Goal: Task Accomplishment & Management: Use online tool/utility

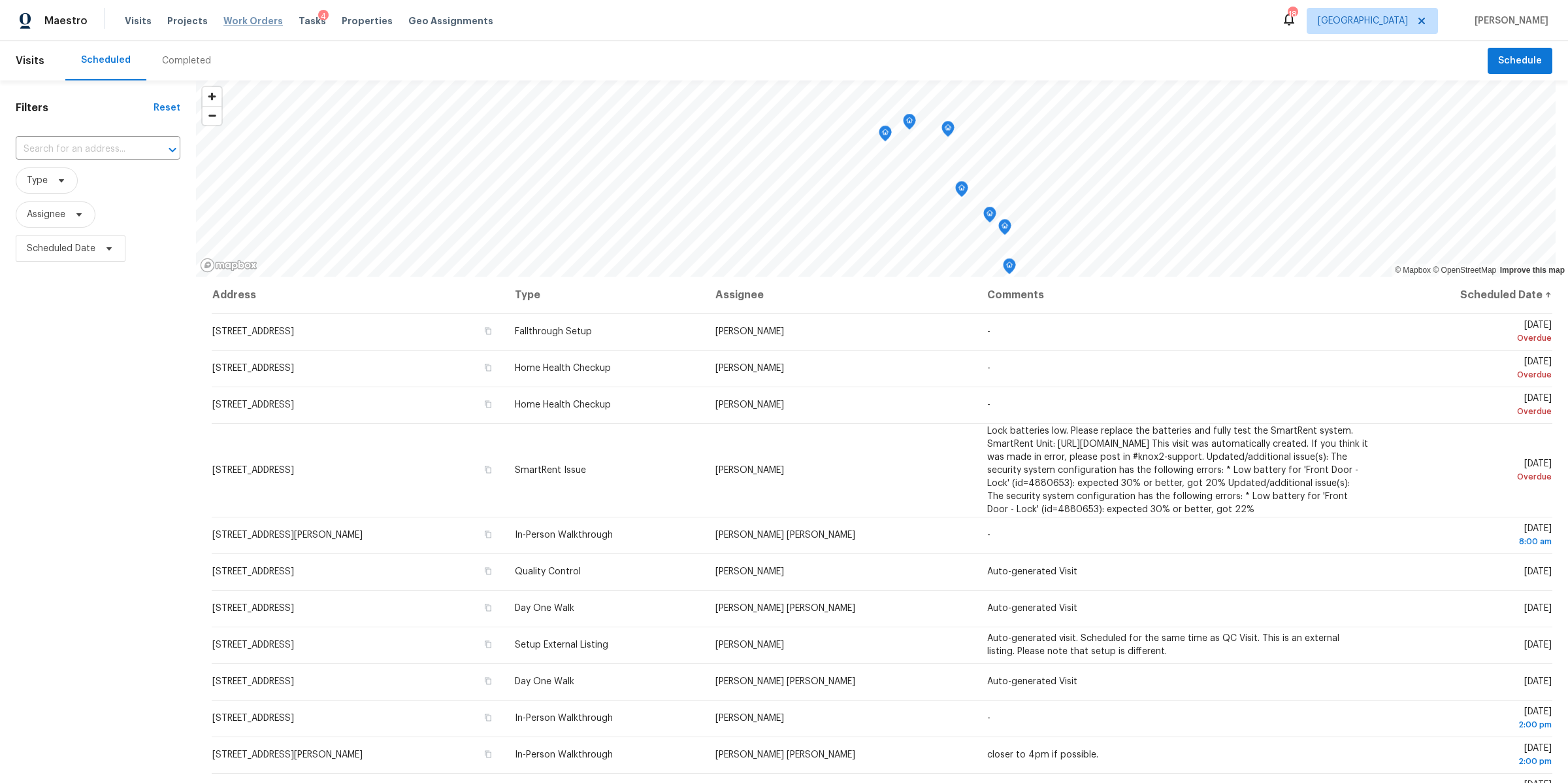
click at [244, 20] on span "Work Orders" at bounding box center [253, 20] width 59 height 13
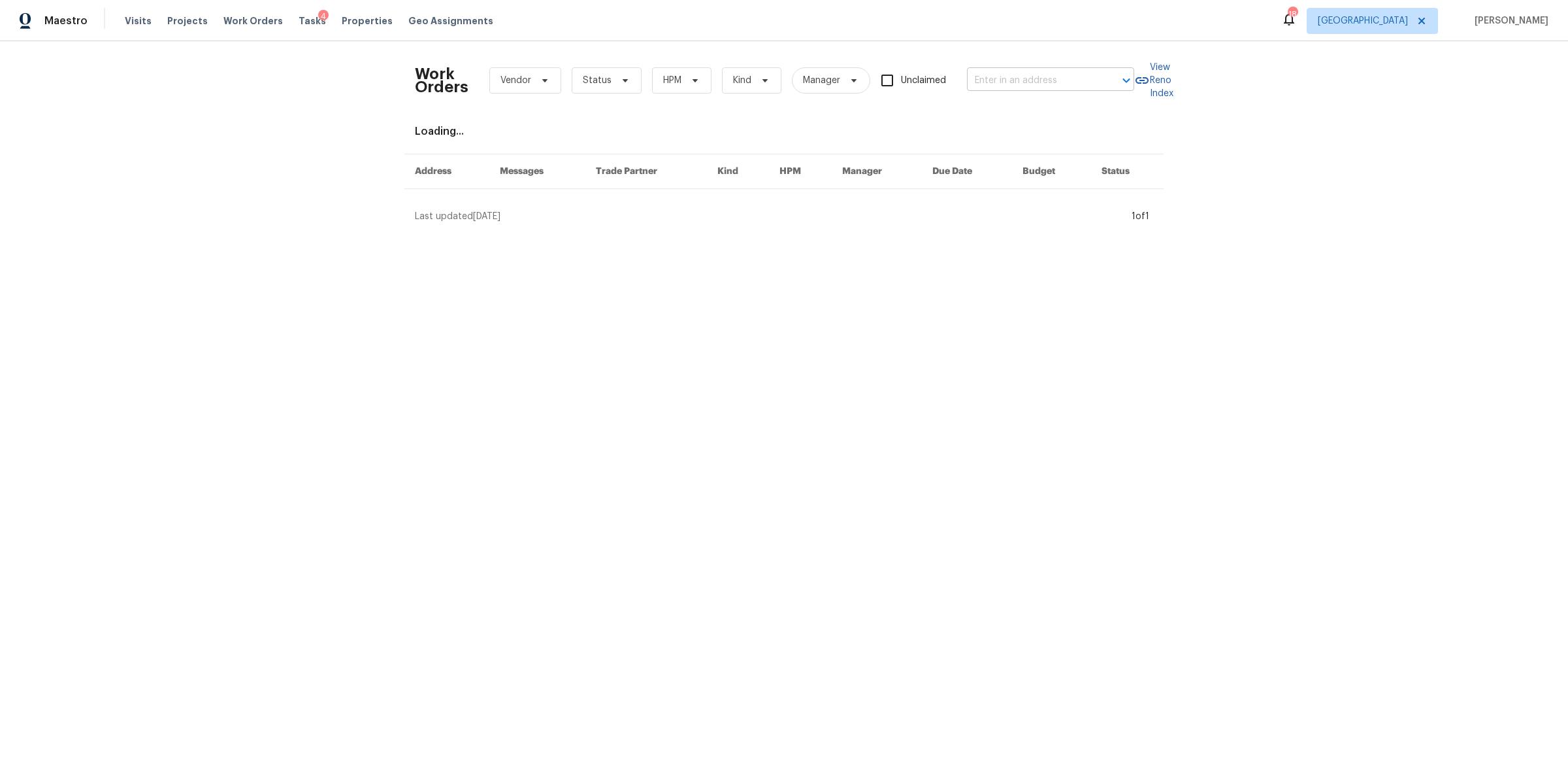
click at [1033, 71] on input "text" at bounding box center [1033, 81] width 131 height 20
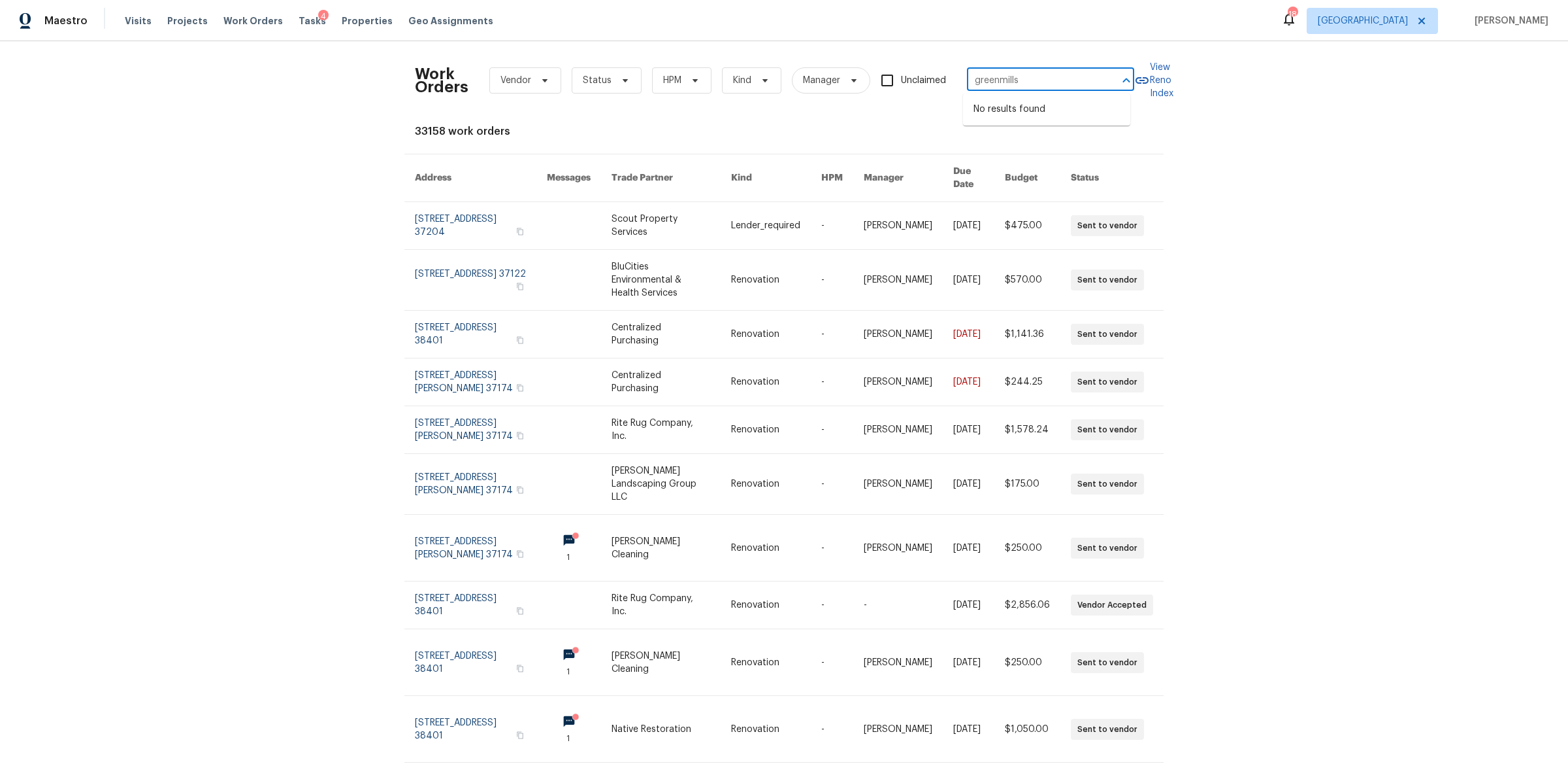
type input "greenmills"
click at [251, 201] on div "Work Orders Vendor Status HPM Kind Manager Unclaimed ​ View Reno Index 33158 wo…" at bounding box center [784, 411] width 1568 height 741
click at [298, 19] on span "Tasks" at bounding box center [312, 21] width 28 height 9
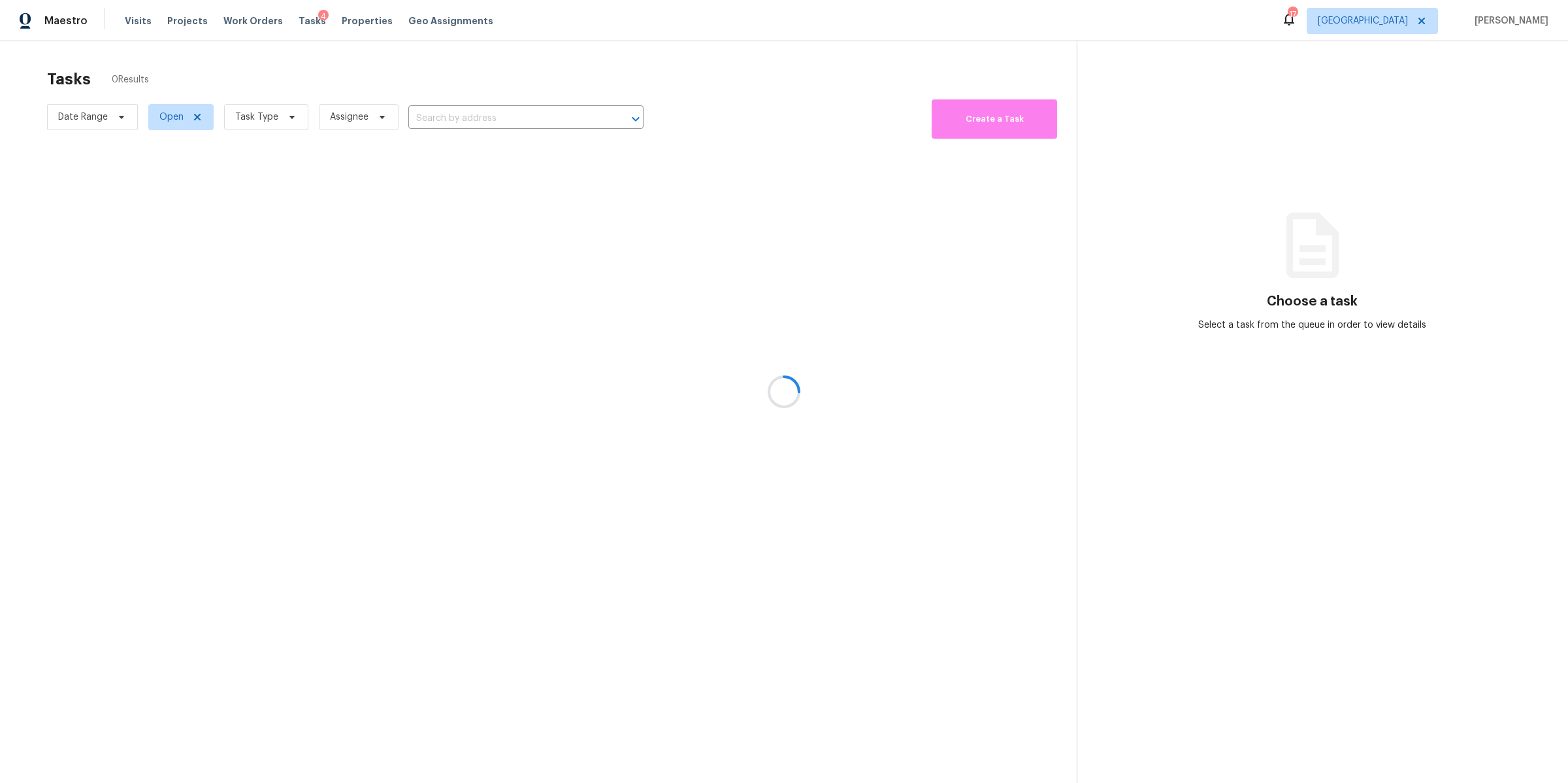
click at [291, 116] on div at bounding box center [784, 392] width 1568 height 783
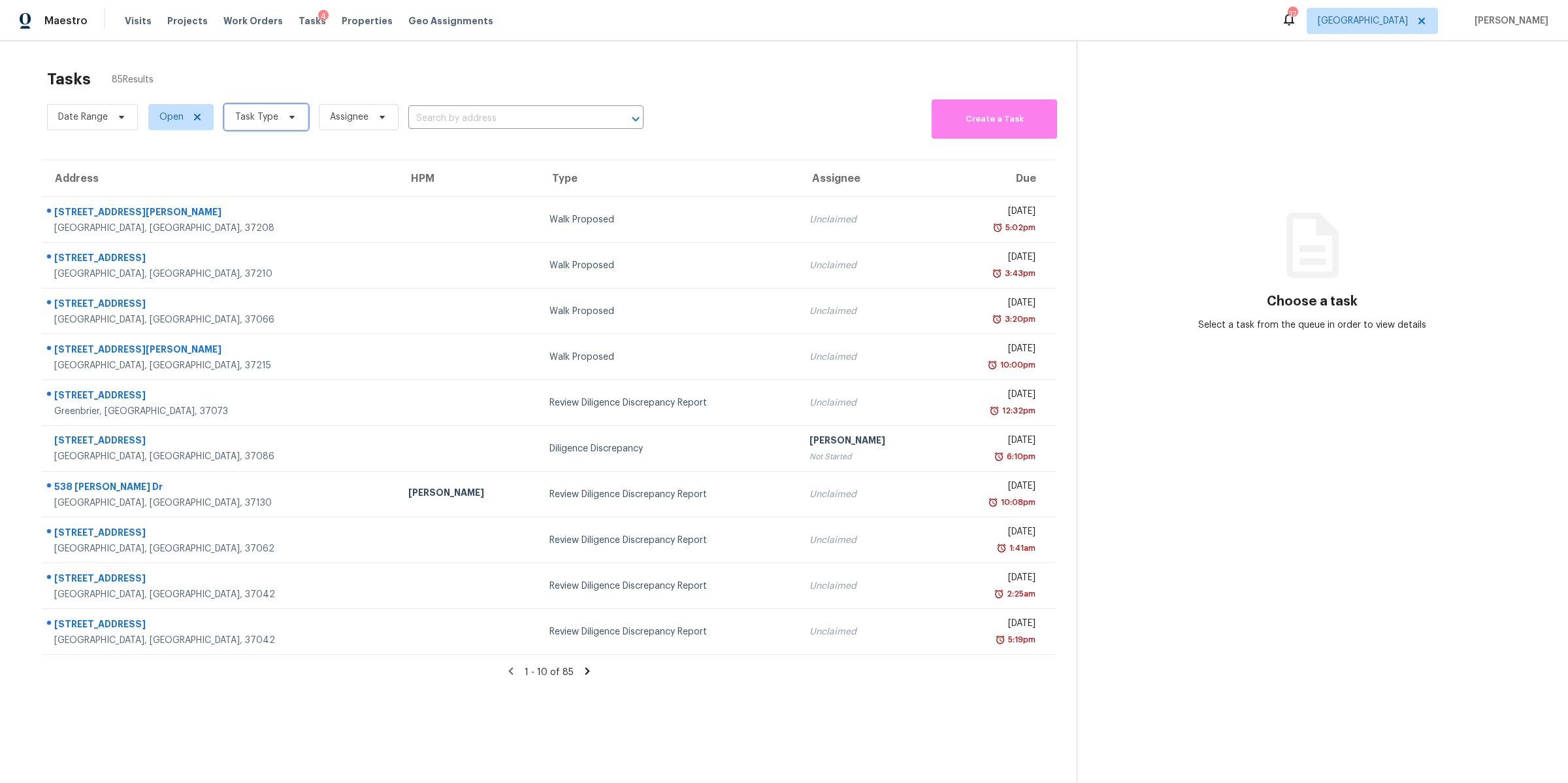
click at [287, 118] on icon at bounding box center [292, 116] width 10 height 10
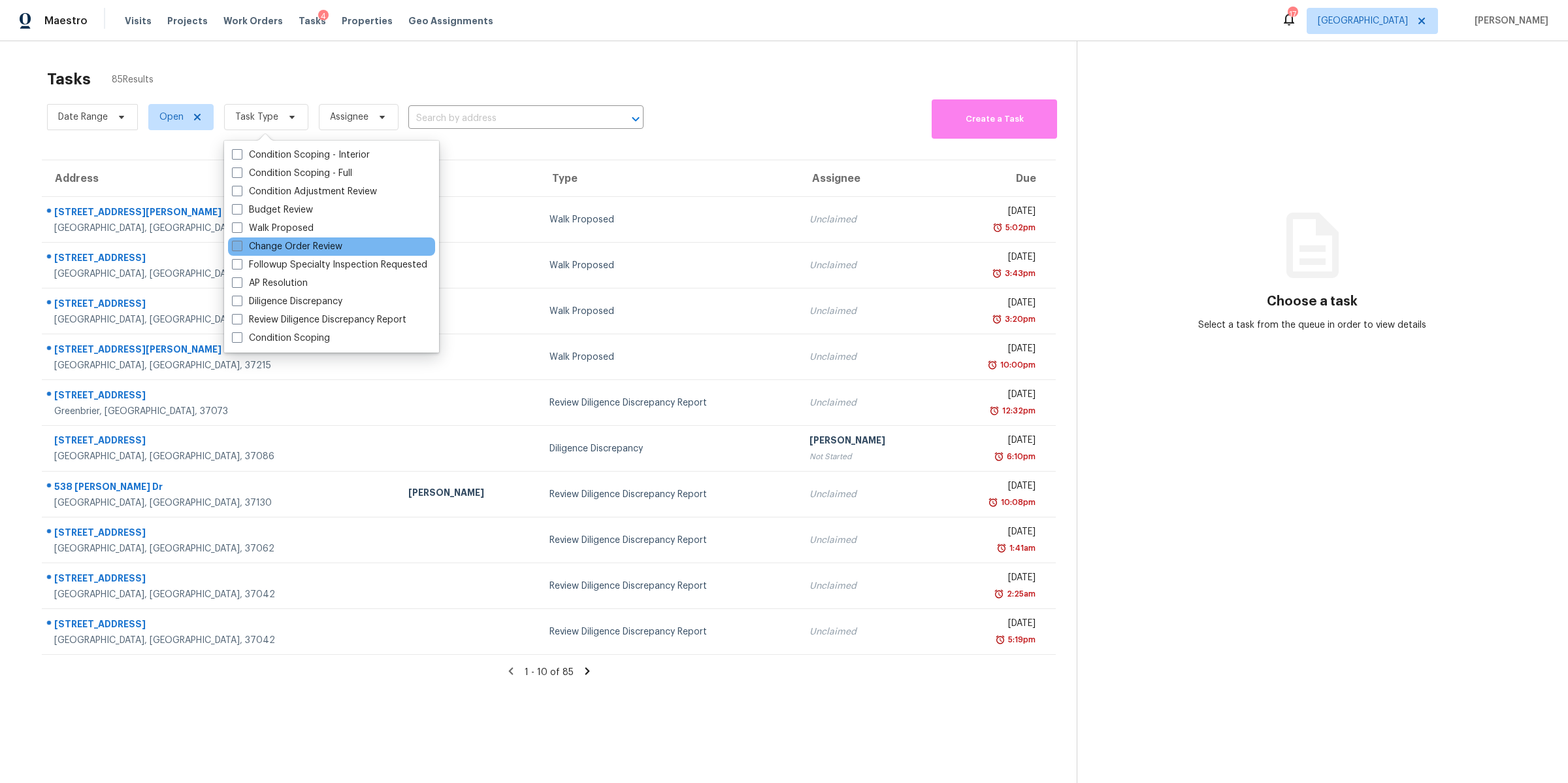
click at [289, 247] on label "Change Order Review" at bounding box center [287, 246] width 111 height 13
click at [241, 247] on input "Change Order Review" at bounding box center [236, 244] width 8 height 8
checkbox input "true"
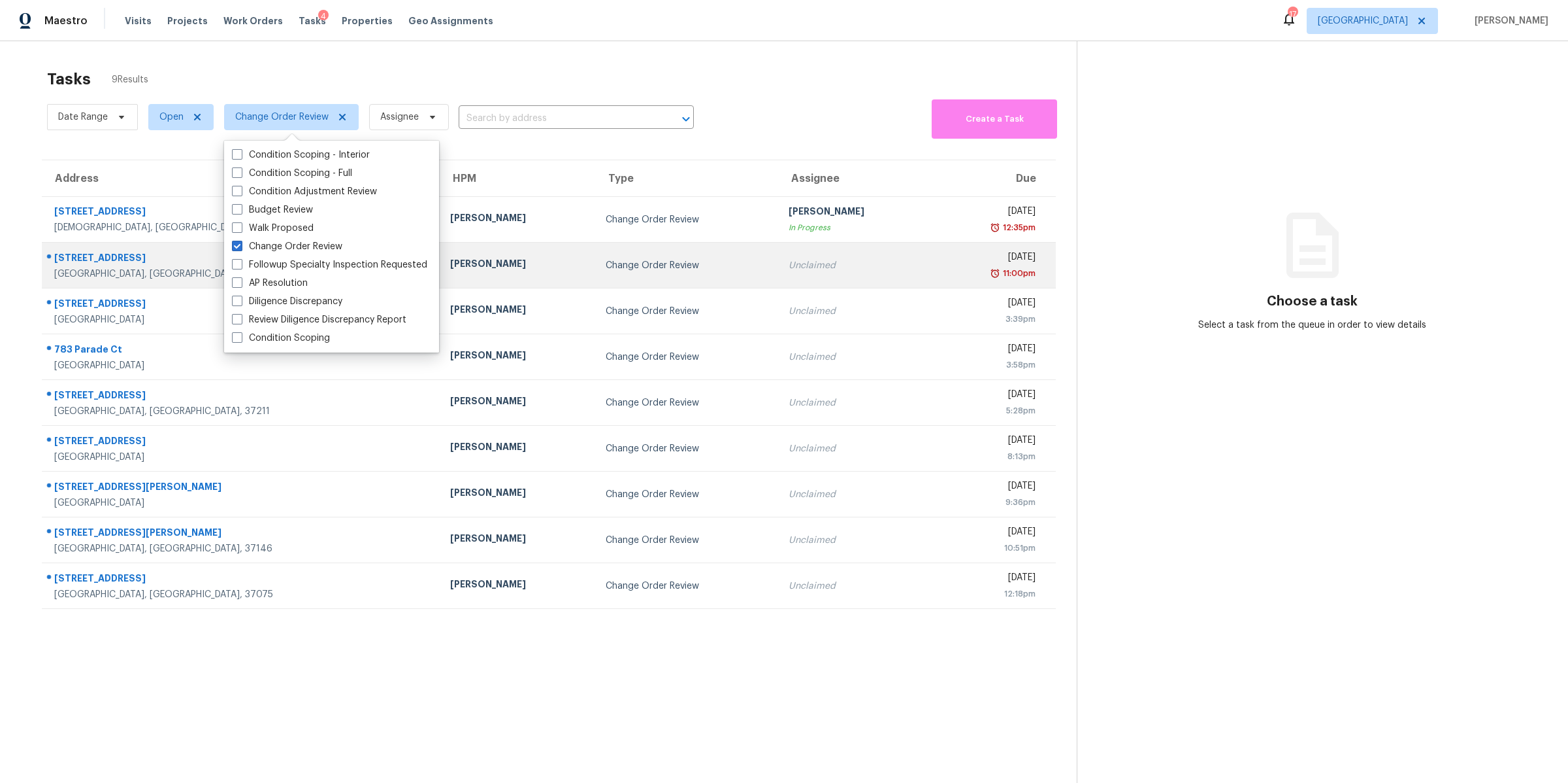
click at [87, 253] on div "[STREET_ADDRESS]" at bounding box center [242, 259] width 376 height 17
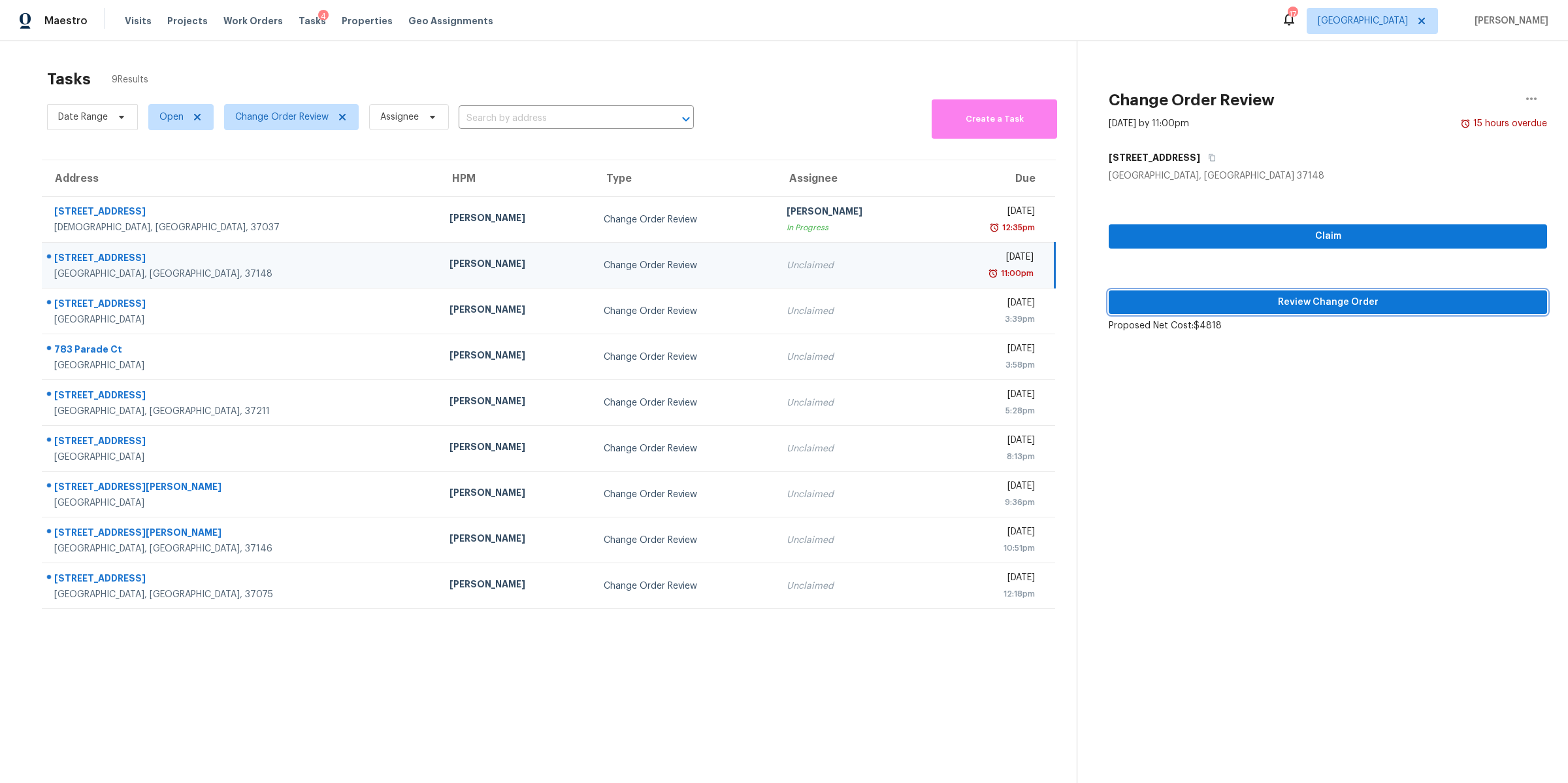
click at [1154, 300] on span "Review Change Order" at bounding box center [1327, 302] width 417 height 17
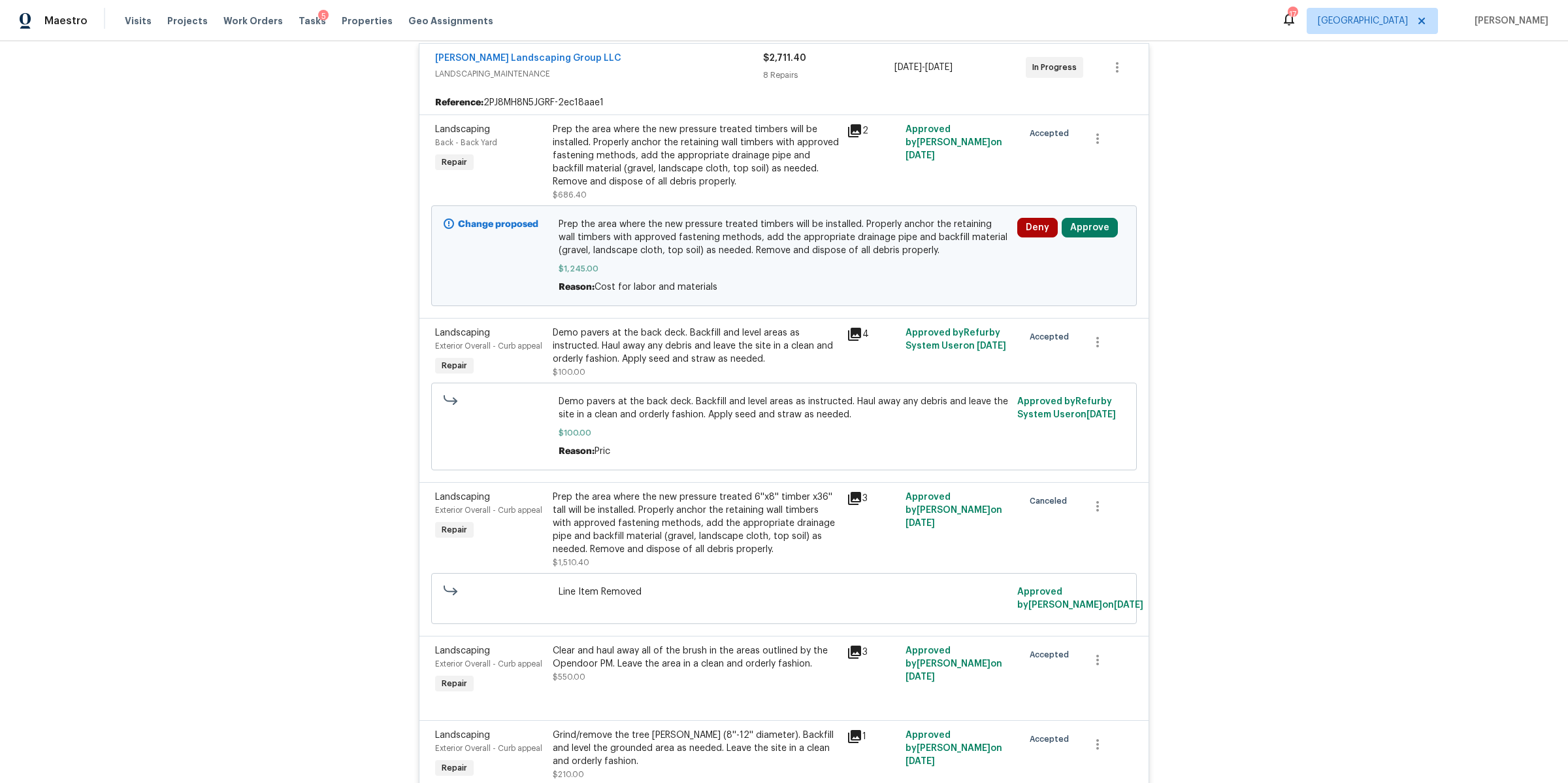
scroll to position [580, 0]
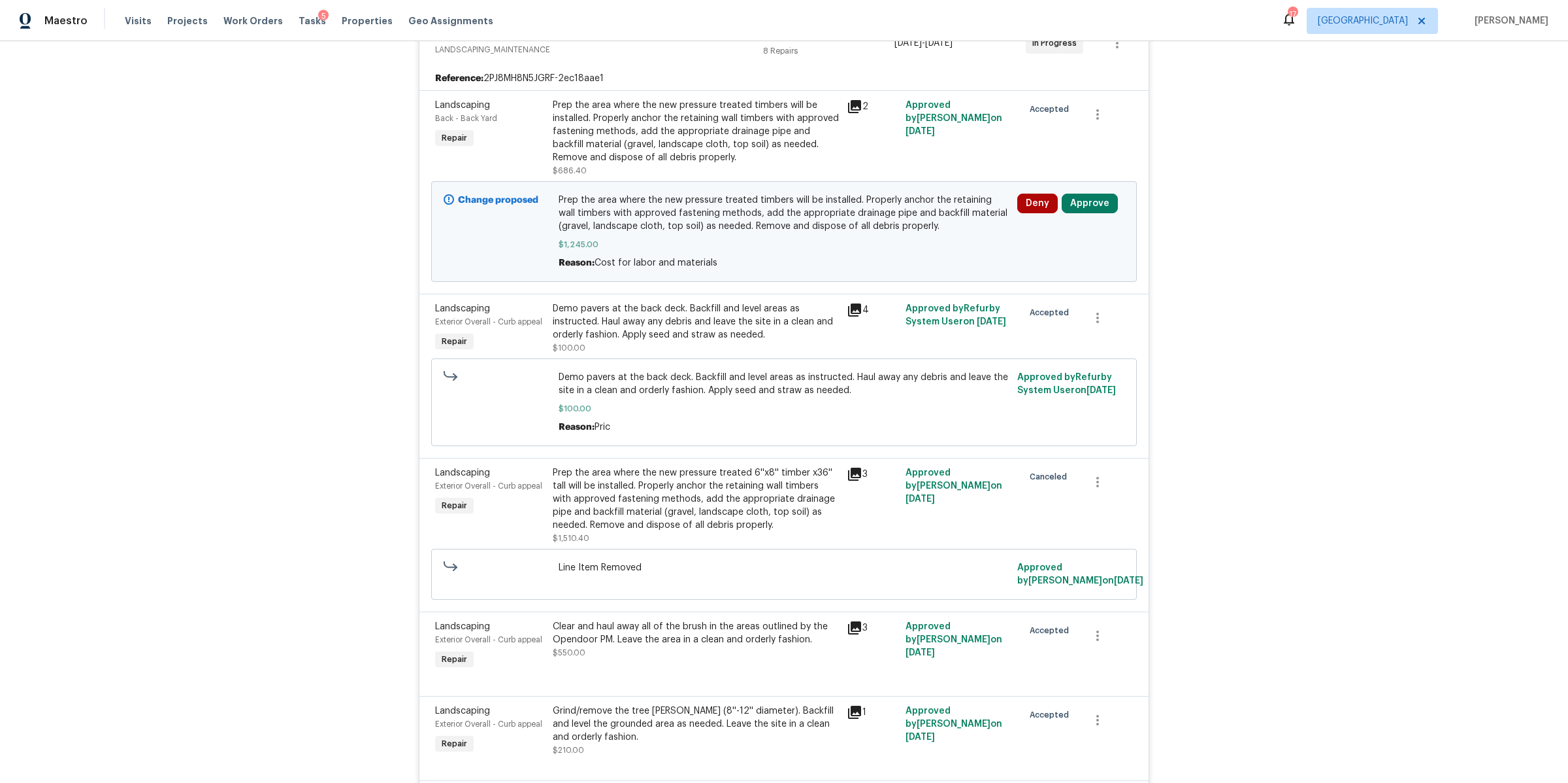
click at [683, 125] on div "Prep the area where the new pressure treated timbers will be installed. Properl…" at bounding box center [696, 131] width 286 height 65
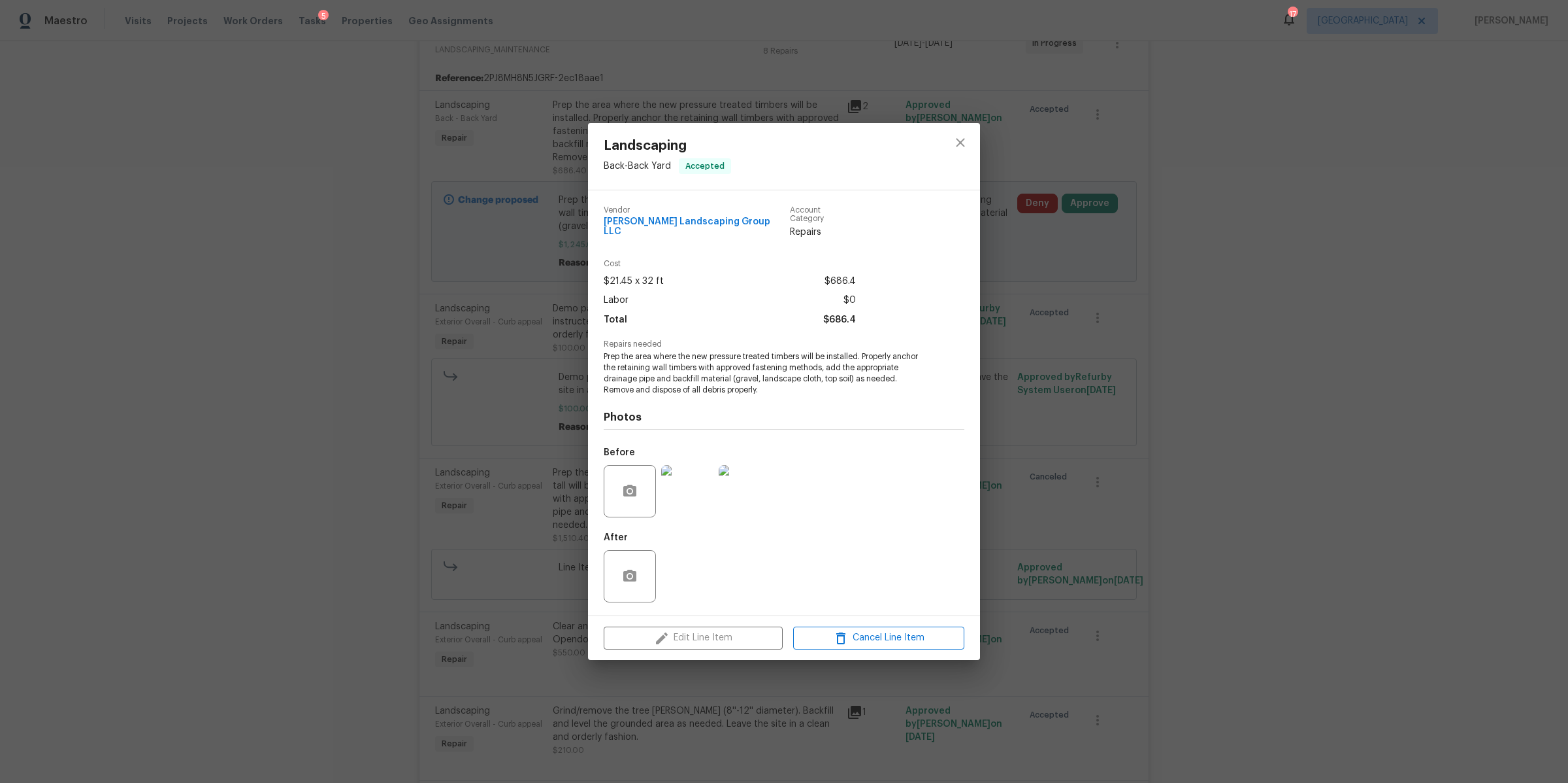
click at [689, 483] on img at bounding box center [688, 491] width 52 height 52
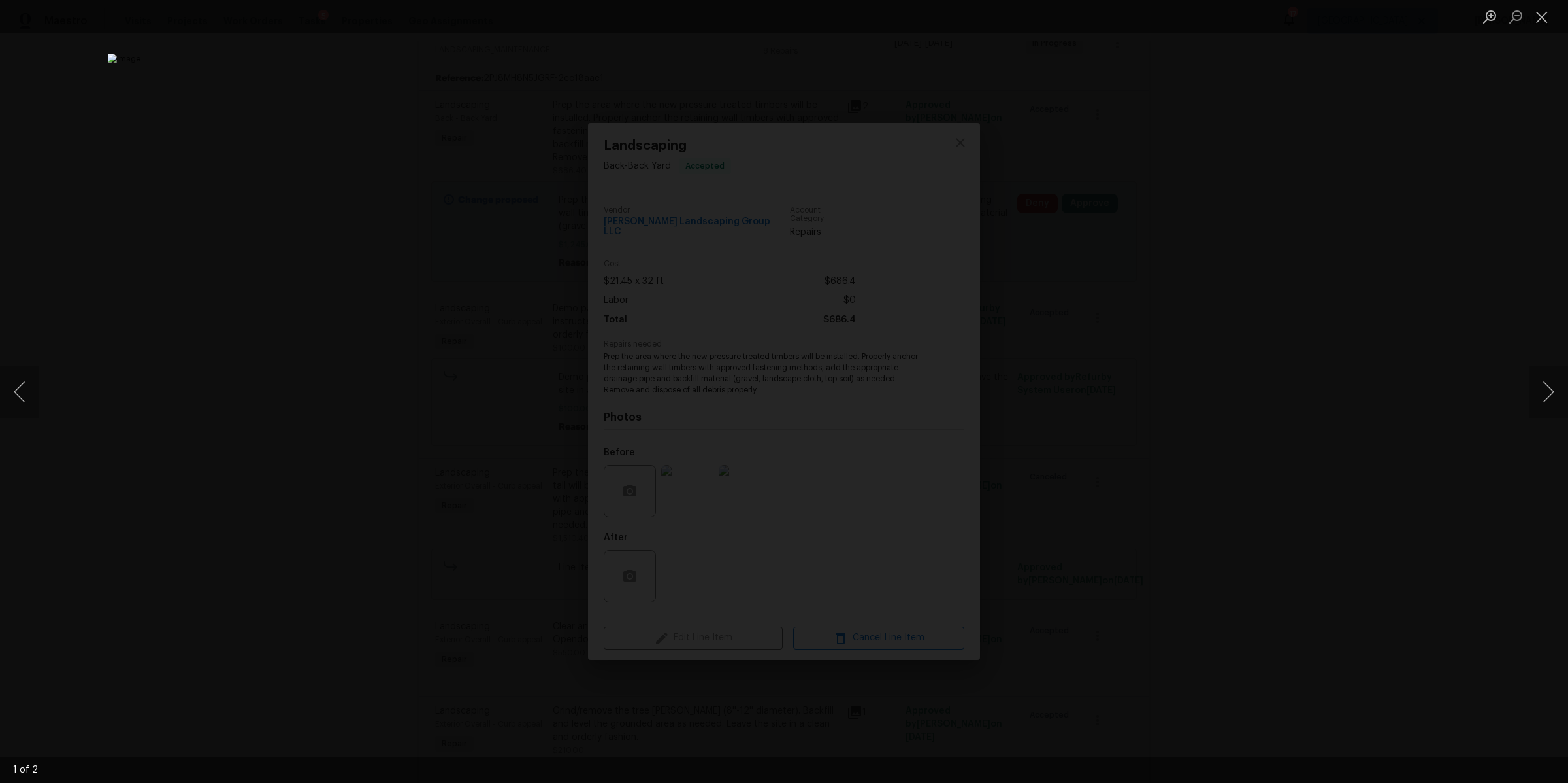
click at [1462, 359] on div "Lightbox" at bounding box center [784, 392] width 1568 height 783
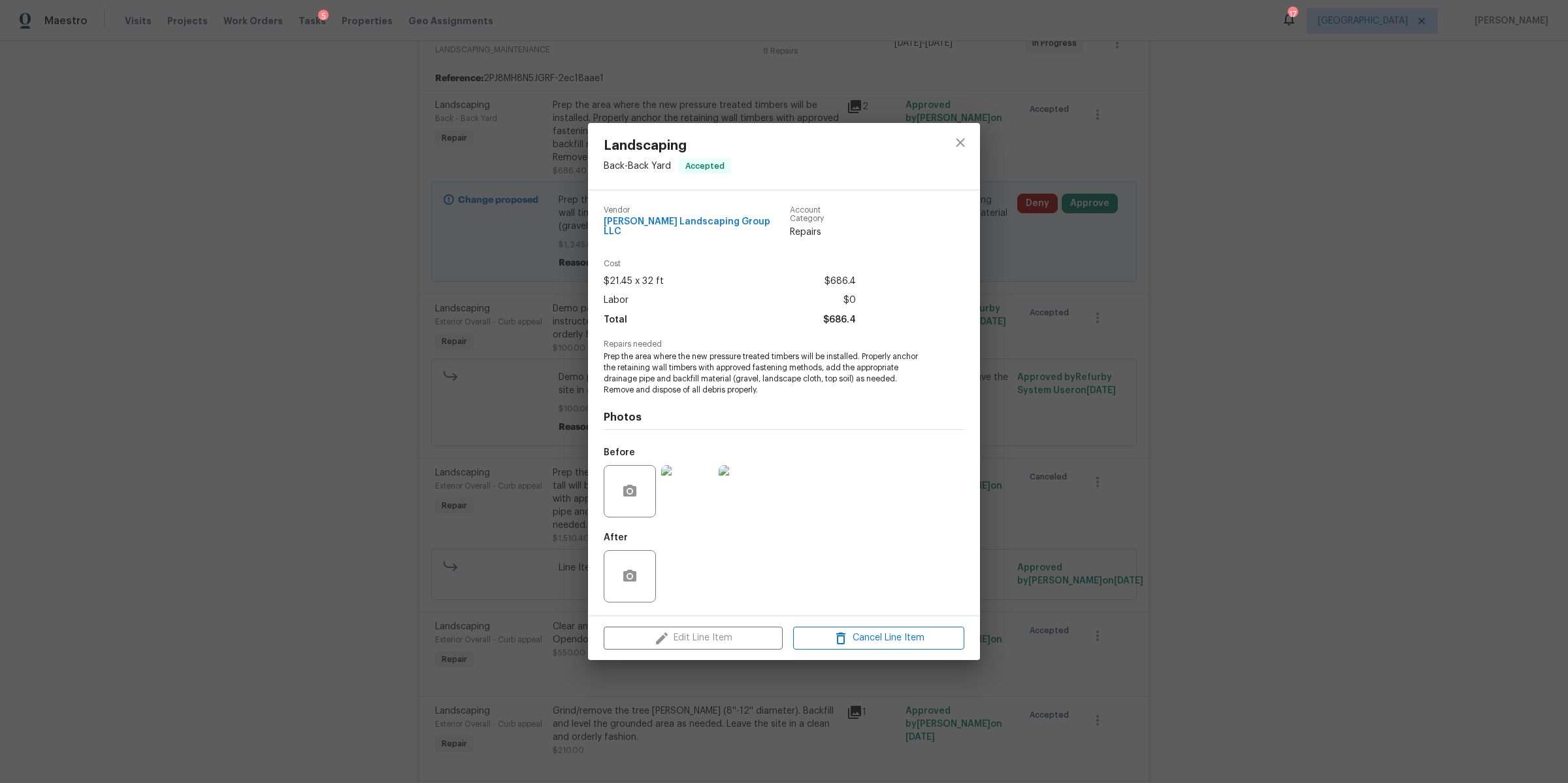
click at [1462, 359] on div "Landscaping Back - Back Yard Accepted Vendor [PERSON_NAME] Landscaping Group LL…" at bounding box center [784, 392] width 1568 height 783
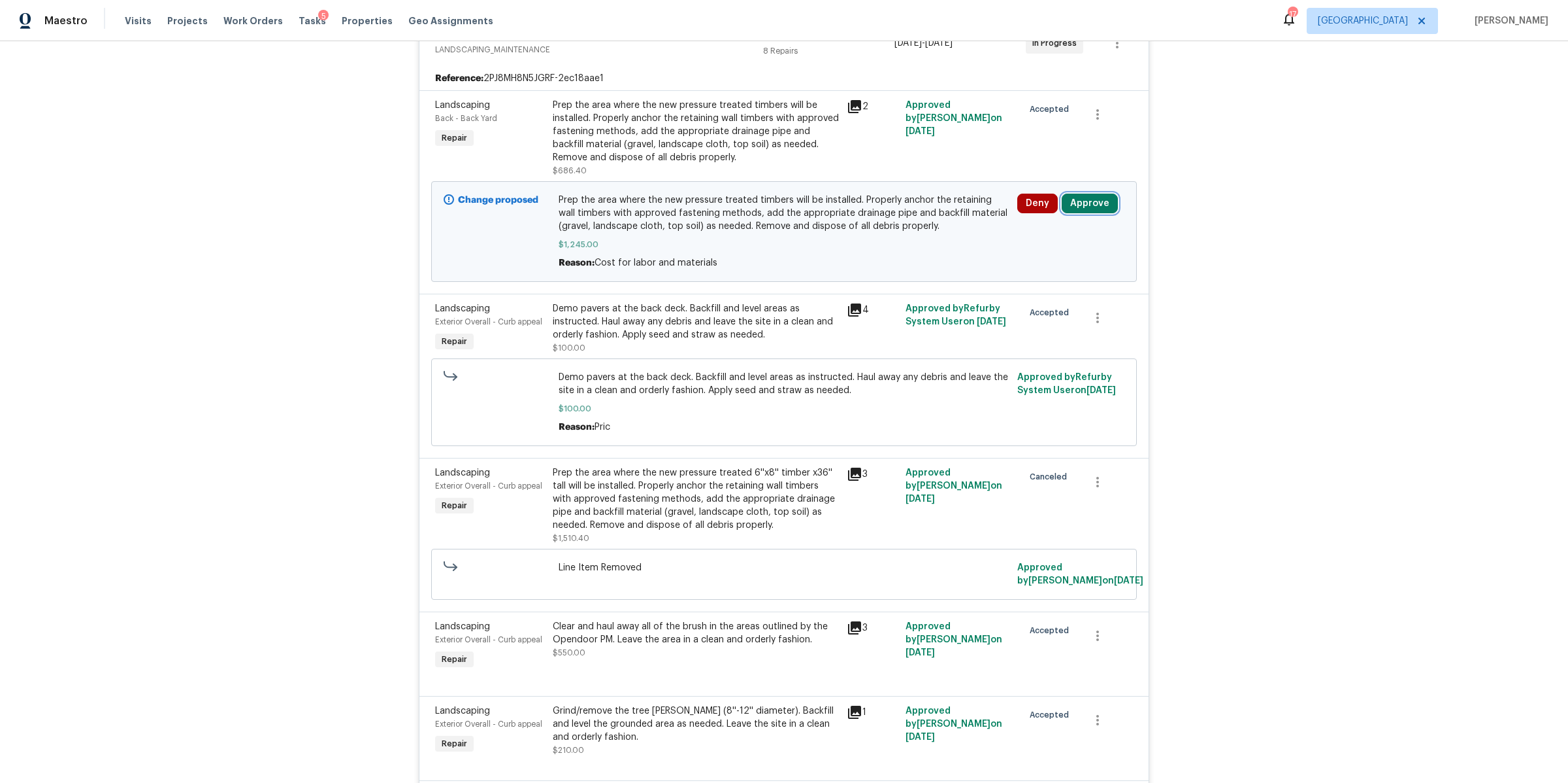
click at [1094, 206] on button "Approve" at bounding box center [1090, 203] width 56 height 20
click at [1034, 268] on span "Approve" at bounding box center [1046, 272] width 36 height 10
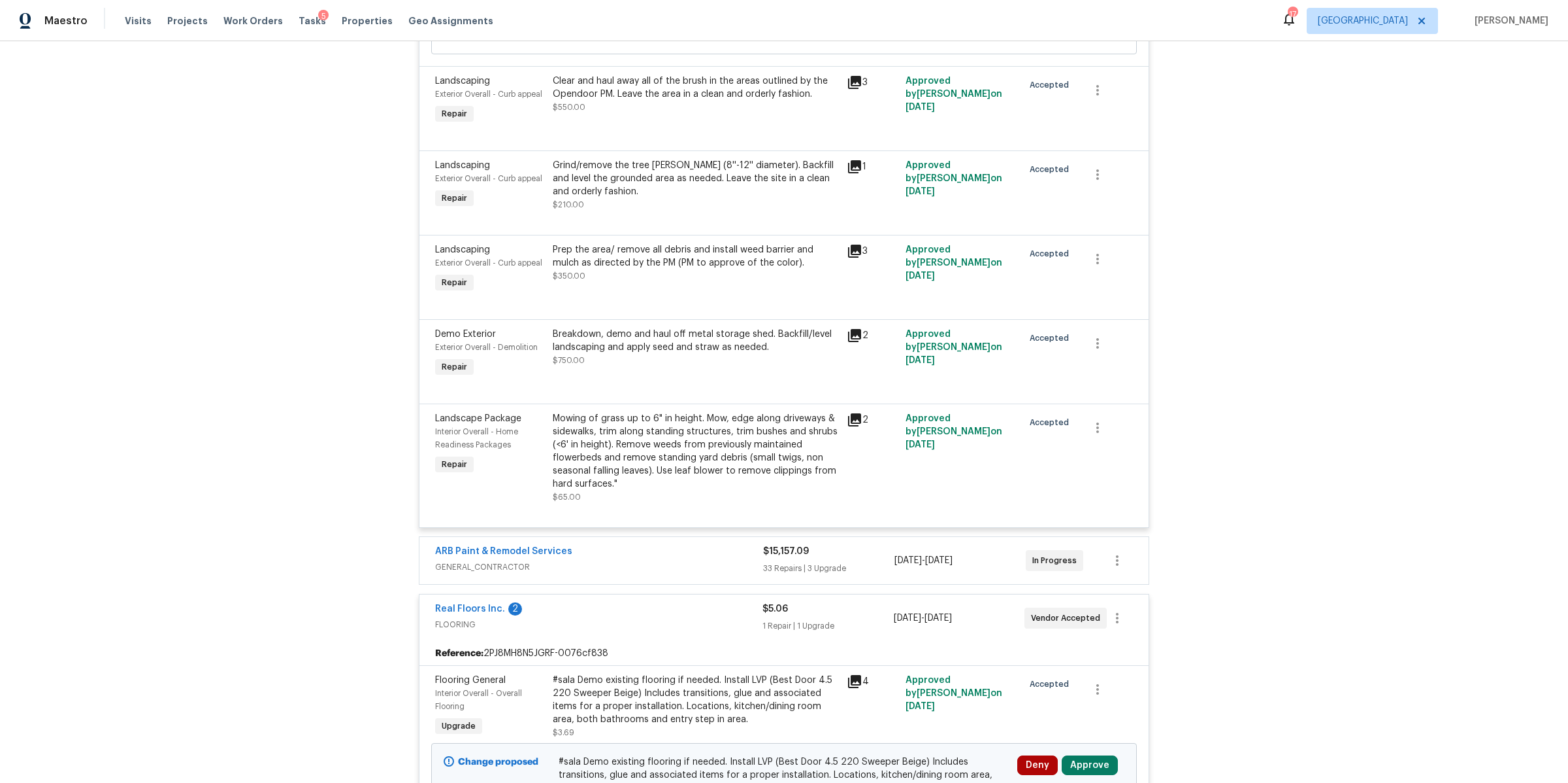
scroll to position [2102, 0]
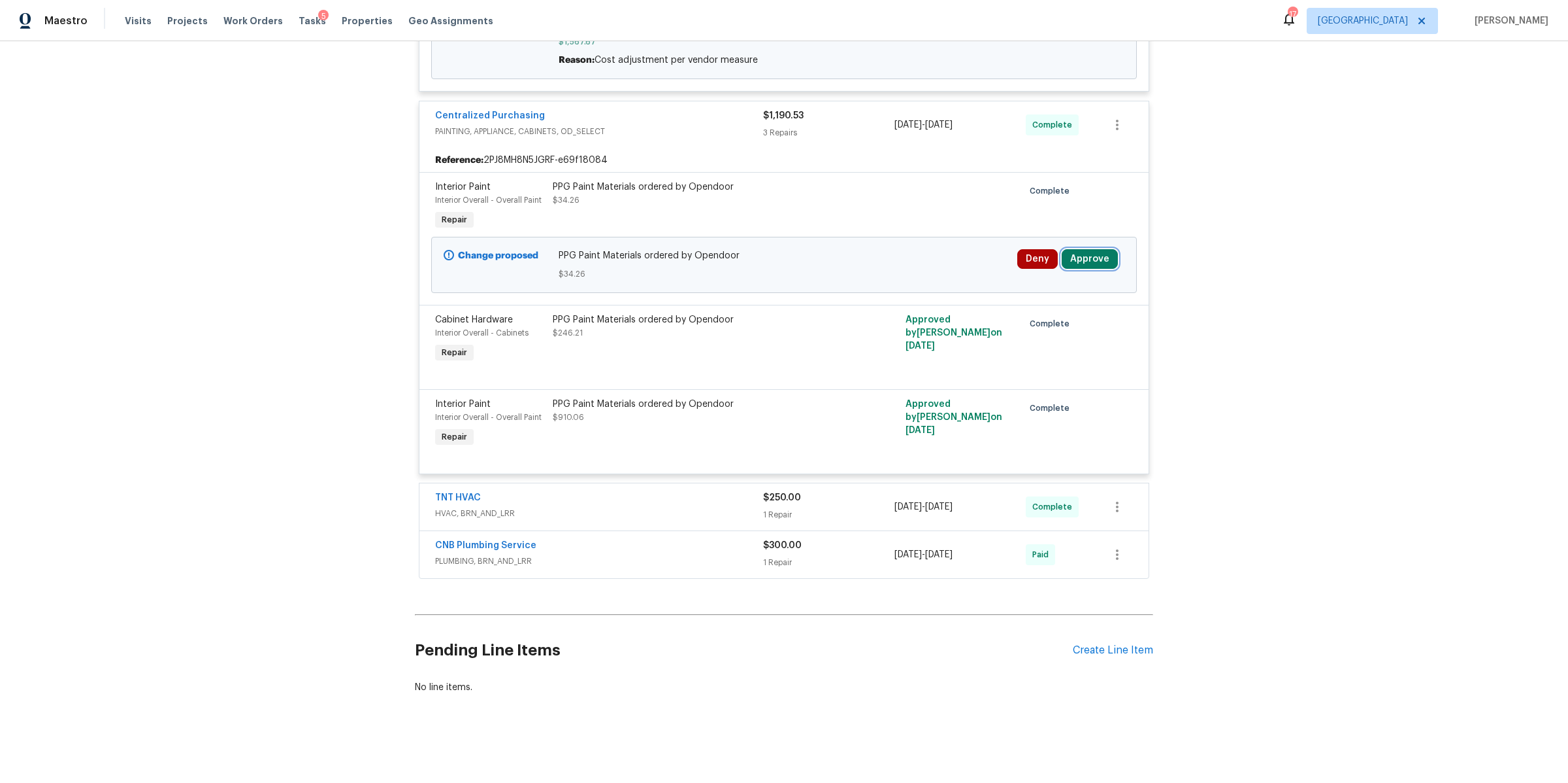
click at [1081, 249] on button "Approve" at bounding box center [1090, 259] width 56 height 20
click at [1047, 312] on span "Approve" at bounding box center [1046, 312] width 36 height 10
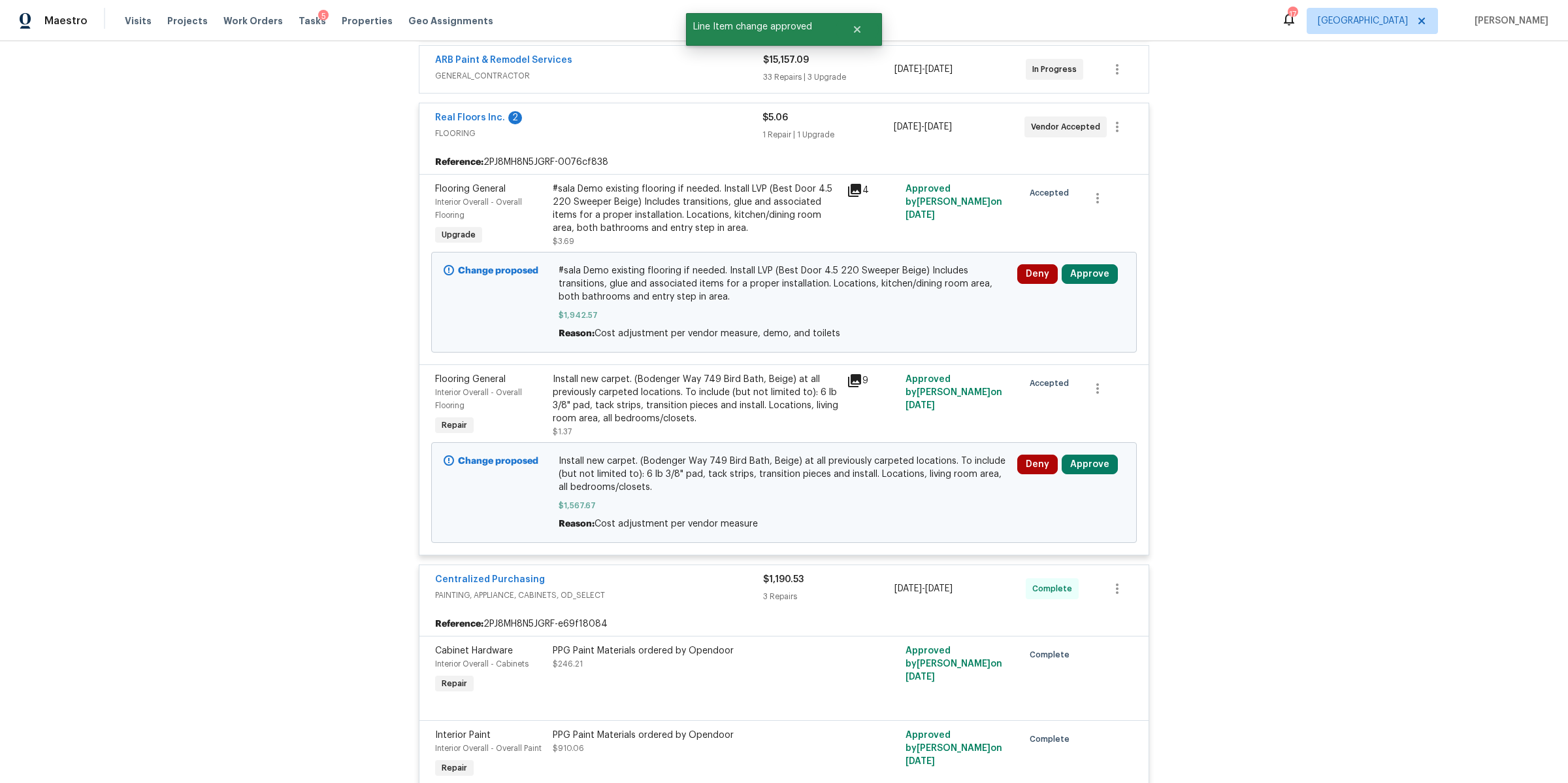
scroll to position [1559, 0]
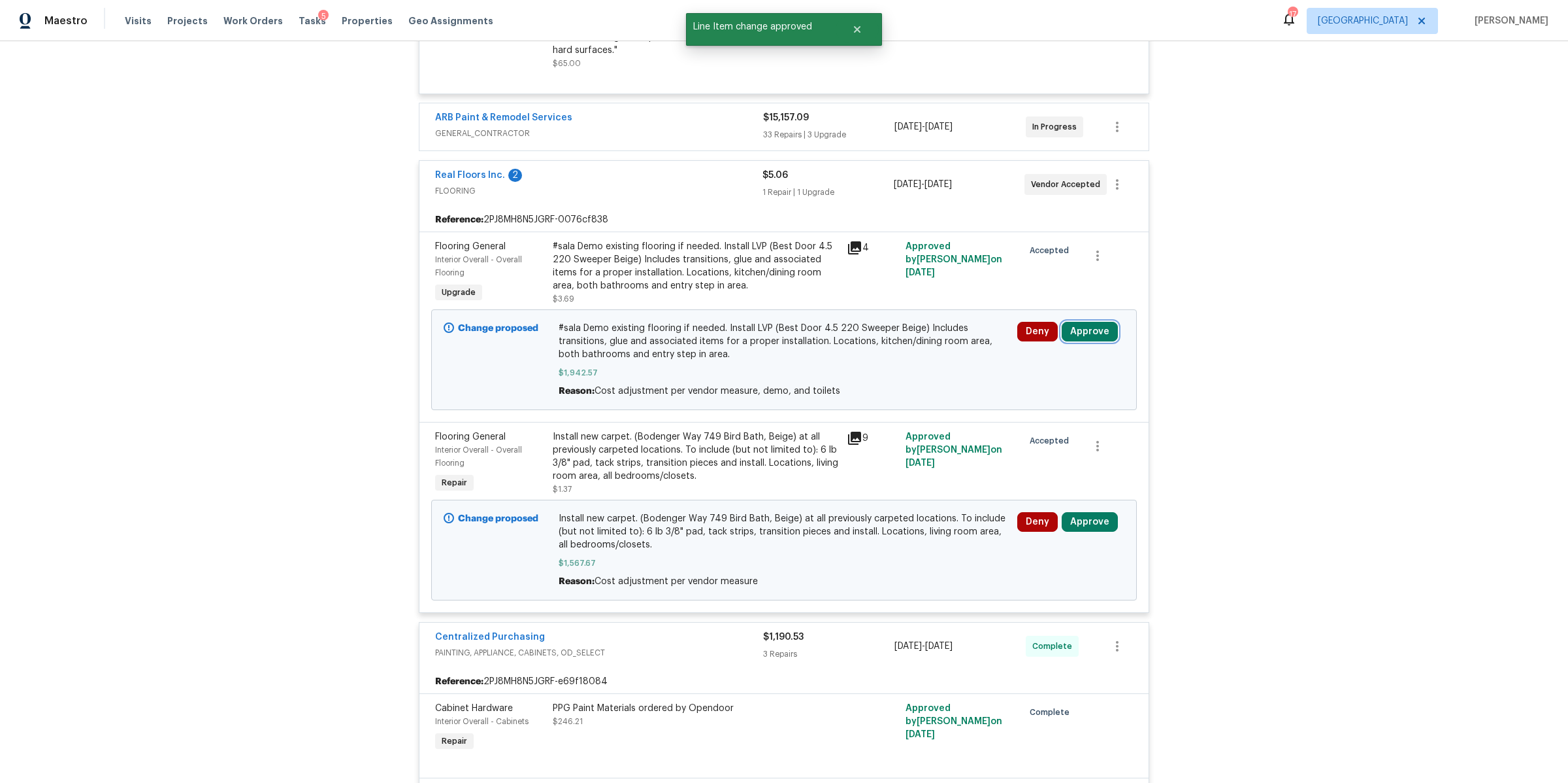
click at [1087, 336] on button "Approve" at bounding box center [1090, 331] width 56 height 20
click at [905, 347] on span "Approve" at bounding box center [896, 350] width 36 height 10
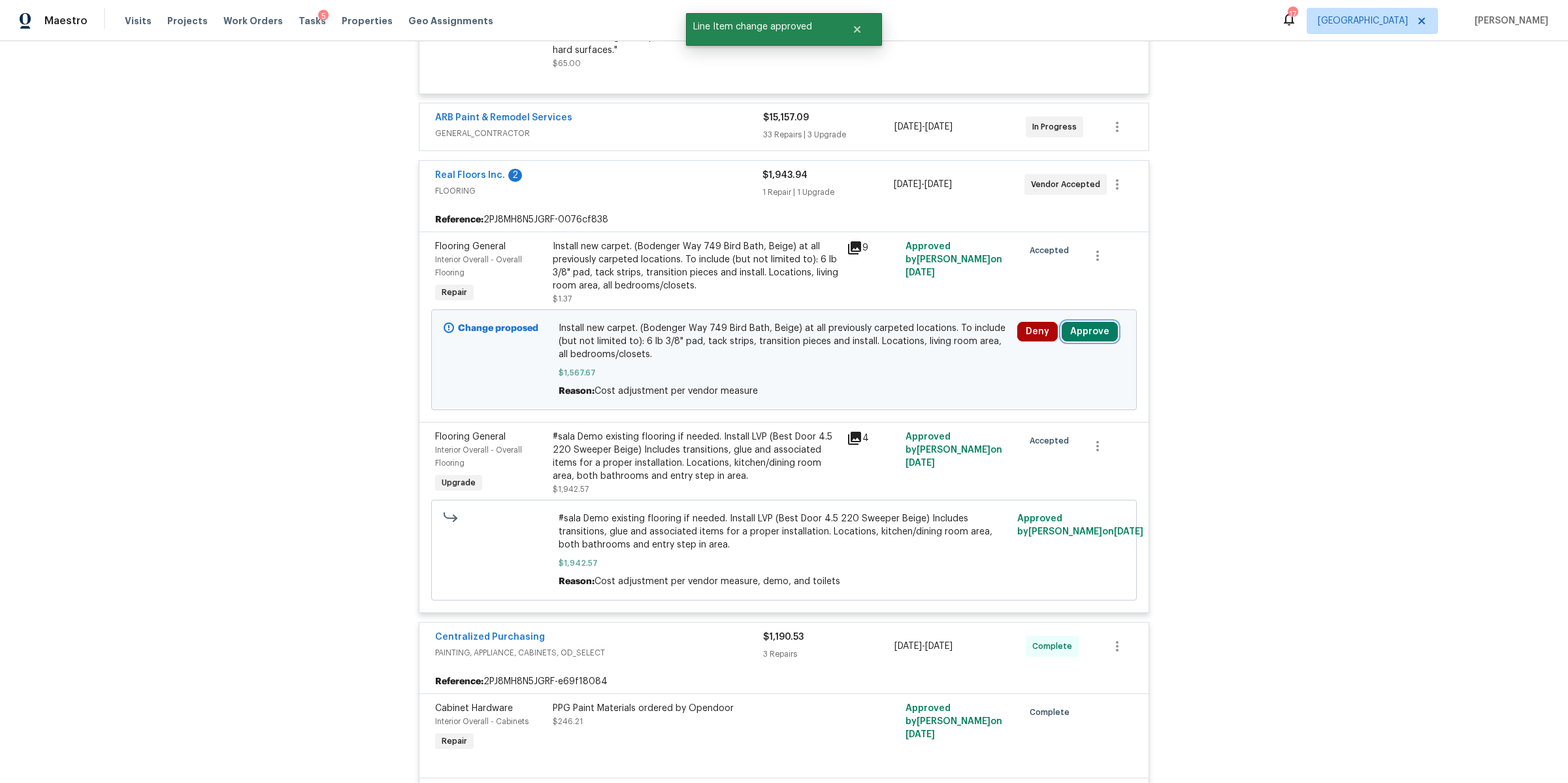
click at [1092, 339] on button "Approve" at bounding box center [1090, 331] width 56 height 20
click at [906, 356] on button "Approve" at bounding box center [896, 349] width 78 height 26
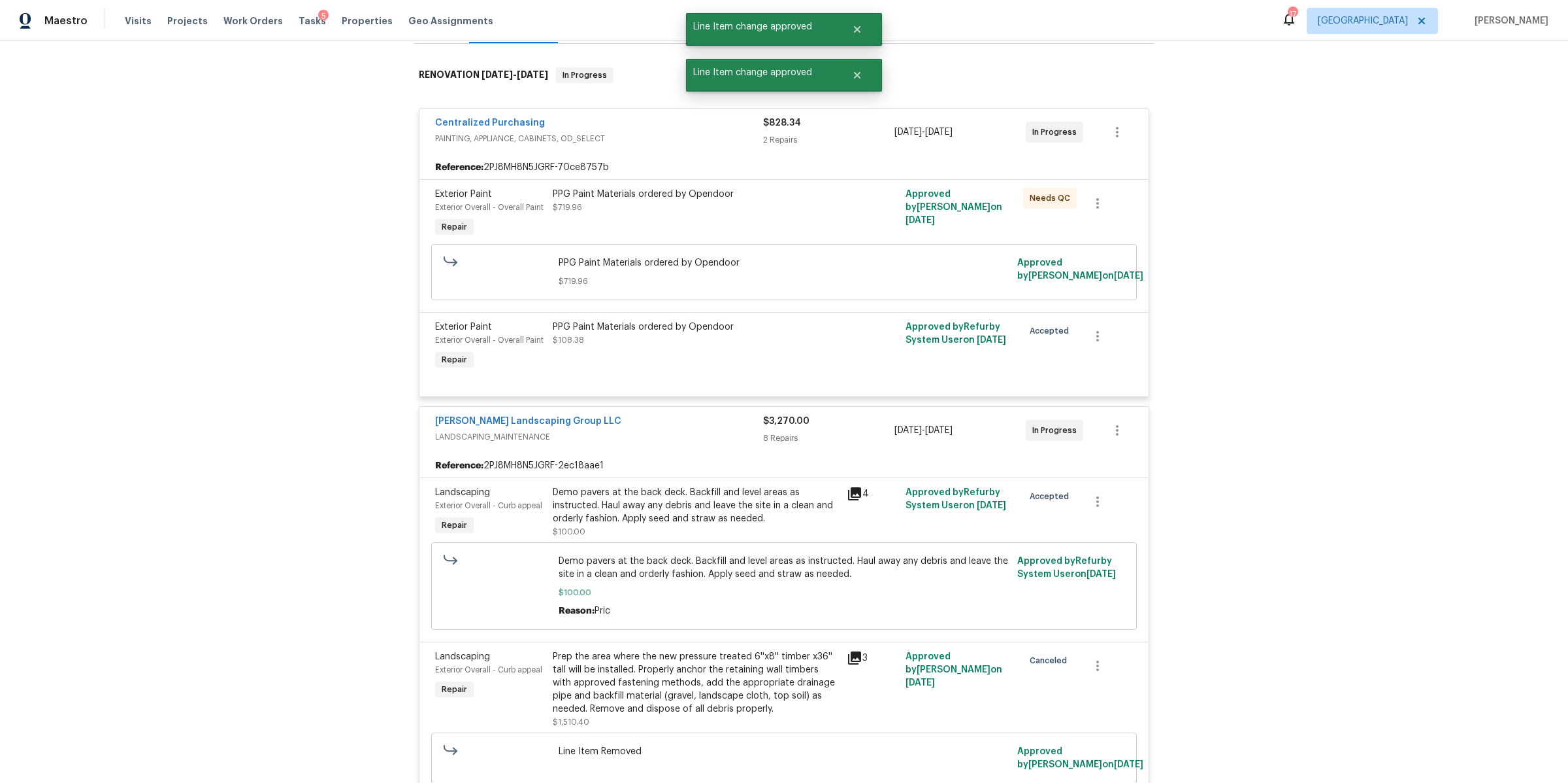
scroll to position [0, 0]
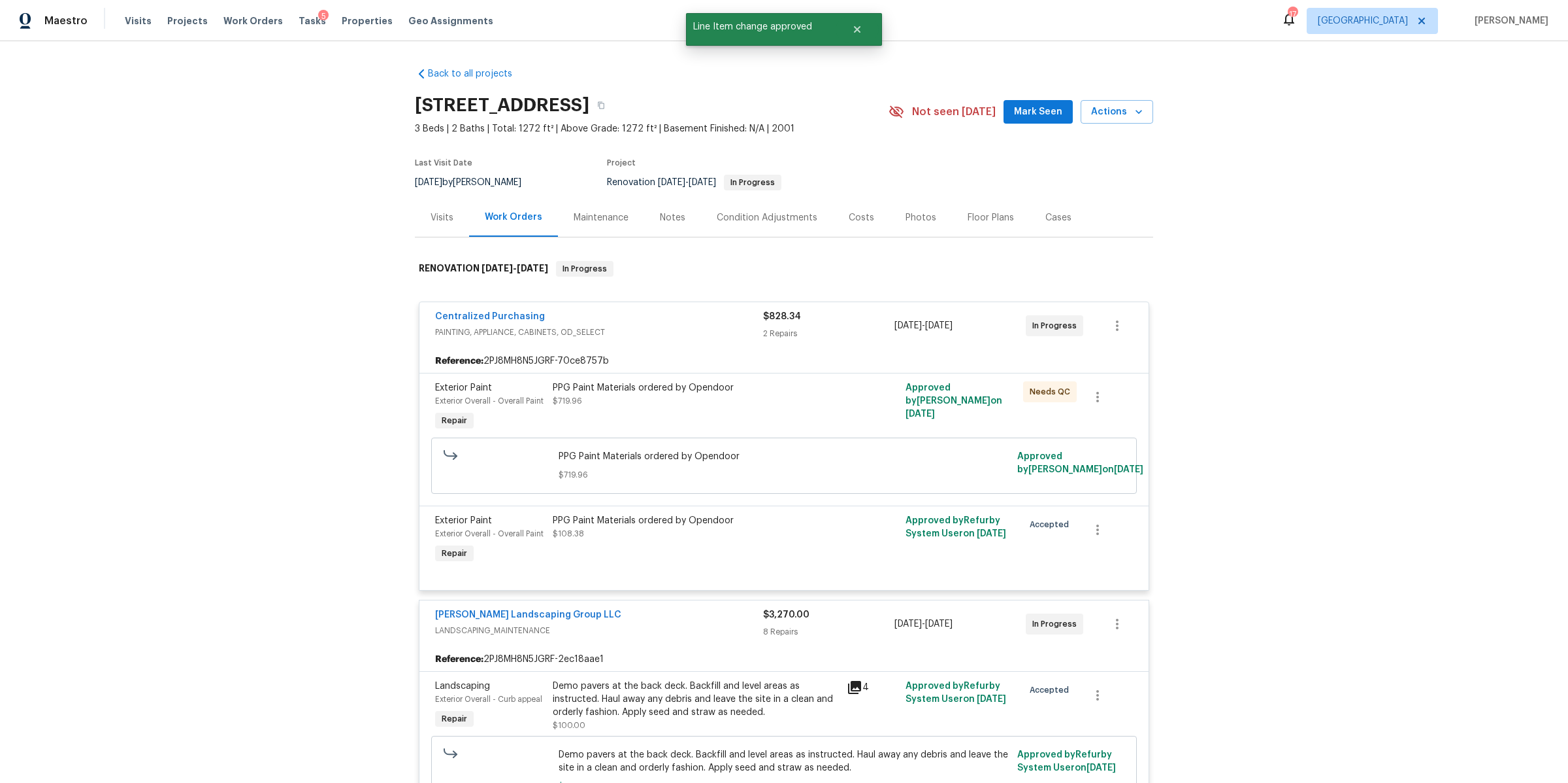
click at [298, 25] on div "Tasks 5" at bounding box center [312, 20] width 28 height 14
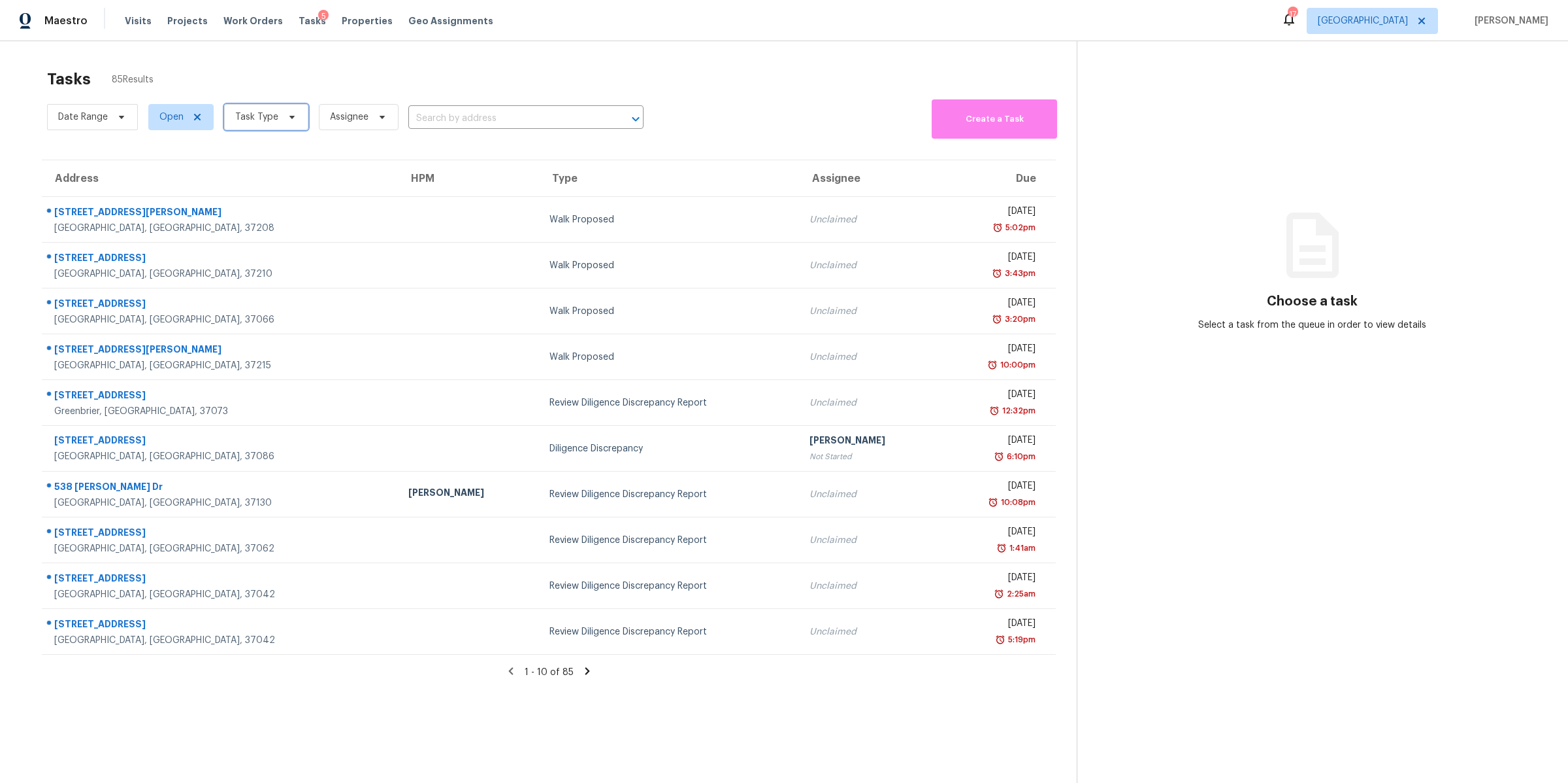
click at [268, 122] on span "Task Type" at bounding box center [257, 117] width 43 height 13
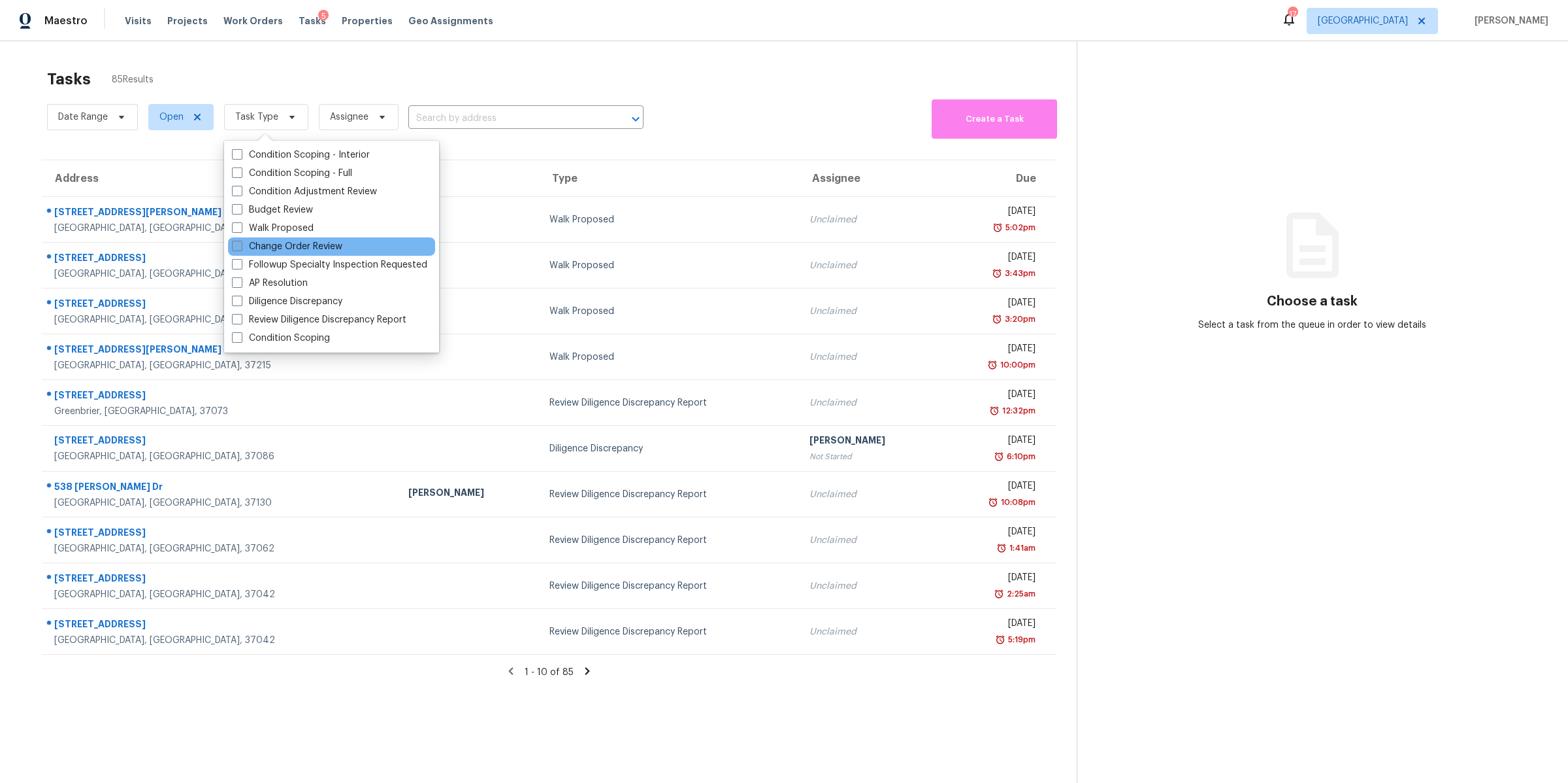
click at [291, 241] on label "Change Order Review" at bounding box center [287, 246] width 111 height 13
click at [241, 241] on input "Change Order Review" at bounding box center [236, 244] width 8 height 8
checkbox input "true"
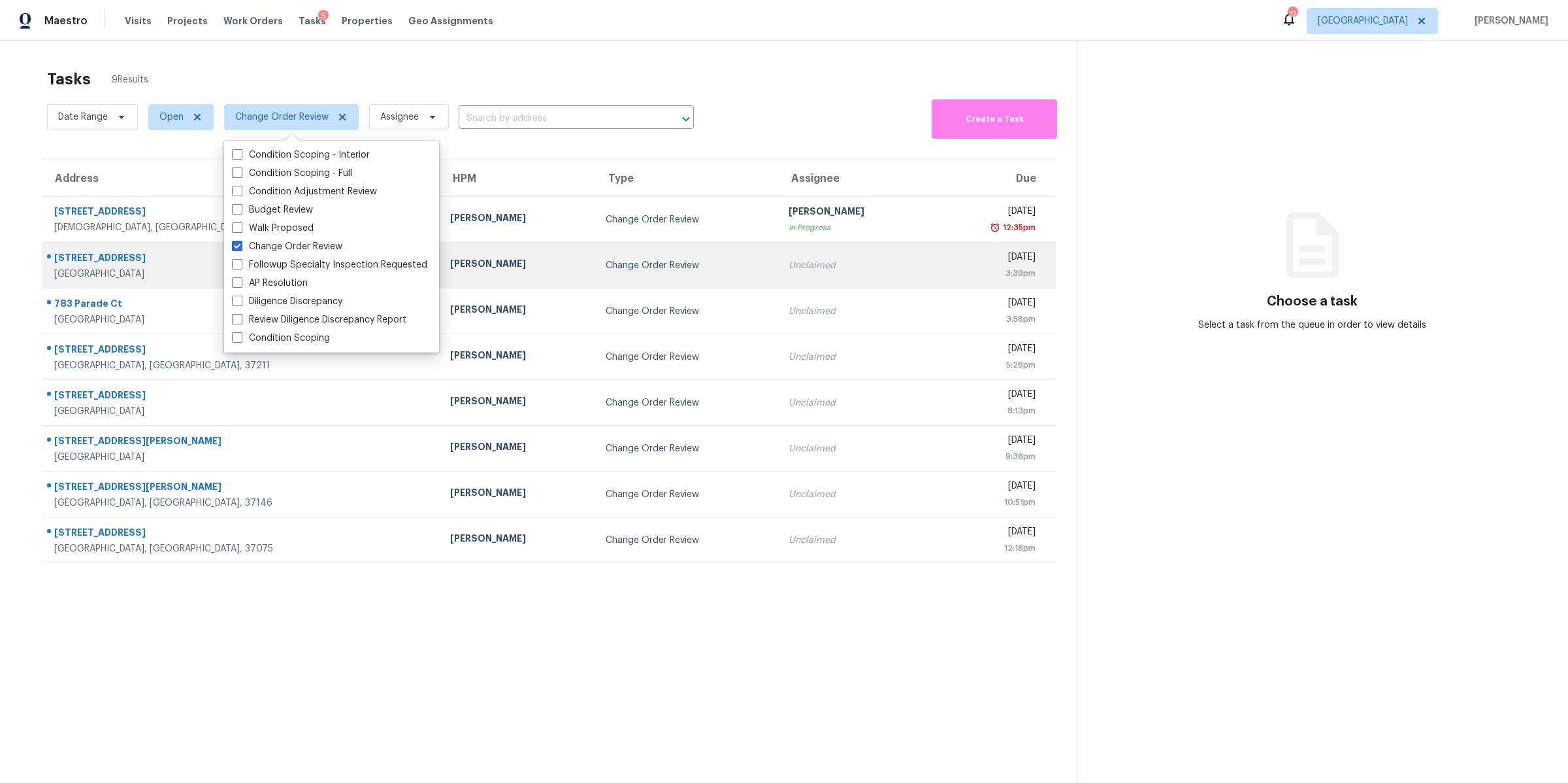
click at [113, 272] on div "[GEOGRAPHIC_DATA]" at bounding box center [242, 274] width 376 height 13
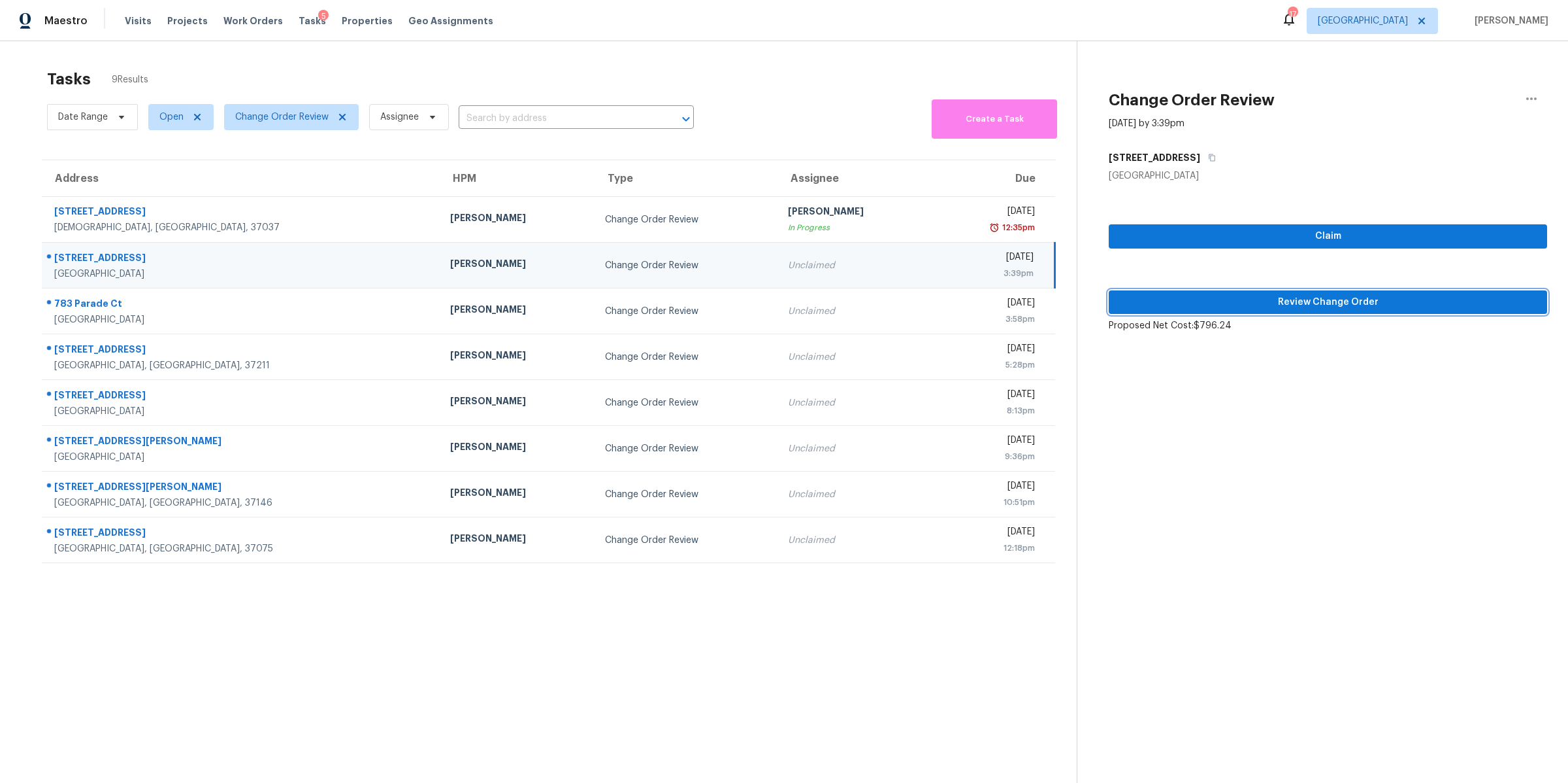
click at [1261, 299] on span "Review Change Order" at bounding box center [1327, 302] width 417 height 17
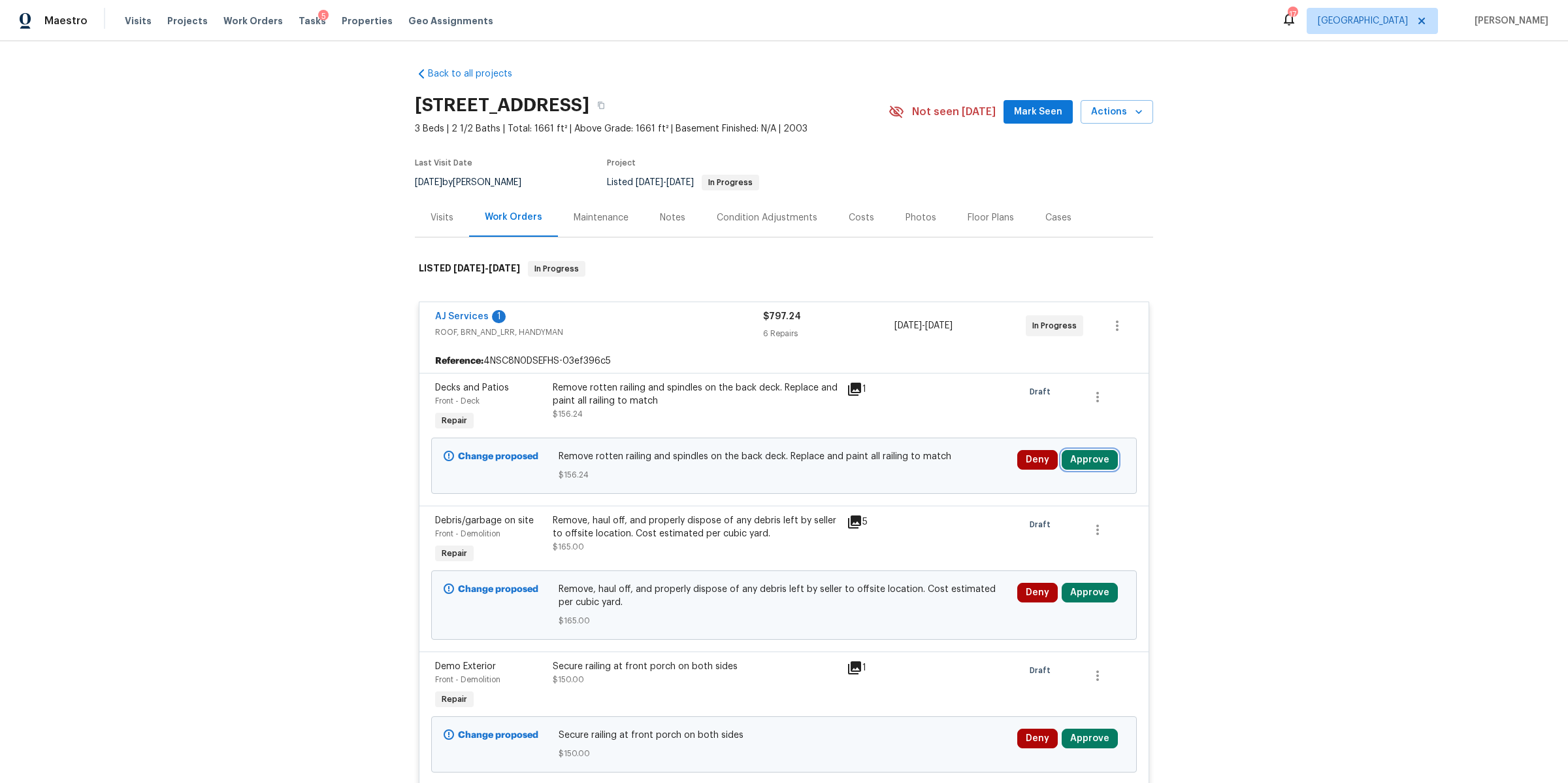
click at [1088, 461] on button "Approve" at bounding box center [1090, 459] width 56 height 20
click at [910, 480] on button "Approve" at bounding box center [896, 472] width 78 height 26
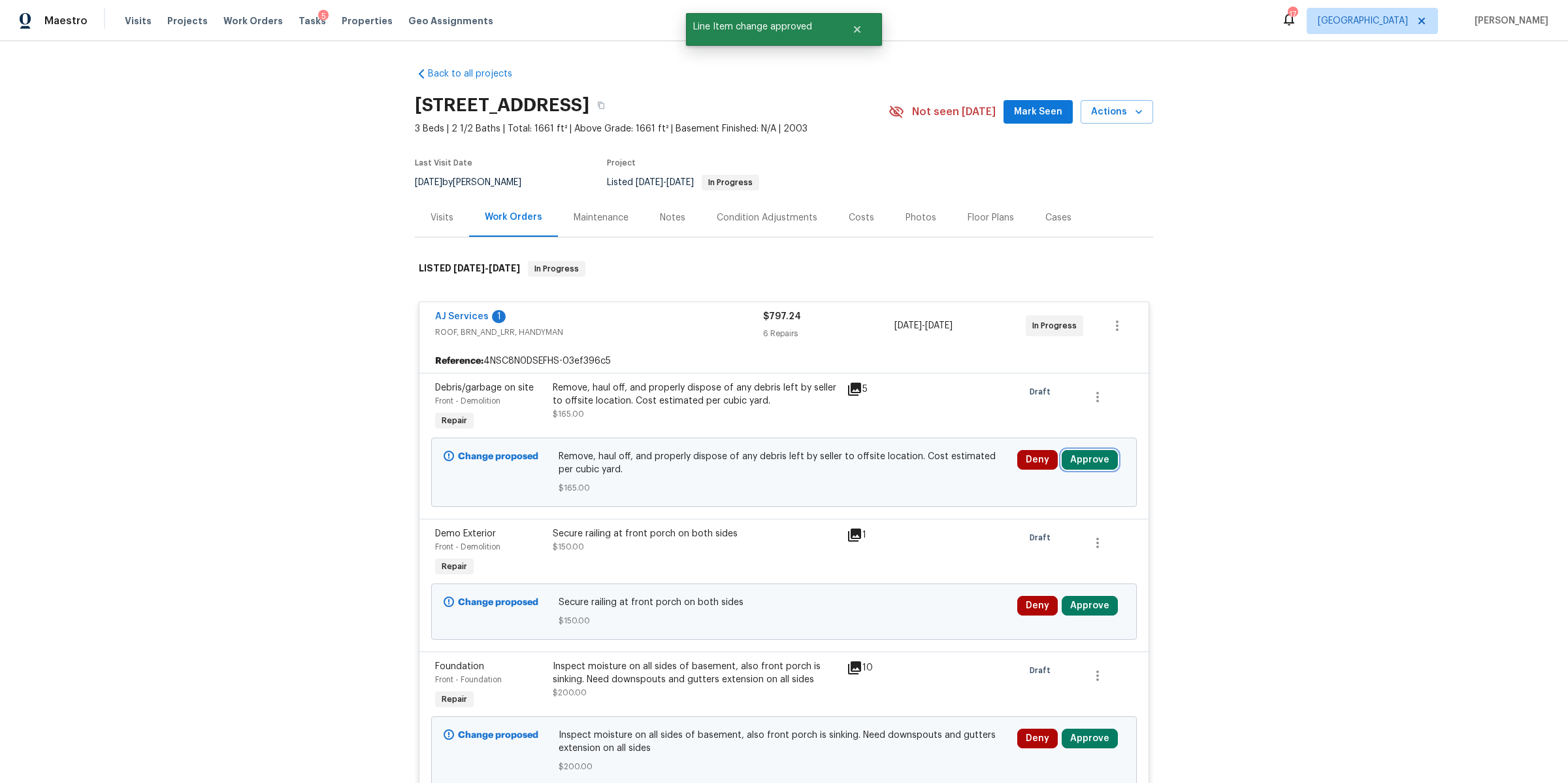
click at [1084, 463] on button "Approve" at bounding box center [1090, 459] width 56 height 20
click at [890, 477] on span "Approve" at bounding box center [896, 472] width 36 height 10
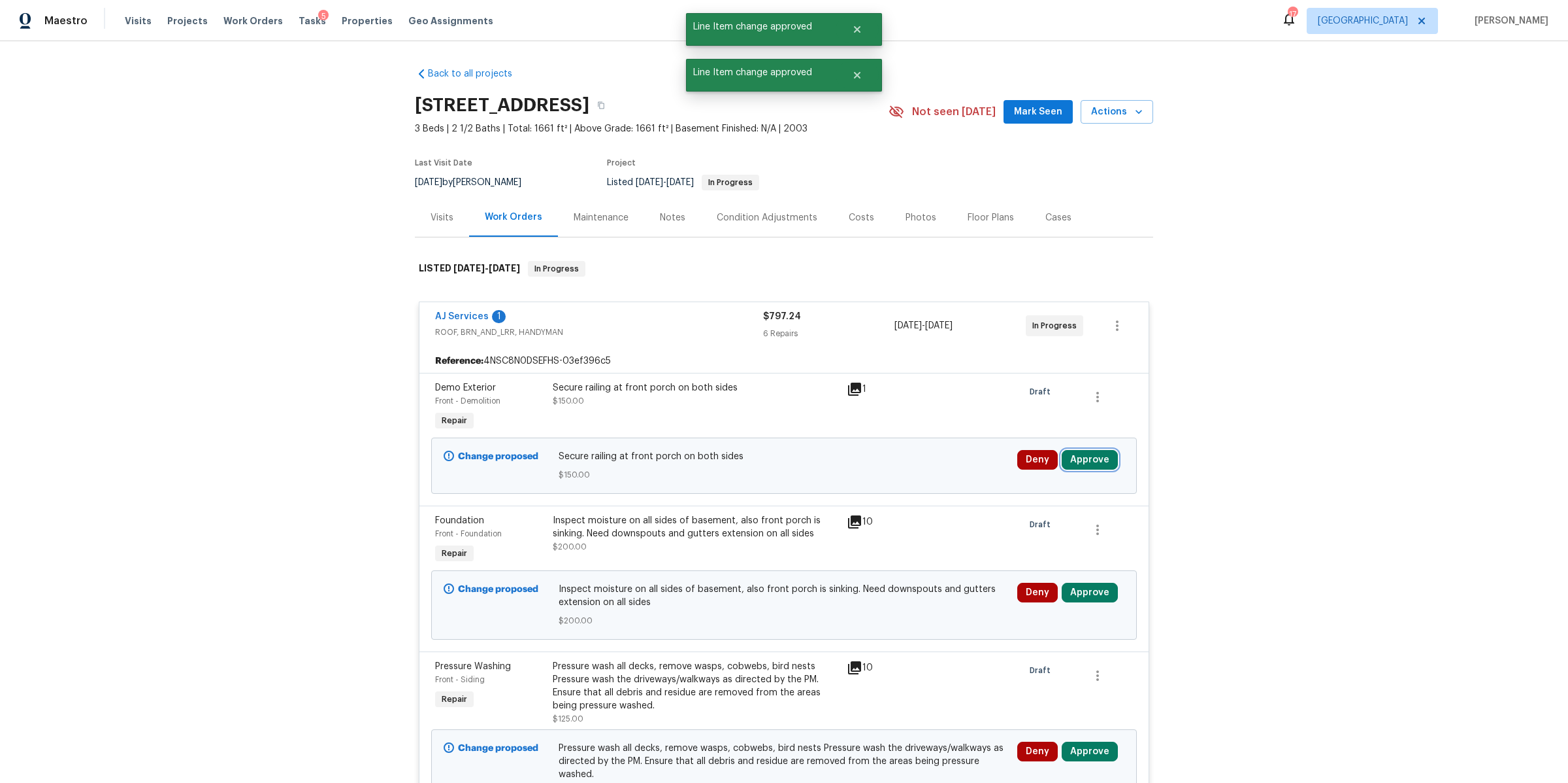
click at [1097, 456] on button "Approve" at bounding box center [1090, 459] width 56 height 20
click at [880, 465] on button "Approve" at bounding box center [896, 472] width 78 height 26
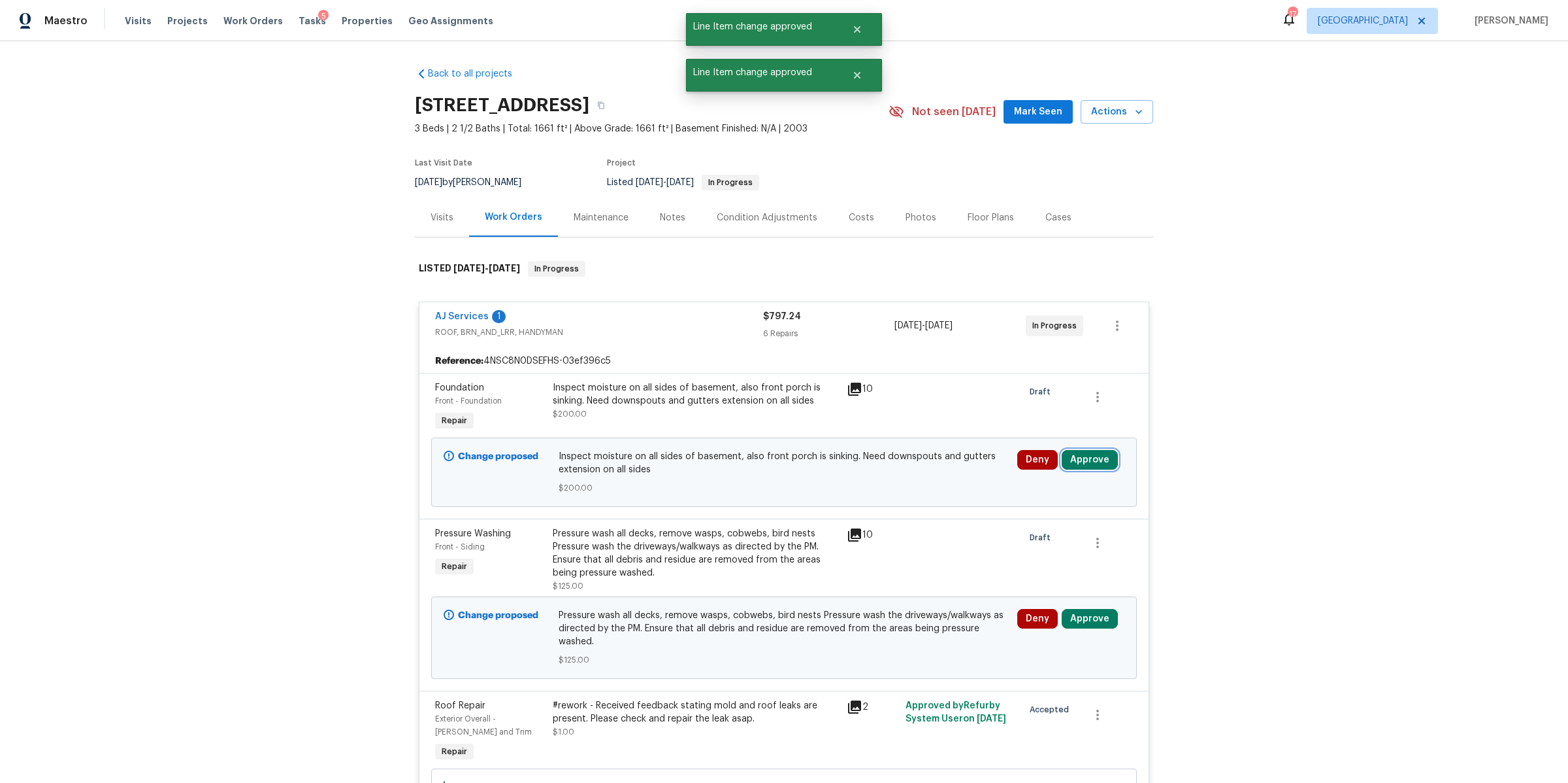
click at [1077, 462] on button "Approve" at bounding box center [1090, 459] width 56 height 20
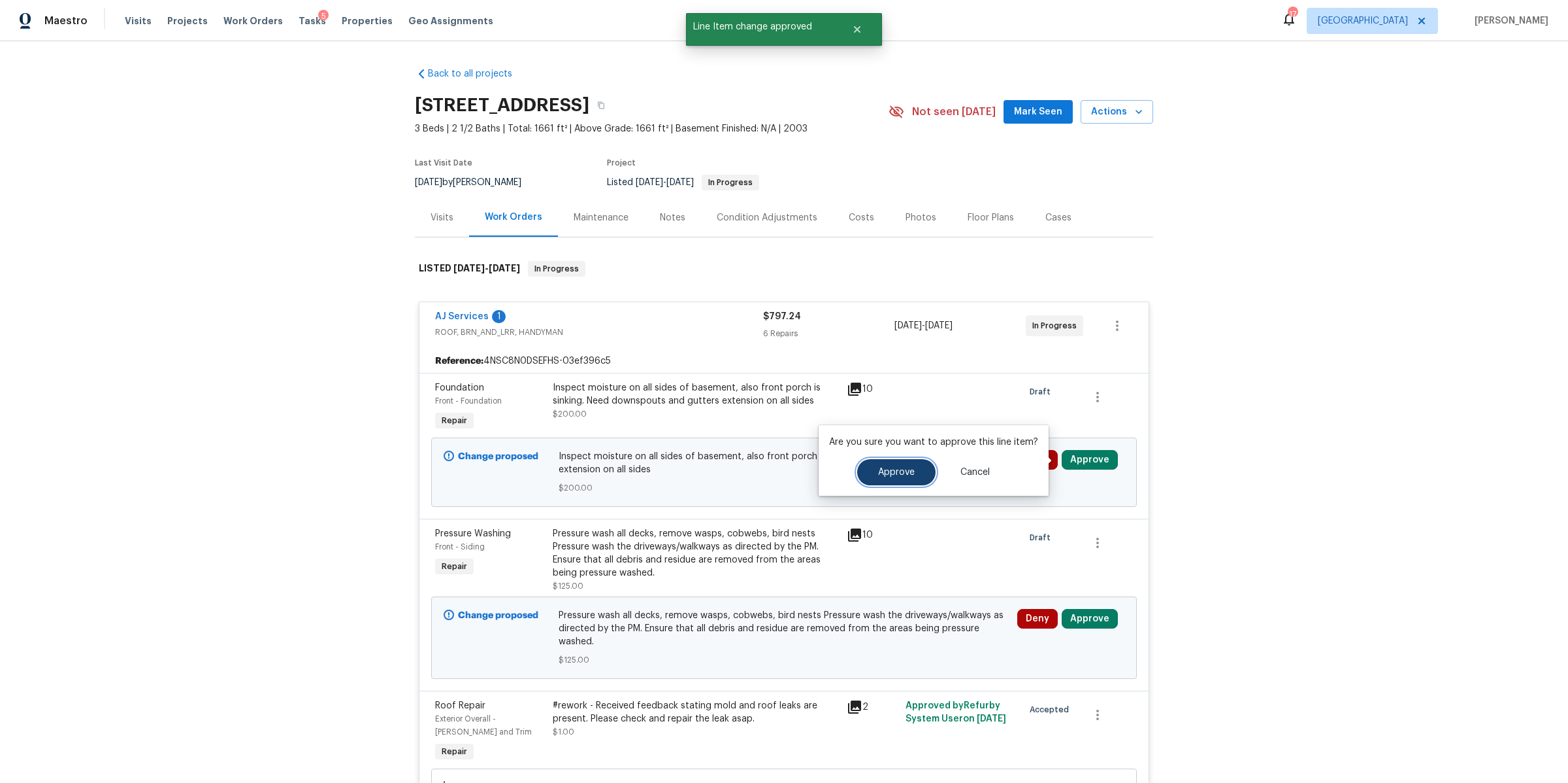
click at [873, 476] on button "Approve" at bounding box center [896, 472] width 78 height 26
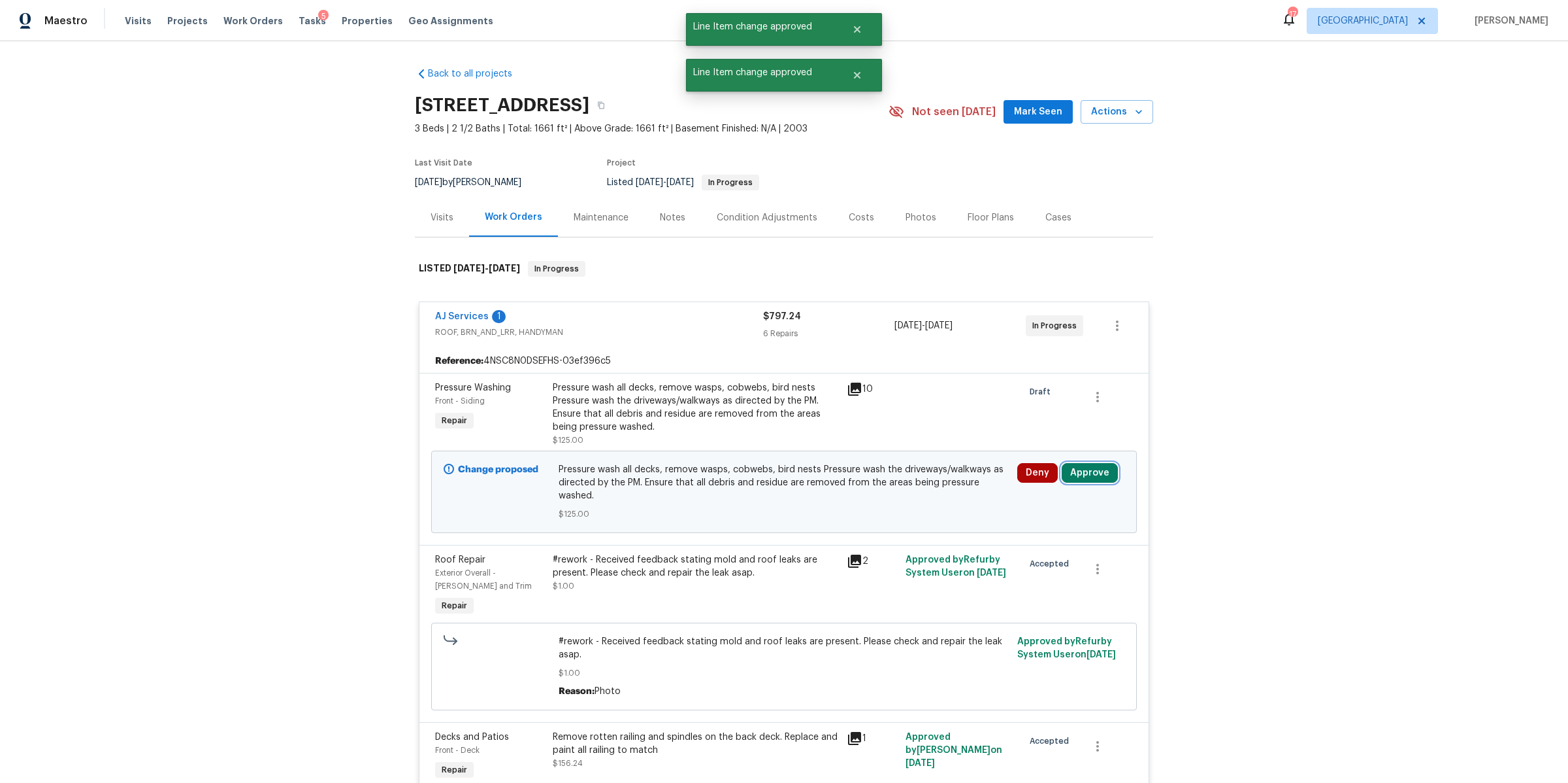
click at [1079, 474] on button "Approve" at bounding box center [1090, 472] width 56 height 20
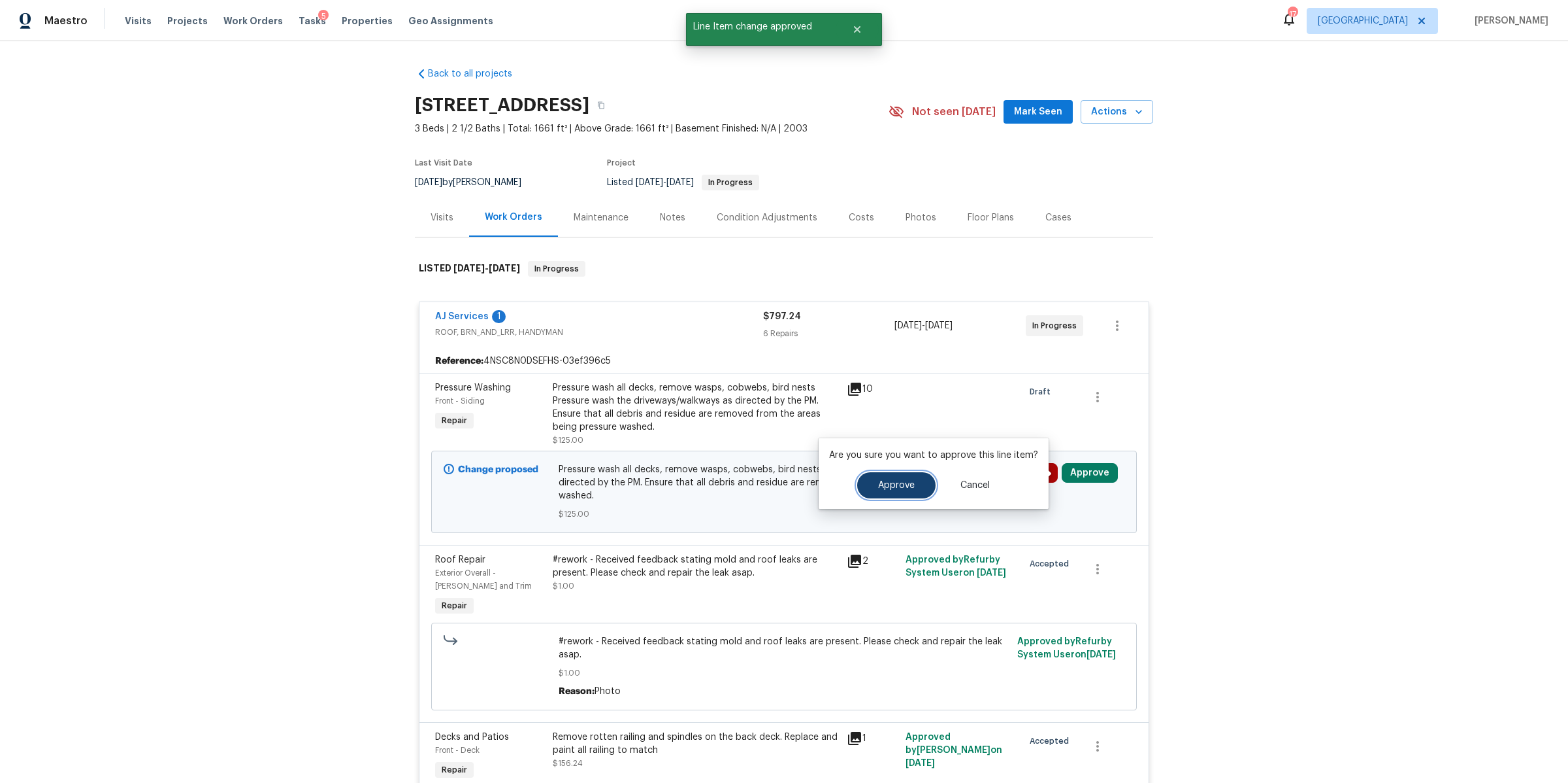
click at [905, 484] on span "Approve" at bounding box center [896, 485] width 36 height 10
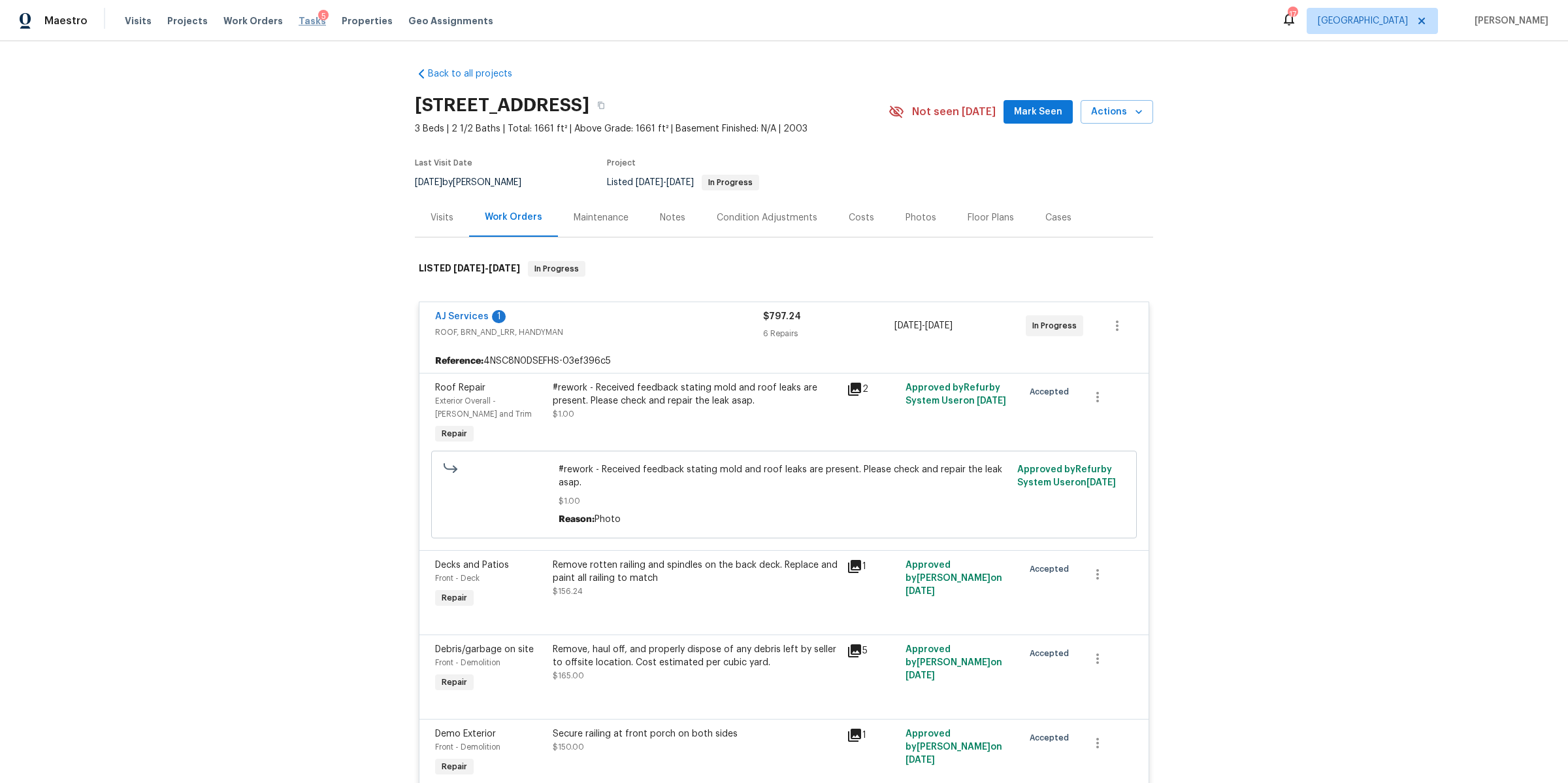
click at [298, 21] on span "Tasks" at bounding box center [312, 21] width 28 height 9
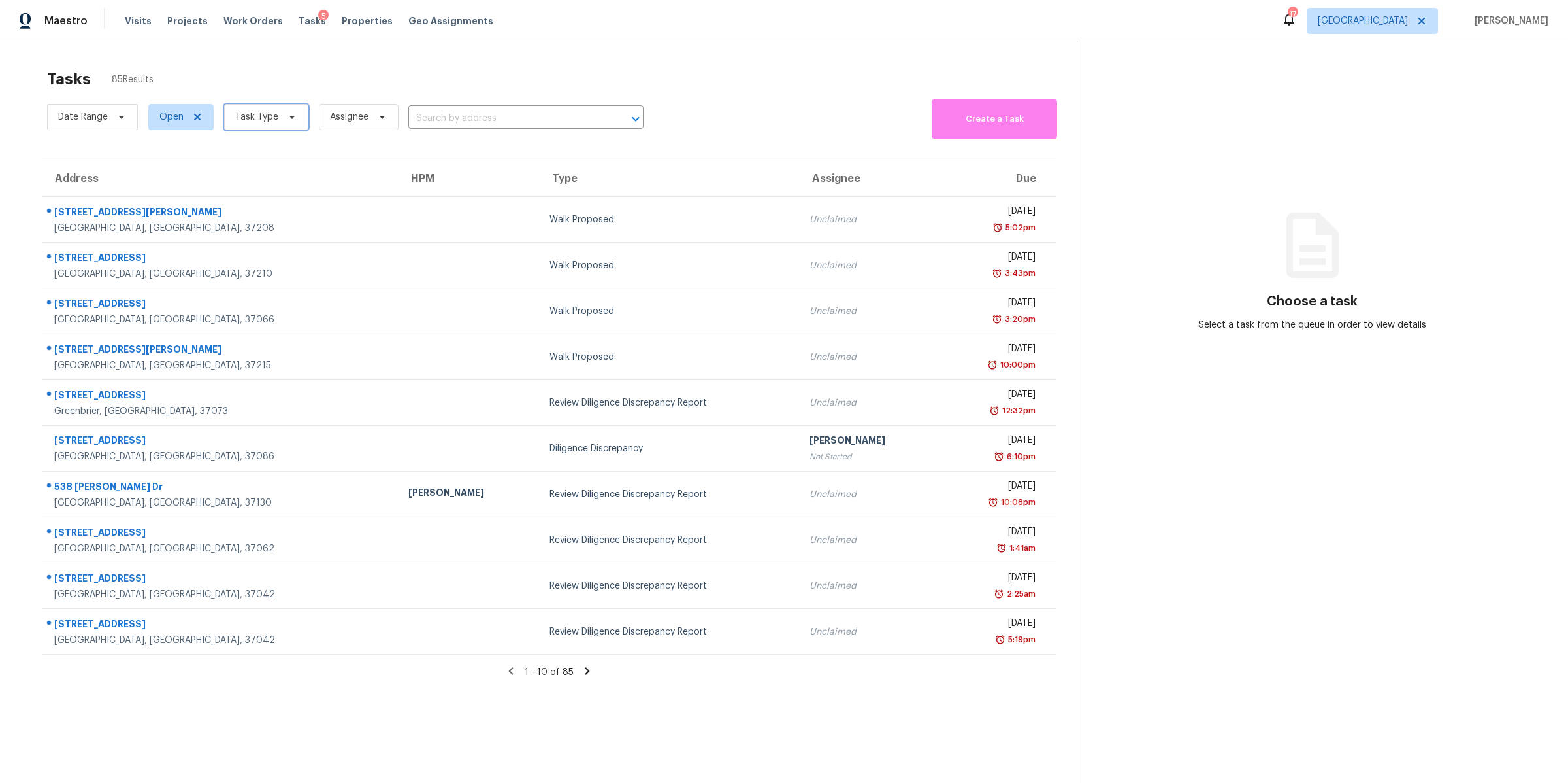
click at [252, 121] on span "Task Type" at bounding box center [257, 117] width 43 height 13
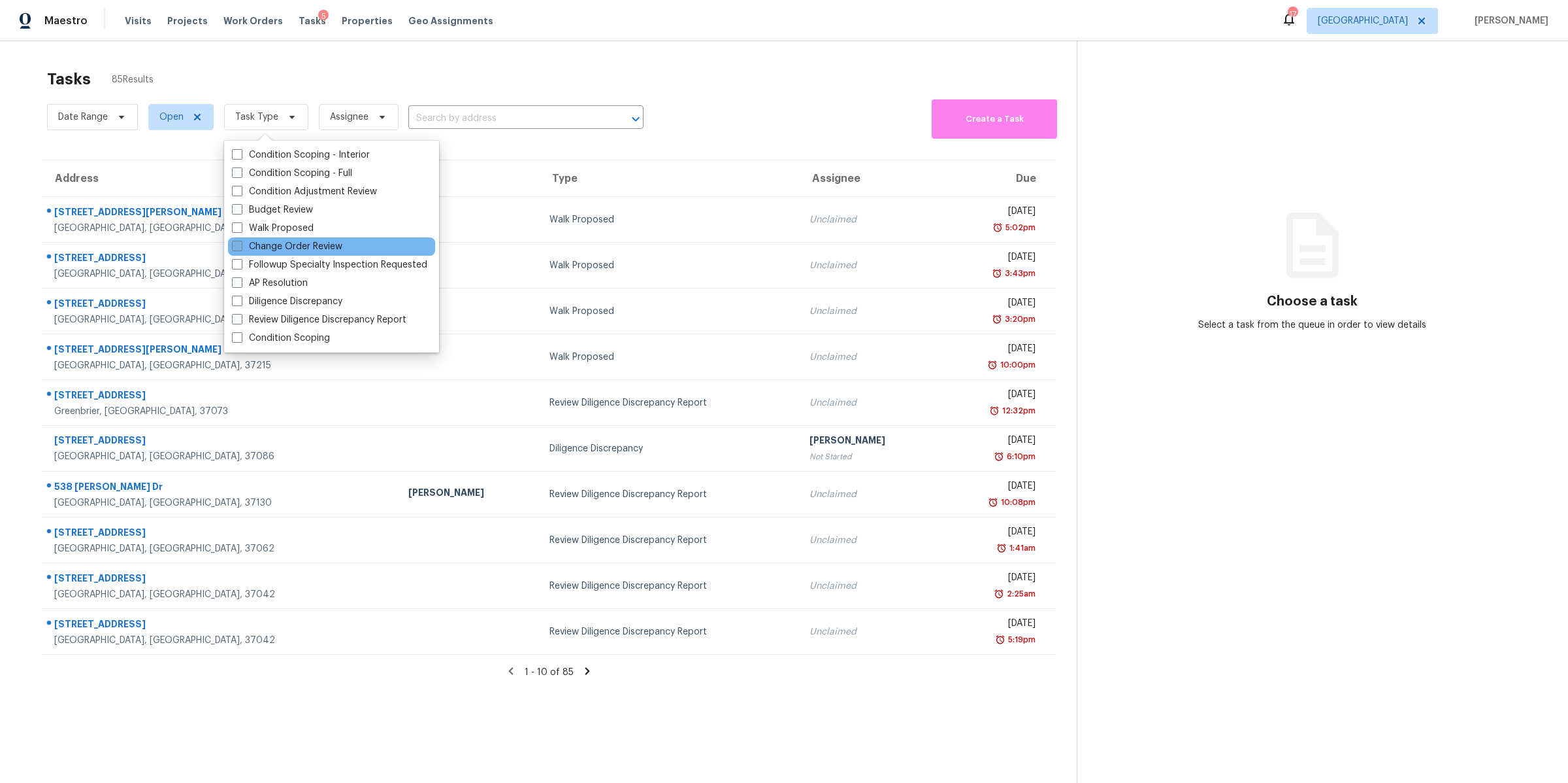
click at [298, 241] on label "Change Order Review" at bounding box center [287, 246] width 111 height 13
click at [241, 241] on input "Change Order Review" at bounding box center [236, 244] width 8 height 8
checkbox input "true"
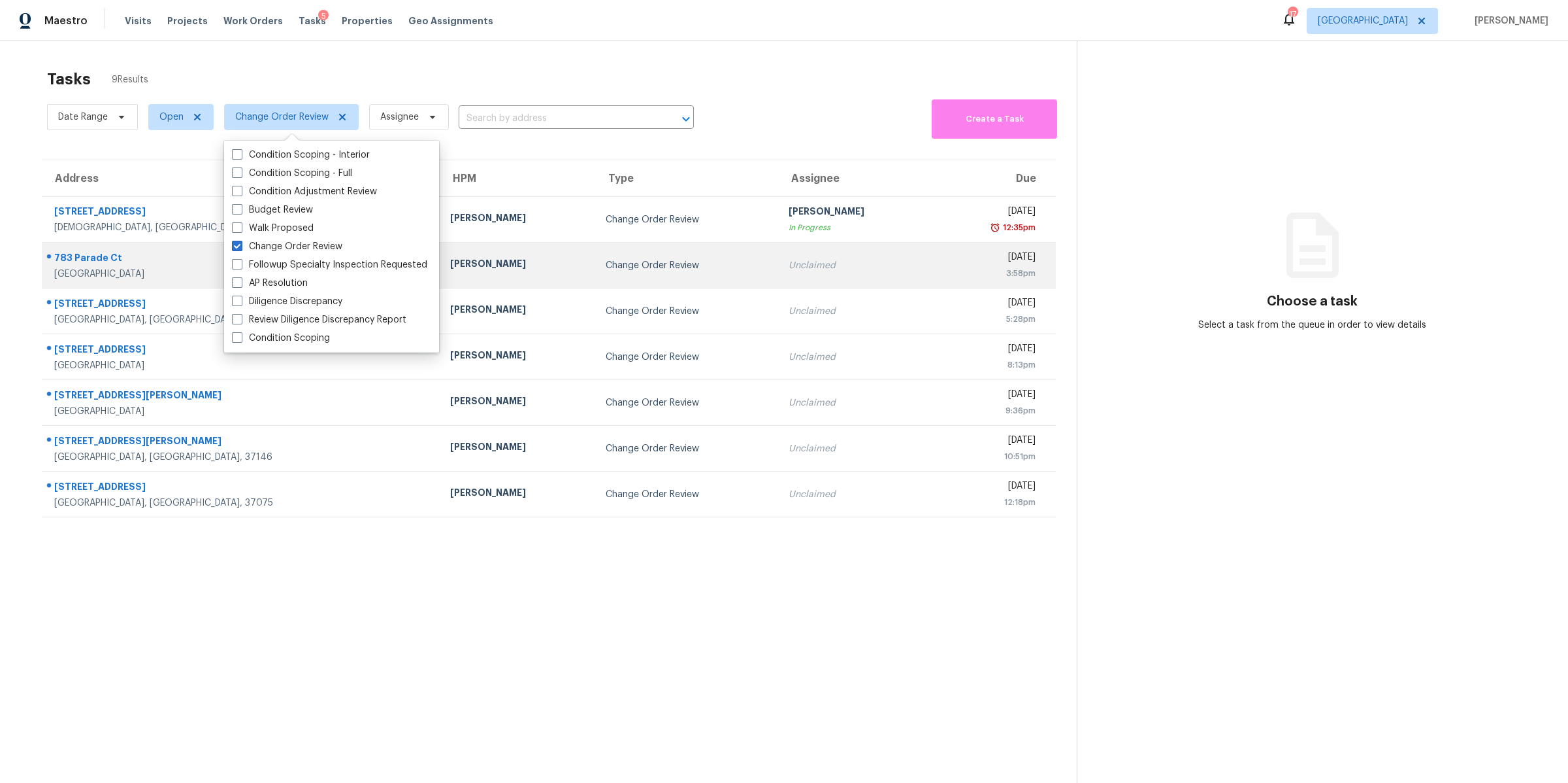
click at [72, 263] on div "783 Parade Ct" at bounding box center [242, 259] width 376 height 17
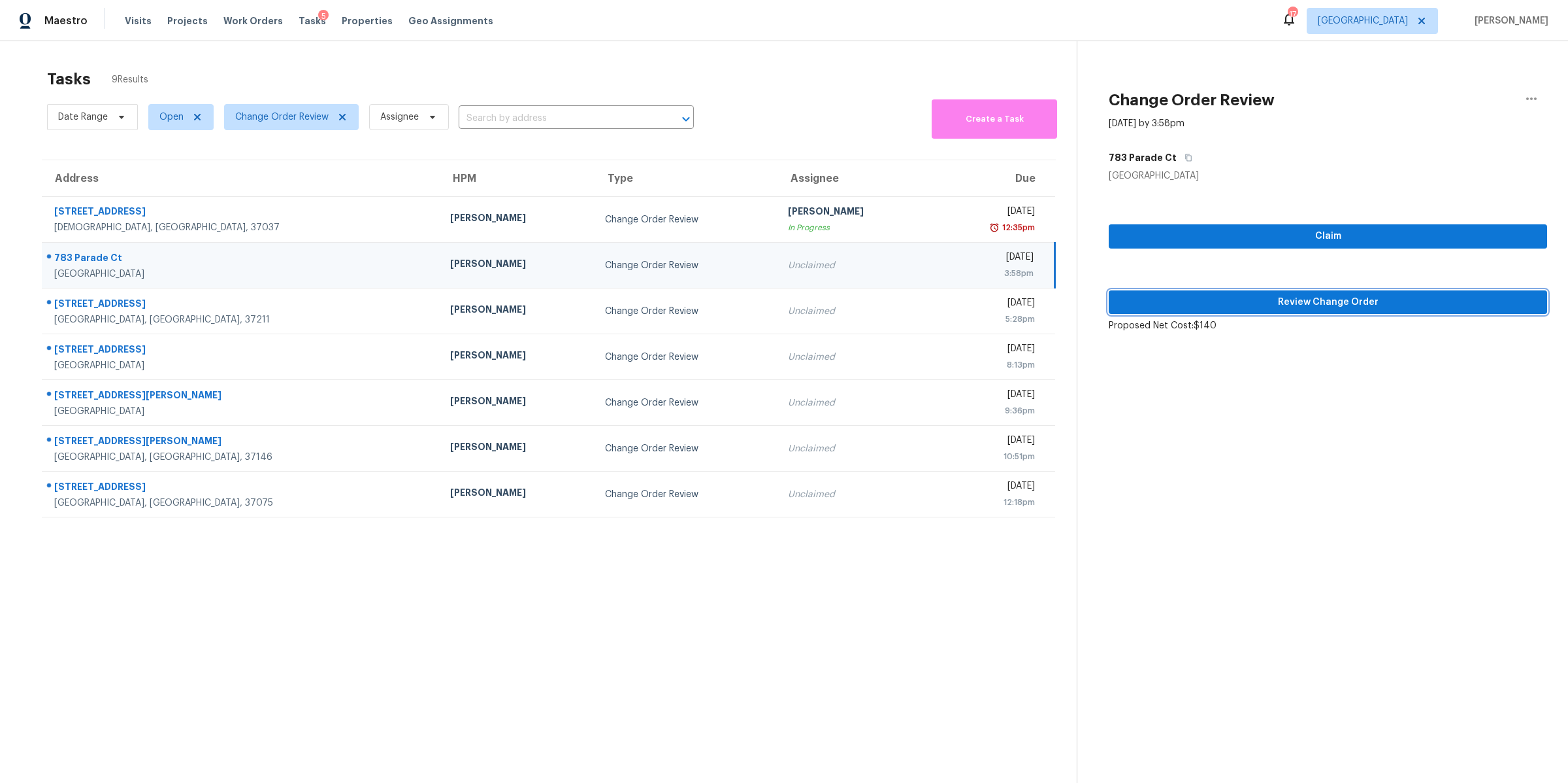
click at [1320, 296] on span "Review Change Order" at bounding box center [1327, 302] width 417 height 17
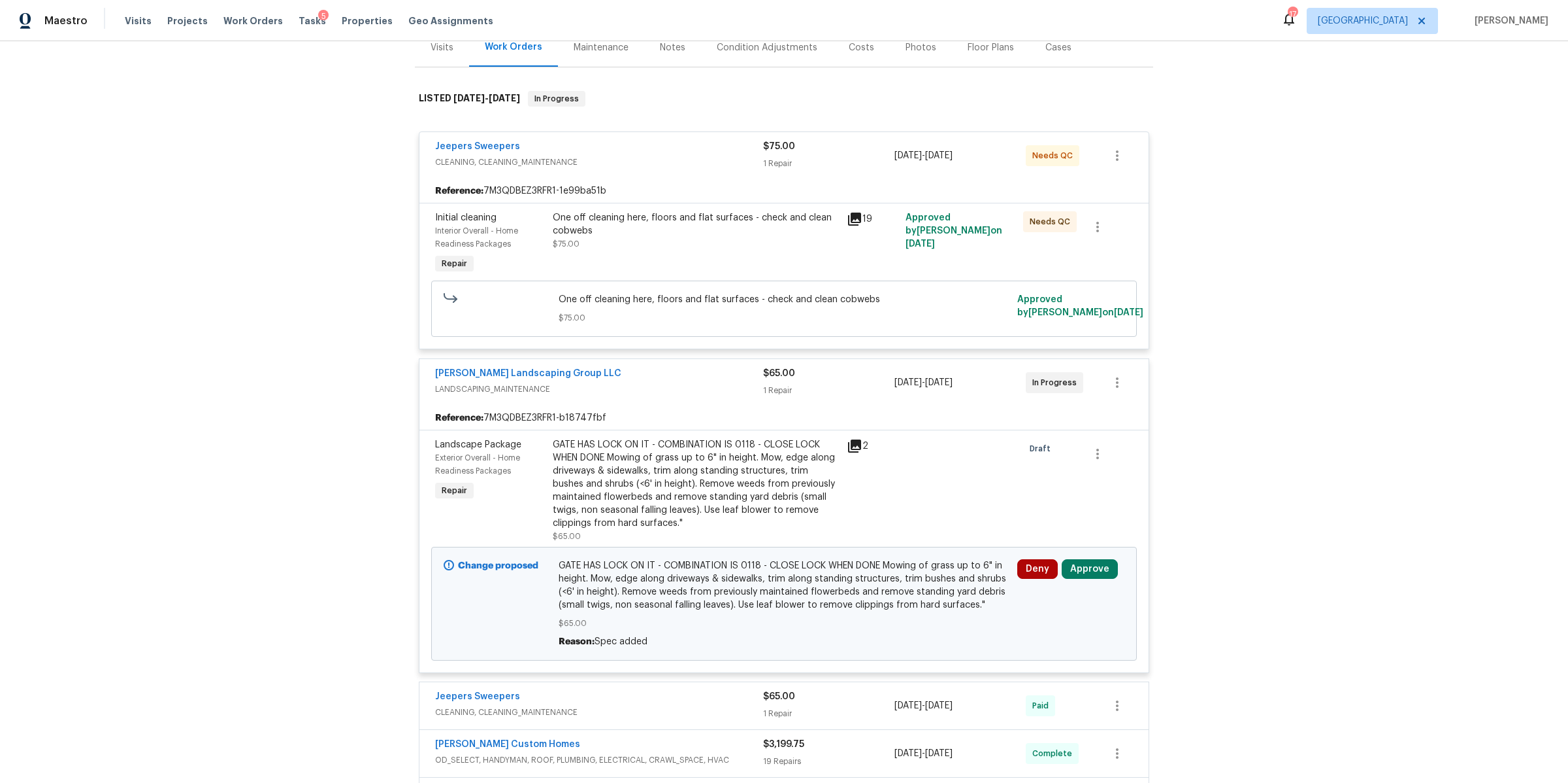
scroll to position [343, 0]
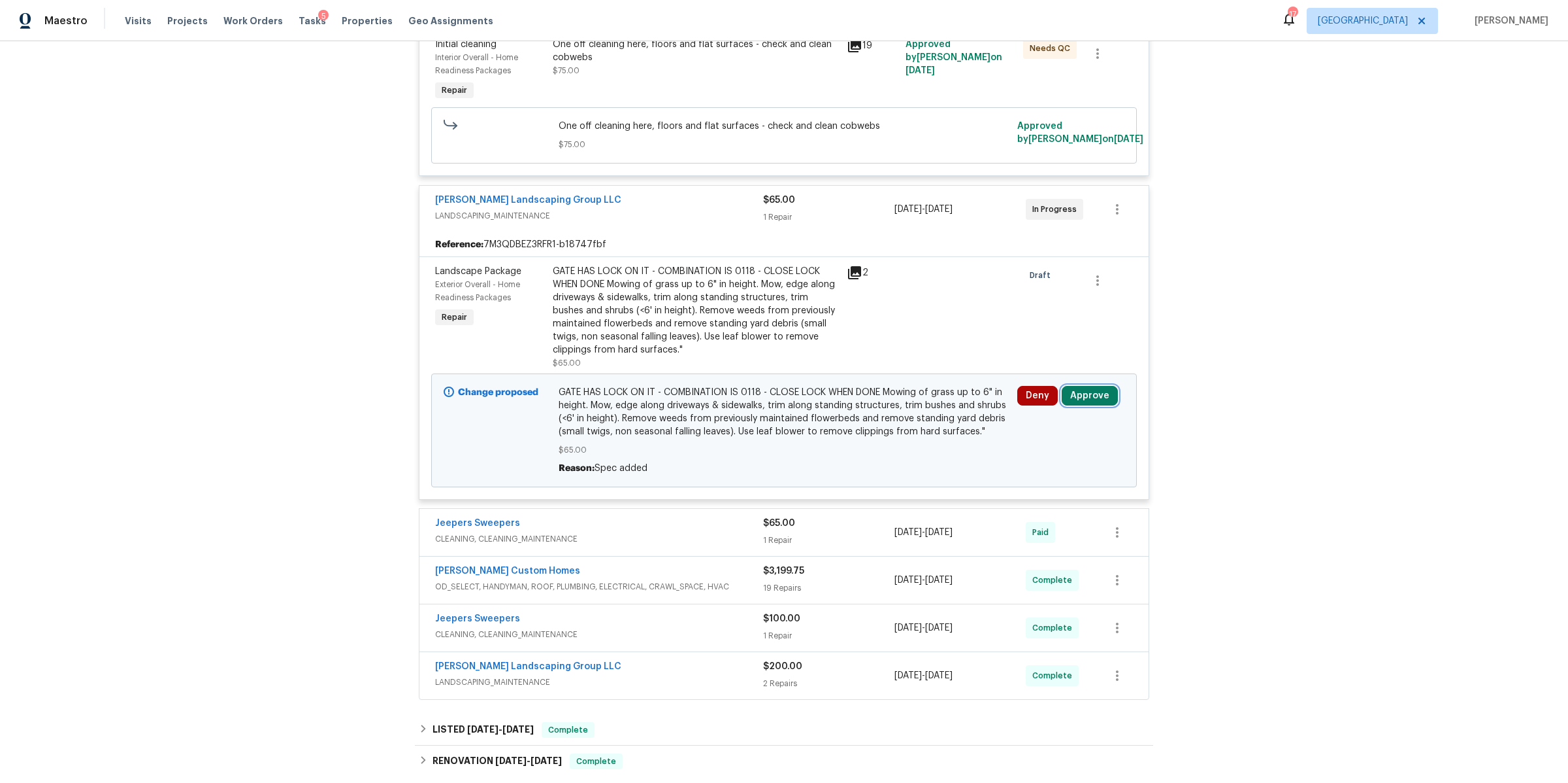
click at [1087, 399] on button "Approve" at bounding box center [1090, 395] width 56 height 20
click at [884, 424] on div "Are you sure you want to approve this line item? Approve Cancel" at bounding box center [933, 397] width 230 height 71
click at [886, 415] on button "Approve" at bounding box center [896, 408] width 78 height 26
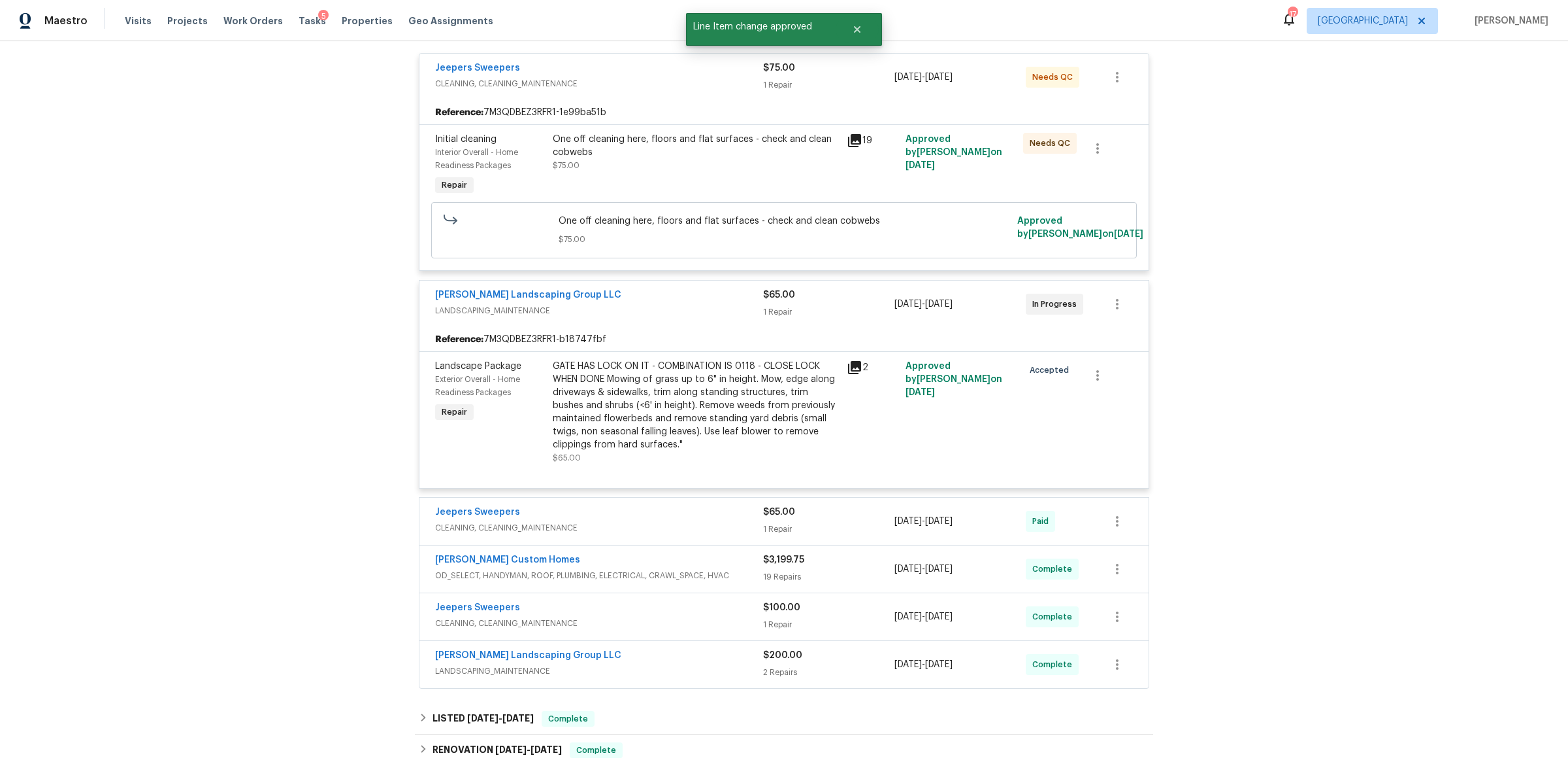
scroll to position [0, 0]
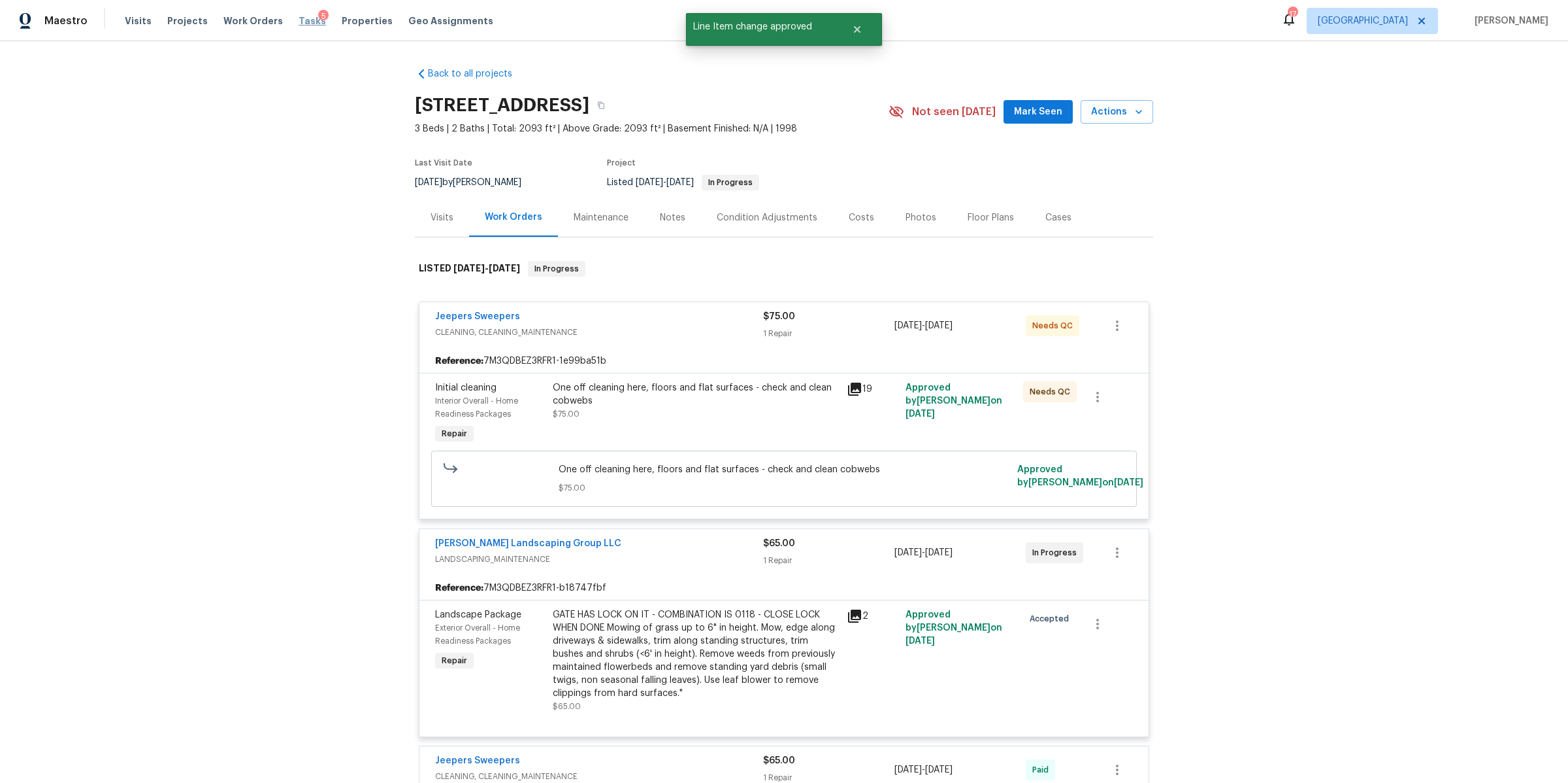
click at [299, 20] on span "Tasks" at bounding box center [312, 21] width 28 height 9
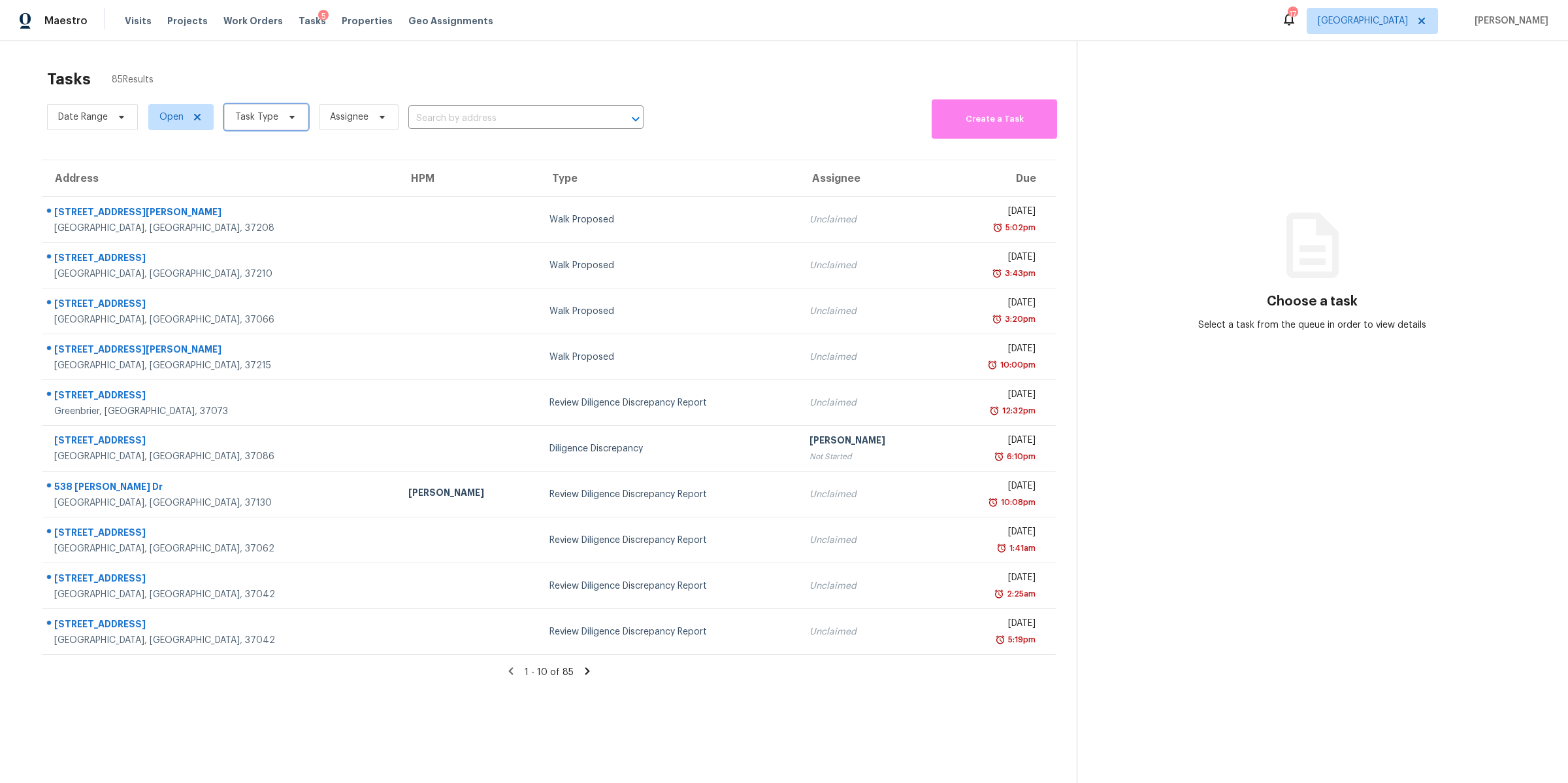
click at [278, 120] on span "Task Type" at bounding box center [266, 117] width 85 height 26
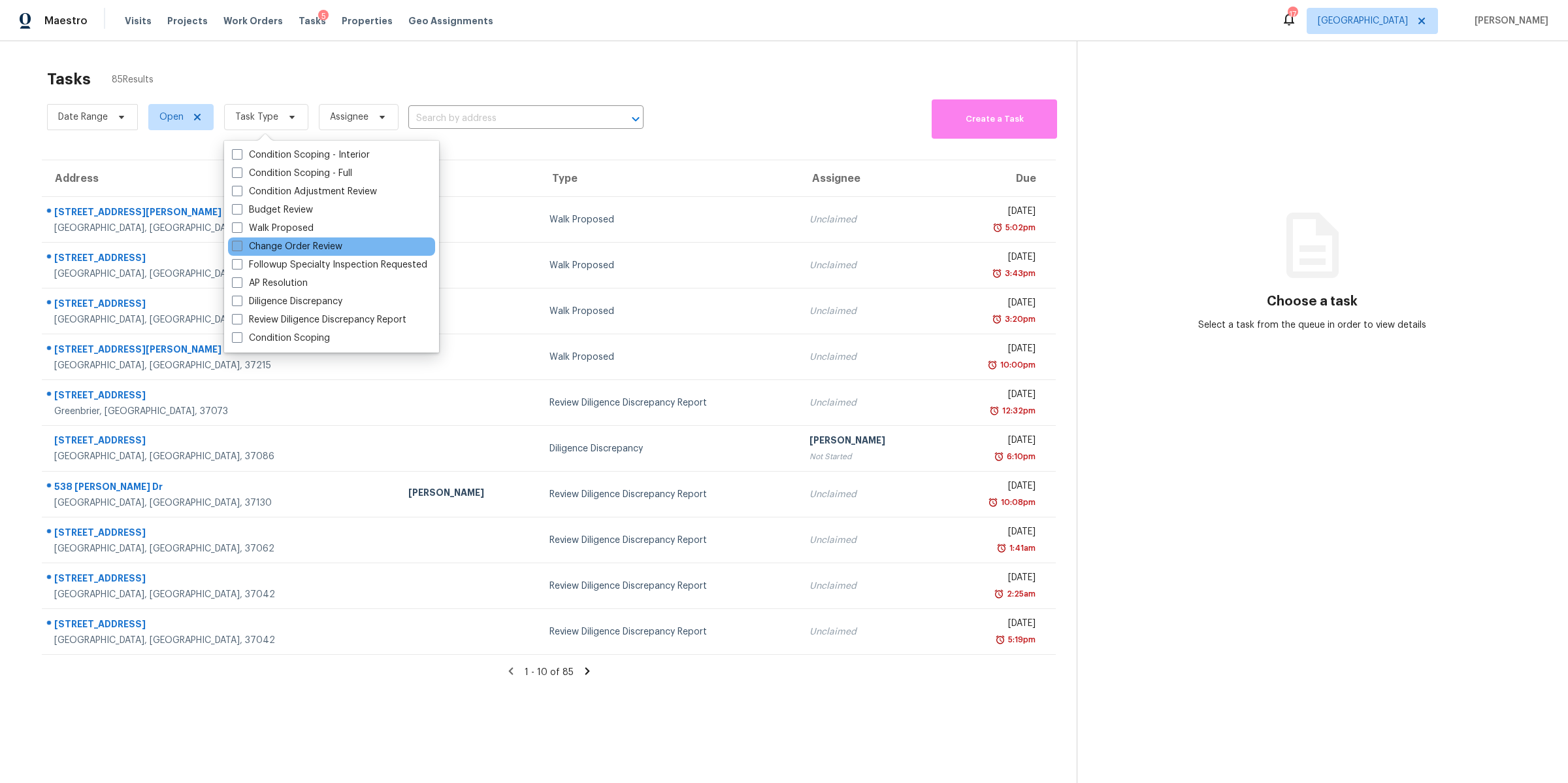
click at [287, 241] on label "Change Order Review" at bounding box center [287, 246] width 111 height 13
click at [241, 241] on input "Change Order Review" at bounding box center [236, 244] width 8 height 8
checkbox input "true"
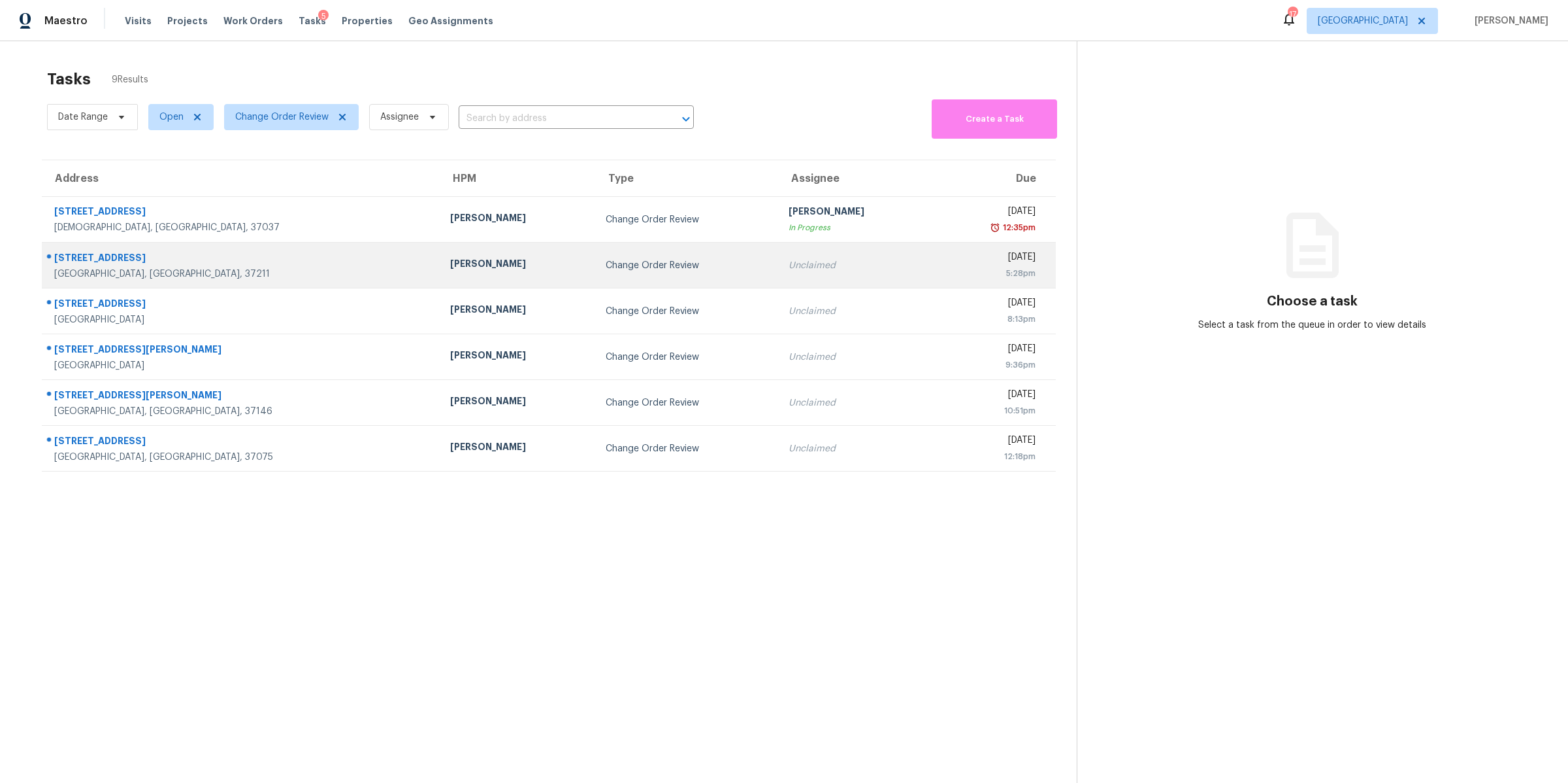
click at [72, 272] on div "[GEOGRAPHIC_DATA], [GEOGRAPHIC_DATA], 37211" at bounding box center [242, 274] width 376 height 13
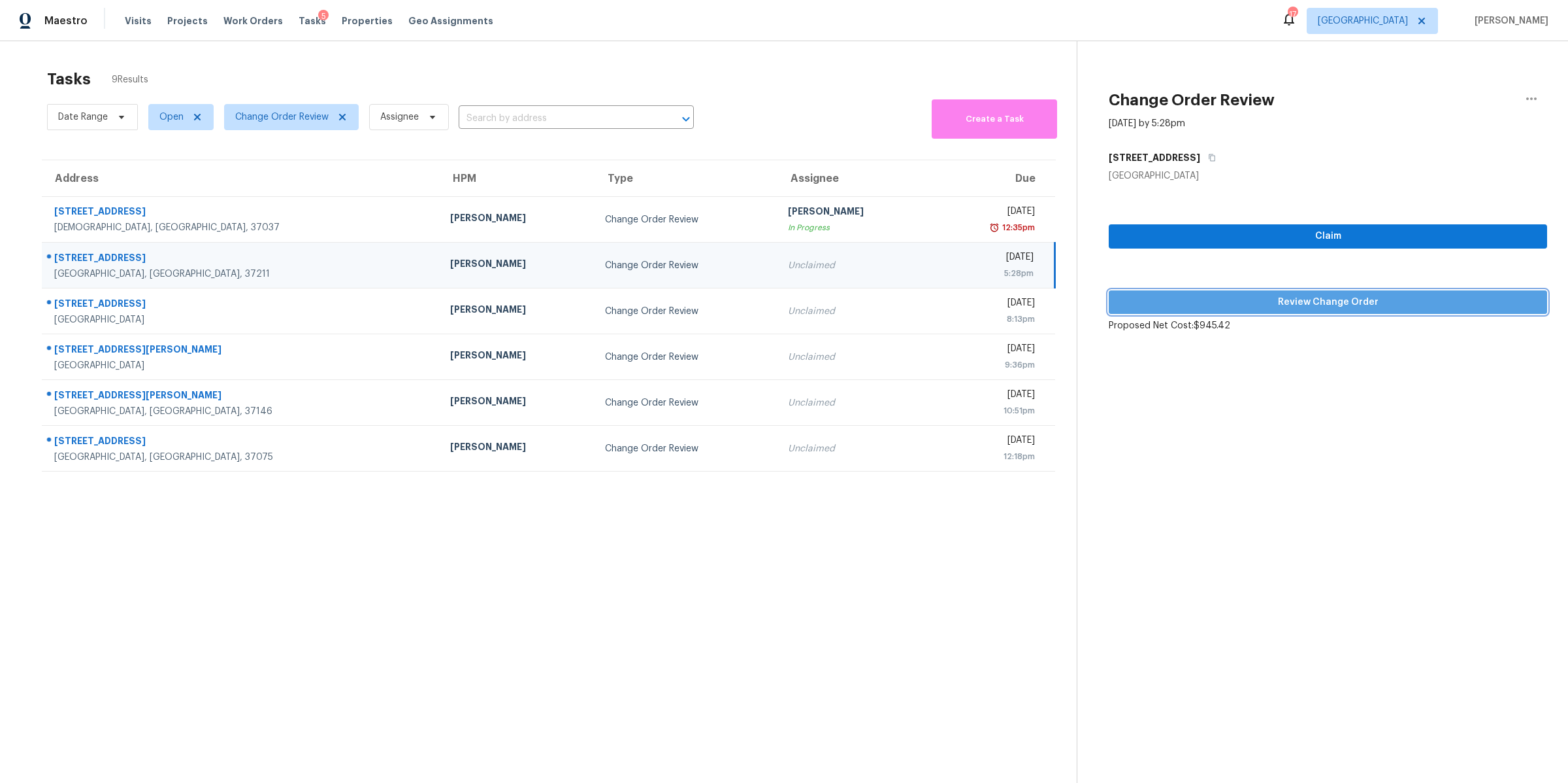
click at [1246, 297] on span "Review Change Order" at bounding box center [1327, 302] width 417 height 17
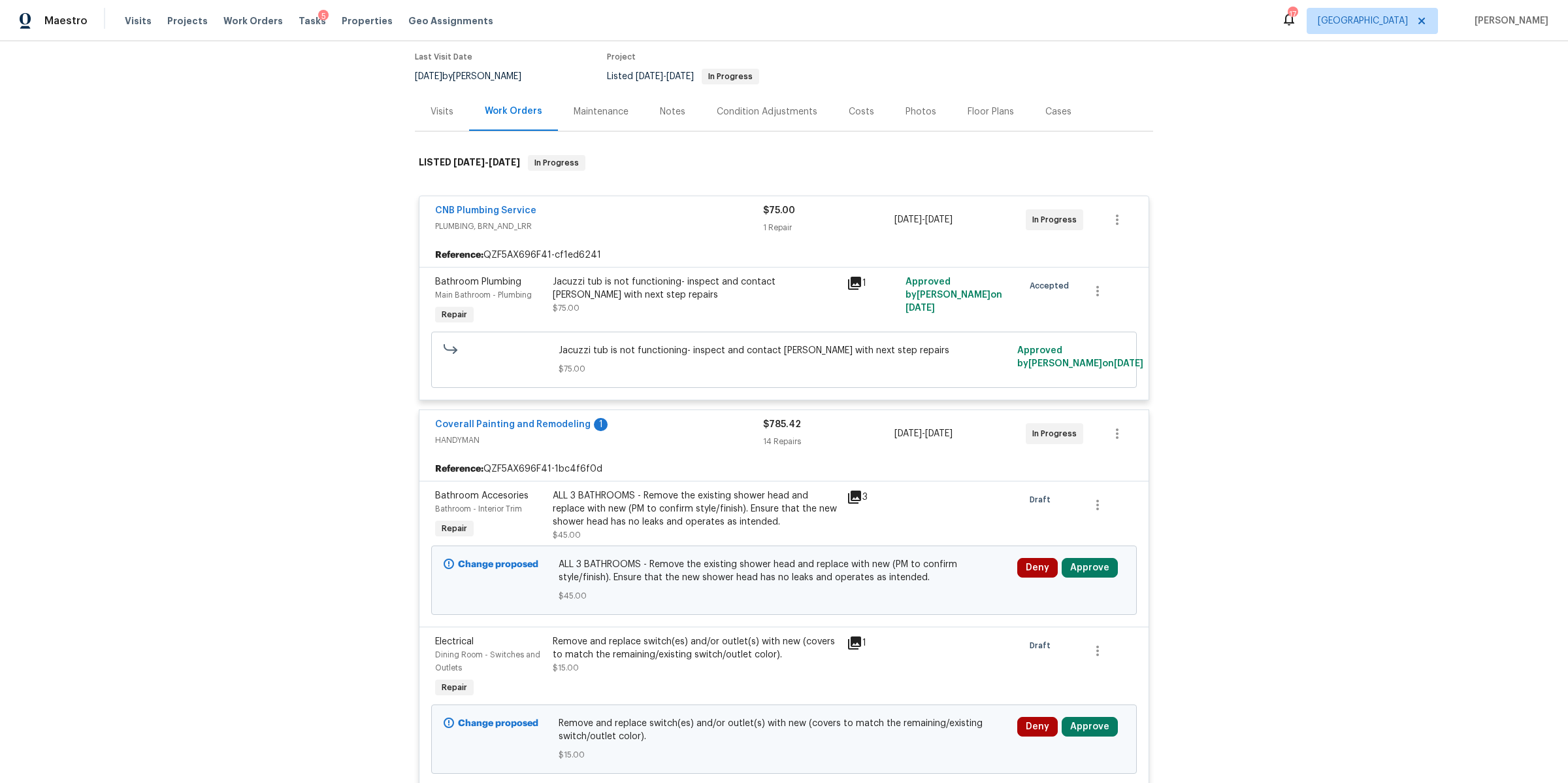
scroll to position [119, 0]
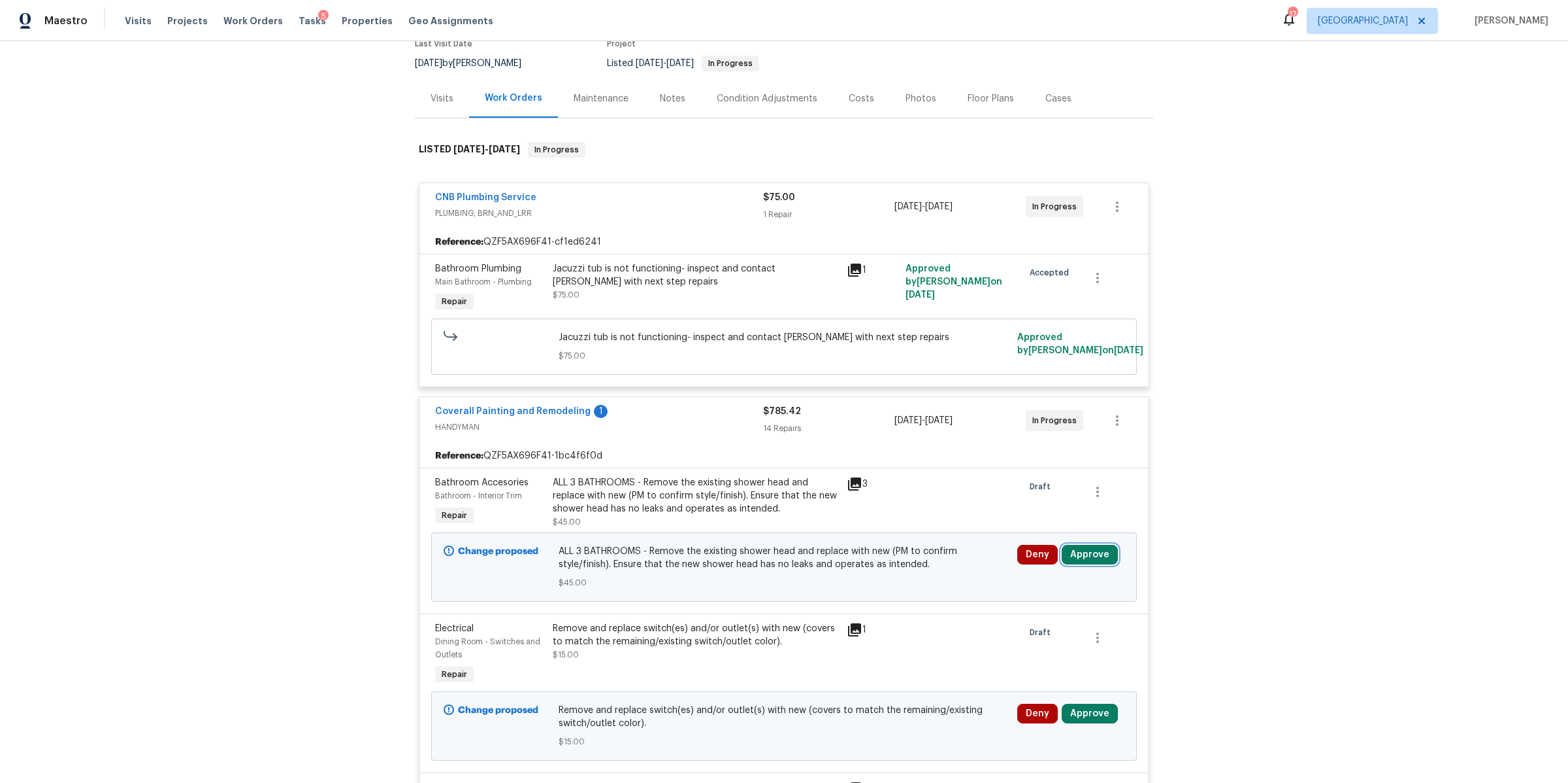
click at [1085, 558] on button "Approve" at bounding box center [1090, 554] width 56 height 20
click at [1053, 510] on span "Approve" at bounding box center [1046, 512] width 36 height 10
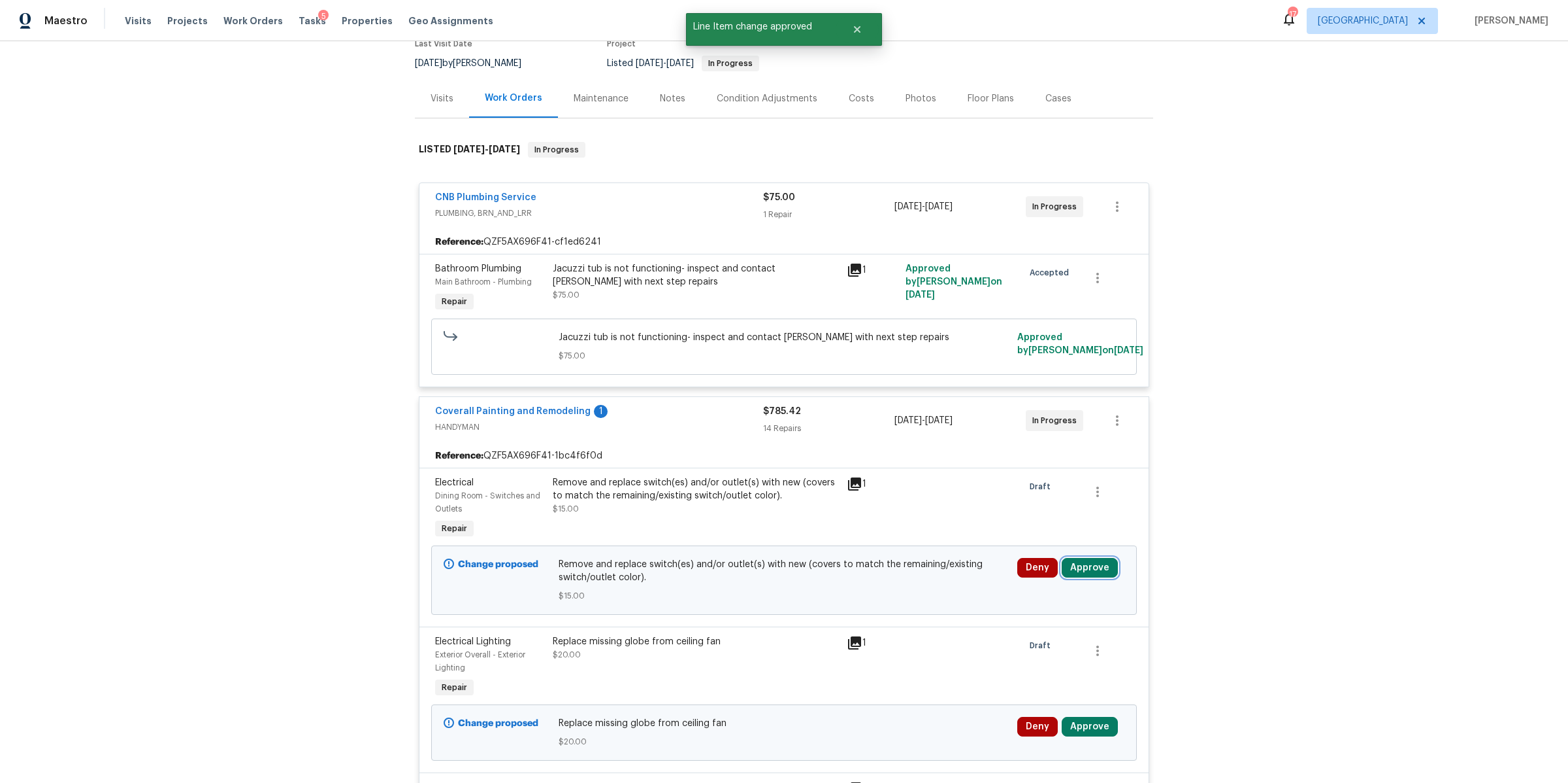
click at [1088, 563] on button "Approve" at bounding box center [1090, 567] width 56 height 20
click at [1045, 530] on button "Approve" at bounding box center [1046, 525] width 78 height 26
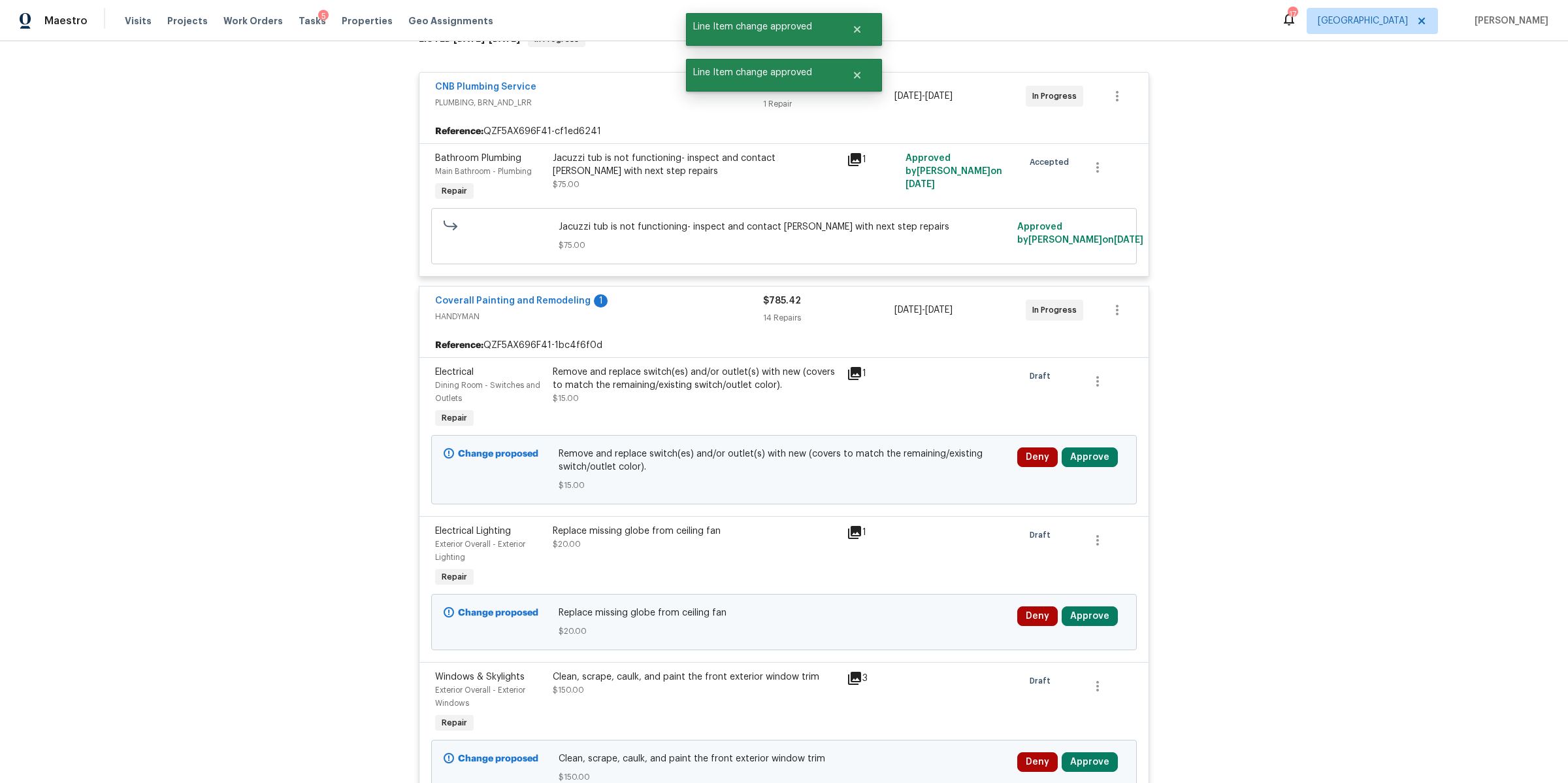
scroll to position [230, 0]
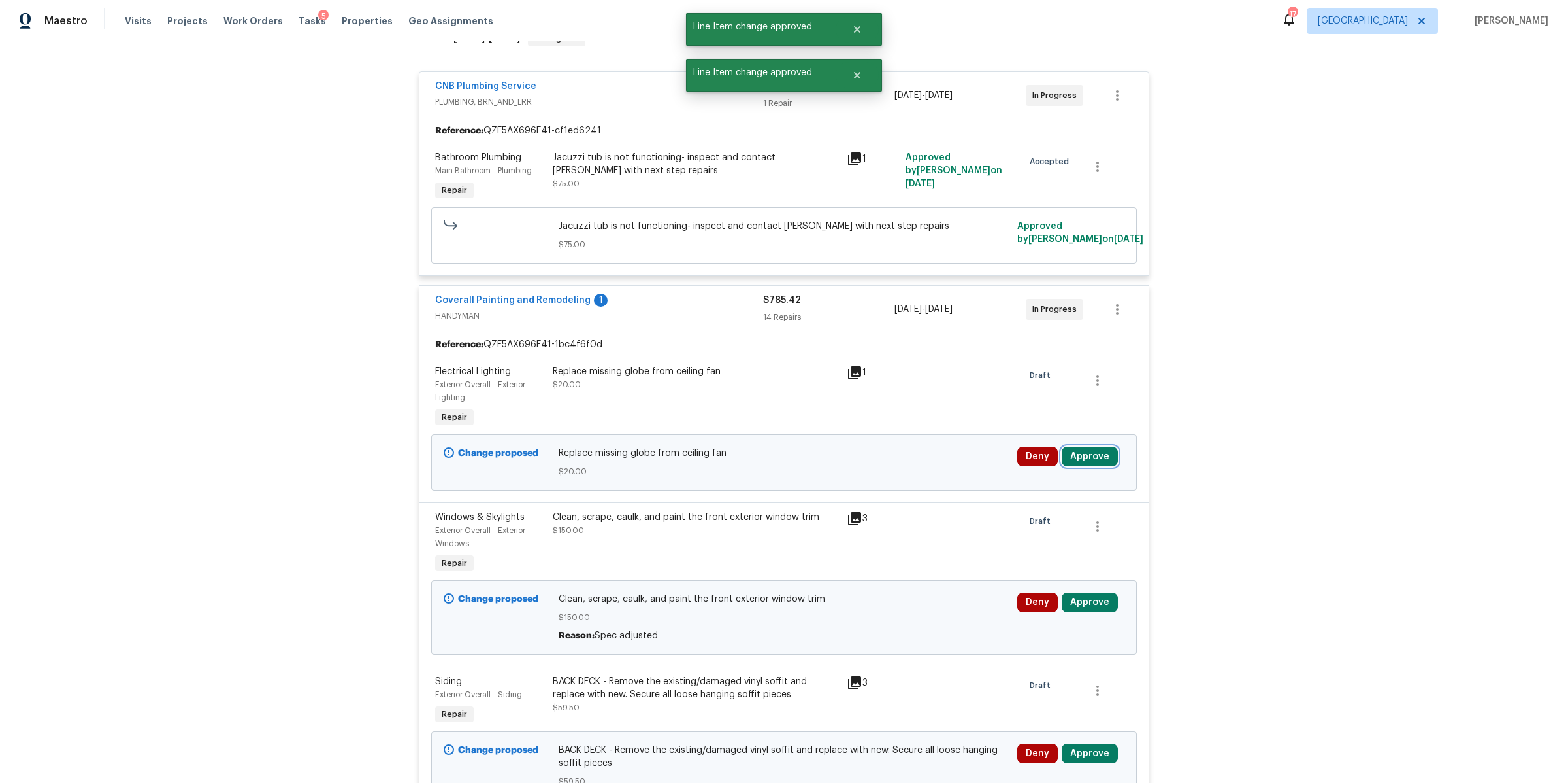
click at [1079, 452] on button "Approve" at bounding box center [1090, 456] width 56 height 20
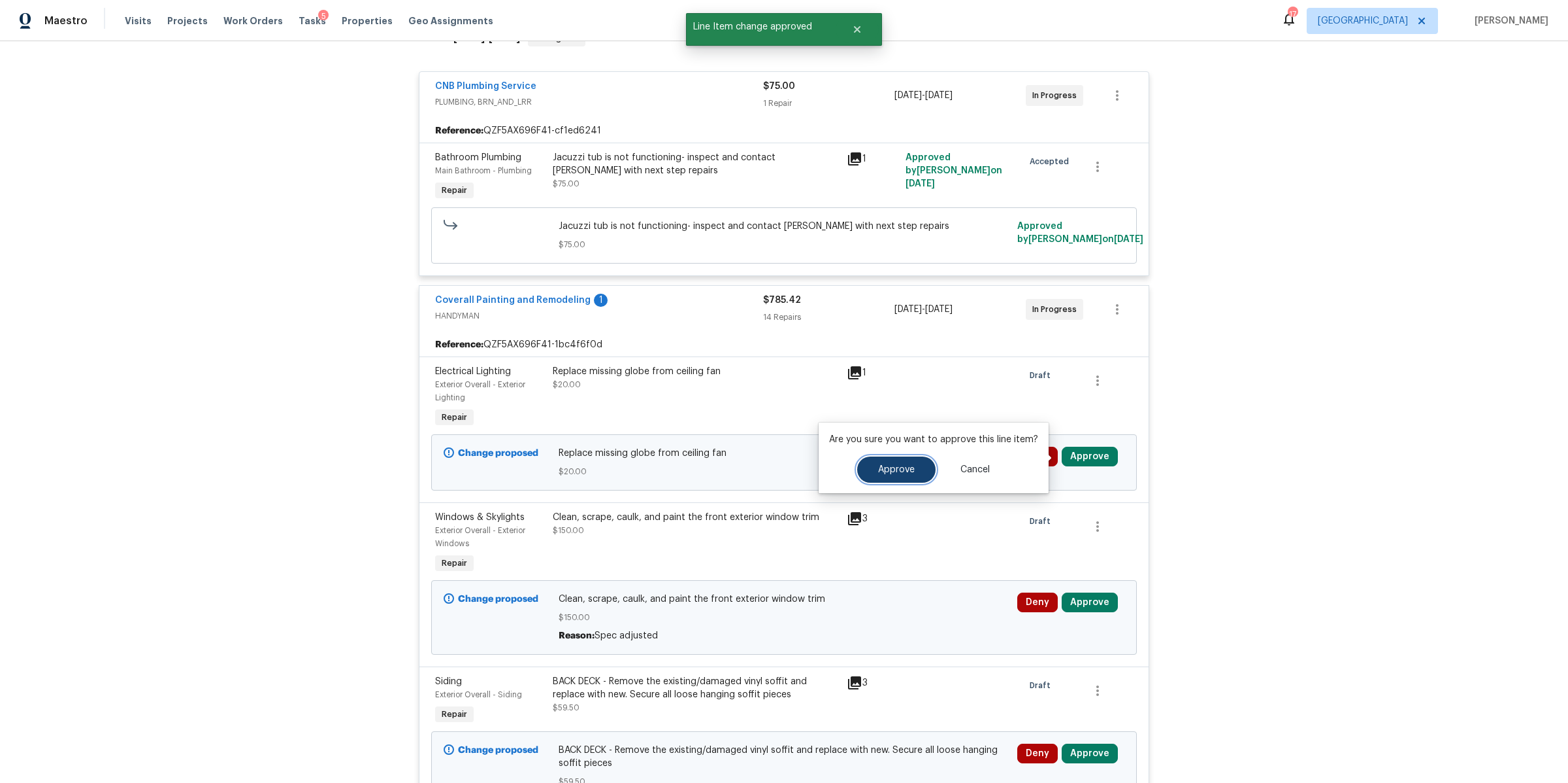
click at [917, 472] on button "Approve" at bounding box center [896, 470] width 78 height 26
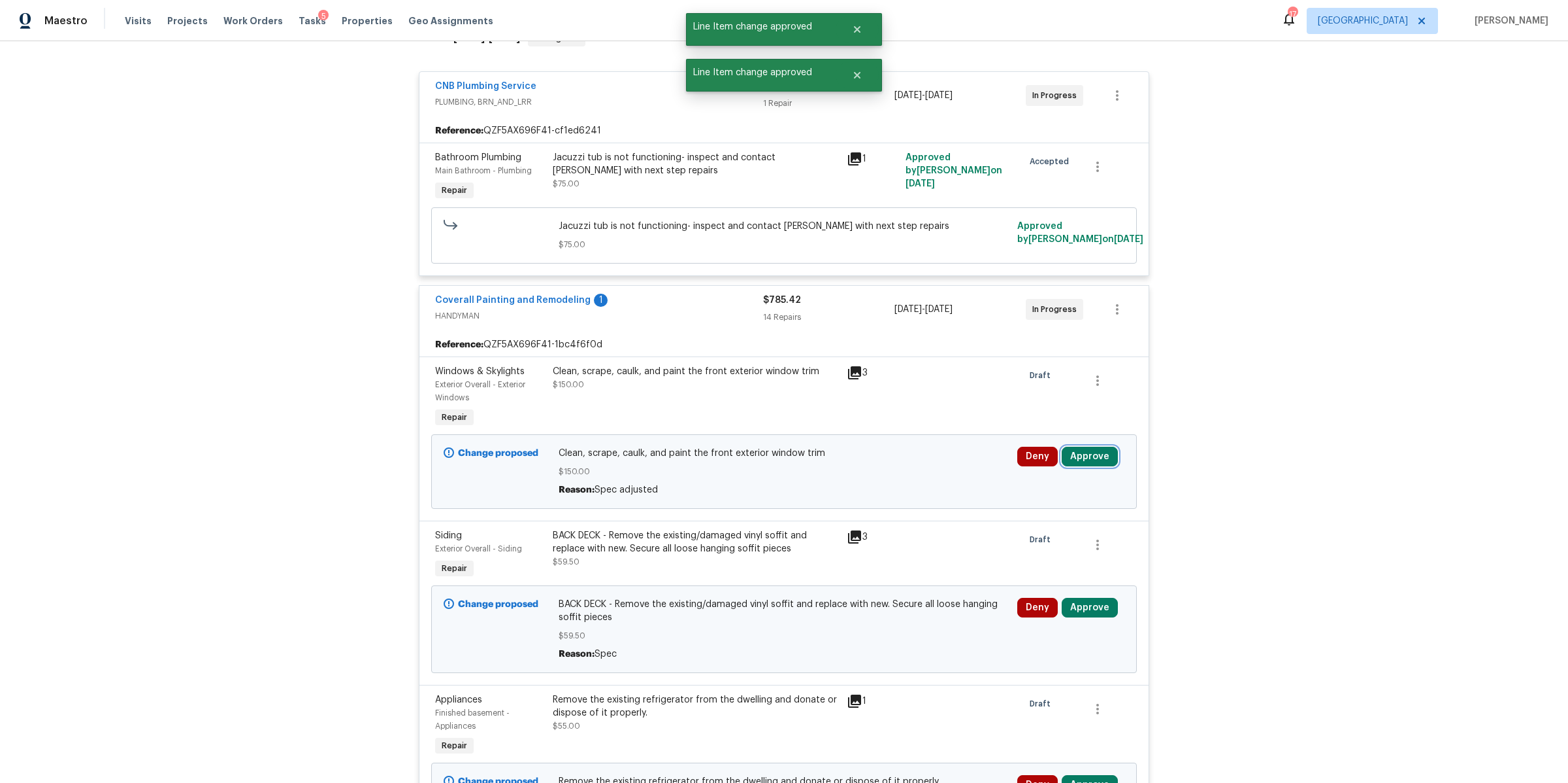
click at [1079, 462] on button "Approve" at bounding box center [1090, 456] width 56 height 20
click at [907, 471] on span "Approve" at bounding box center [896, 470] width 36 height 10
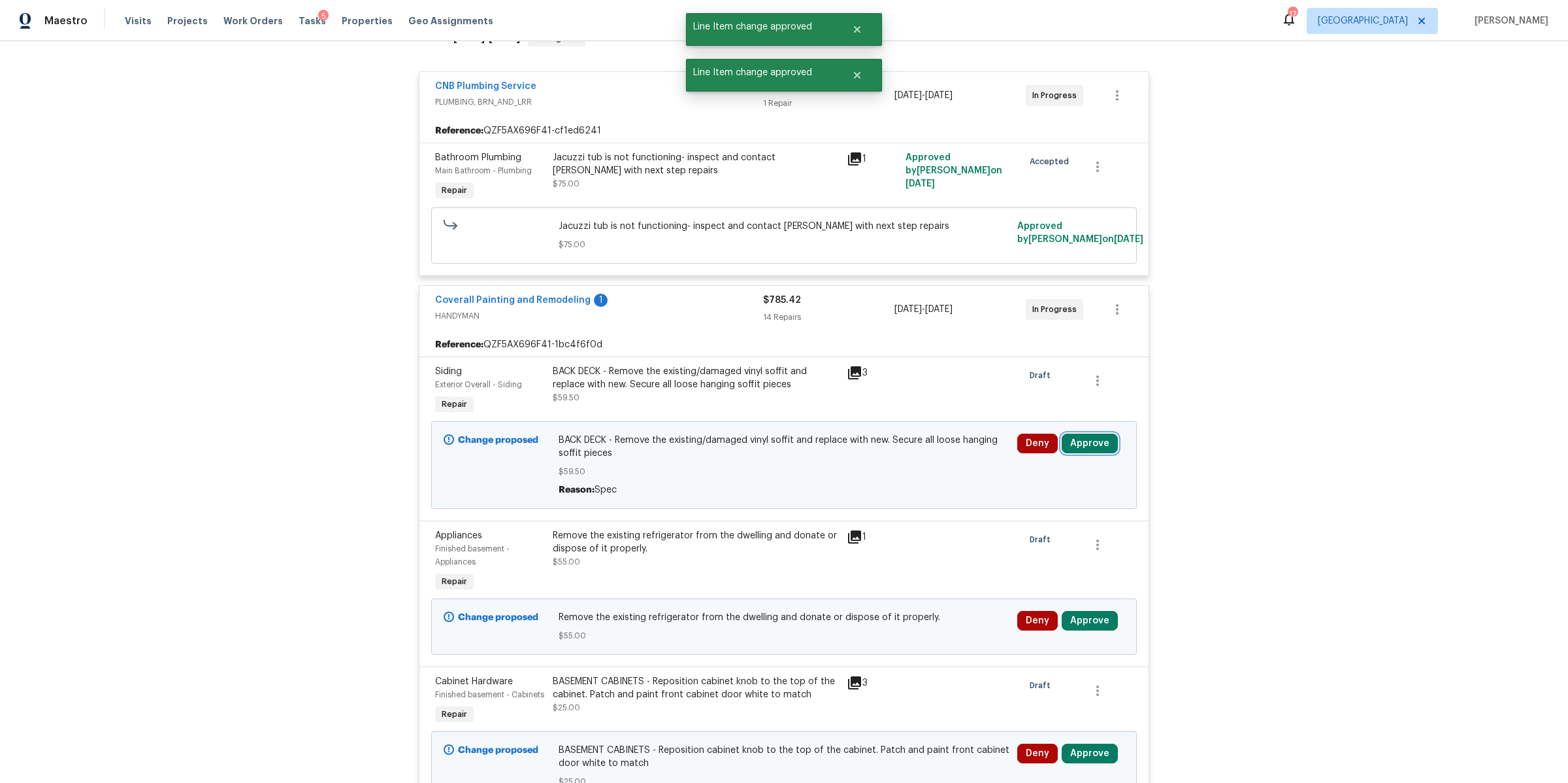
click at [1079, 446] on button "Approve" at bounding box center [1090, 443] width 56 height 20
click at [927, 460] on button "Approve" at bounding box center [896, 457] width 78 height 26
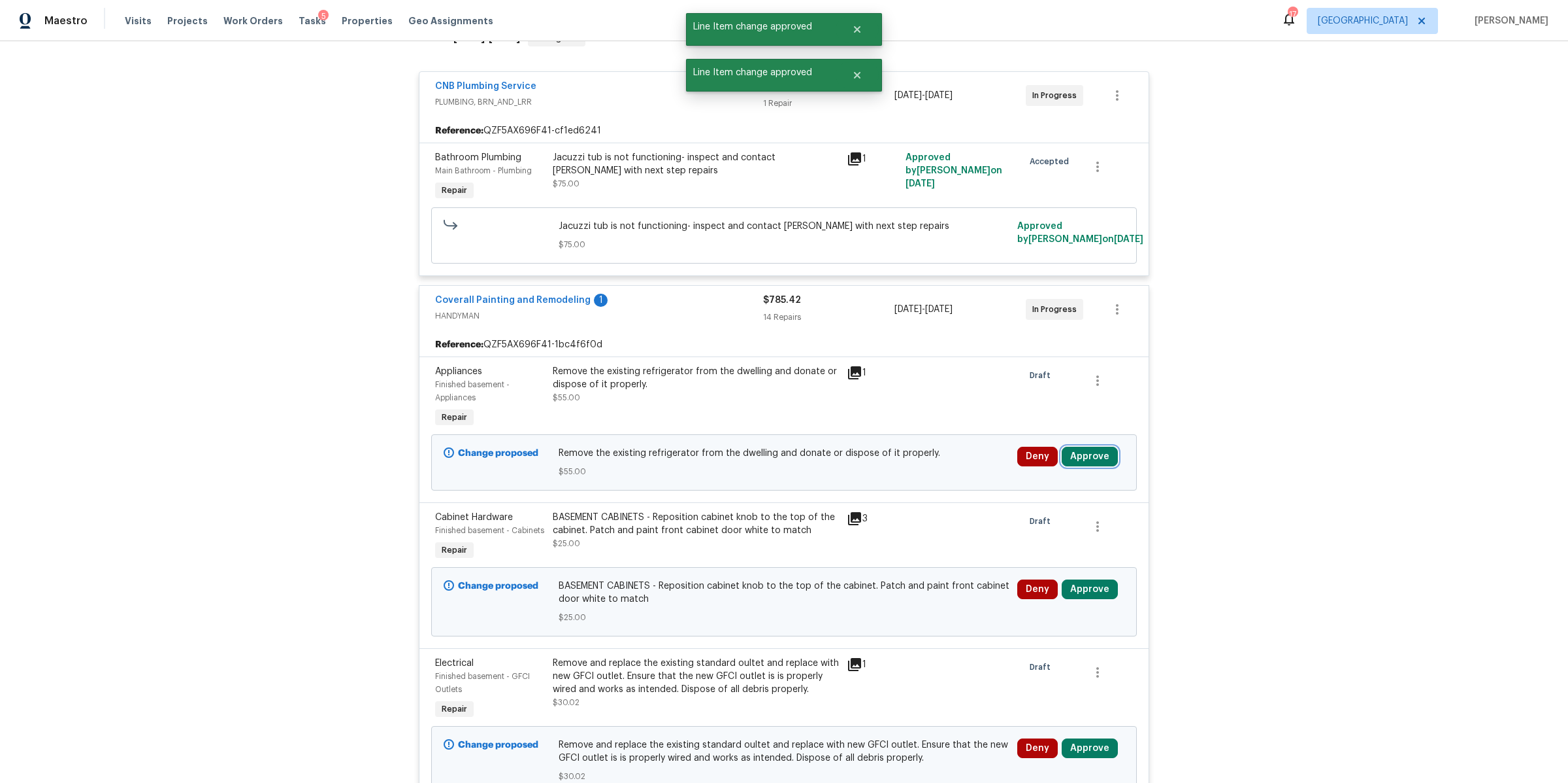
click at [1085, 463] on button "Approve" at bounding box center [1090, 456] width 56 height 20
click at [878, 468] on span "Approve" at bounding box center [896, 470] width 36 height 10
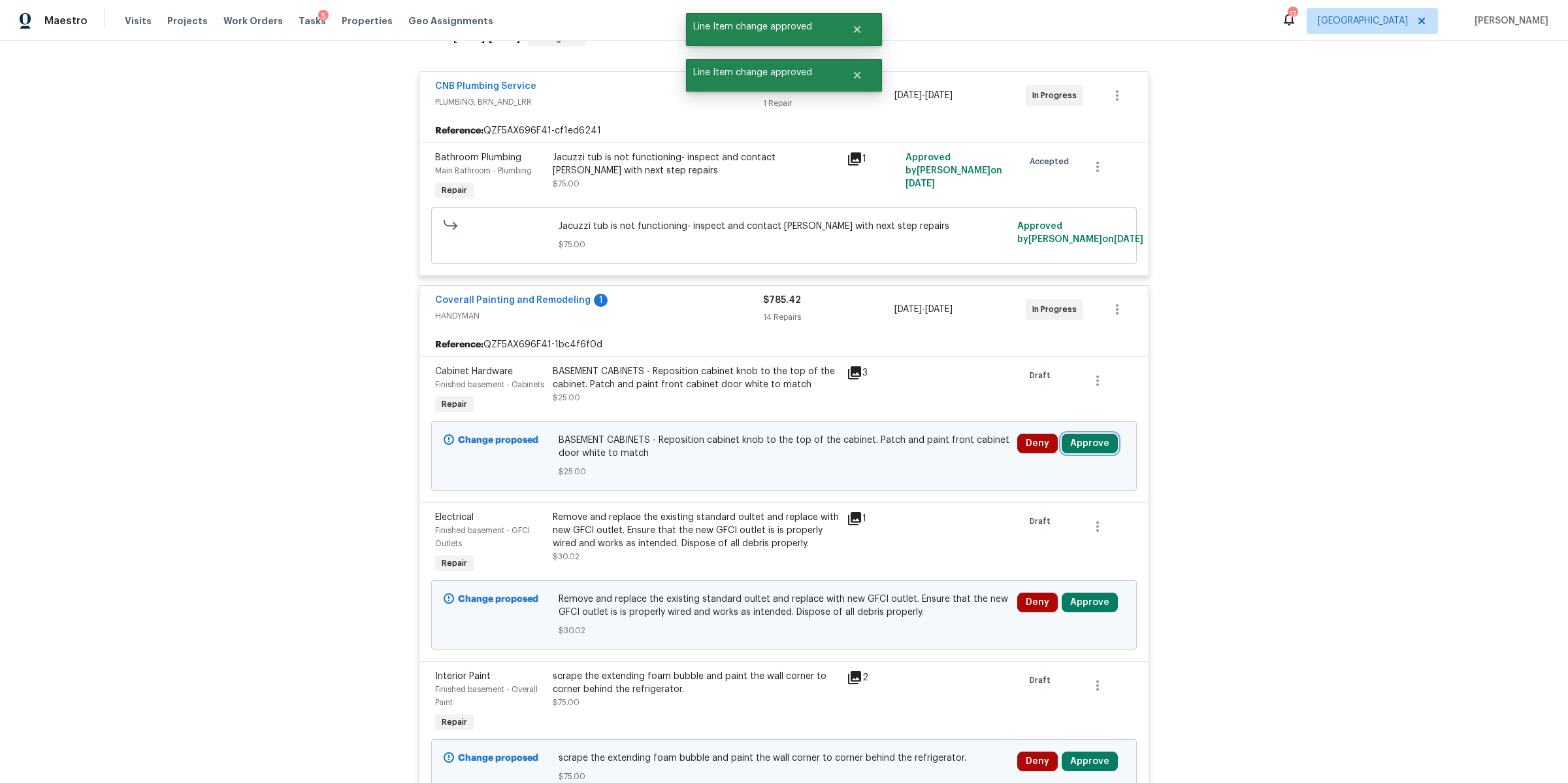
click at [1081, 445] on button "Approve" at bounding box center [1090, 443] width 56 height 20
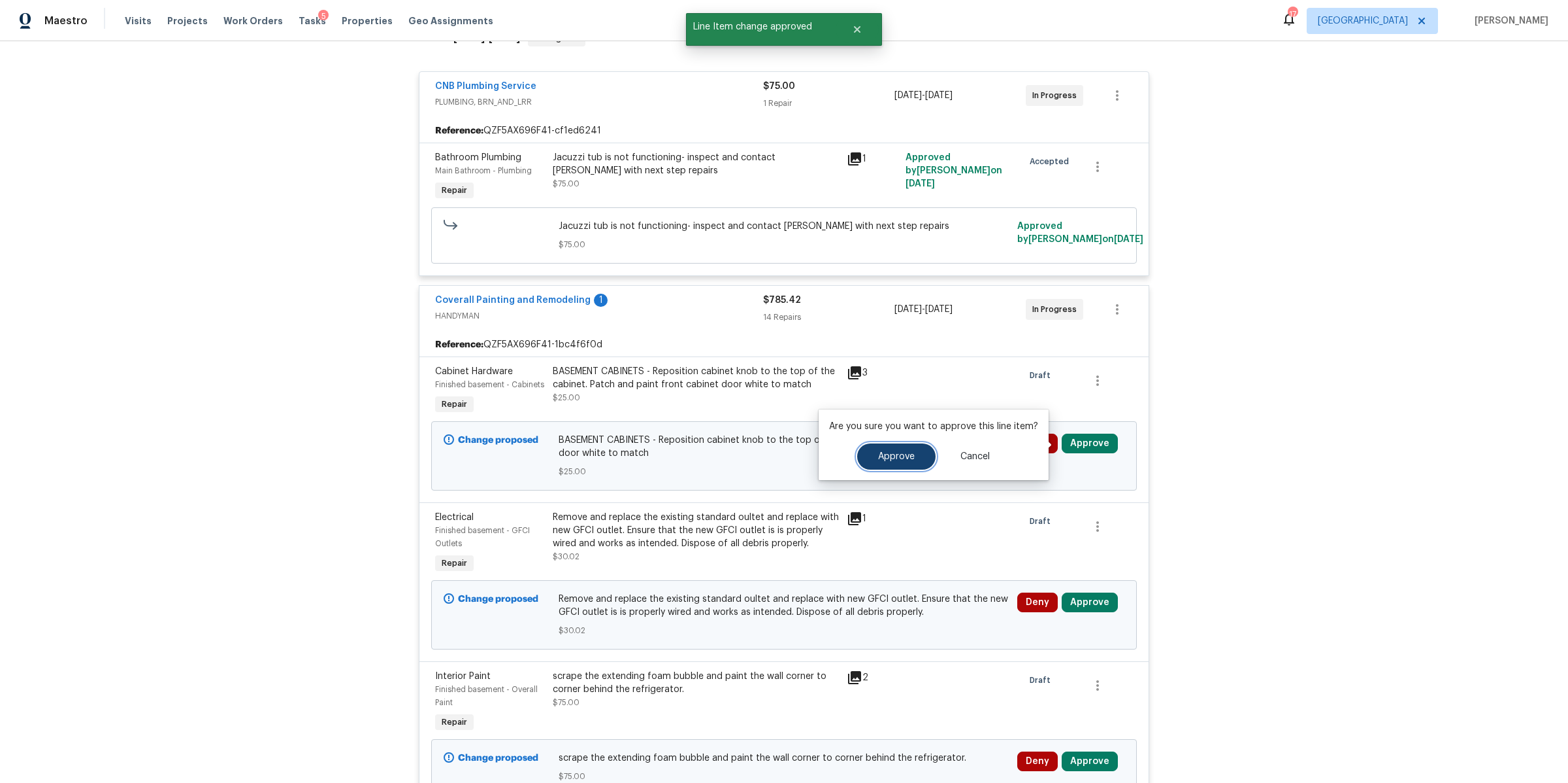
click at [916, 454] on button "Approve" at bounding box center [896, 457] width 78 height 26
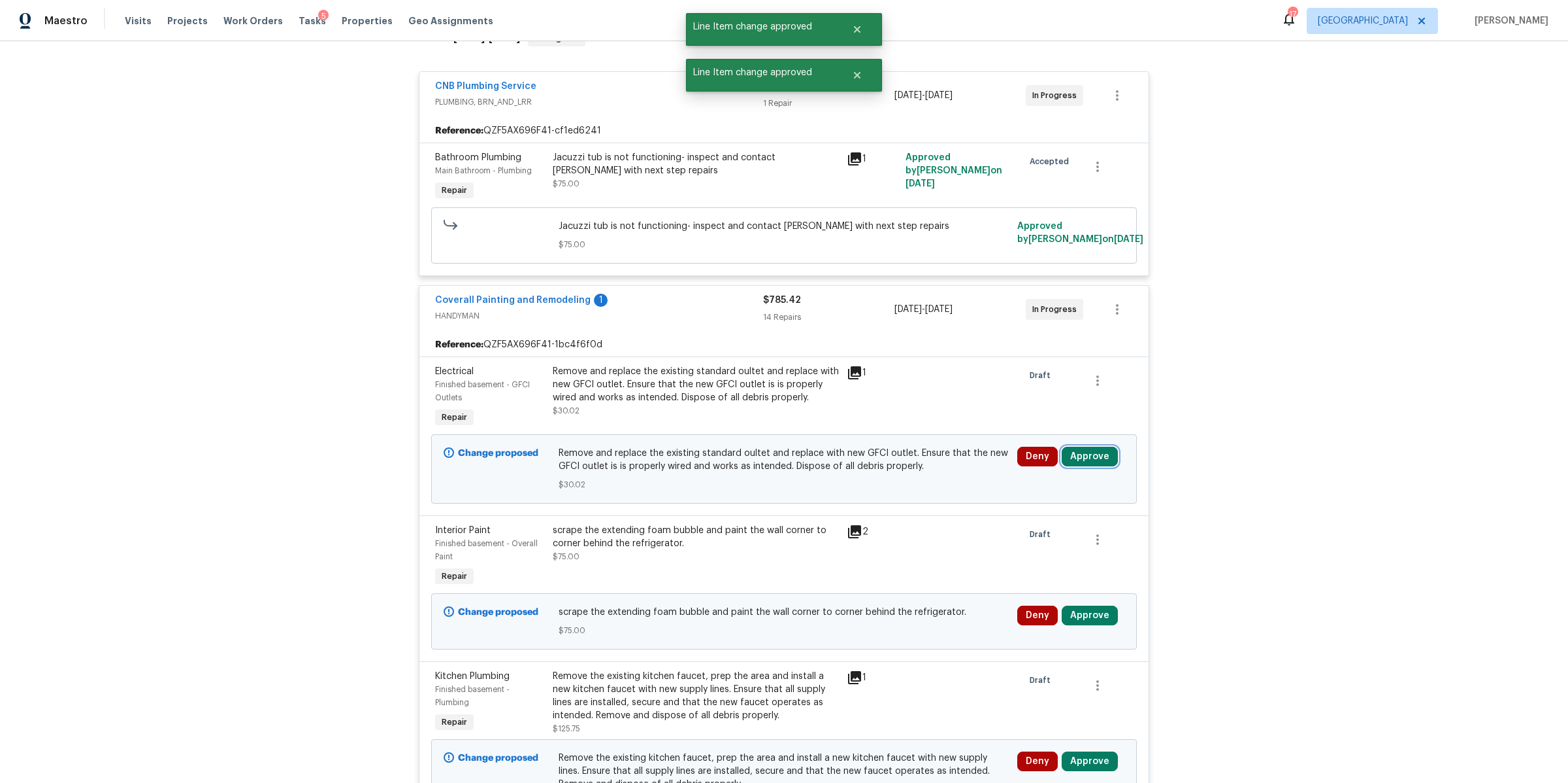
click at [1080, 461] on button "Approve" at bounding box center [1090, 456] width 56 height 20
click at [895, 475] on button "Approve" at bounding box center [896, 470] width 78 height 26
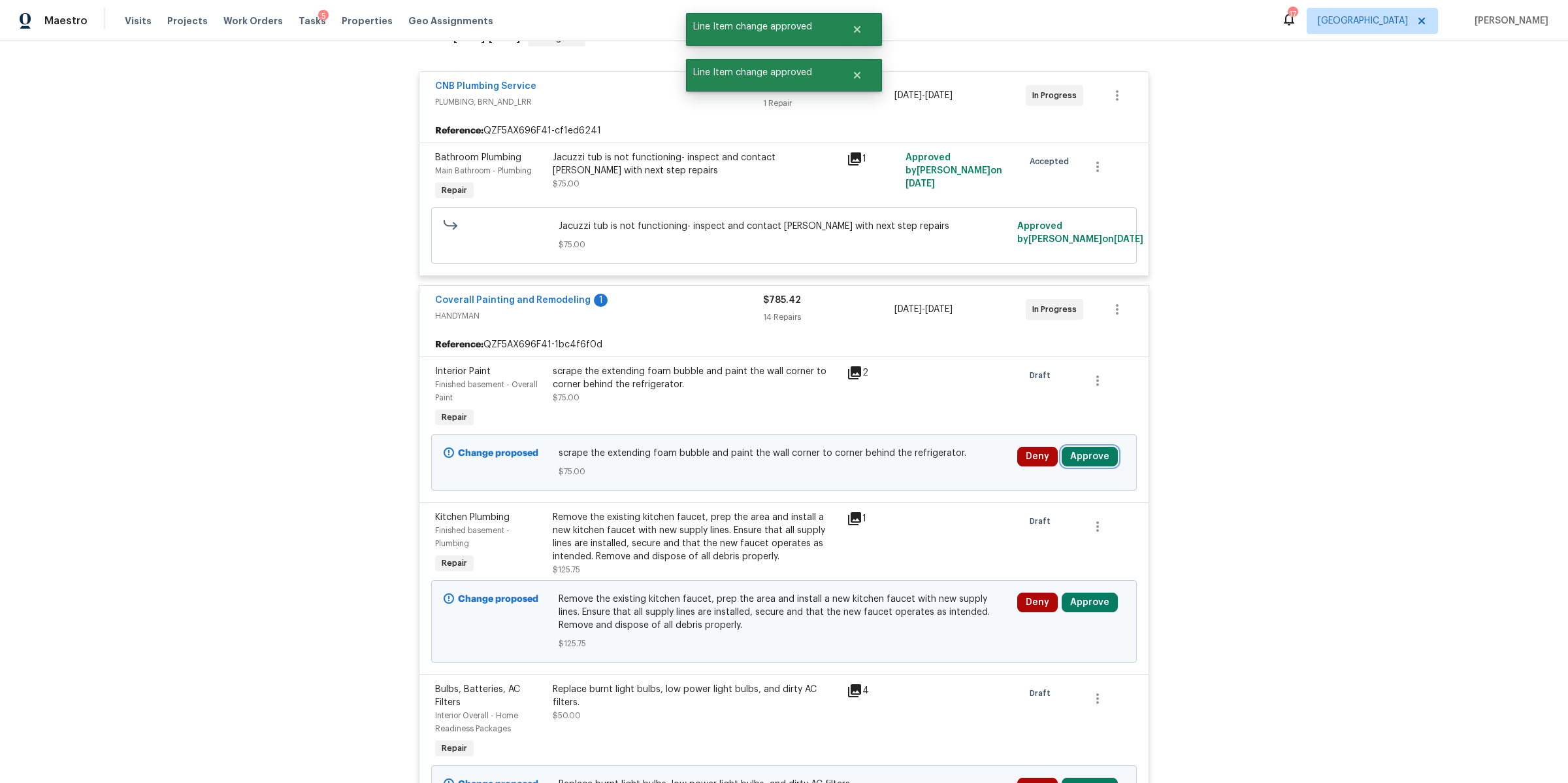
click at [1067, 452] on button "Approve" at bounding box center [1090, 456] width 56 height 20
click at [891, 484] on div "Are you sure you want to approve this line item? Approve Cancel" at bounding box center [933, 458] width 230 height 71
click at [890, 461] on button "Approve" at bounding box center [896, 470] width 78 height 26
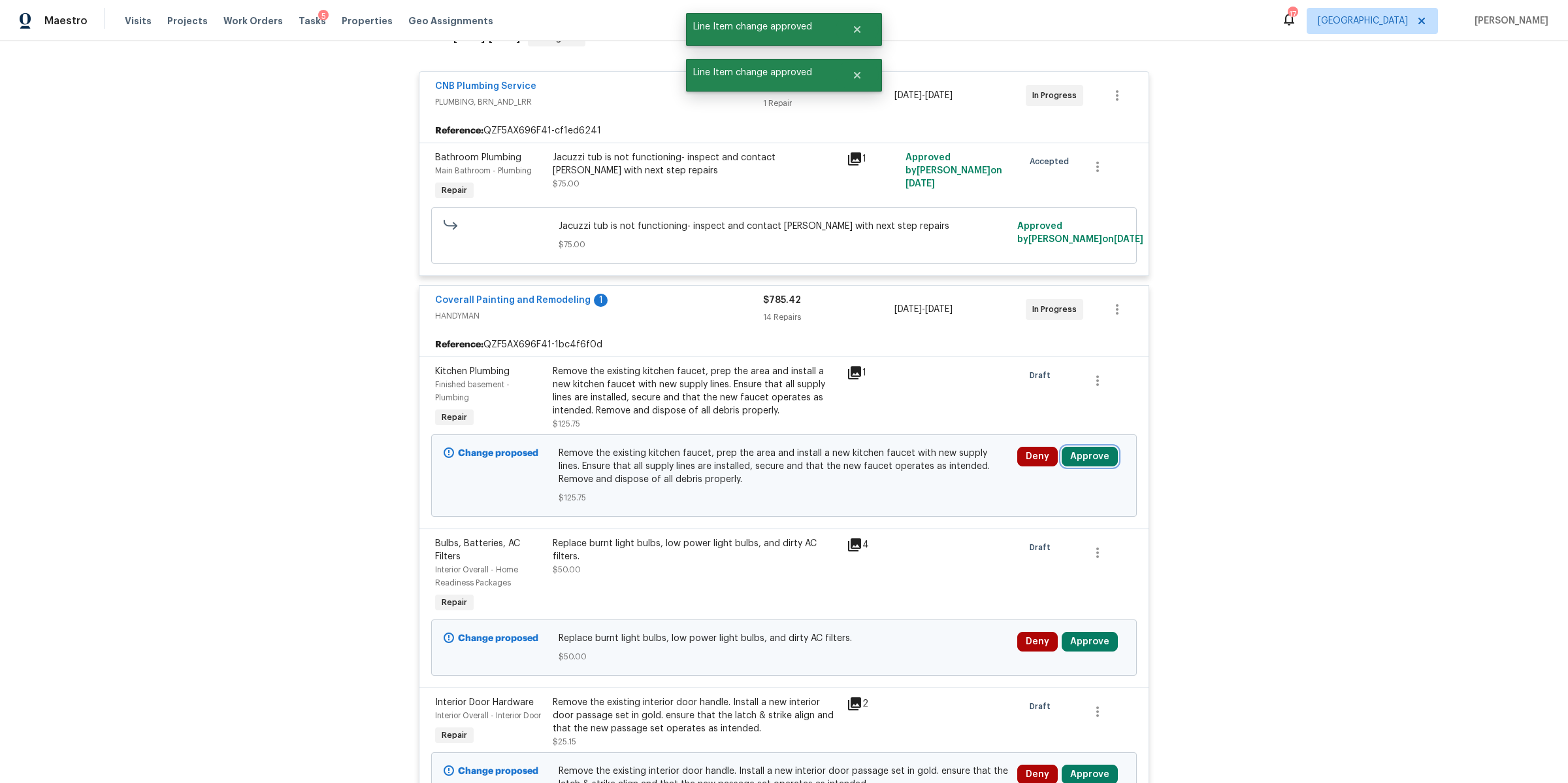
click at [1082, 453] on button "Approve" at bounding box center [1090, 456] width 56 height 20
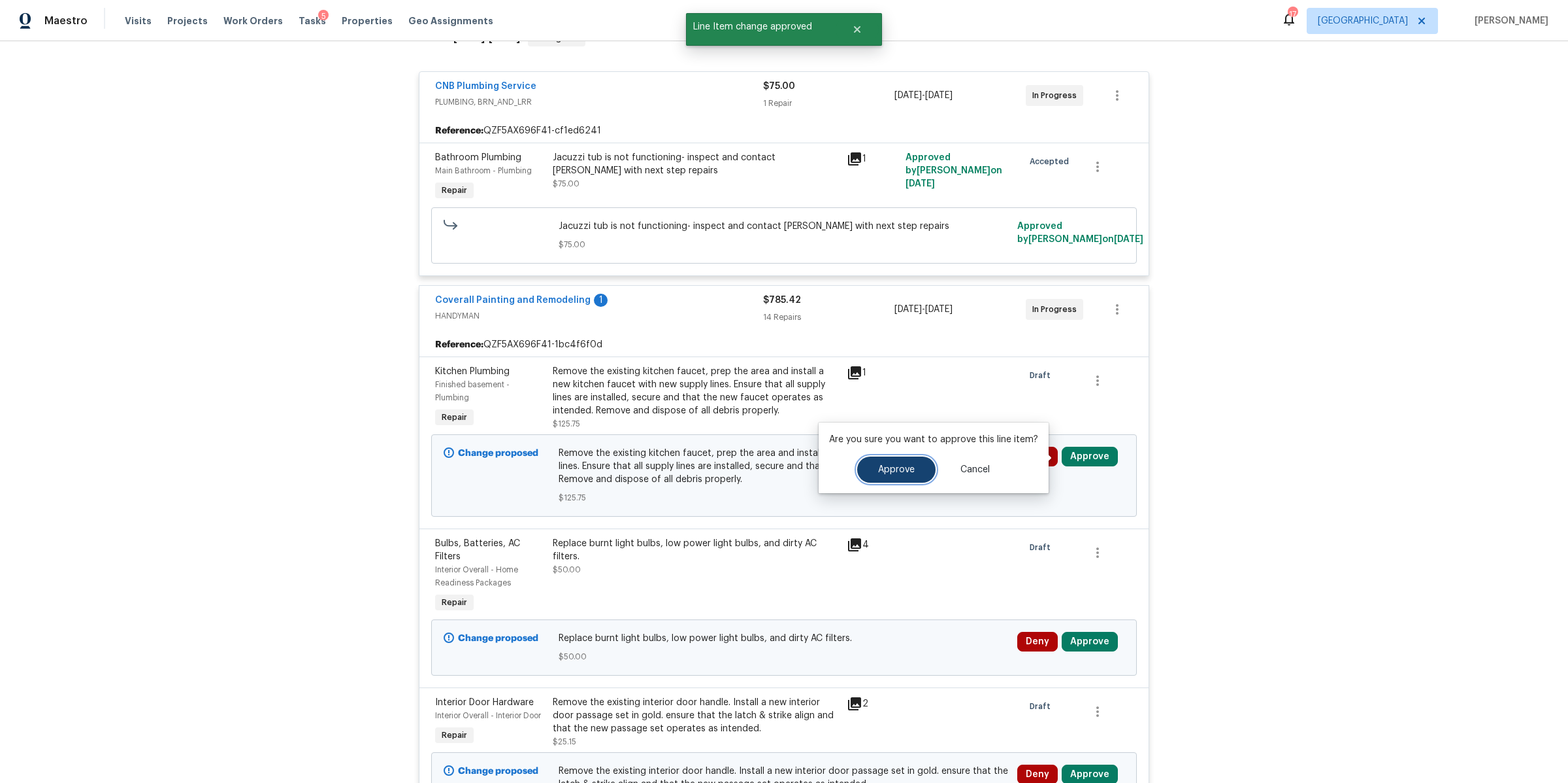
click at [901, 469] on span "Approve" at bounding box center [896, 470] width 36 height 10
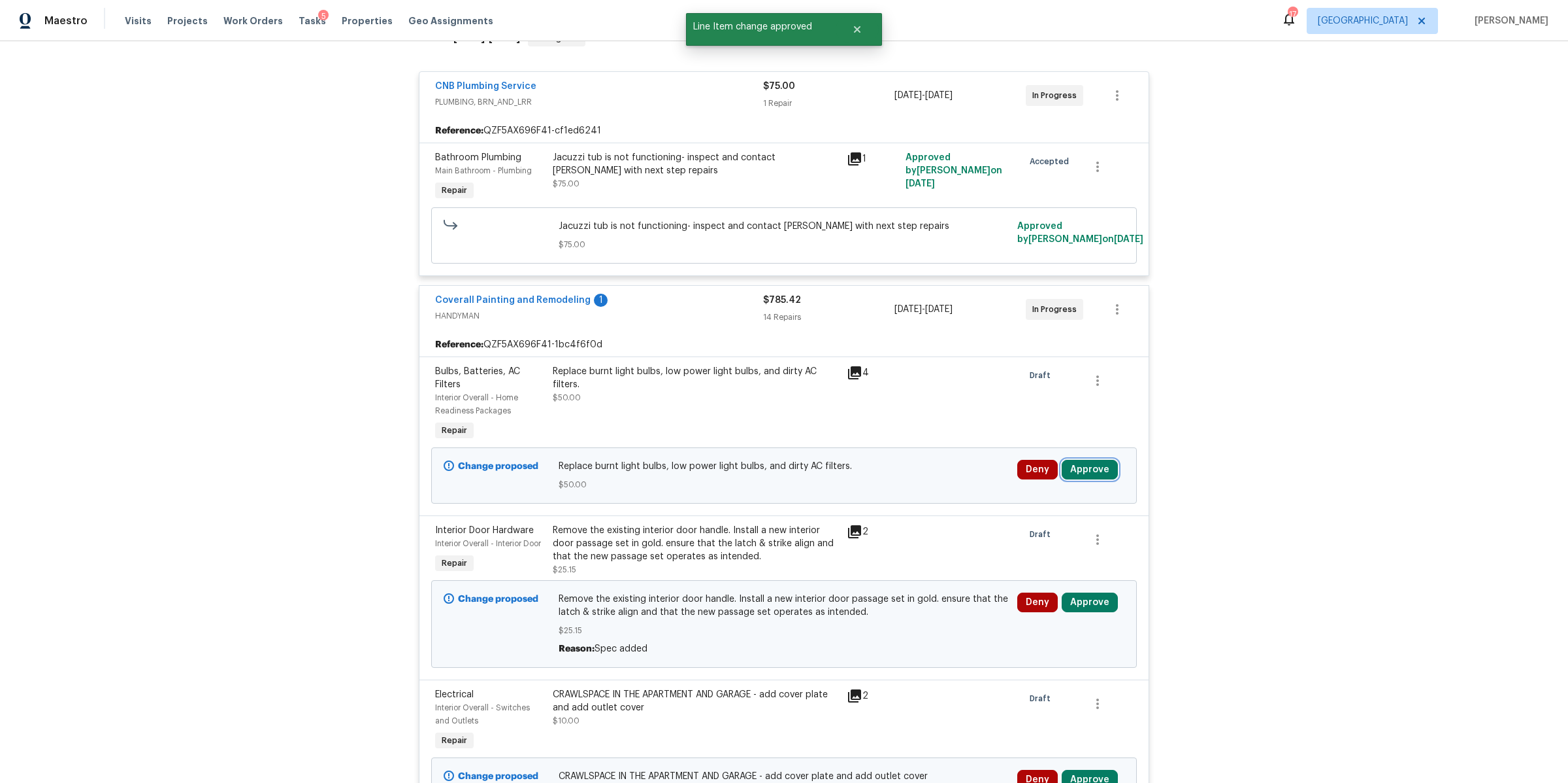
click at [1088, 472] on button "Approve" at bounding box center [1090, 469] width 56 height 20
click at [878, 481] on span "Approve" at bounding box center [896, 483] width 36 height 10
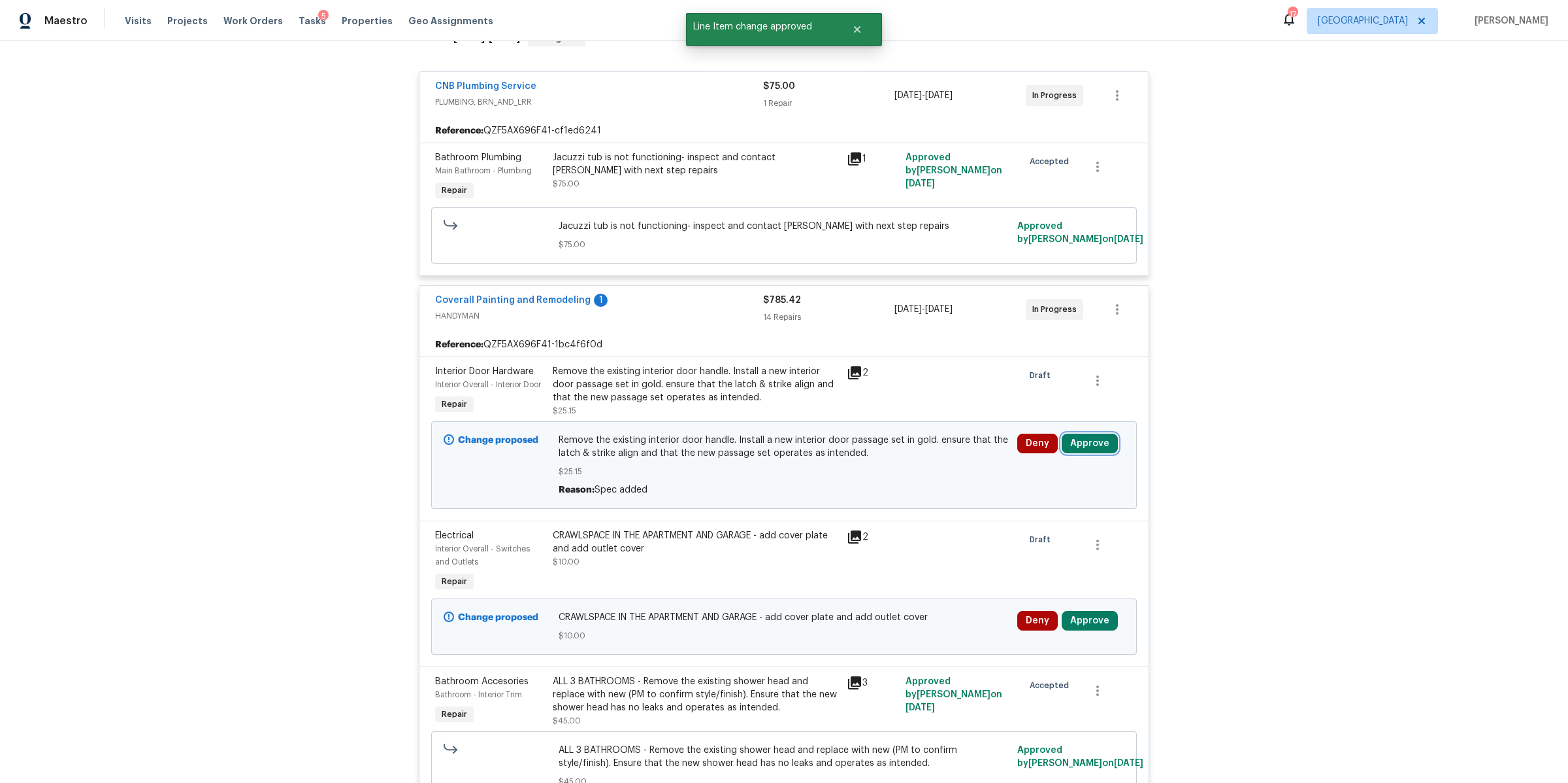
click at [1079, 444] on button "Approve" at bounding box center [1090, 443] width 56 height 20
click at [885, 460] on span "Approve" at bounding box center [896, 457] width 36 height 10
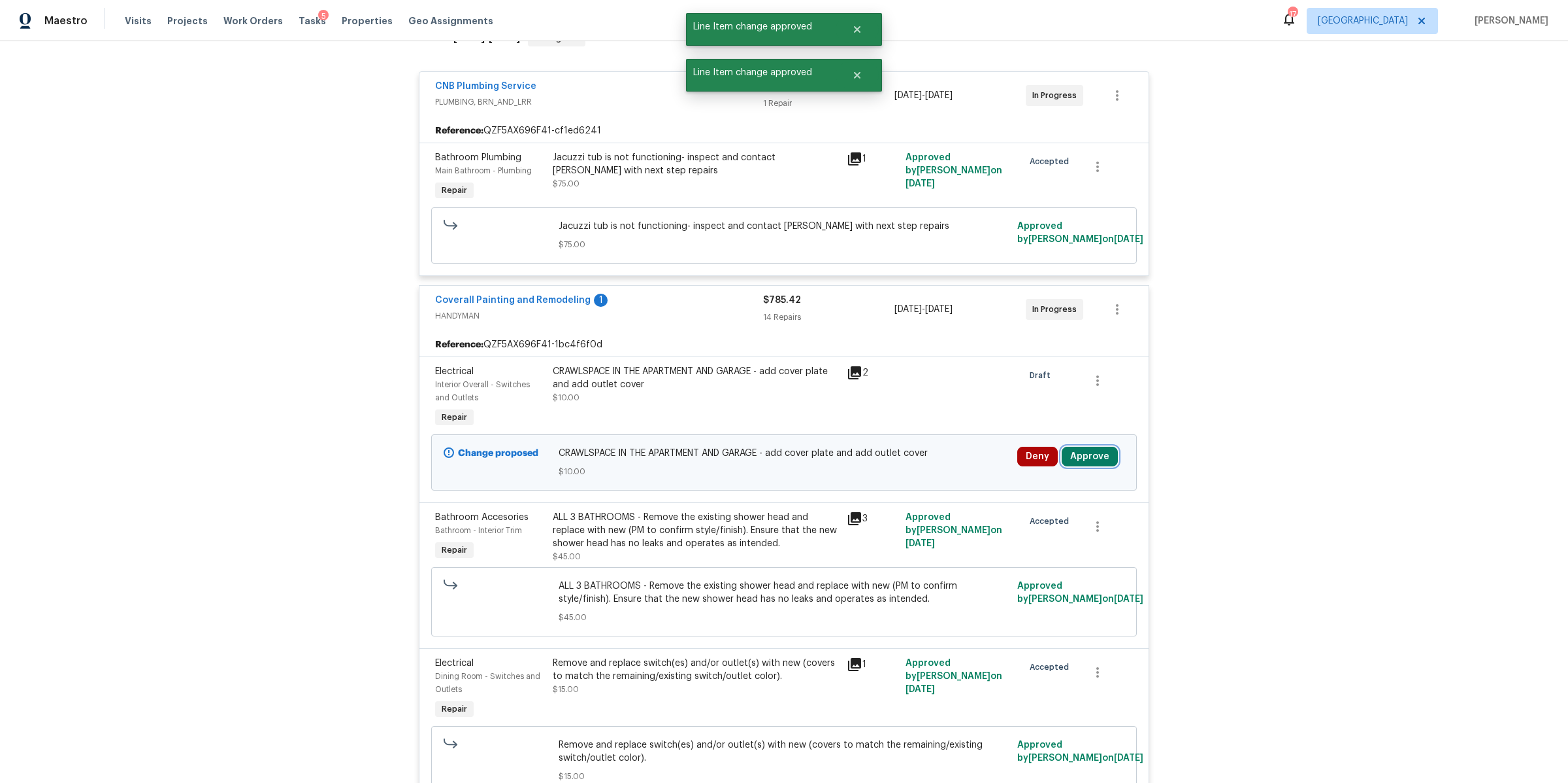
click at [1085, 460] on button "Approve" at bounding box center [1090, 456] width 56 height 20
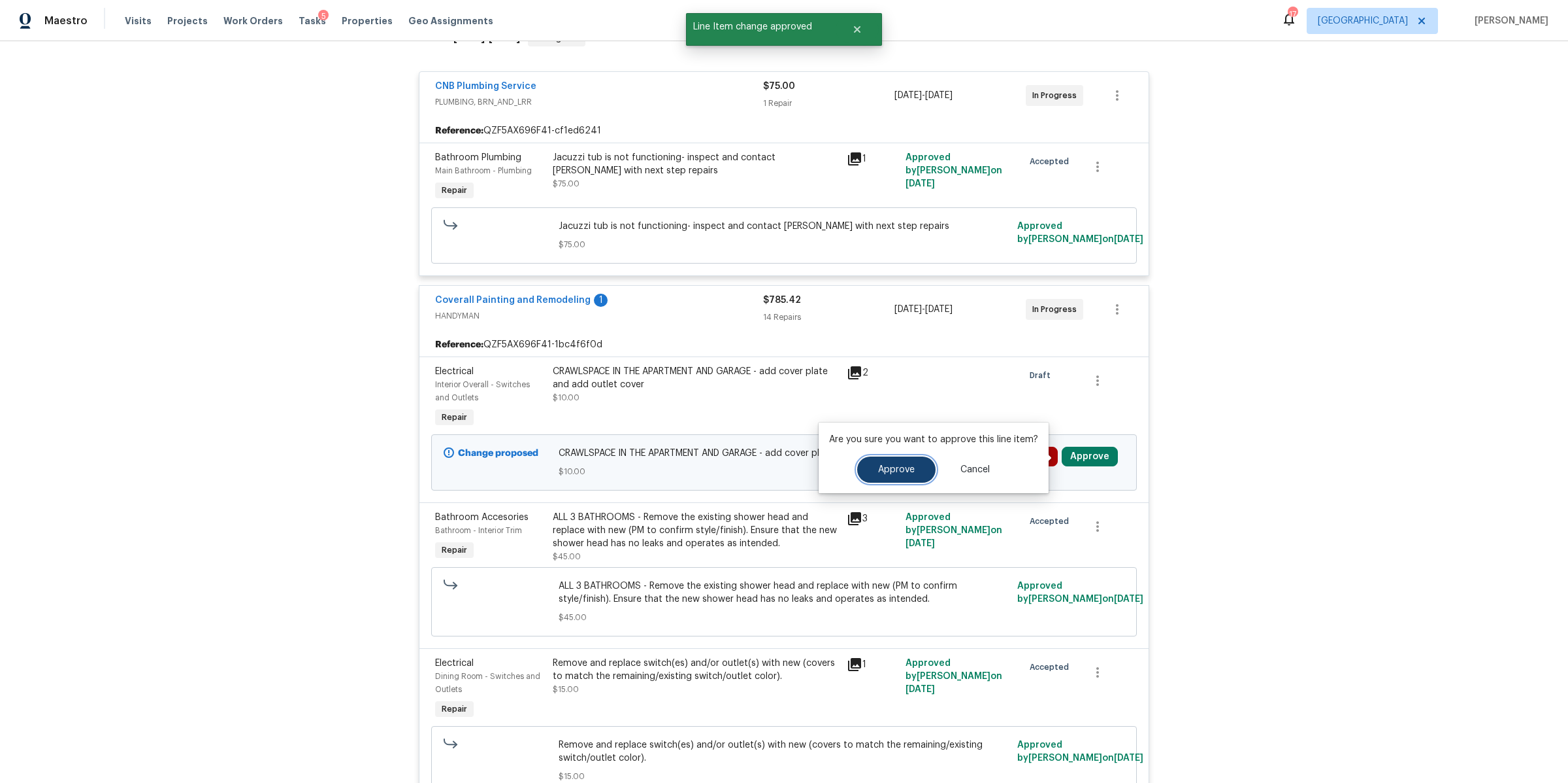
click at [879, 471] on span "Approve" at bounding box center [896, 470] width 36 height 10
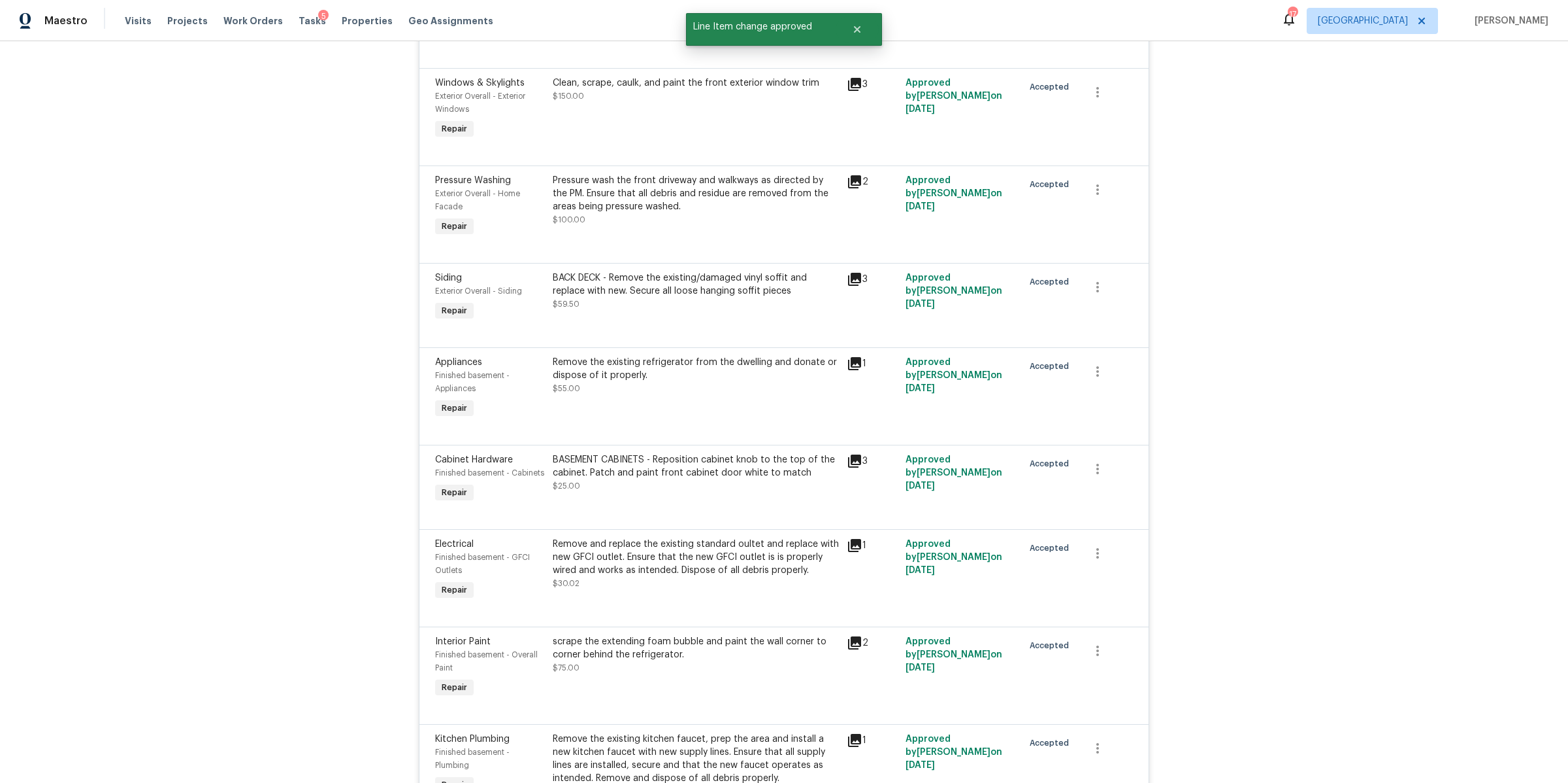
scroll to position [0, 0]
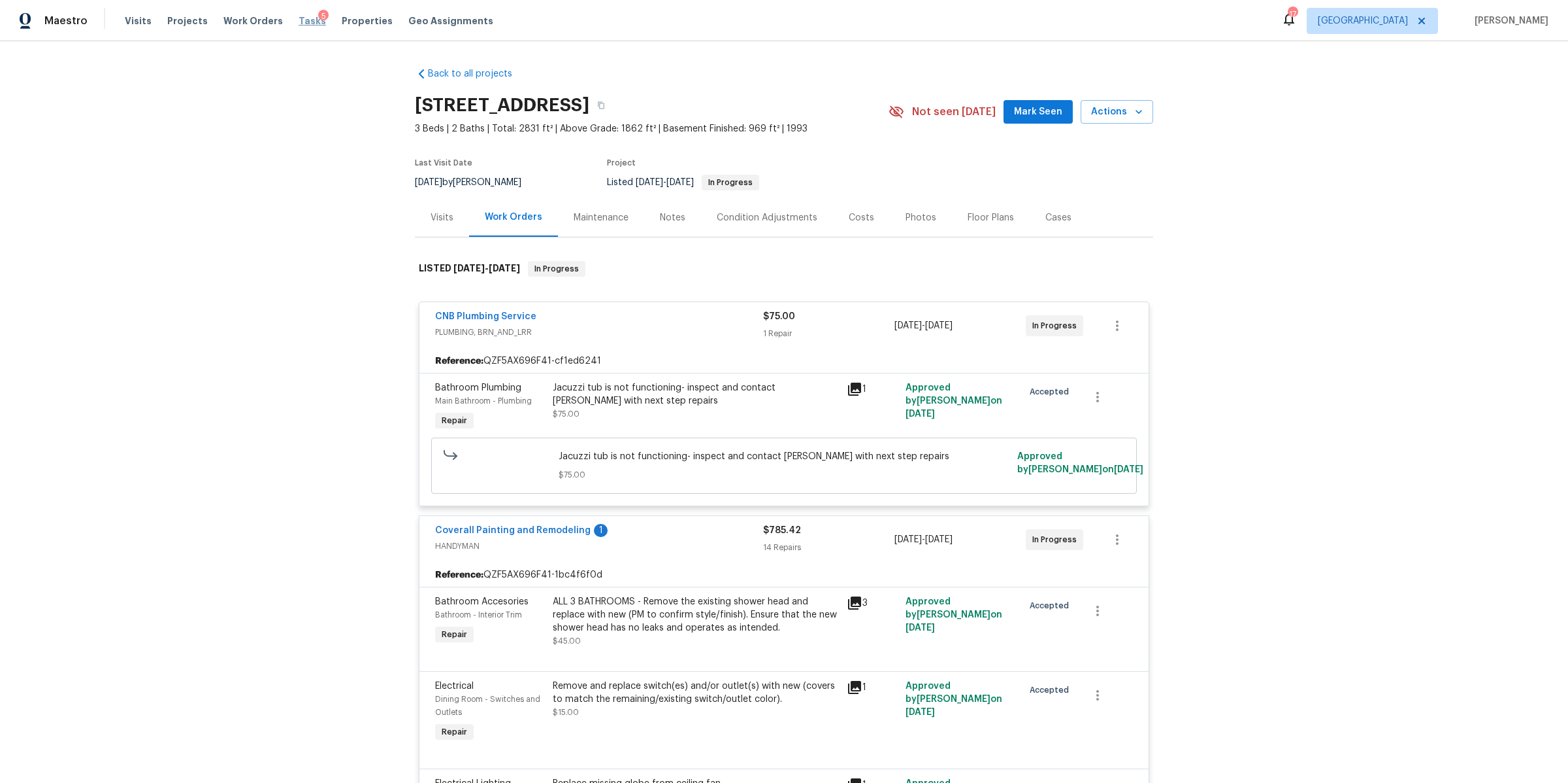
click at [298, 18] on span "Tasks" at bounding box center [312, 21] width 28 height 9
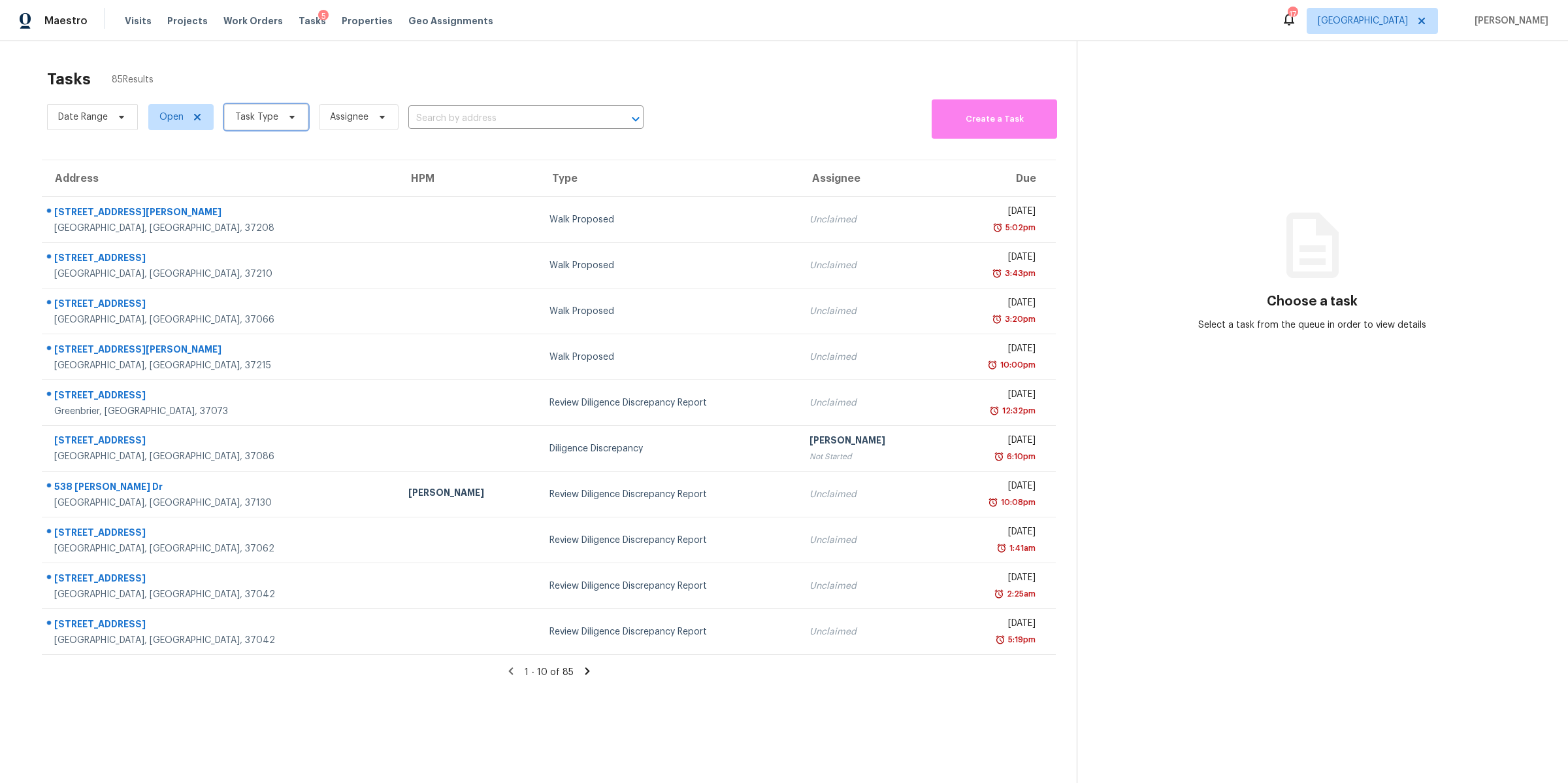
click at [263, 118] on span "Task Type" at bounding box center [257, 117] width 43 height 13
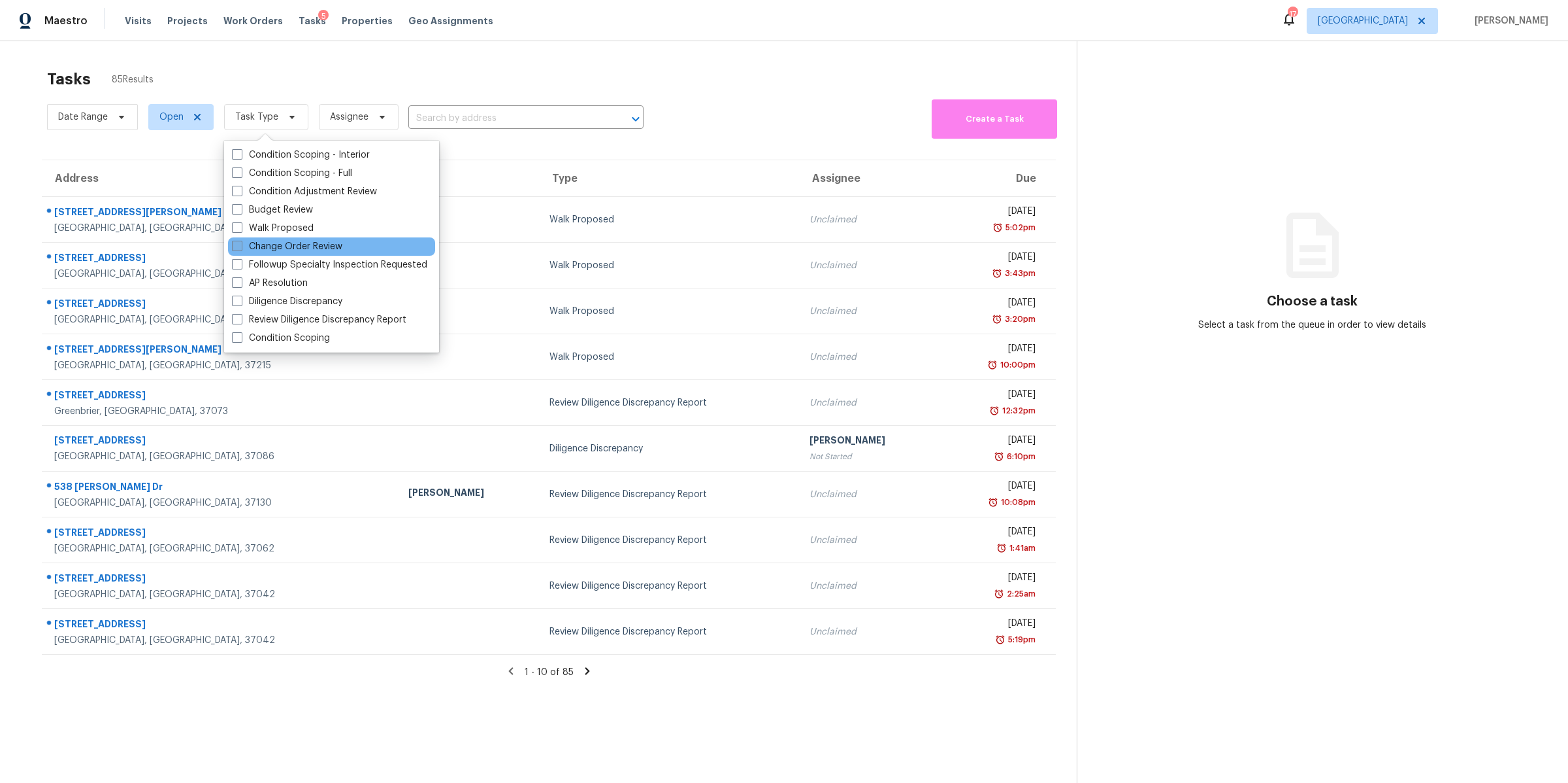
click at [274, 241] on label "Change Order Review" at bounding box center [287, 246] width 111 height 13
click at [241, 241] on input "Change Order Review" at bounding box center [236, 244] width 8 height 8
checkbox input "true"
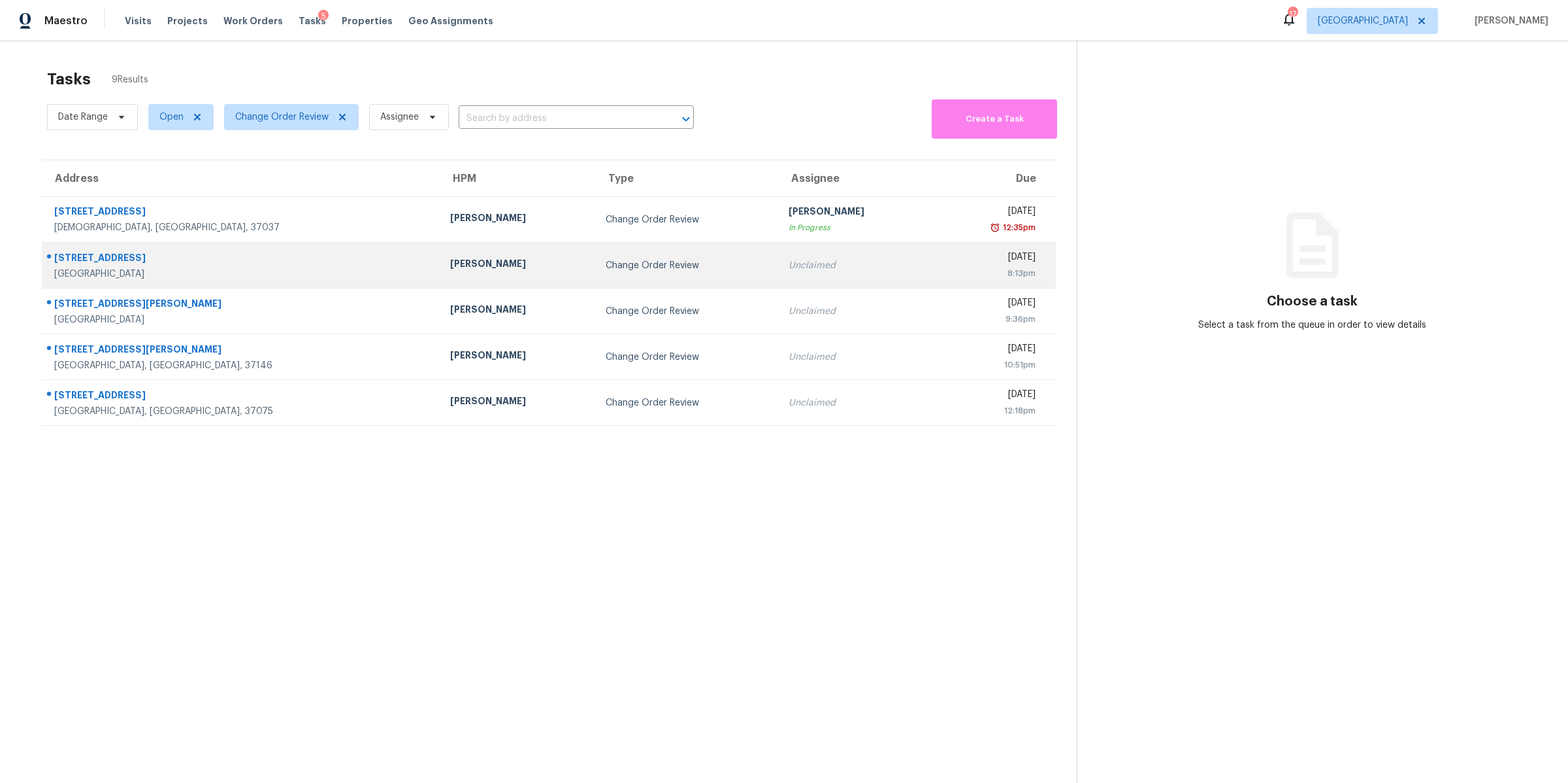
click at [62, 256] on div "[STREET_ADDRESS]" at bounding box center [242, 259] width 376 height 17
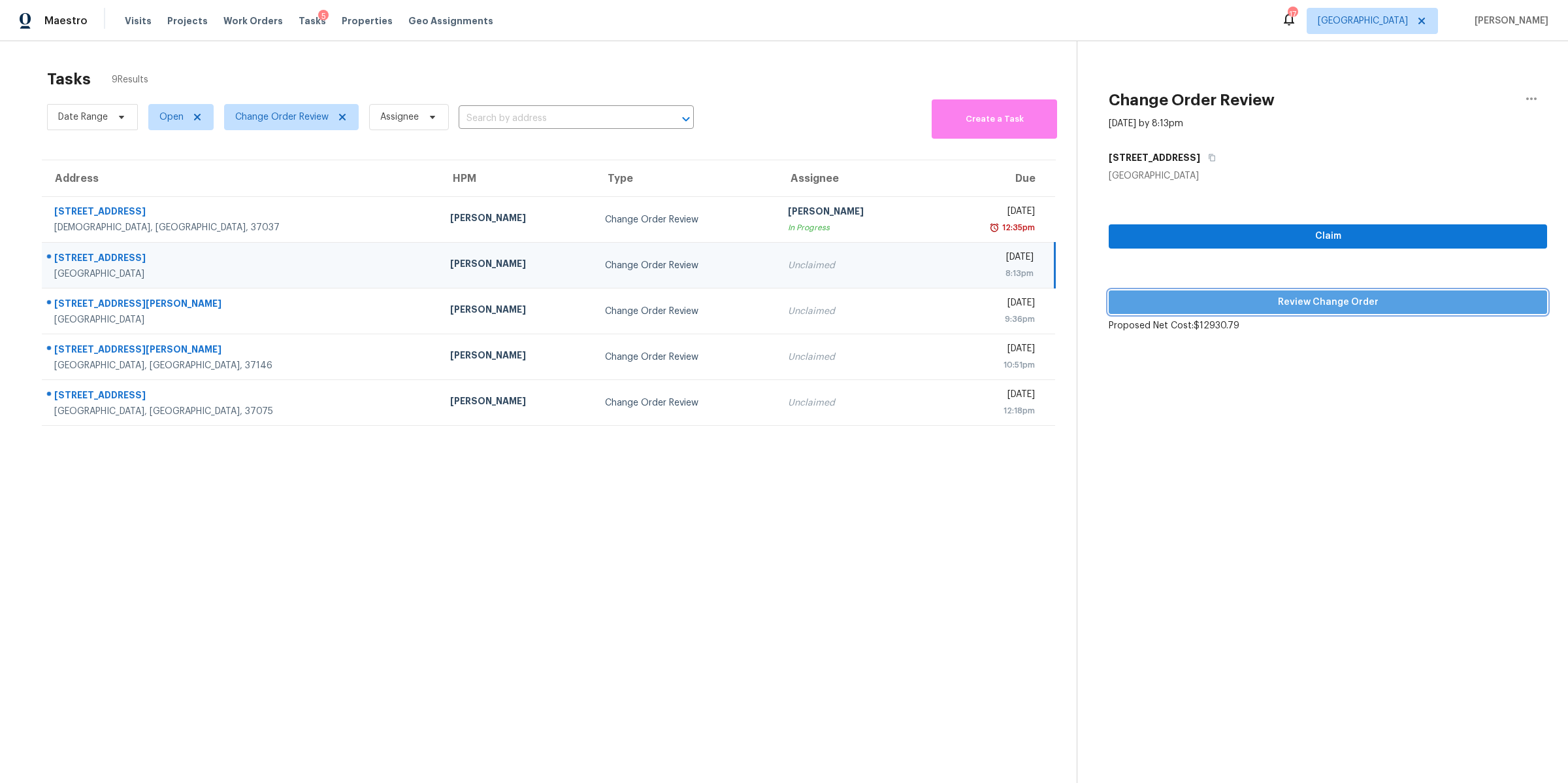
click at [1379, 301] on span "Review Change Order" at bounding box center [1327, 302] width 417 height 17
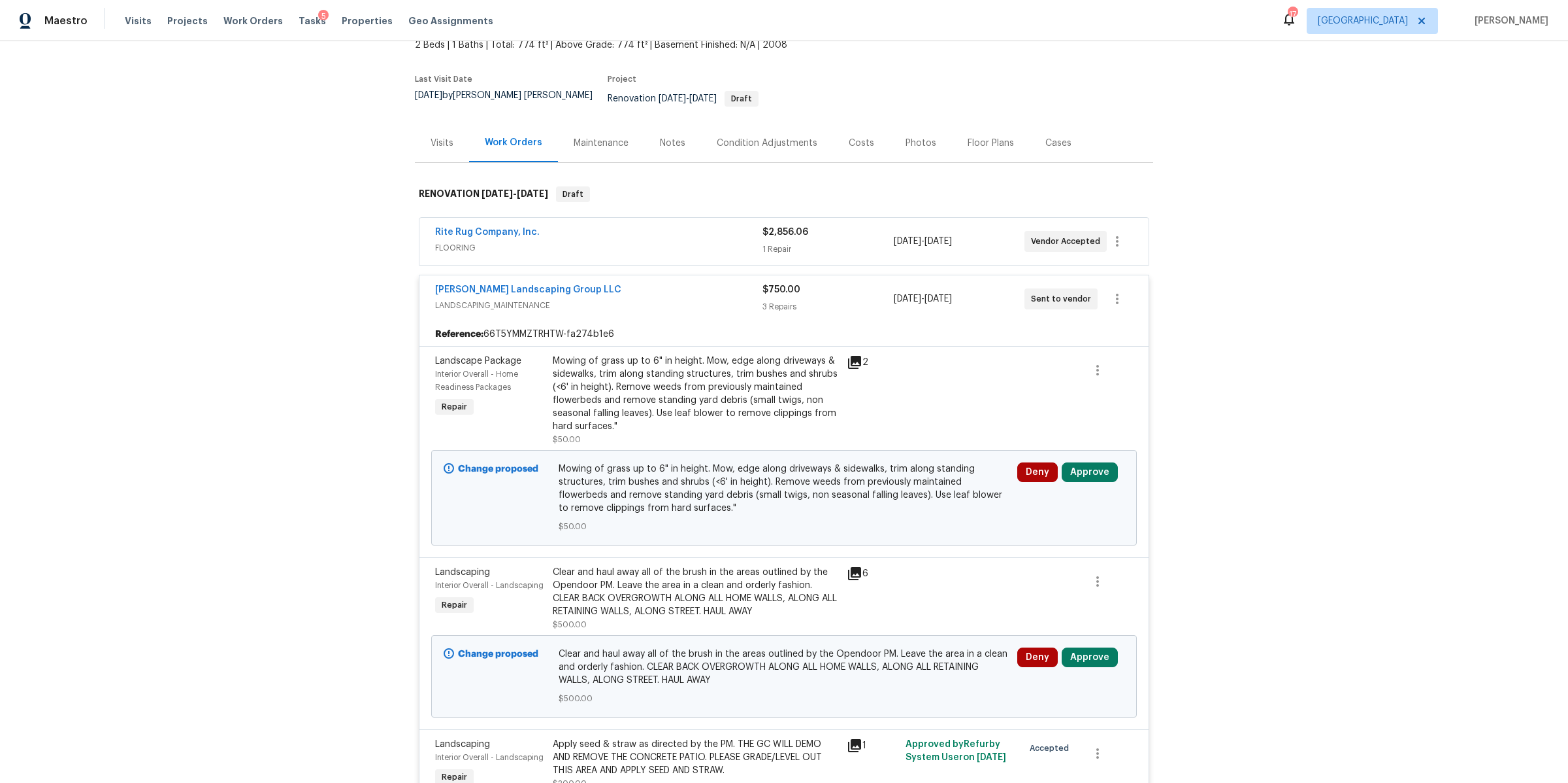
scroll to position [85, 0]
click at [1075, 461] on button "Approve" at bounding box center [1090, 471] width 56 height 20
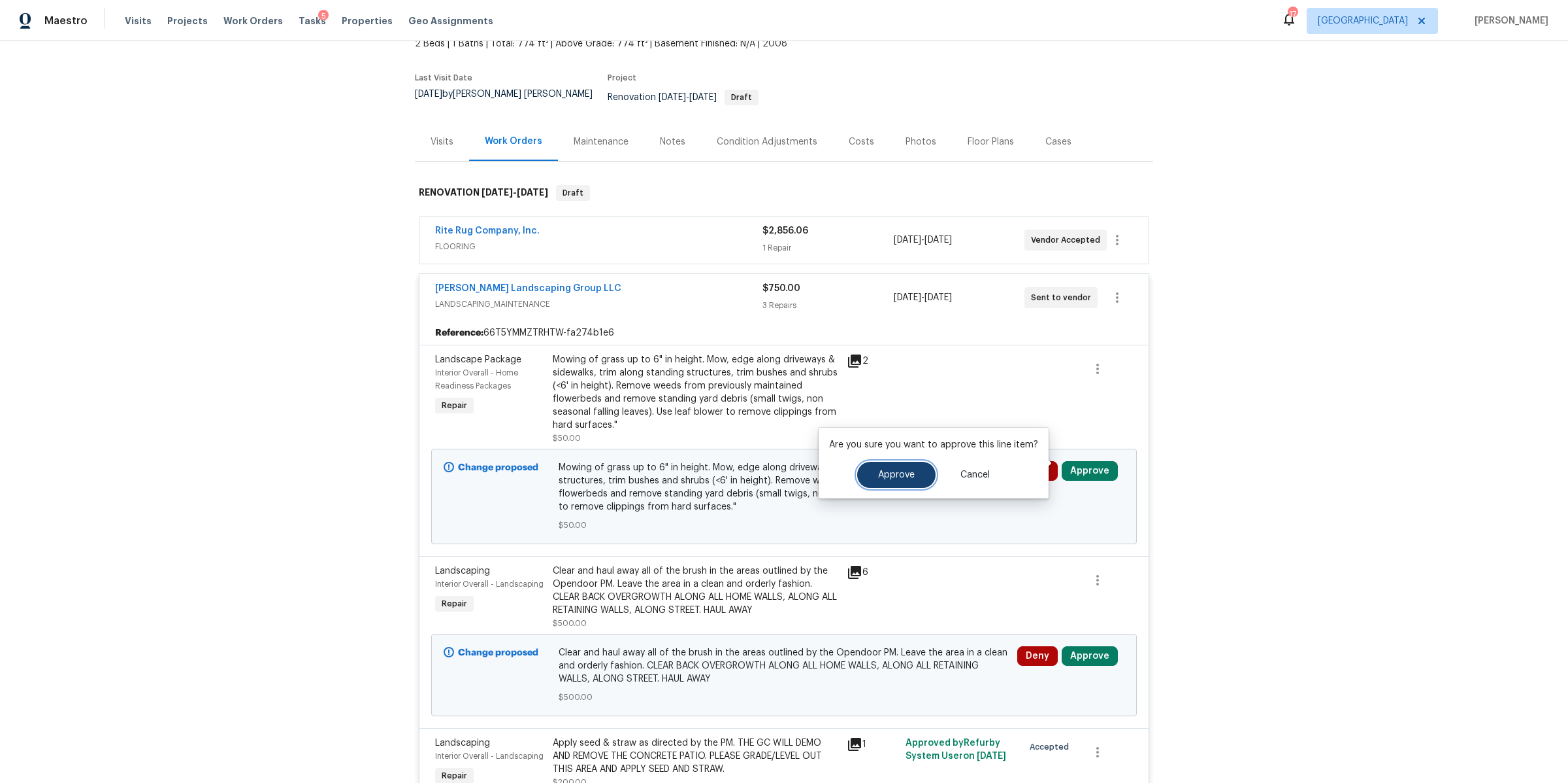
click at [903, 471] on span "Approve" at bounding box center [896, 475] width 36 height 10
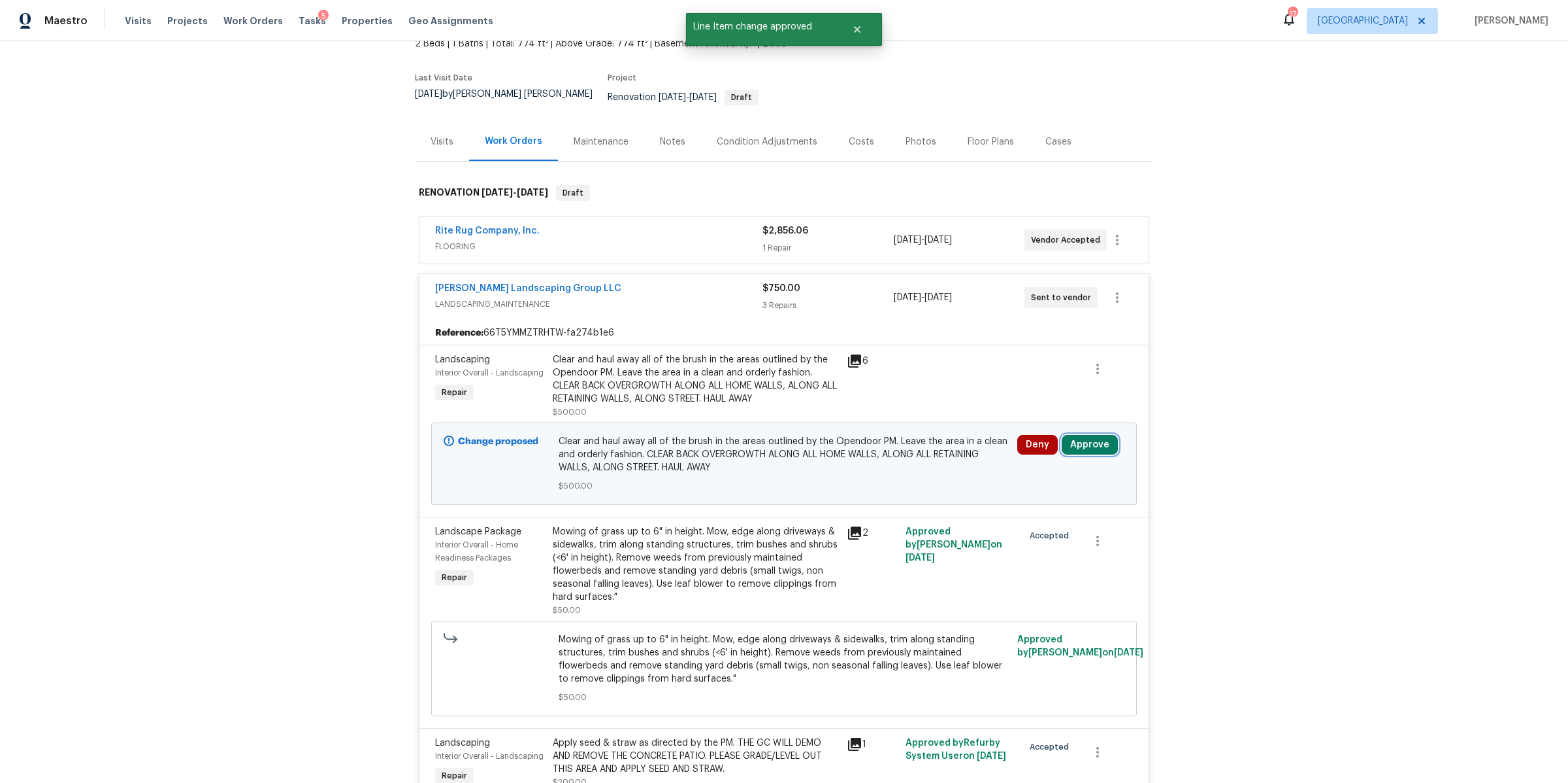
click at [1079, 435] on button "Approve" at bounding box center [1090, 445] width 56 height 20
click at [902, 445] on span "Approve" at bounding box center [896, 448] width 36 height 10
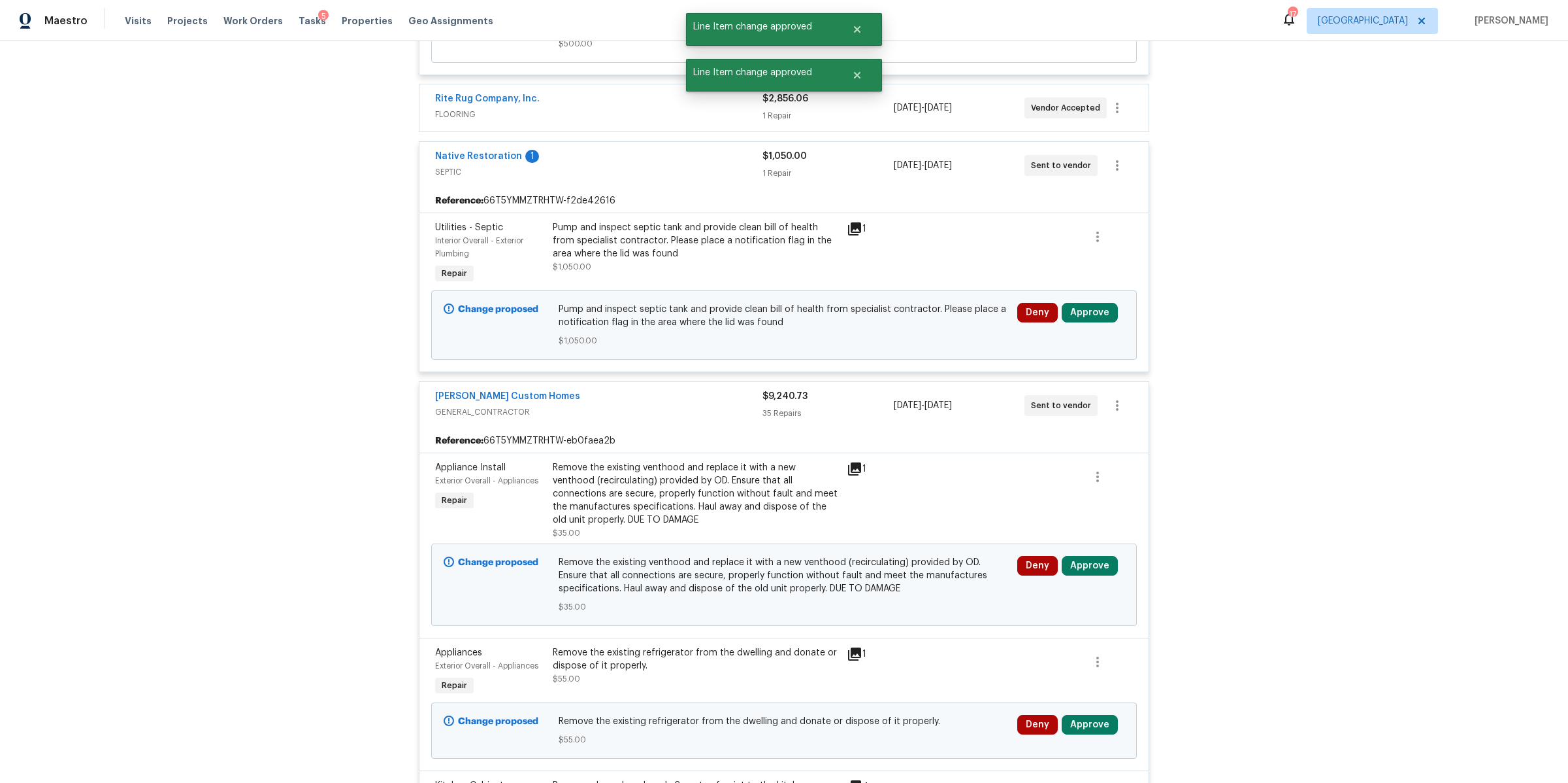
scroll to position [767, 0]
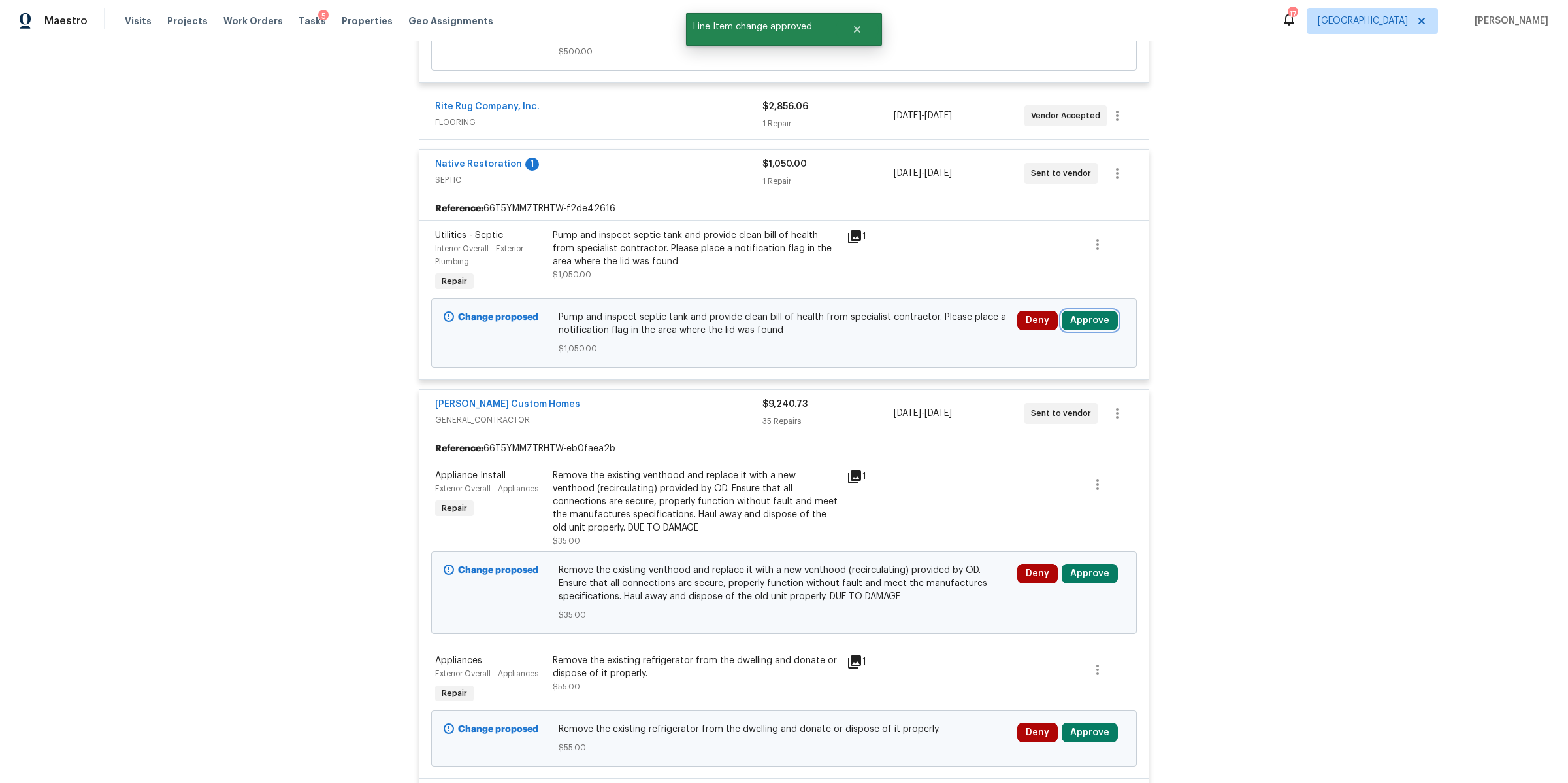
click at [1095, 311] on button "Approve" at bounding box center [1090, 320] width 56 height 20
click at [890, 333] on button "Approve" at bounding box center [896, 325] width 78 height 26
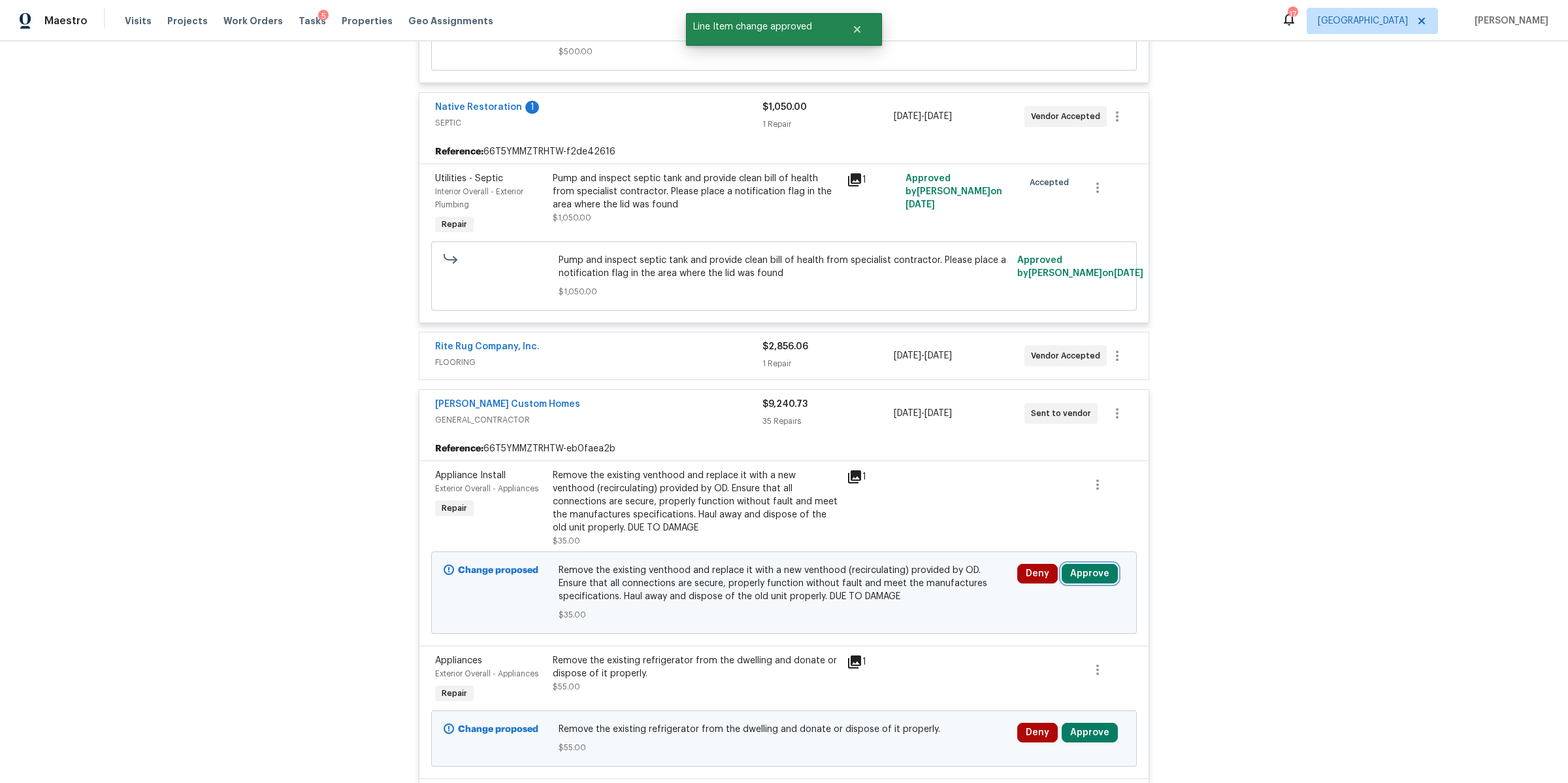
click at [1085, 567] on button "Approve" at bounding box center [1090, 573] width 56 height 20
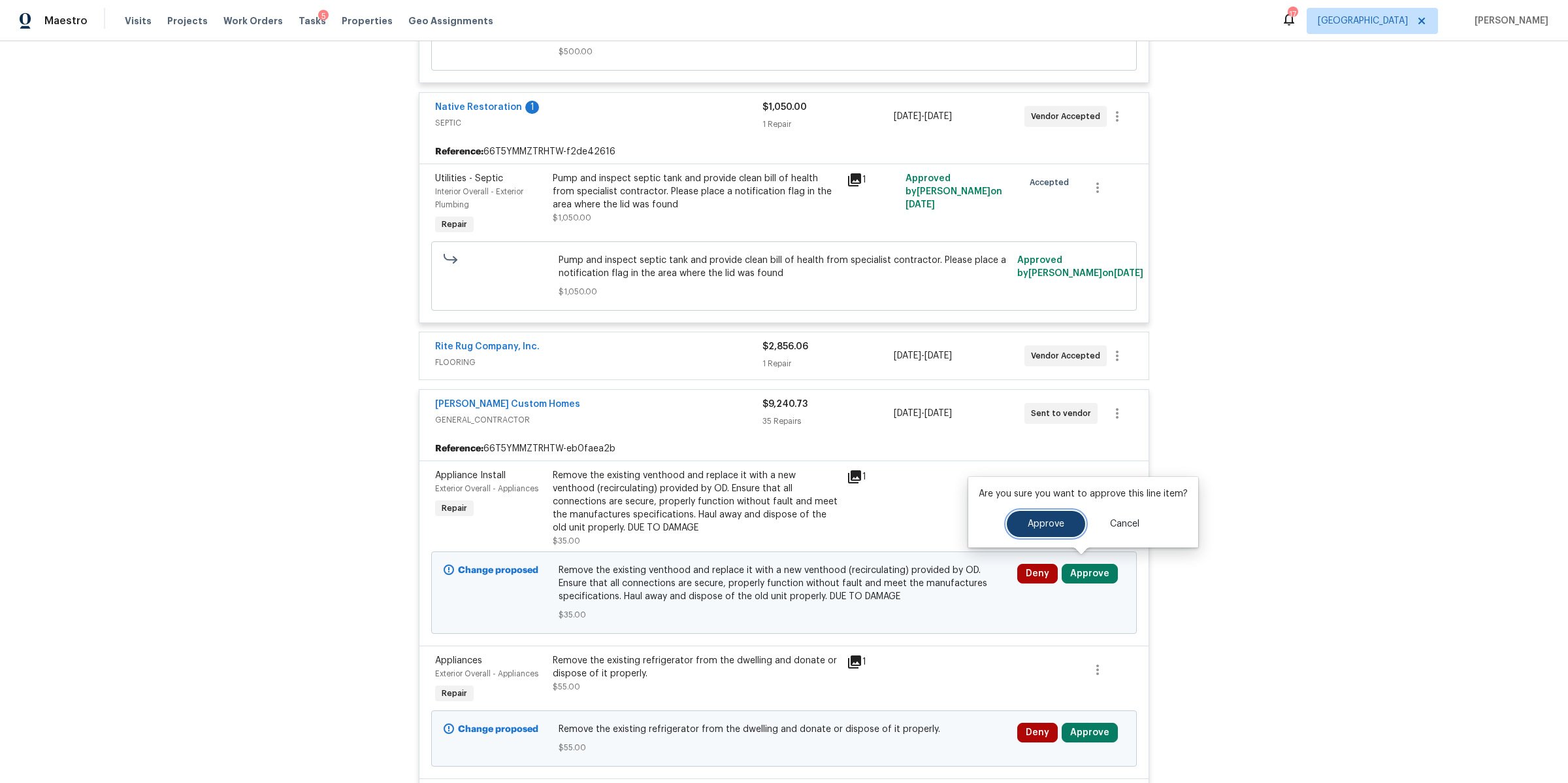
click at [1030, 523] on span "Approve" at bounding box center [1046, 524] width 36 height 10
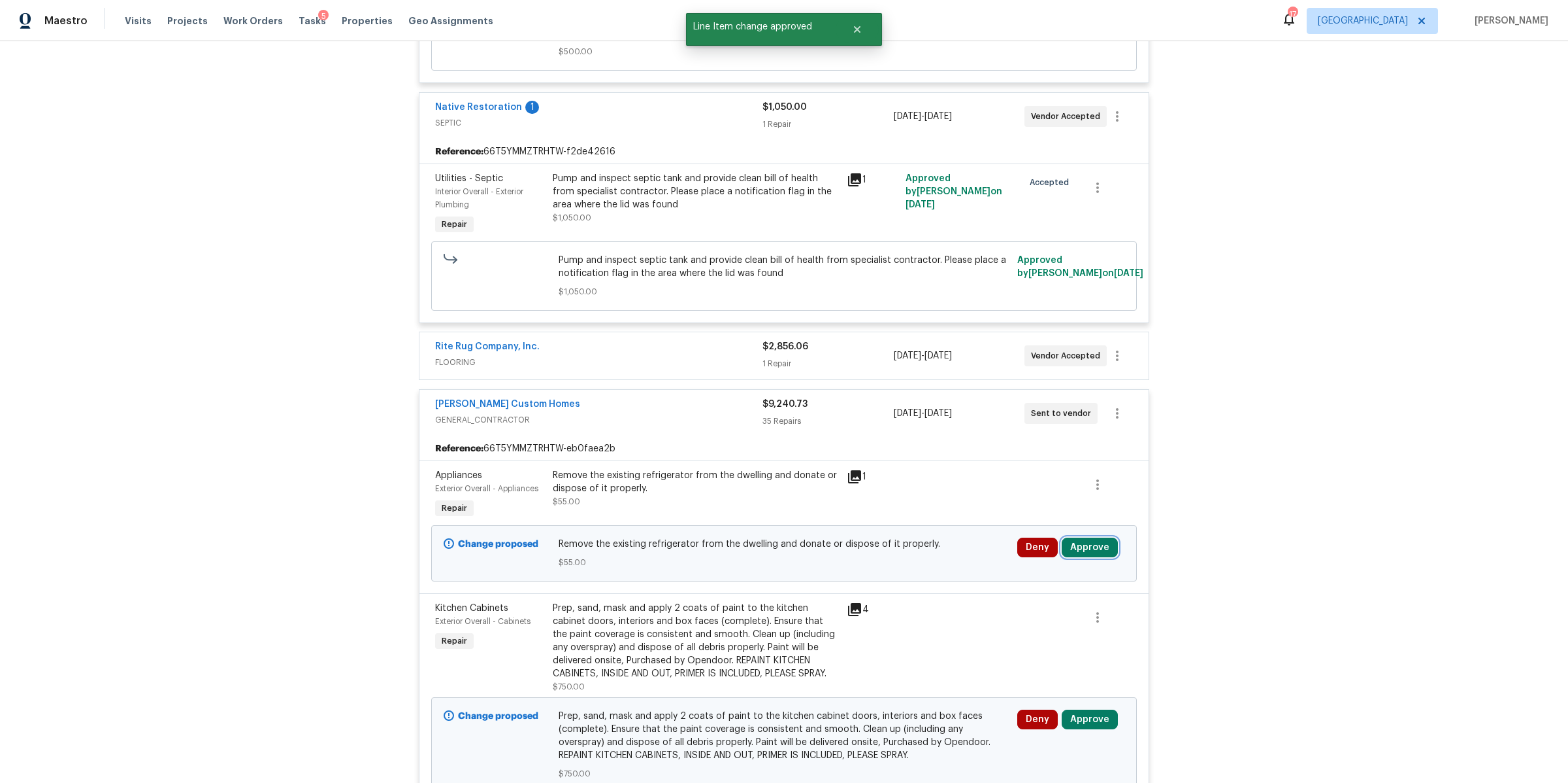
click at [1090, 543] on button "Approve" at bounding box center [1090, 547] width 56 height 20
click at [907, 556] on span "Approve" at bounding box center [896, 552] width 36 height 10
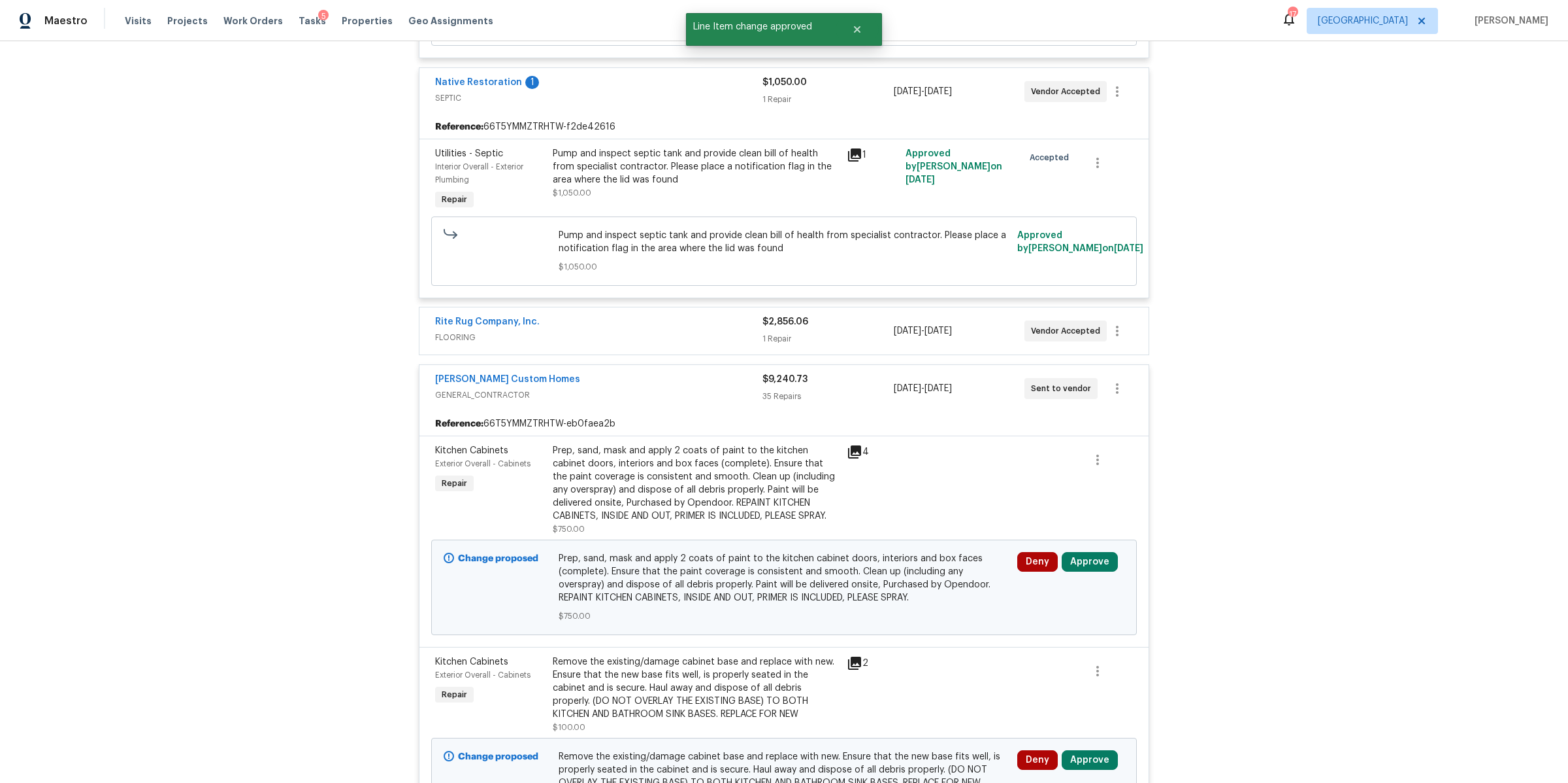
scroll to position [801, 0]
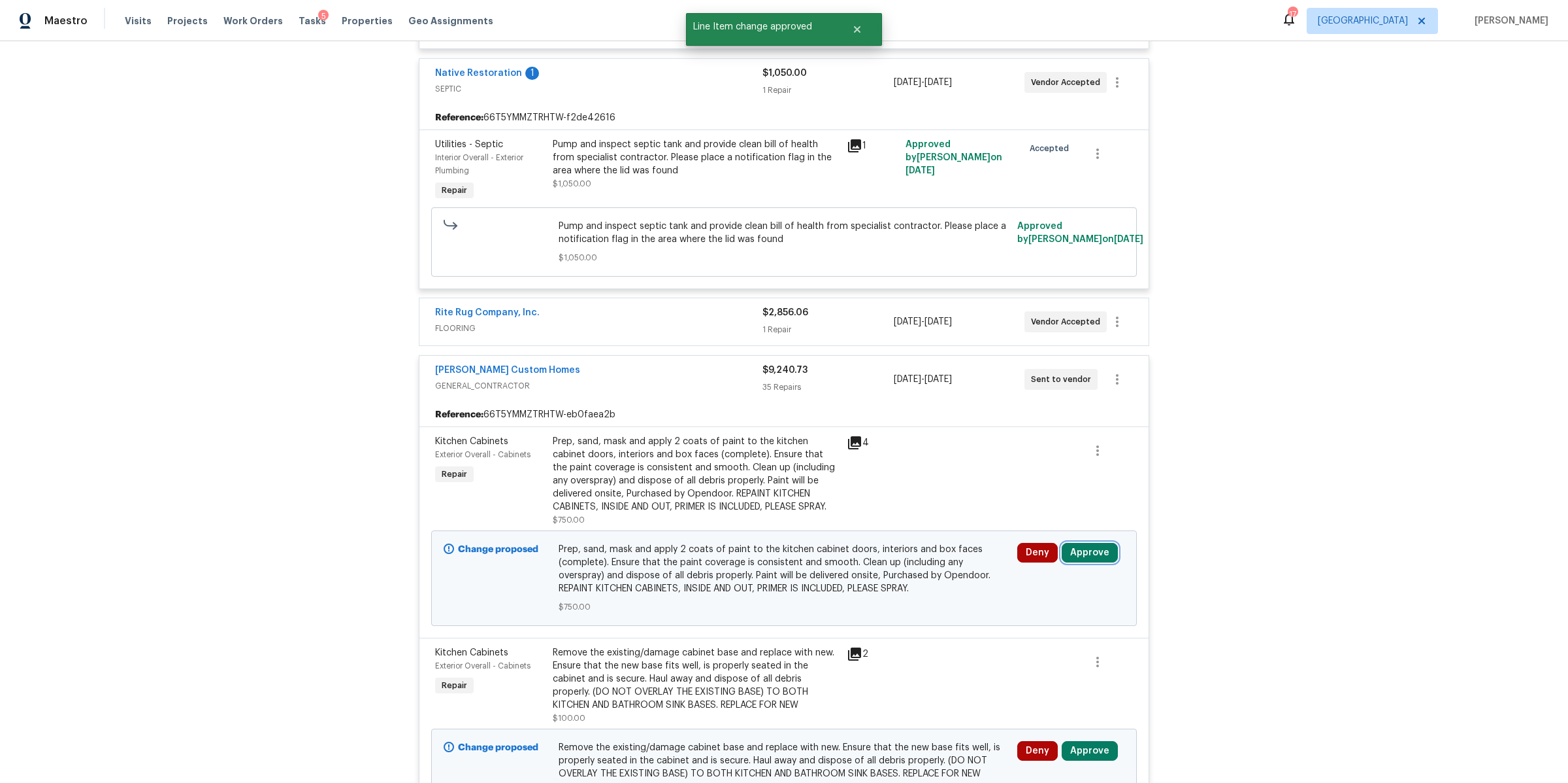
click at [1092, 543] on button "Approve" at bounding box center [1090, 552] width 56 height 20
click at [878, 562] on span "Approve" at bounding box center [896, 559] width 36 height 10
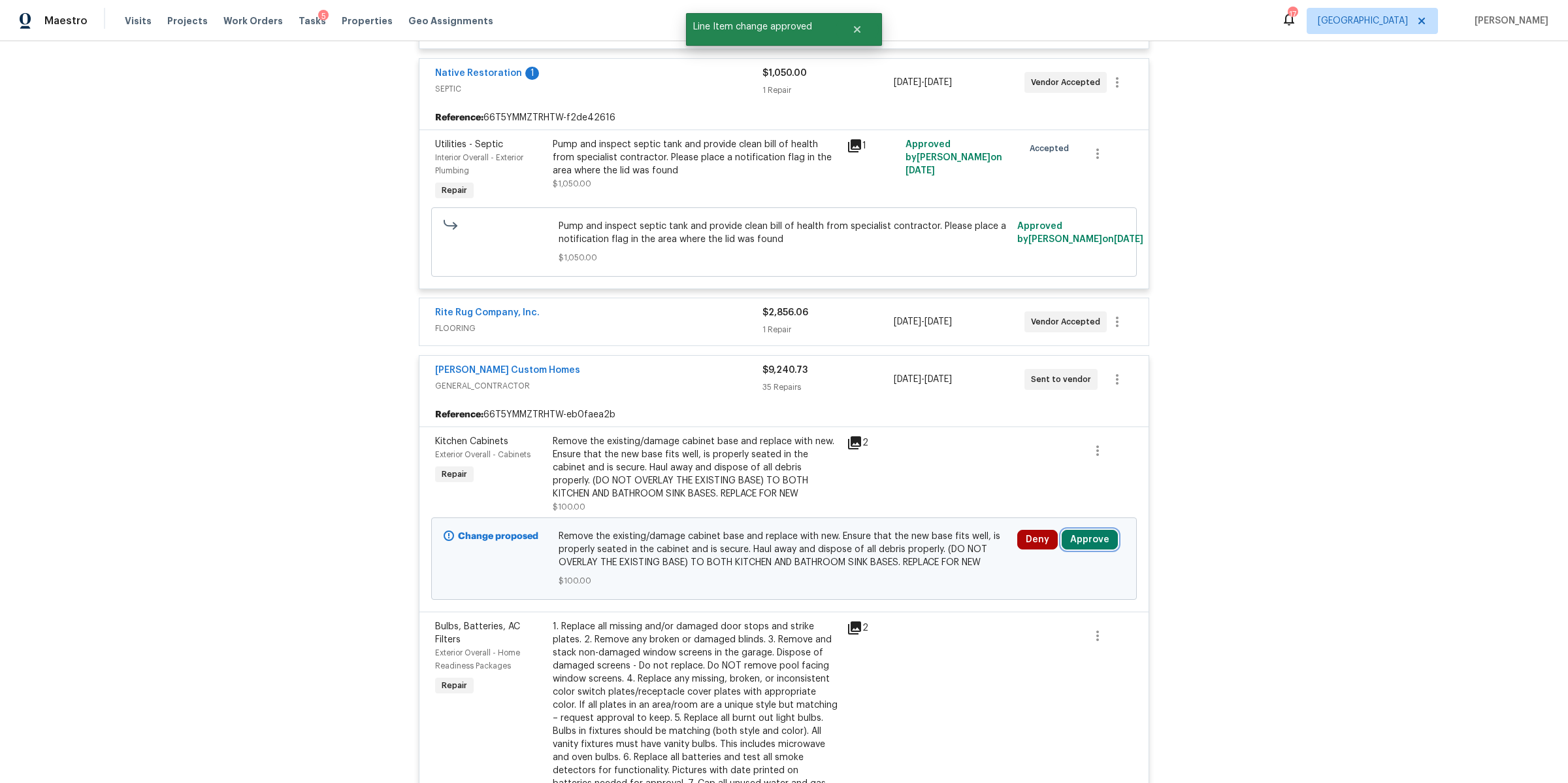
click at [1071, 529] on button "Approve" at bounding box center [1090, 538] width 56 height 20
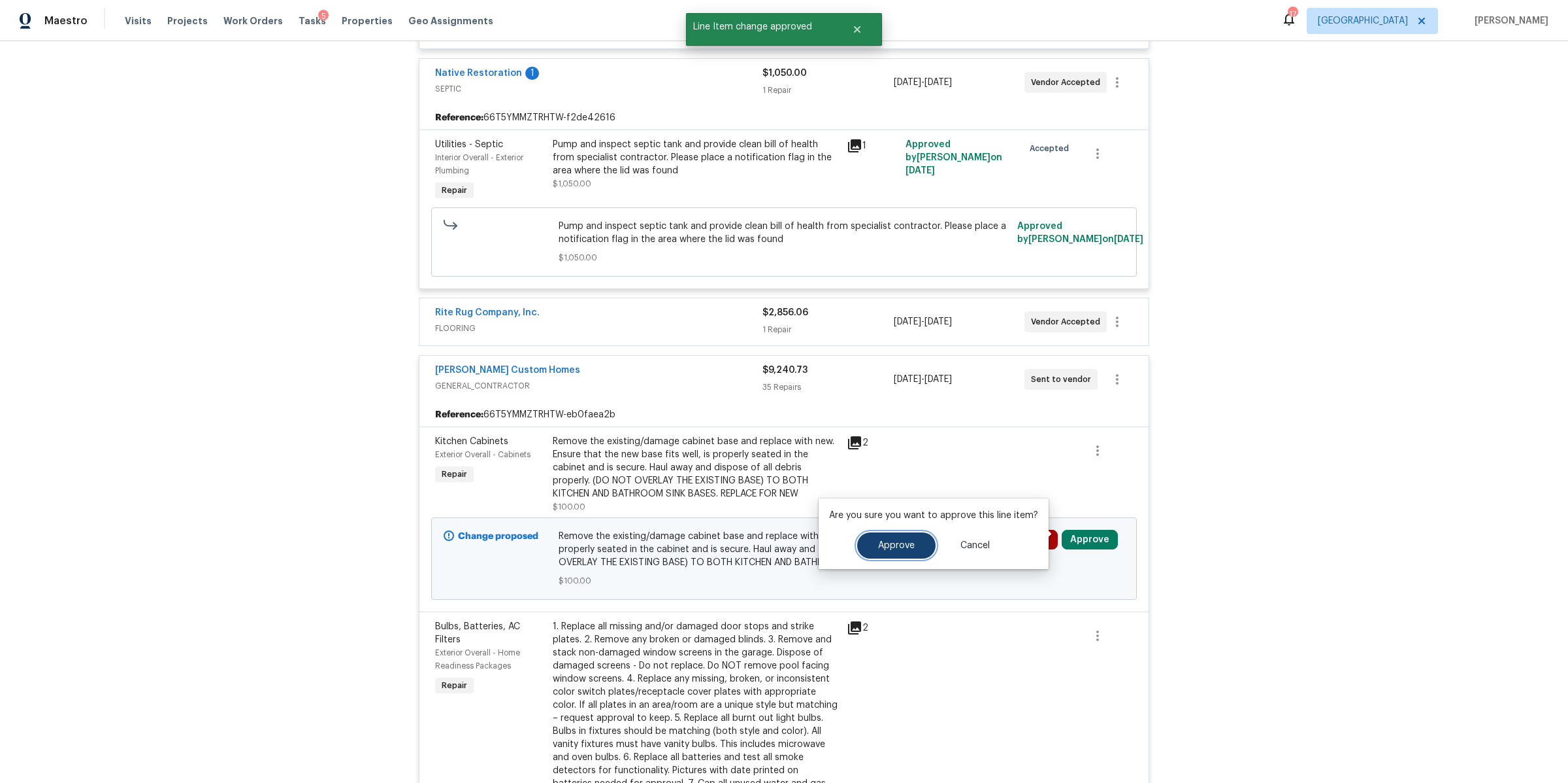
click at [897, 543] on span "Approve" at bounding box center [896, 545] width 36 height 10
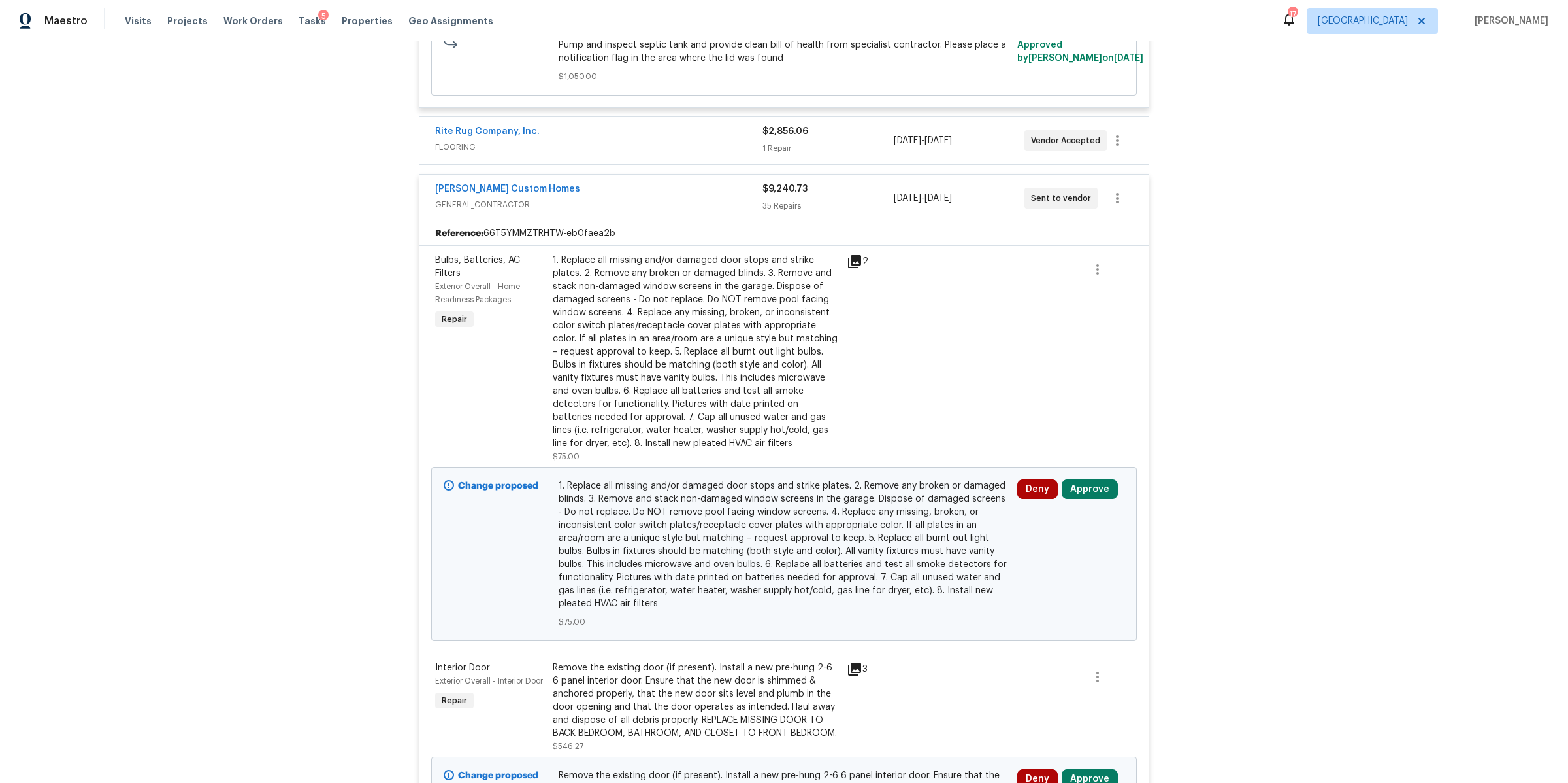
scroll to position [1109, 0]
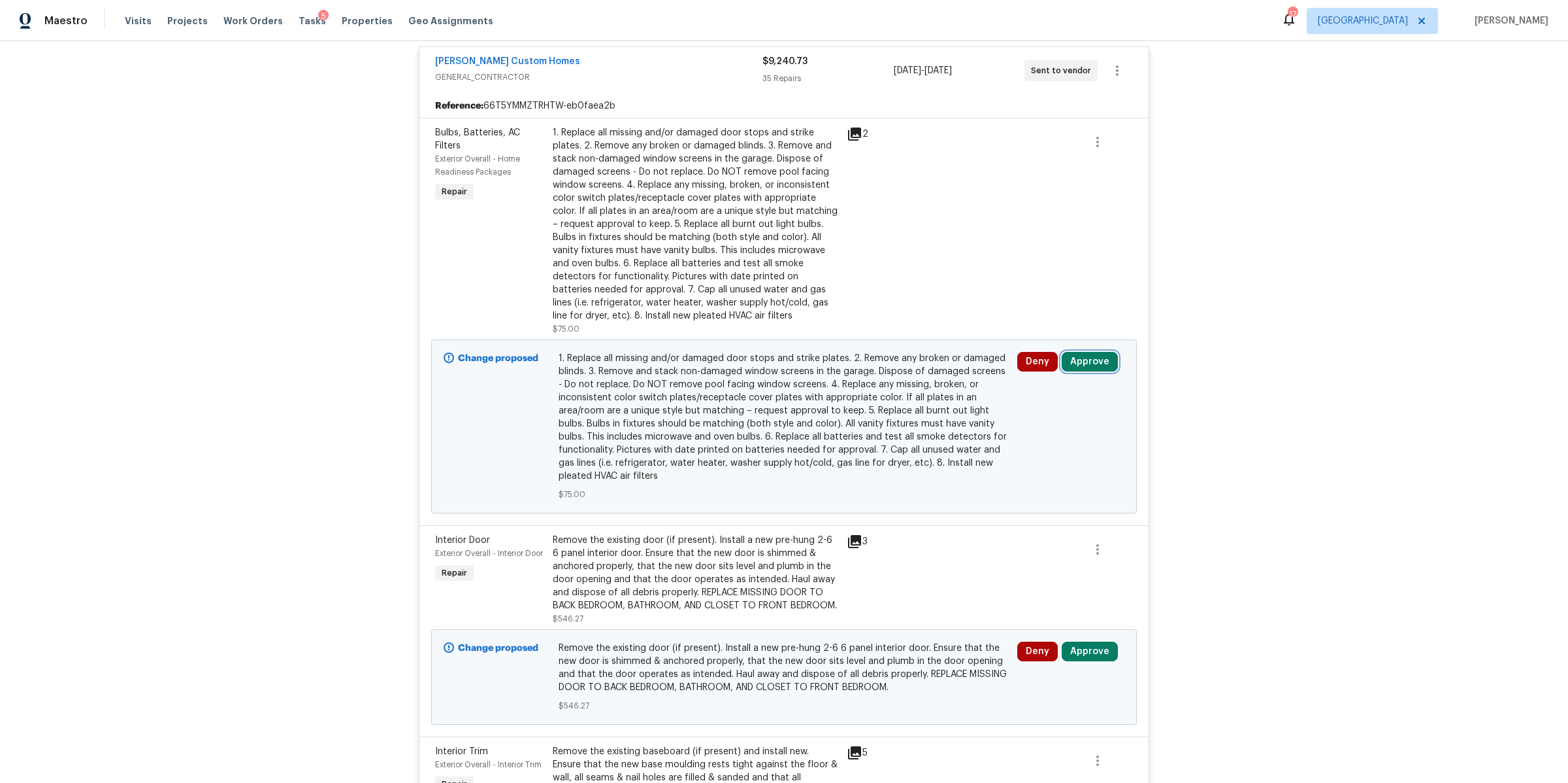
click at [1075, 353] on button "Approve" at bounding box center [1090, 361] width 56 height 20
click at [889, 368] on span "Approve" at bounding box center [896, 367] width 36 height 10
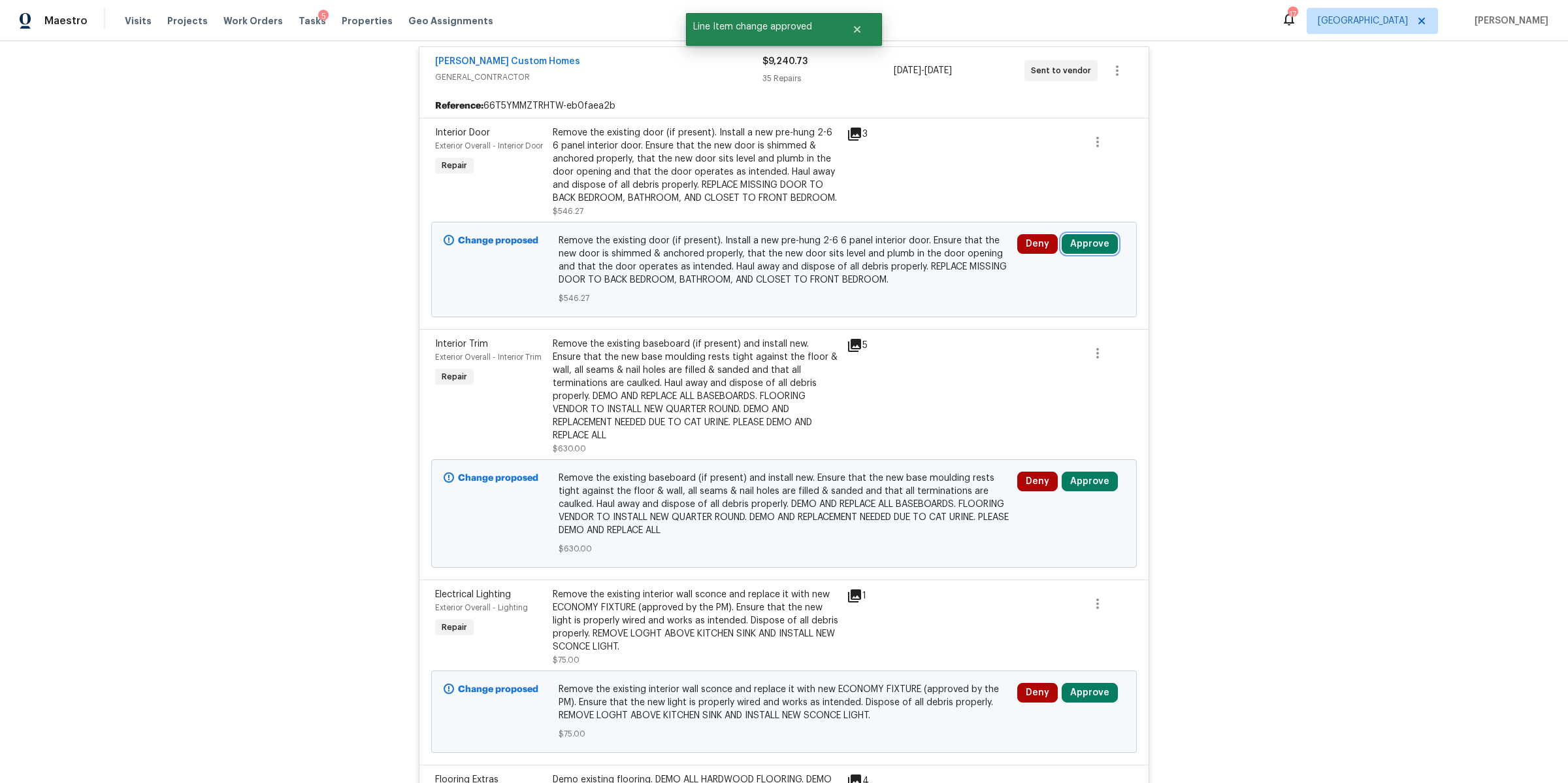
click at [1089, 247] on button "Approve" at bounding box center [1090, 244] width 56 height 20
click at [1037, 317] on span "Approve" at bounding box center [1046, 317] width 36 height 10
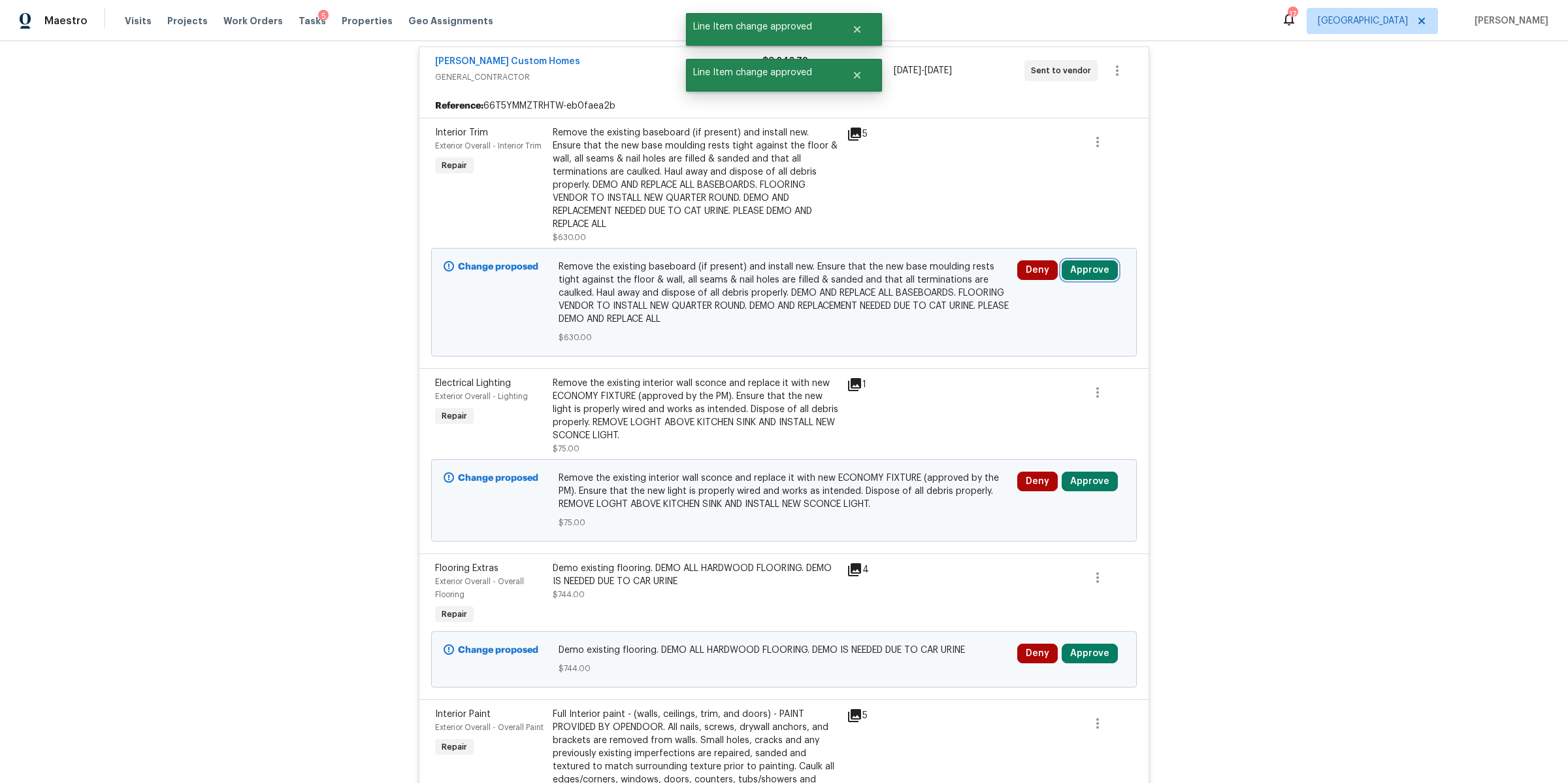
click at [1080, 260] on button "Approve" at bounding box center [1090, 270] width 56 height 20
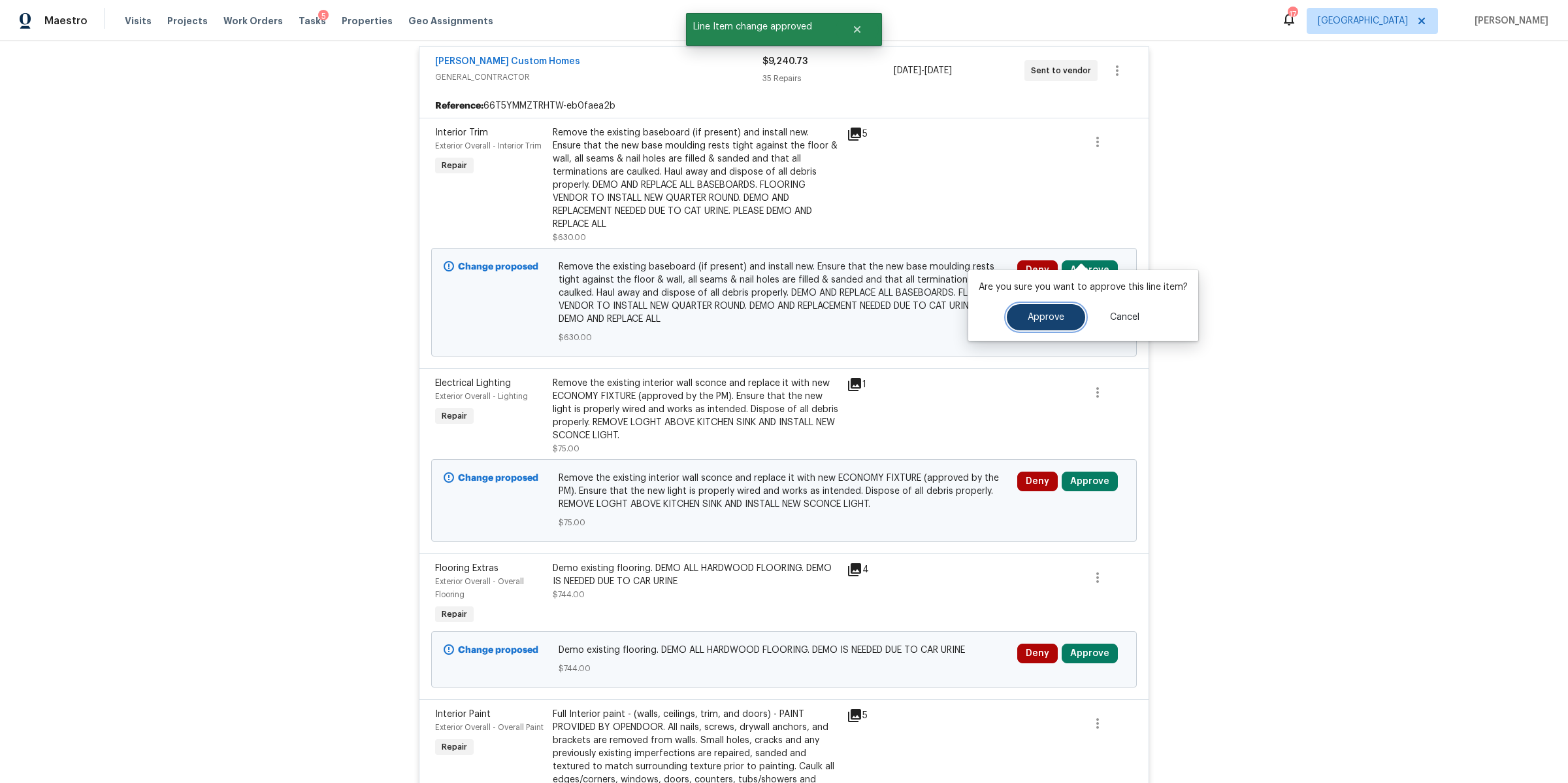
click at [1030, 320] on span "Approve" at bounding box center [1046, 317] width 36 height 10
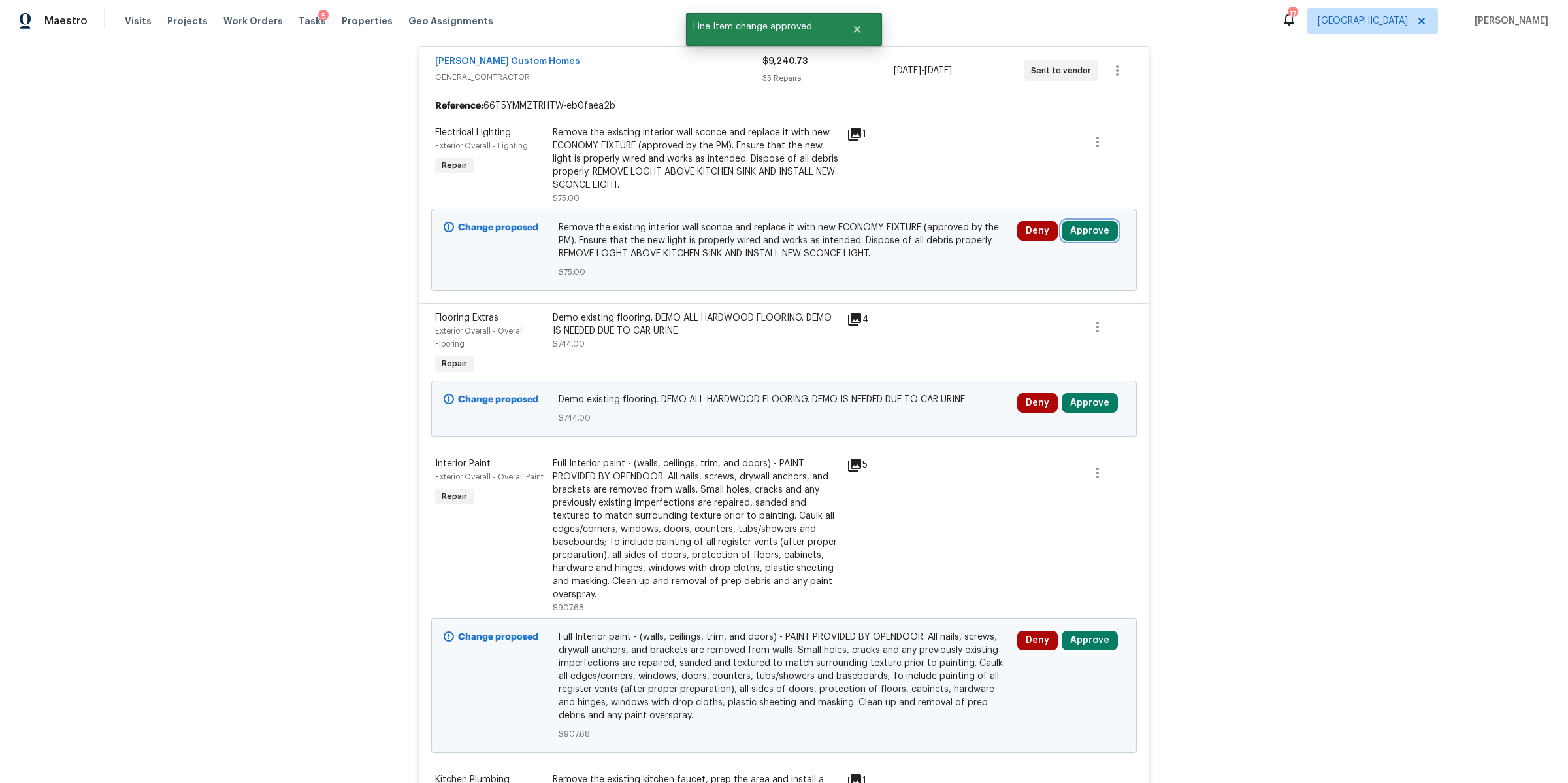
click at [1088, 228] on button "Approve" at bounding box center [1090, 231] width 56 height 20
click at [1034, 294] on span "Approve" at bounding box center [1046, 291] width 36 height 10
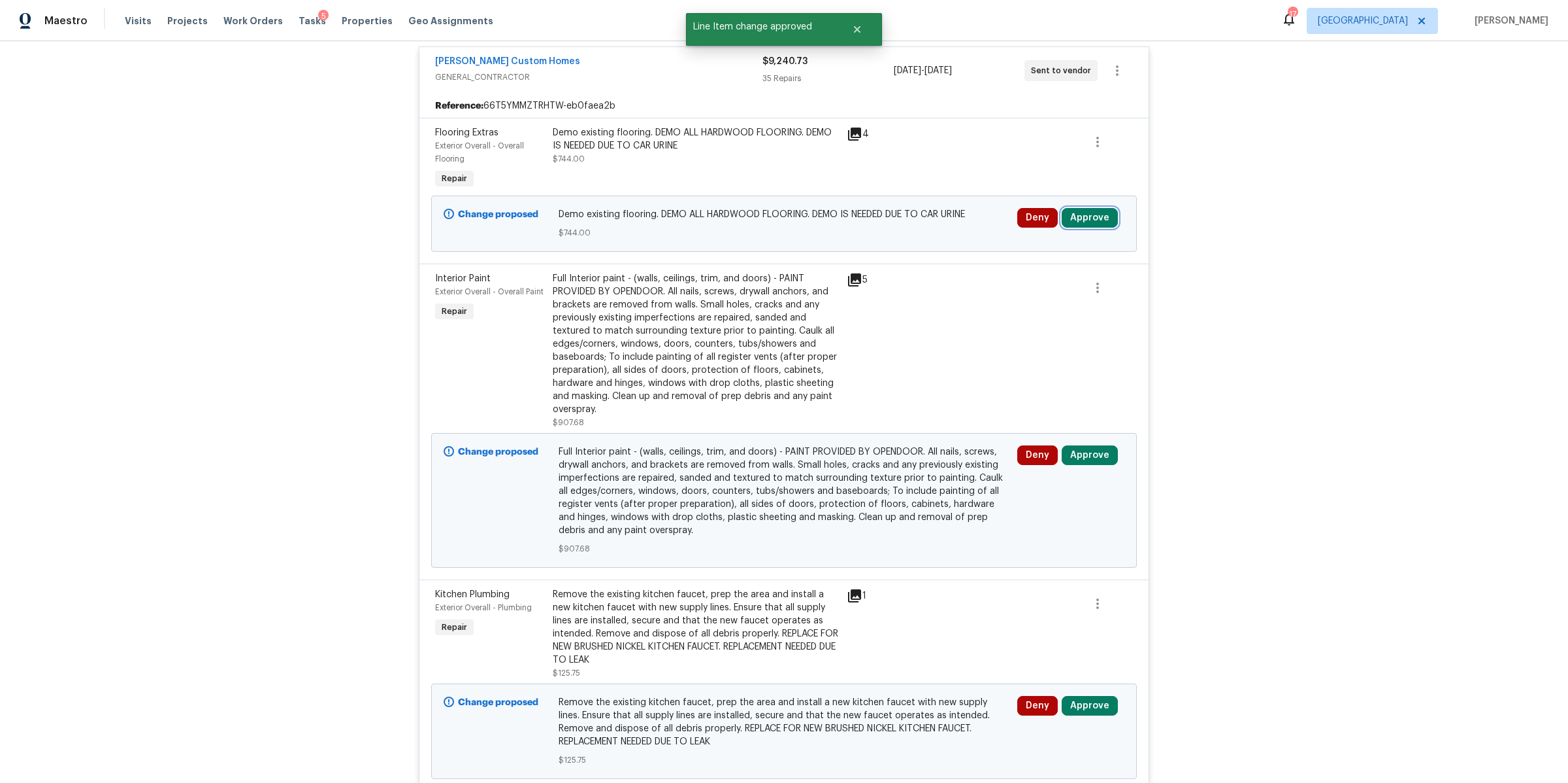
click at [1084, 215] on button "Approve" at bounding box center [1090, 218] width 56 height 20
click at [1029, 282] on span "Approve" at bounding box center [1046, 278] width 36 height 10
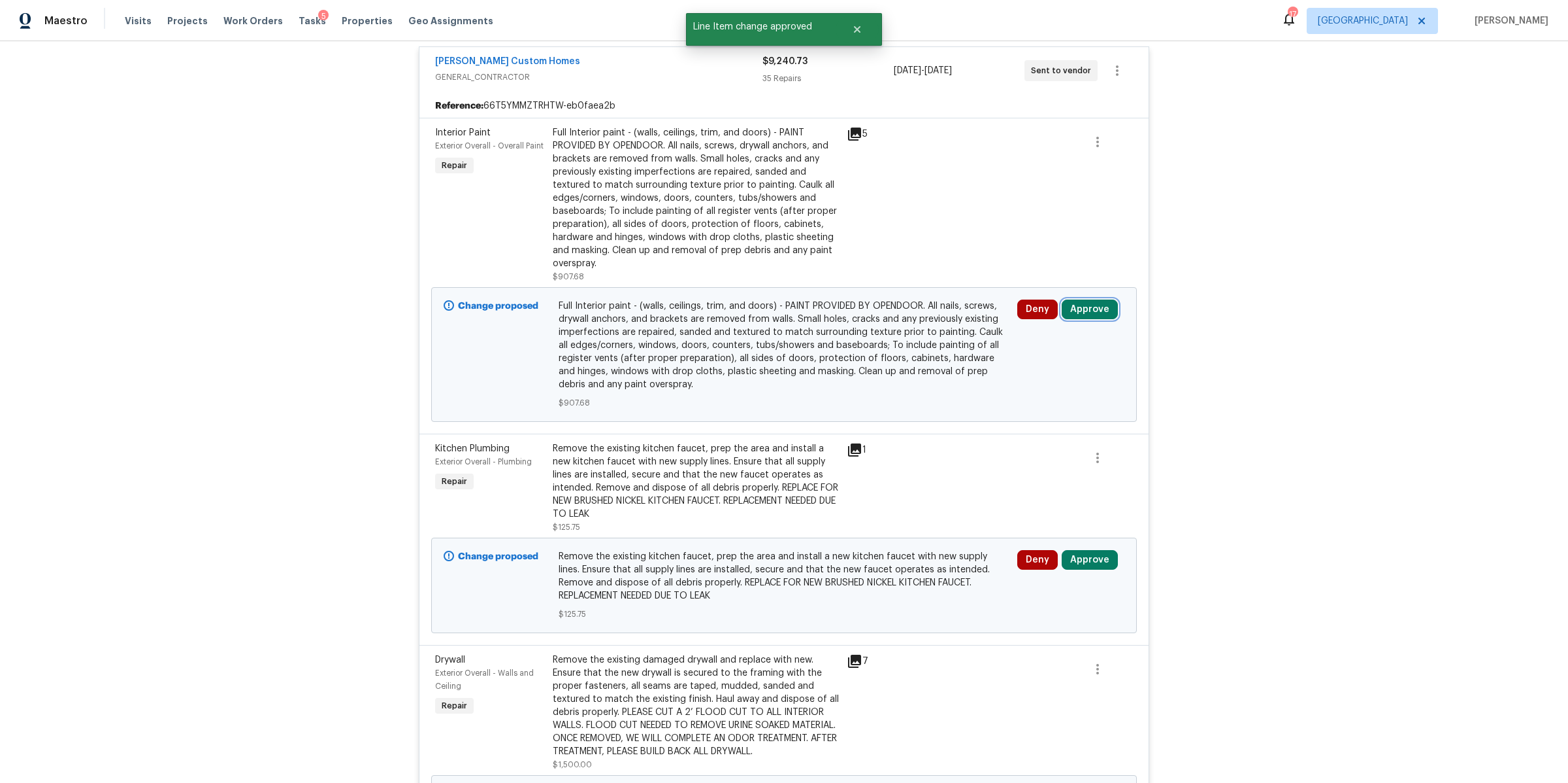
click at [1069, 303] on button "Approve" at bounding box center [1090, 309] width 56 height 20
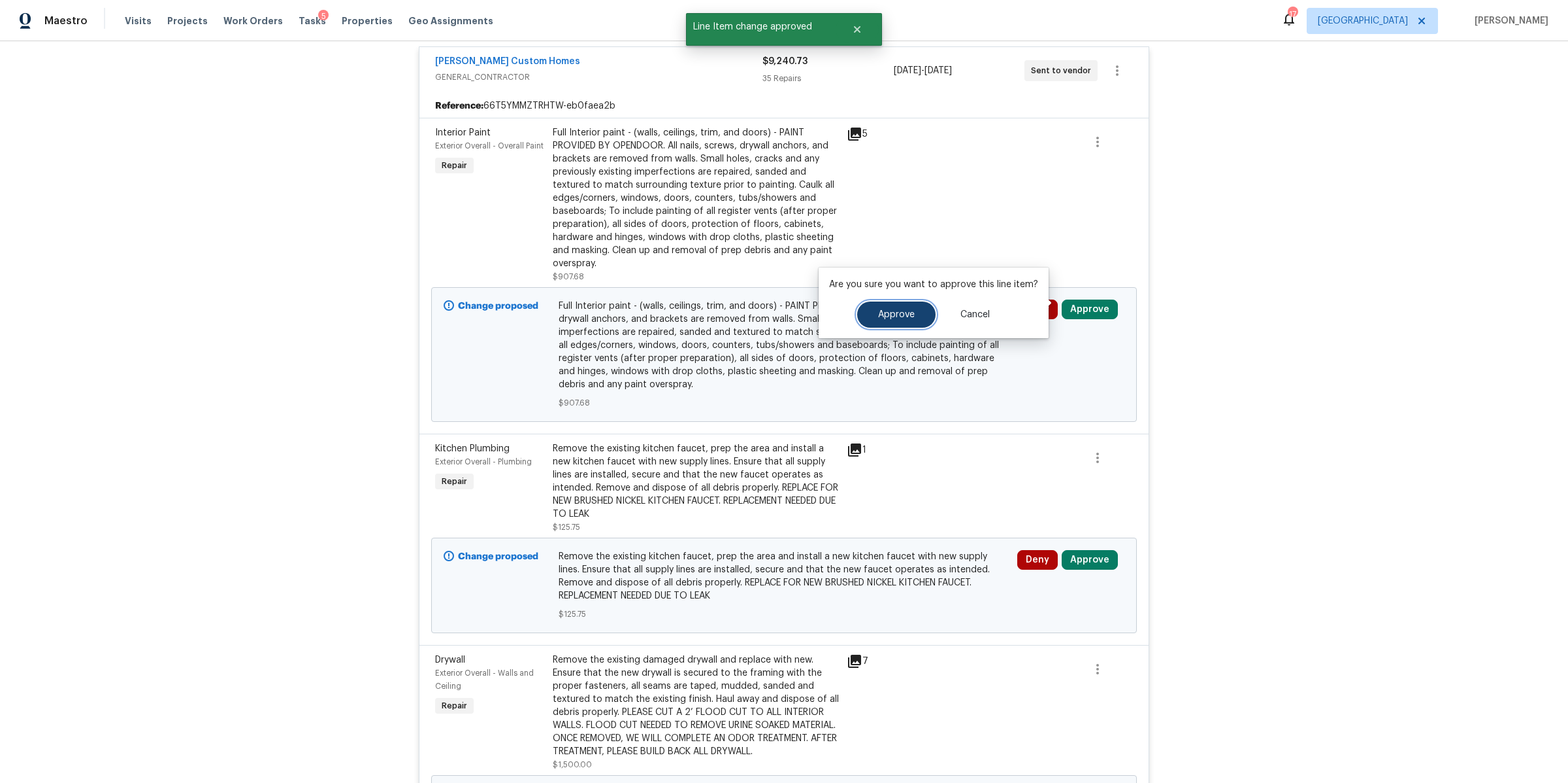
click at [916, 323] on button "Approve" at bounding box center [896, 314] width 78 height 26
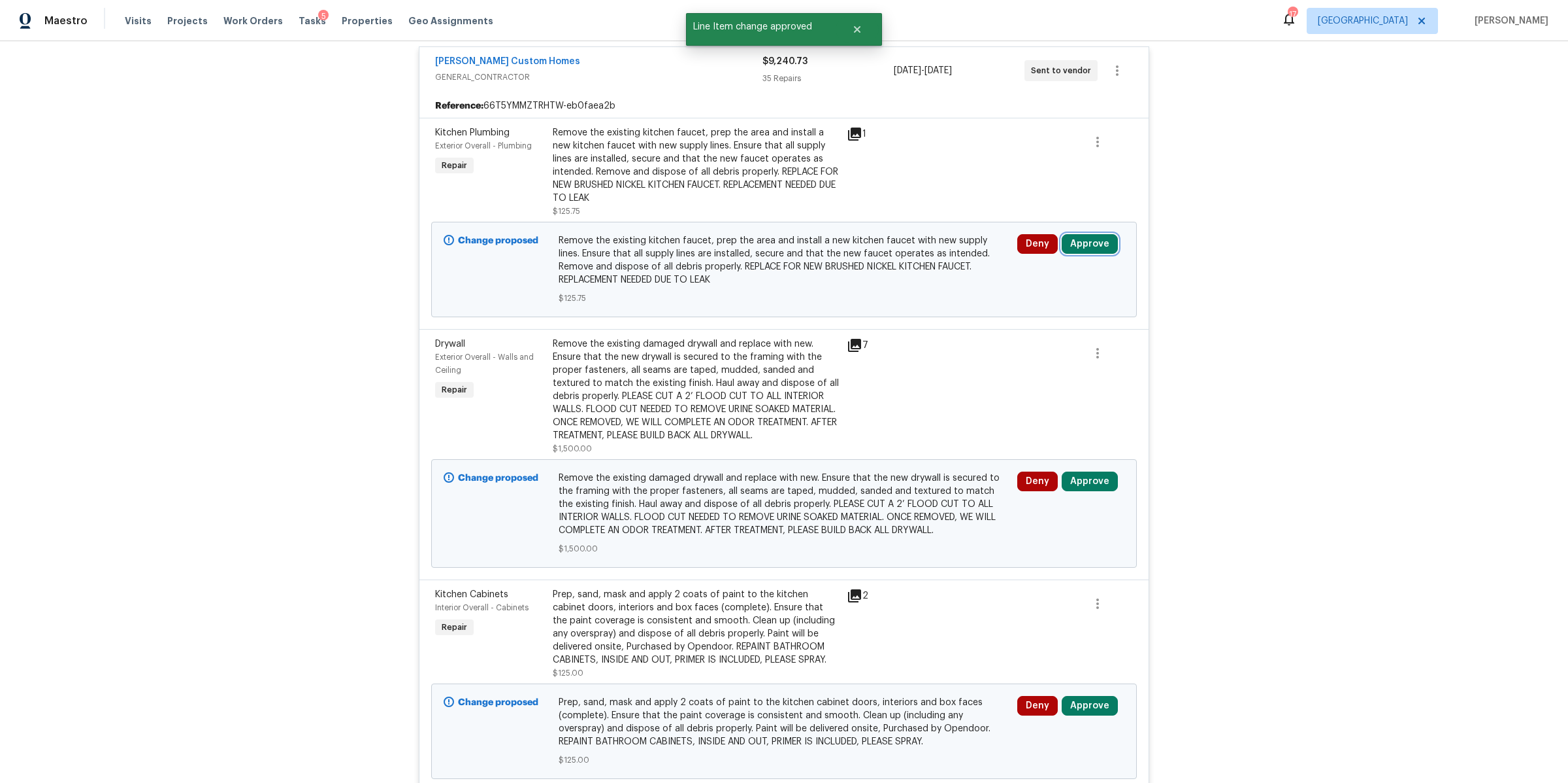
click at [1095, 234] on button "Approve" at bounding box center [1090, 244] width 56 height 20
click at [1031, 296] on button "Approve" at bounding box center [1046, 304] width 78 height 26
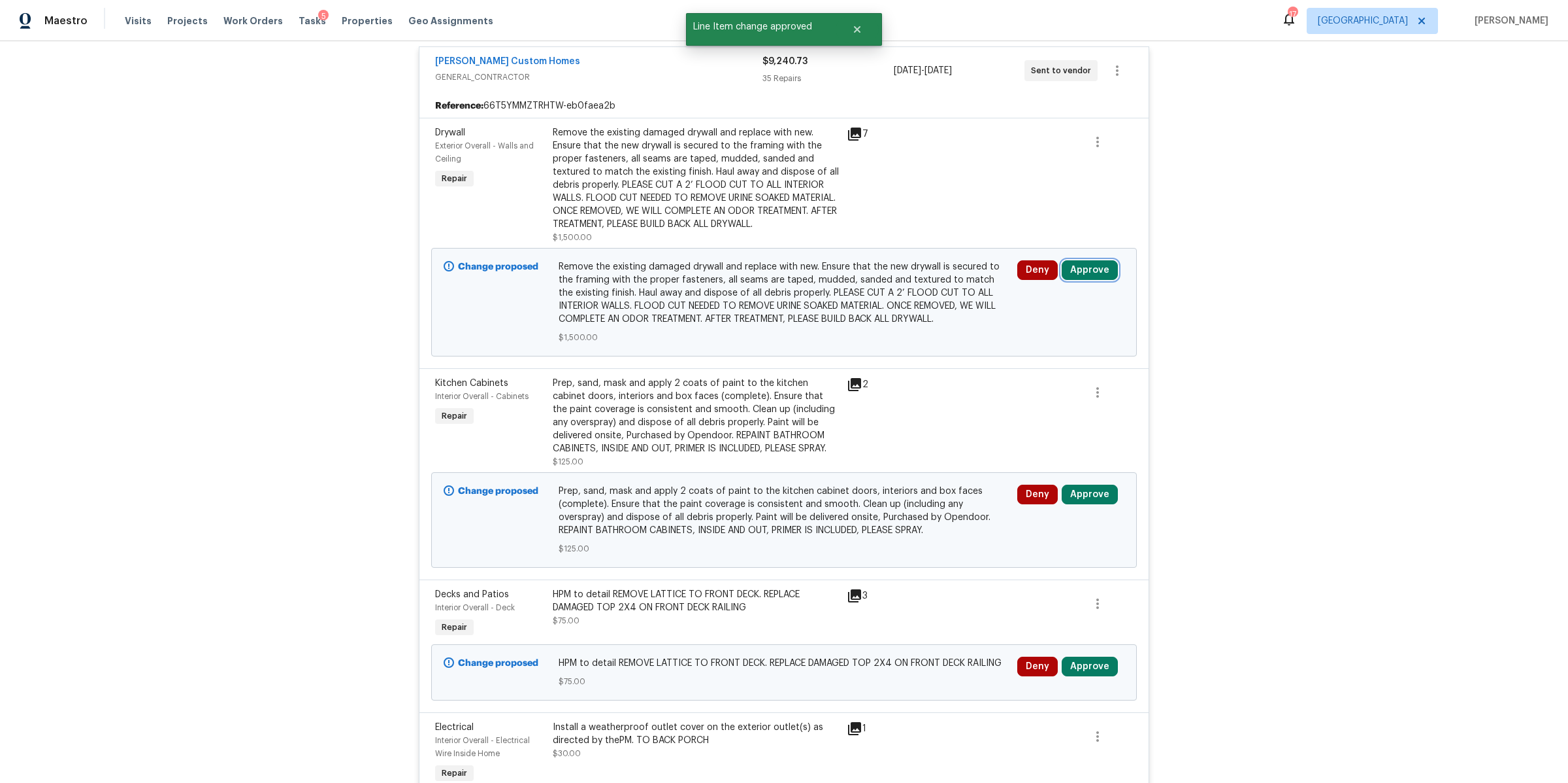
click at [1082, 276] on button "Approve" at bounding box center [1090, 270] width 56 height 20
click at [876, 278] on button "Approve" at bounding box center [896, 288] width 78 height 26
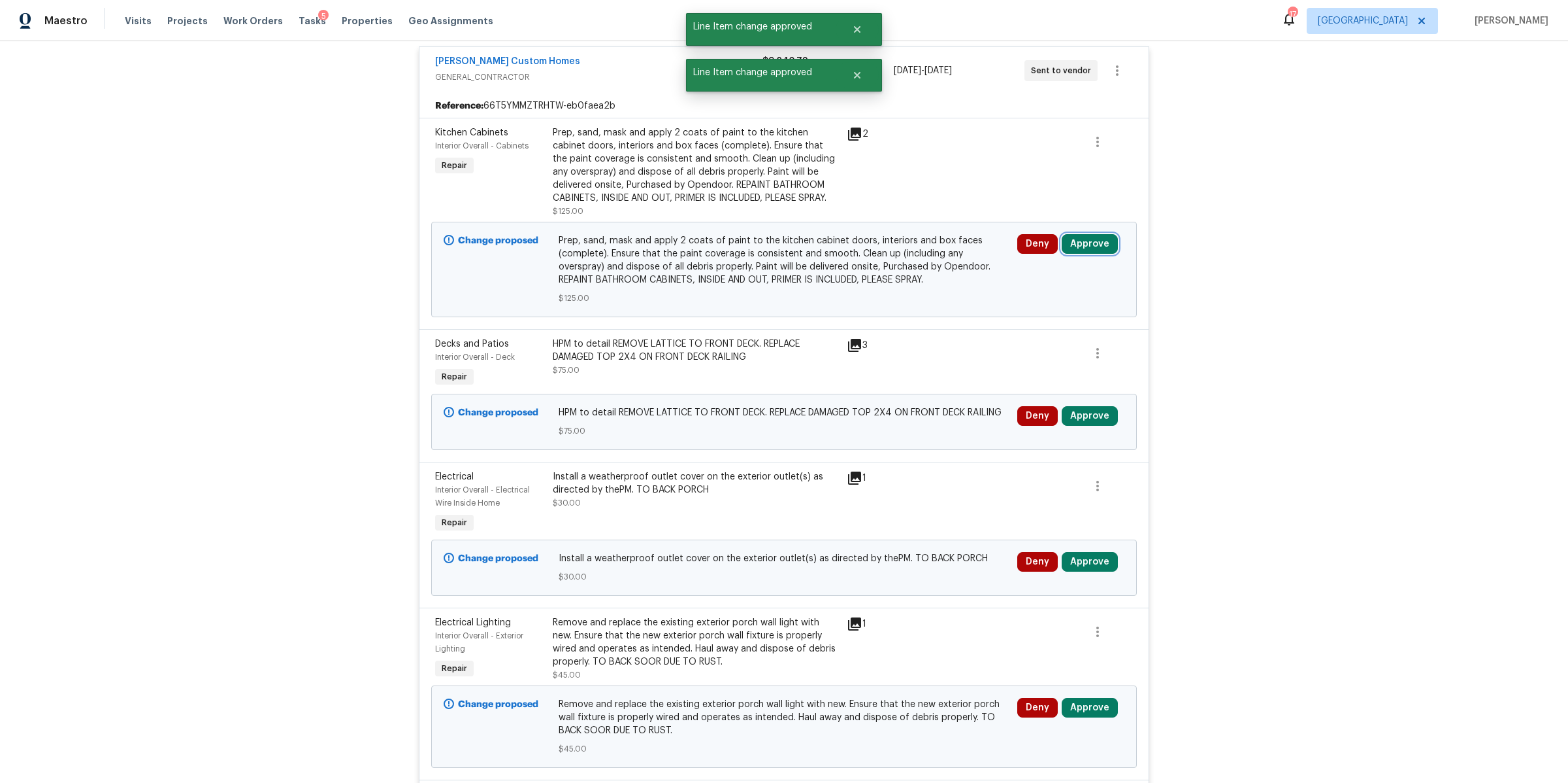
click at [1089, 236] on button "Approve" at bounding box center [1090, 244] width 56 height 20
click at [1051, 313] on button "Approve" at bounding box center [1046, 304] width 78 height 26
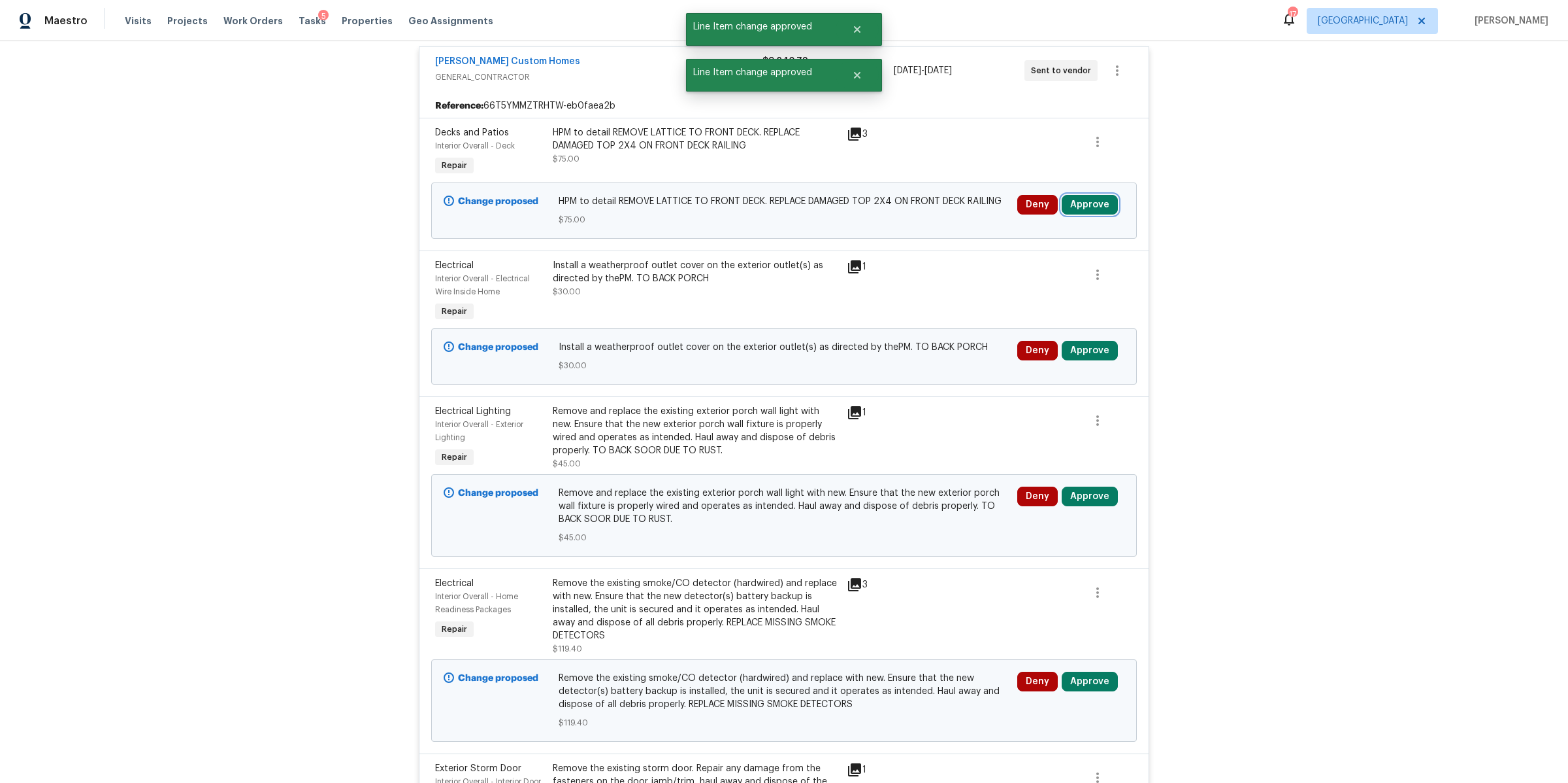
click at [1077, 195] on button "Approve" at bounding box center [1090, 205] width 56 height 20
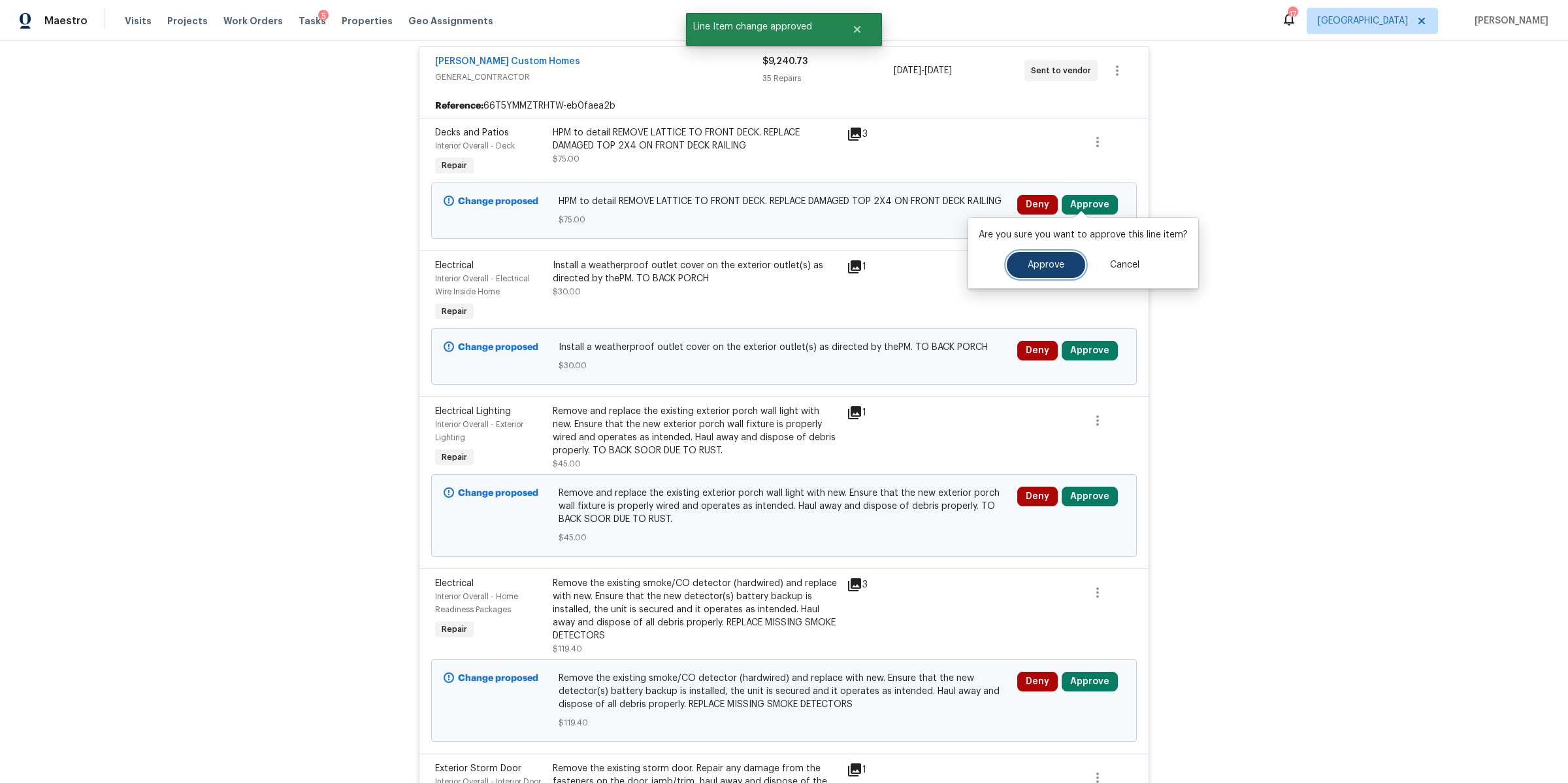
click at [1048, 261] on span "Approve" at bounding box center [1046, 265] width 36 height 10
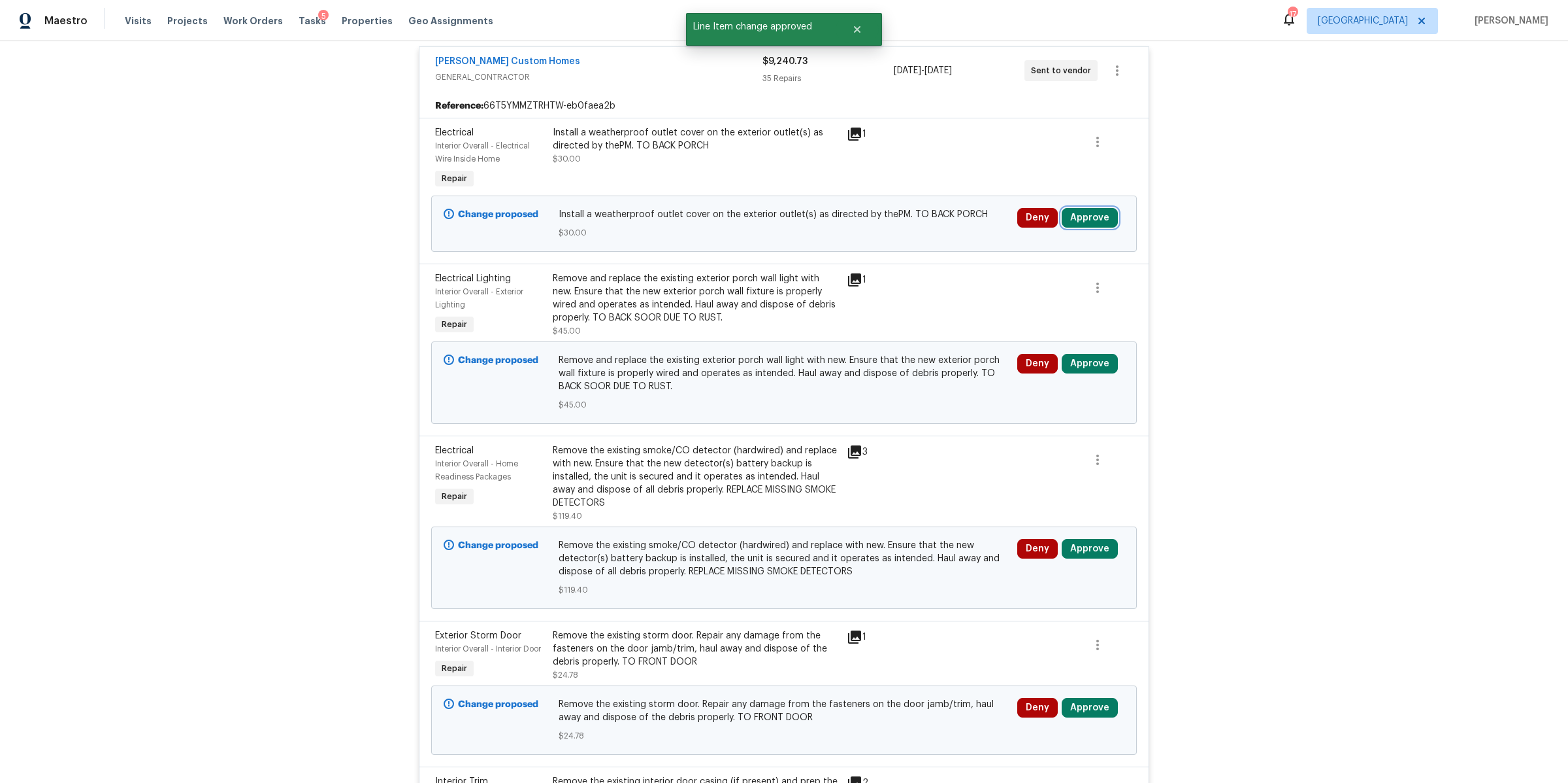
click at [1096, 208] on button "Approve" at bounding box center [1090, 218] width 56 height 20
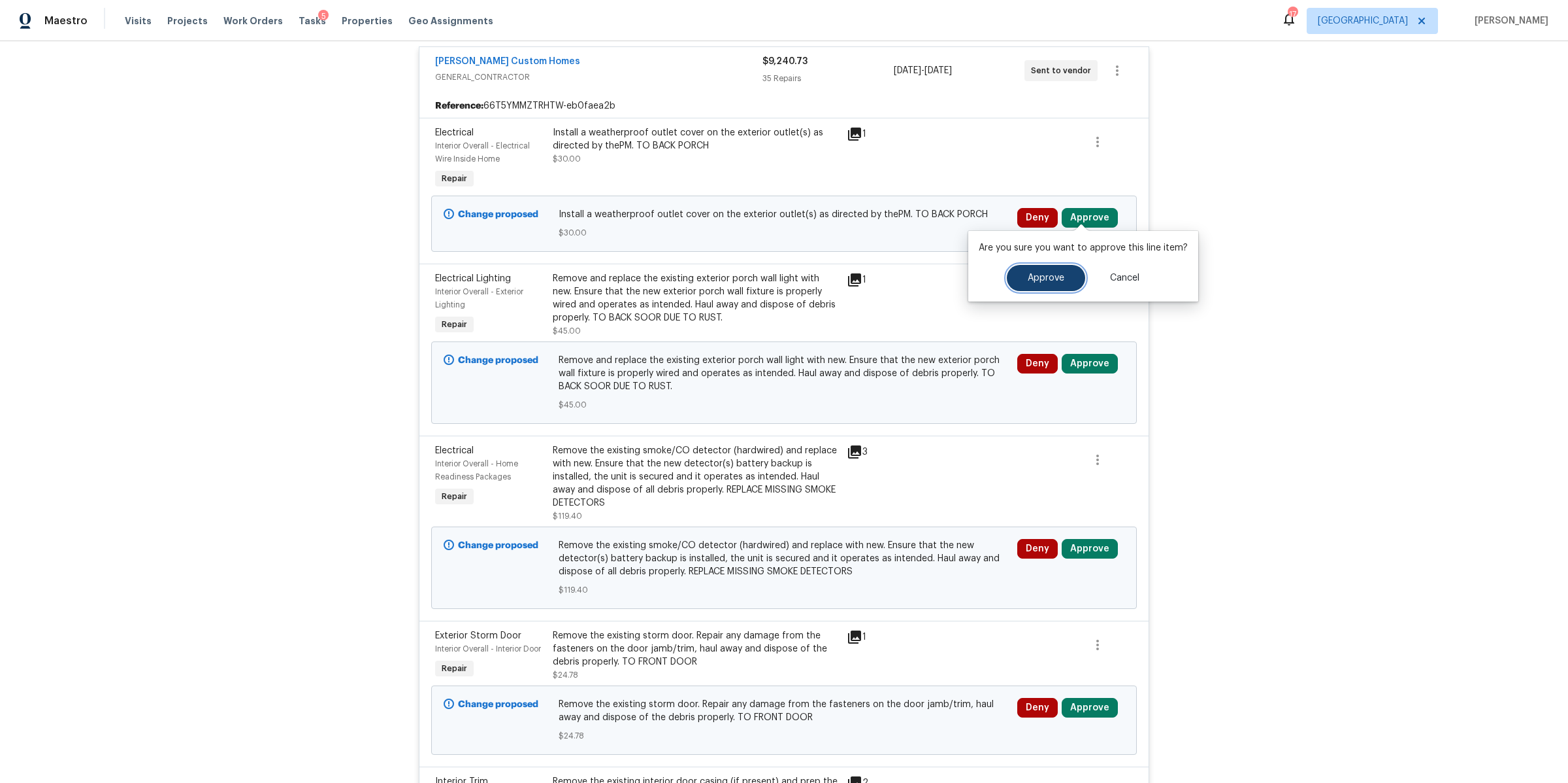
click at [1036, 279] on span "Approve" at bounding box center [1046, 278] width 36 height 10
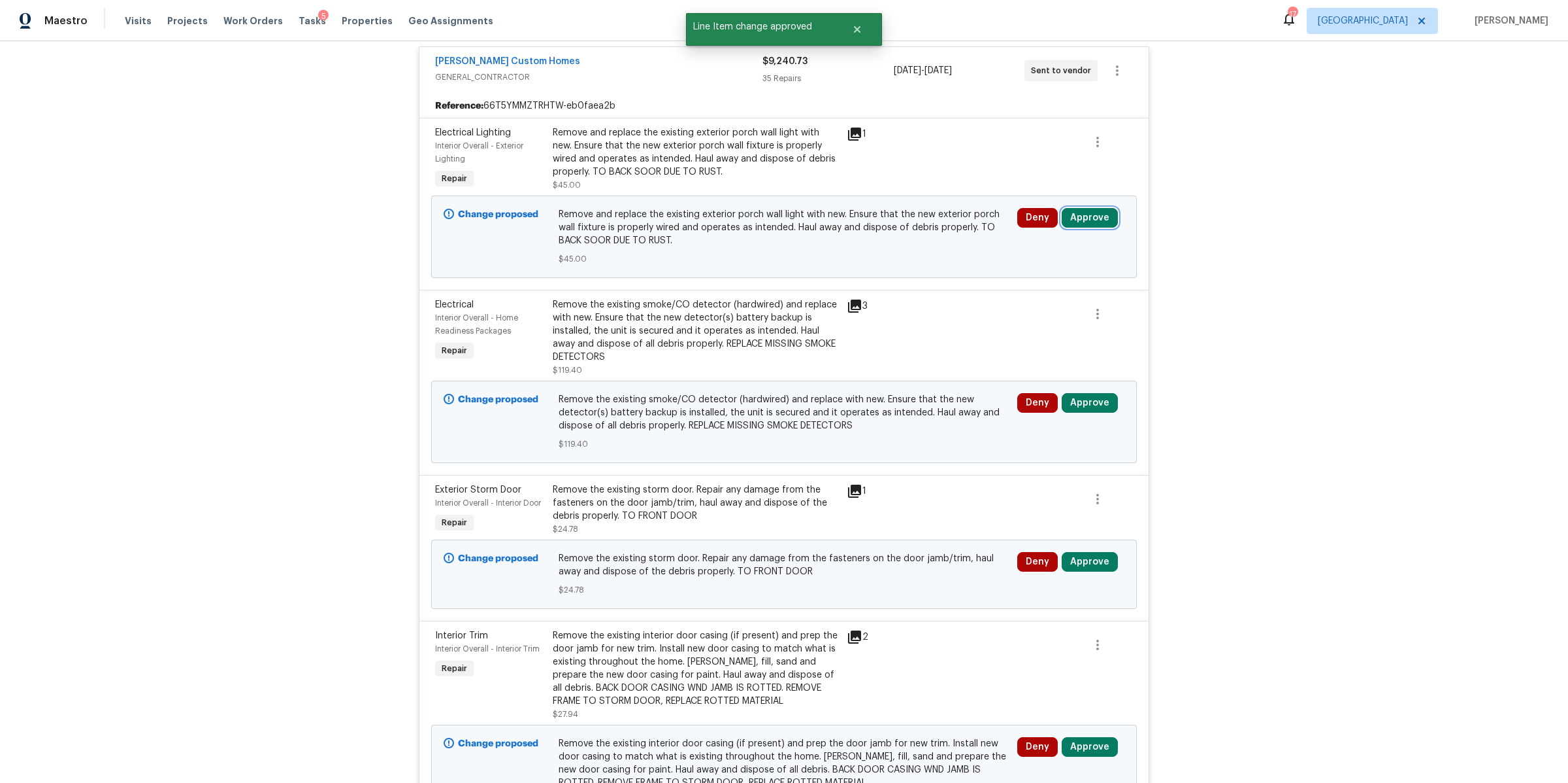
click at [1084, 208] on button "Approve" at bounding box center [1090, 218] width 56 height 20
click at [1014, 274] on button "Approve" at bounding box center [1046, 278] width 78 height 26
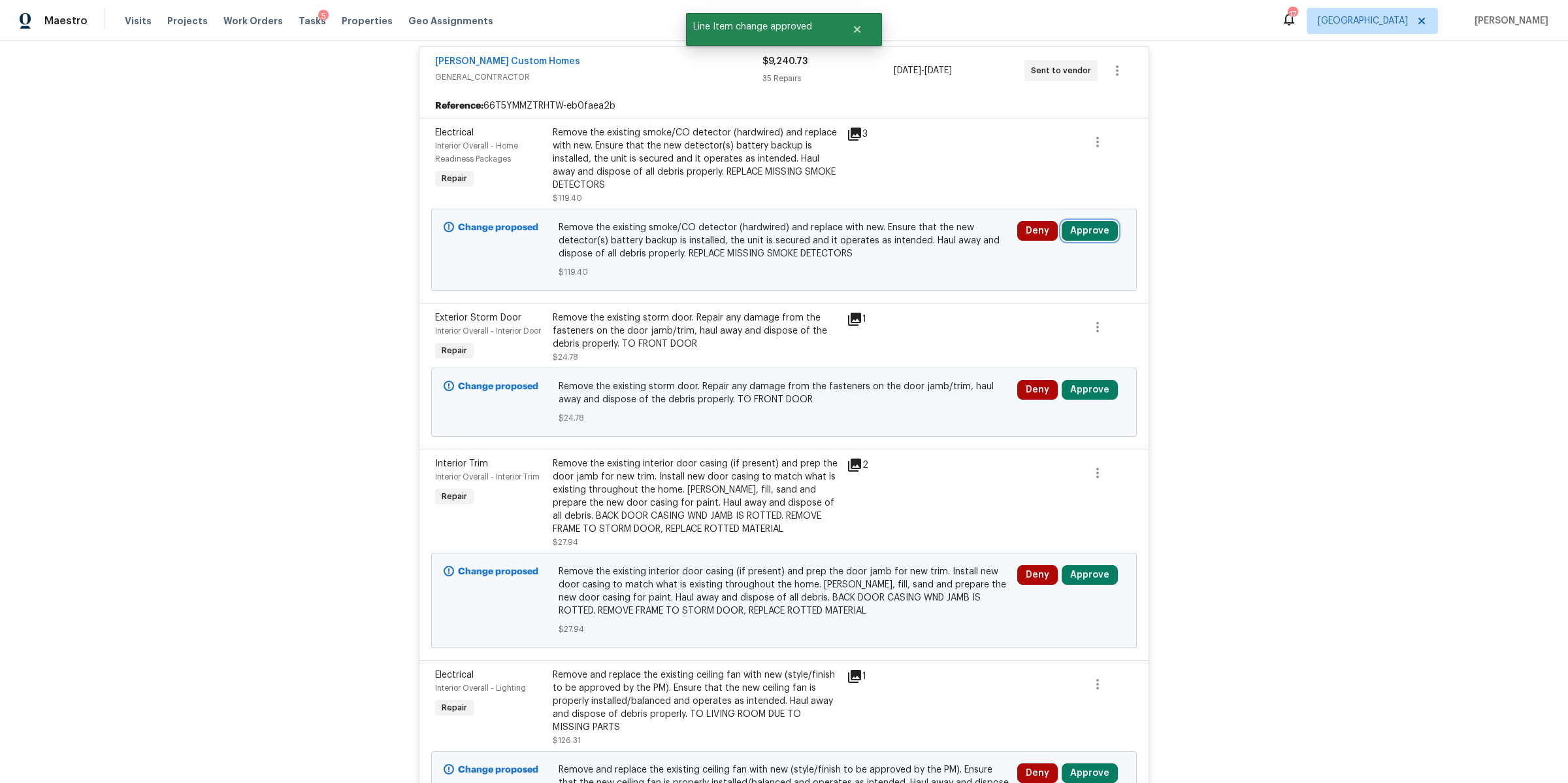
click at [1087, 228] on button "Approve" at bounding box center [1090, 231] width 56 height 20
click at [1037, 294] on span "Approve" at bounding box center [1046, 291] width 36 height 10
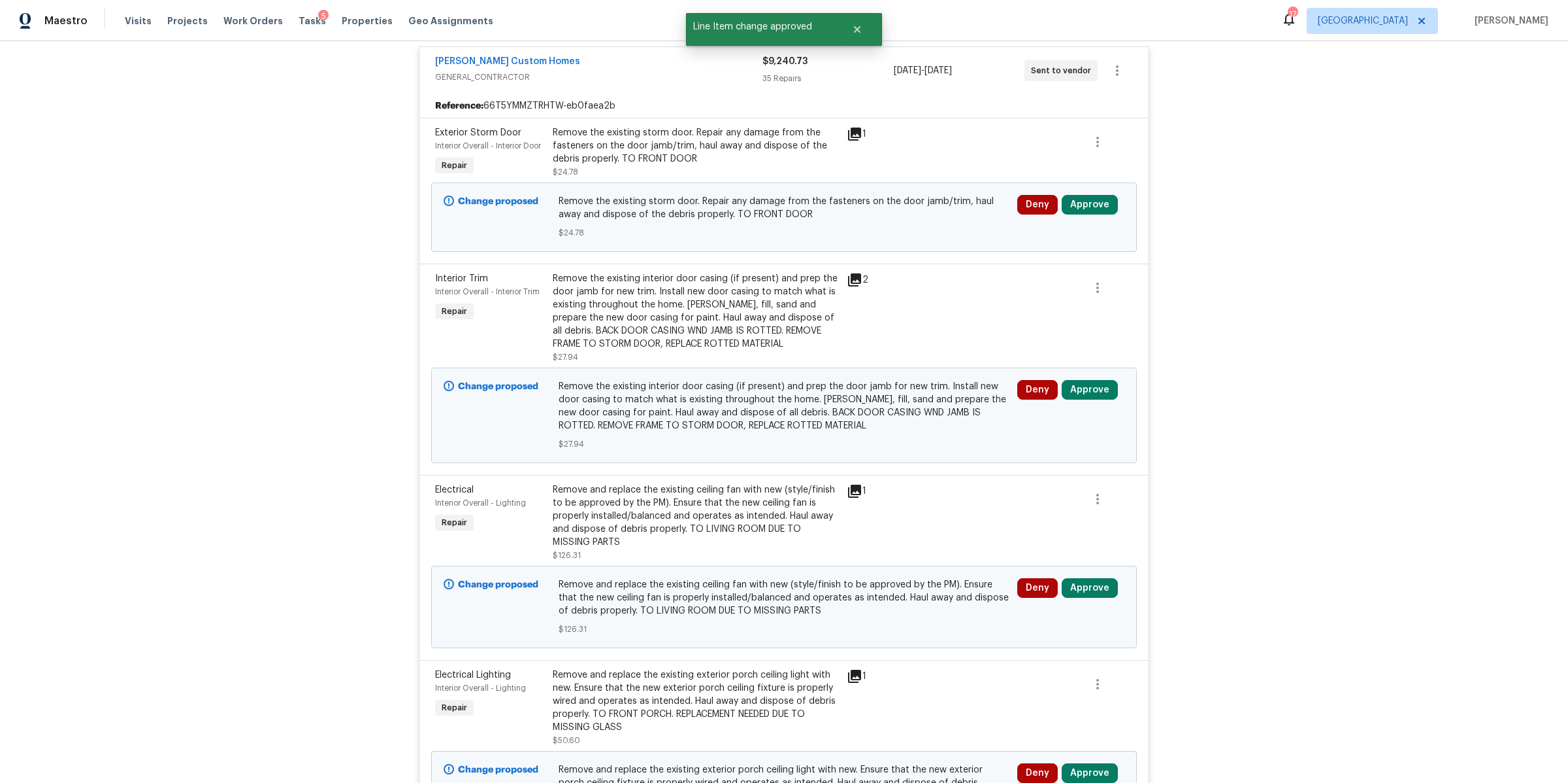
scroll to position [1113, 0]
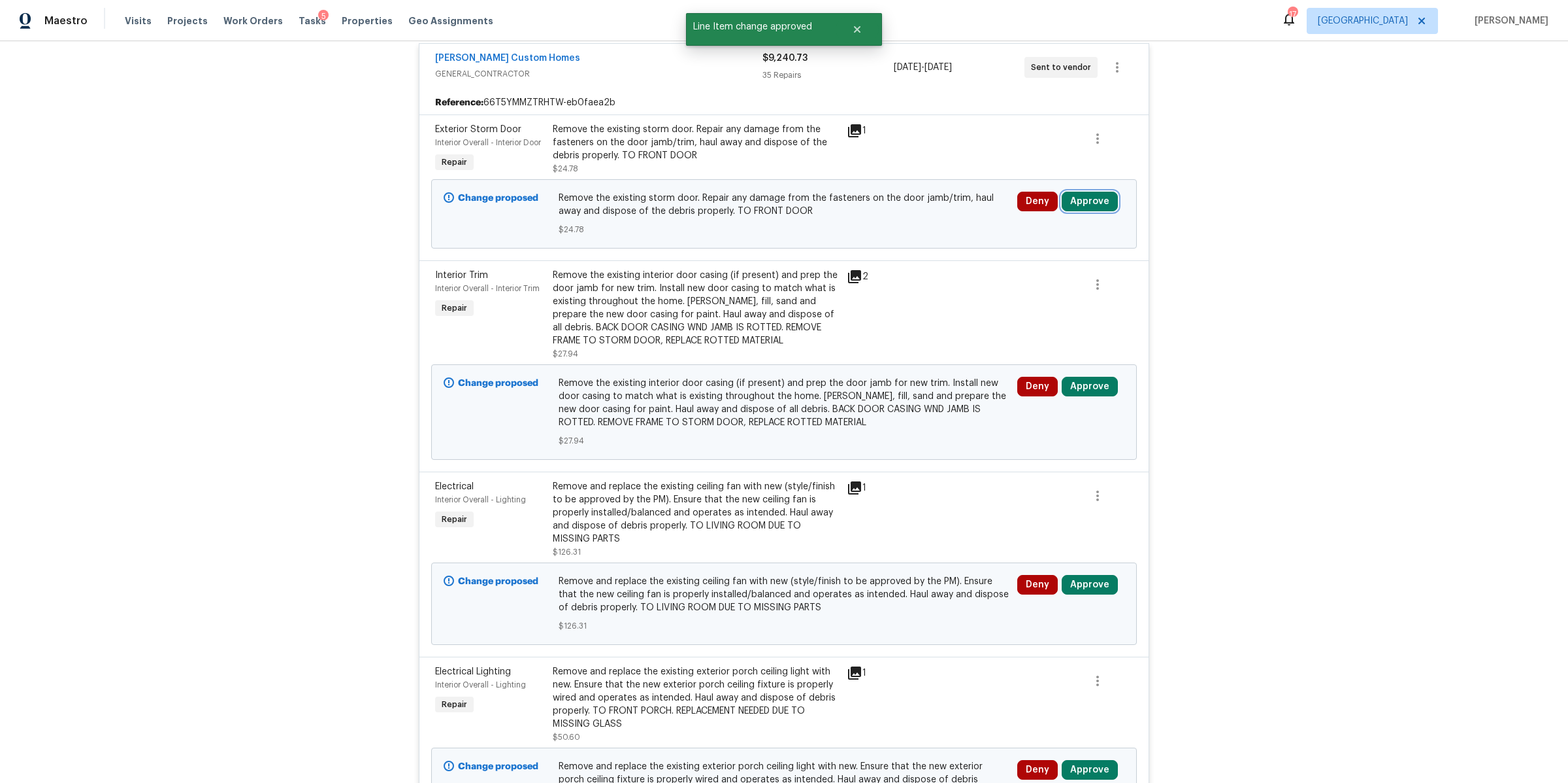
click at [1087, 199] on button "Approve" at bounding box center [1090, 201] width 56 height 20
click at [1042, 265] on span "Approve" at bounding box center [1046, 261] width 36 height 10
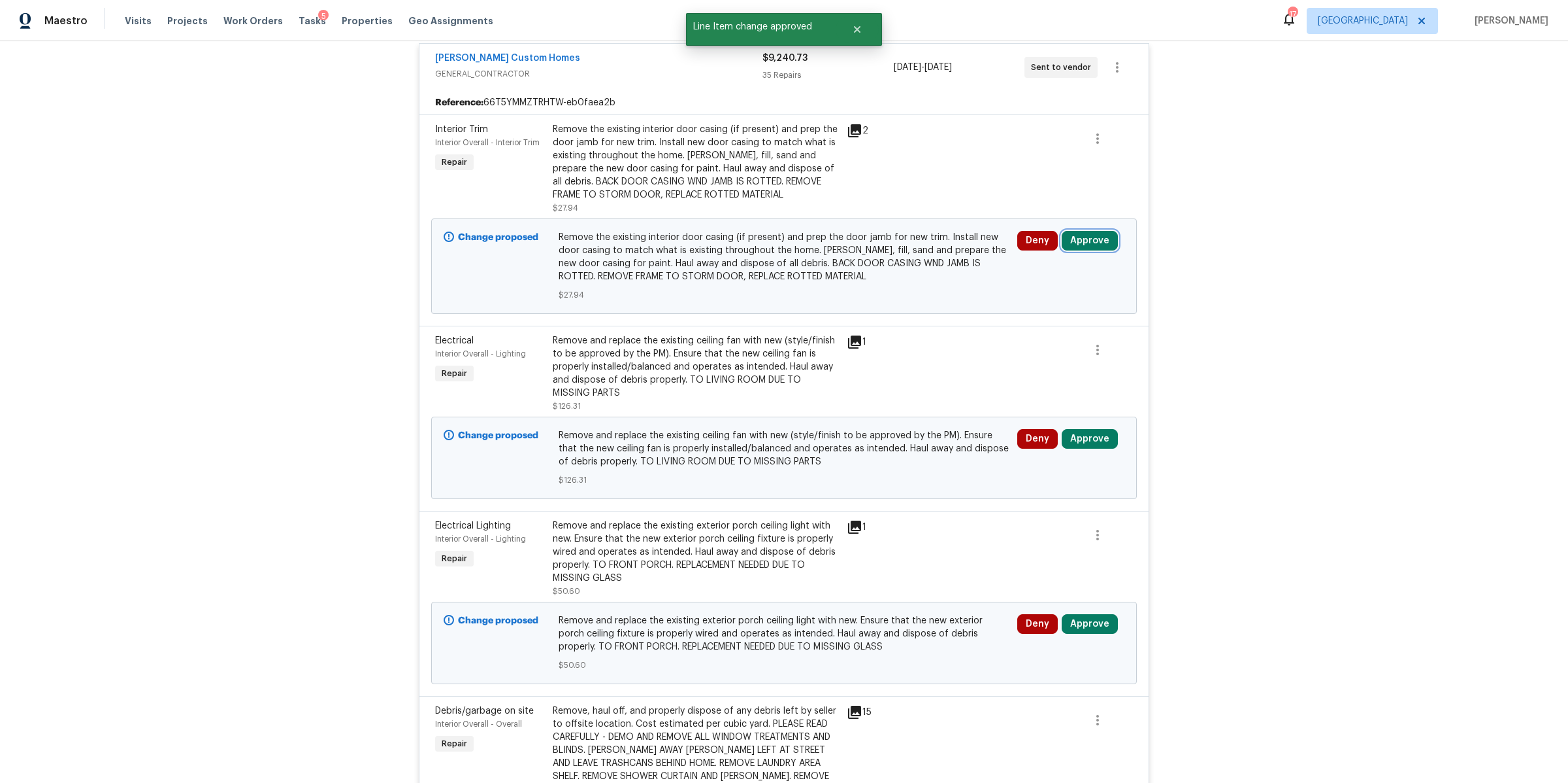
click at [1082, 237] on button "Approve" at bounding box center [1090, 240] width 56 height 20
click at [1068, 302] on button "Approve" at bounding box center [1046, 300] width 78 height 26
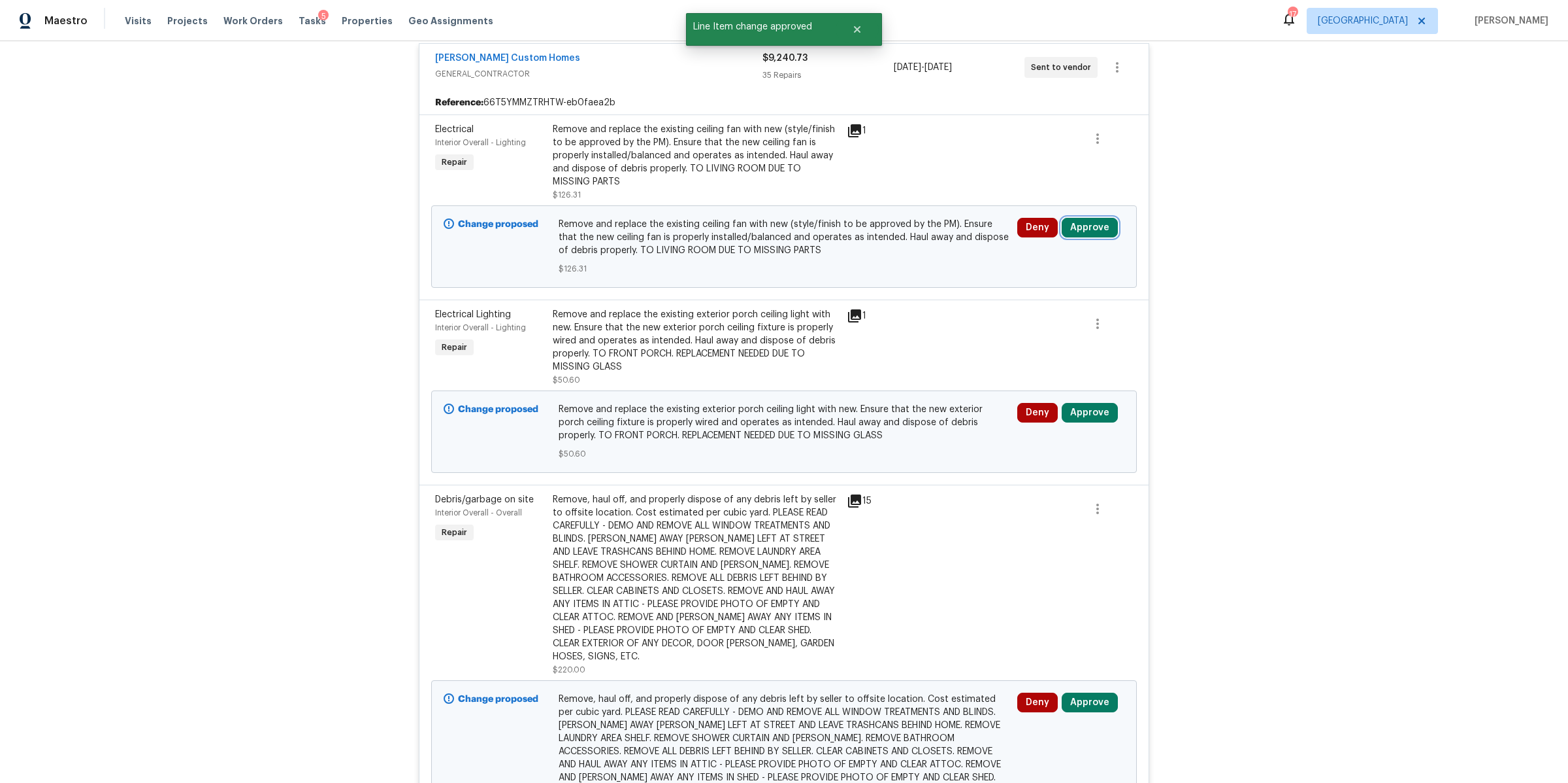
click at [1084, 219] on button "Approve" at bounding box center [1090, 227] width 56 height 20
click at [1040, 286] on span "Approve" at bounding box center [1046, 287] width 36 height 10
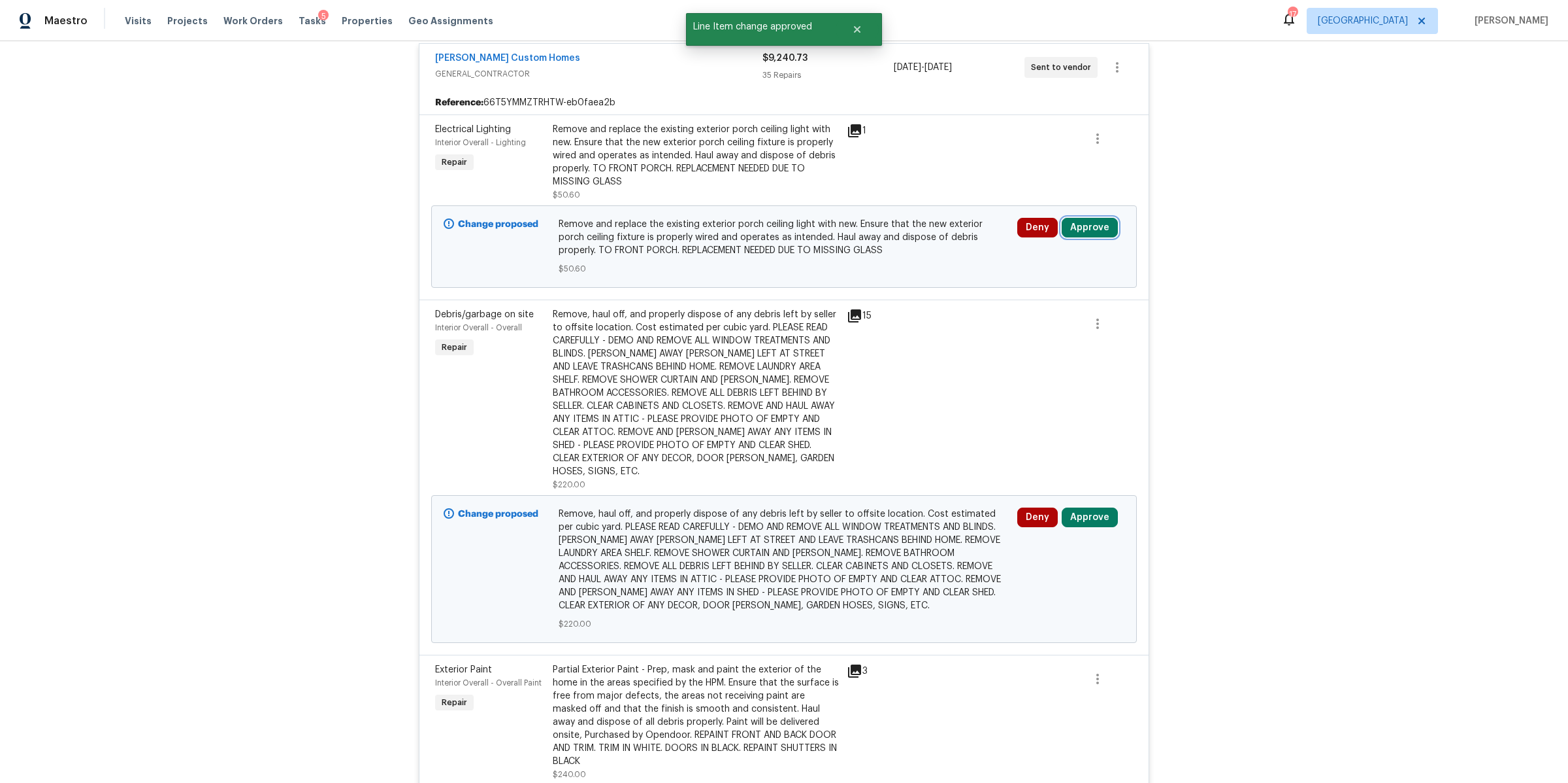
click at [1081, 223] on button "Approve" at bounding box center [1090, 227] width 56 height 20
click at [1060, 301] on div "Are you sure you want to approve this line item? Approve Cancel" at bounding box center [1083, 276] width 230 height 71
click at [1058, 291] on span "Approve" at bounding box center [1046, 287] width 36 height 10
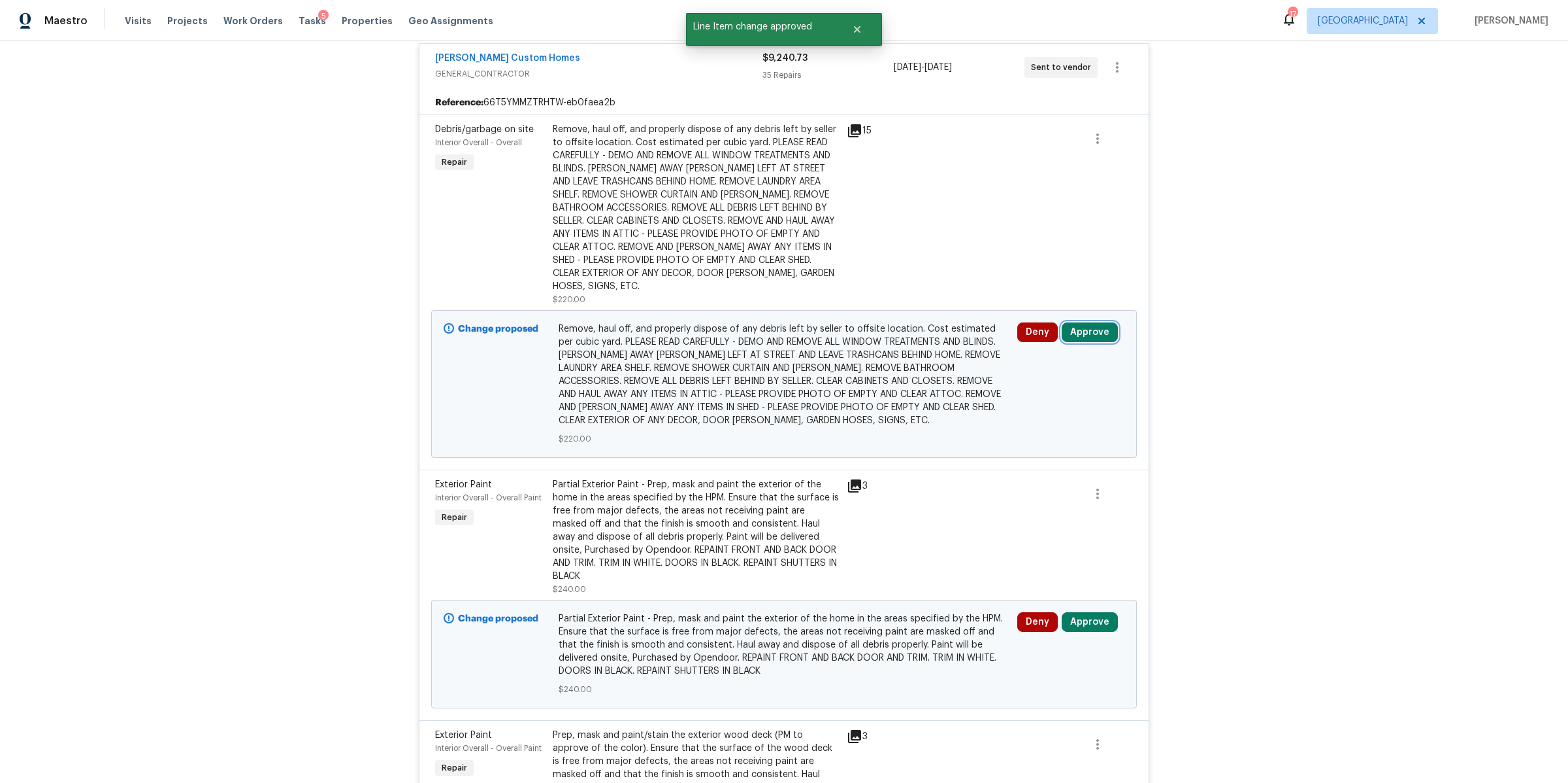
click at [1088, 323] on button "Approve" at bounding box center [1090, 332] width 56 height 20
click at [903, 317] on button "Approve" at bounding box center [896, 325] width 78 height 26
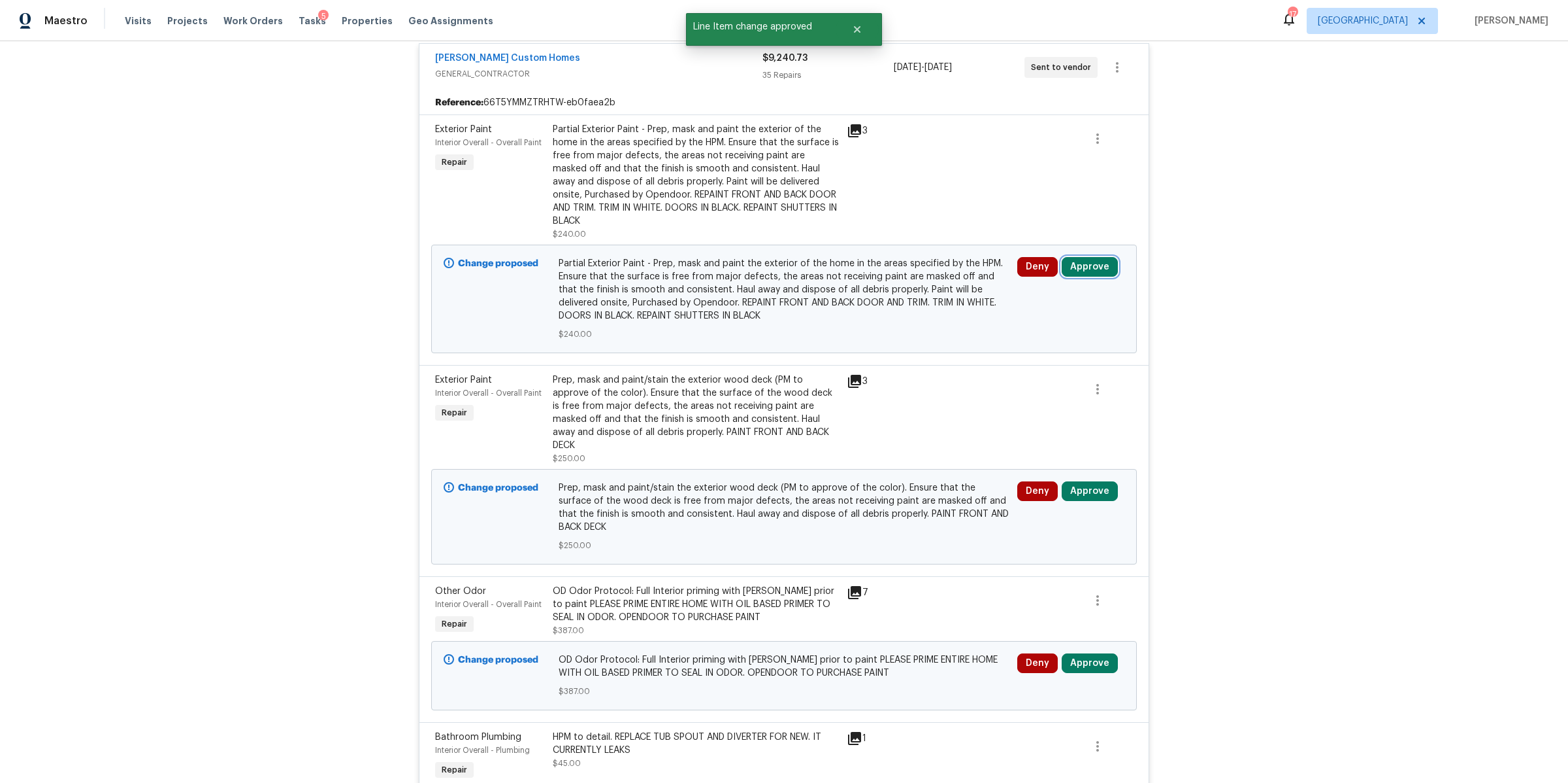
click at [1079, 260] on button "Approve" at bounding box center [1090, 266] width 56 height 20
click at [1024, 320] on button "Approve" at bounding box center [1046, 326] width 78 height 26
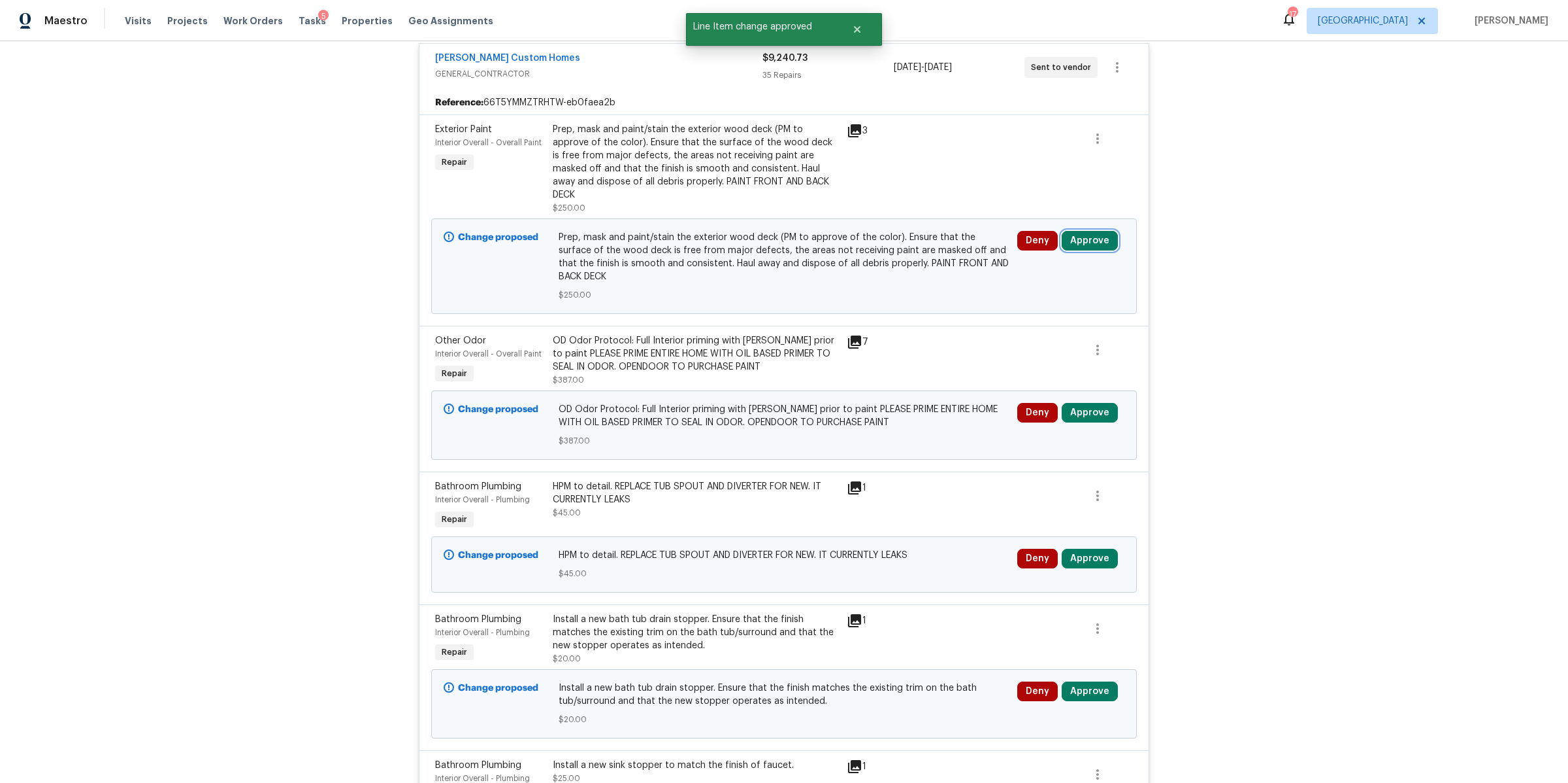
click at [1091, 231] on button "Approve" at bounding box center [1090, 240] width 56 height 20
click at [1037, 283] on span "Approve" at bounding box center [1046, 287] width 36 height 10
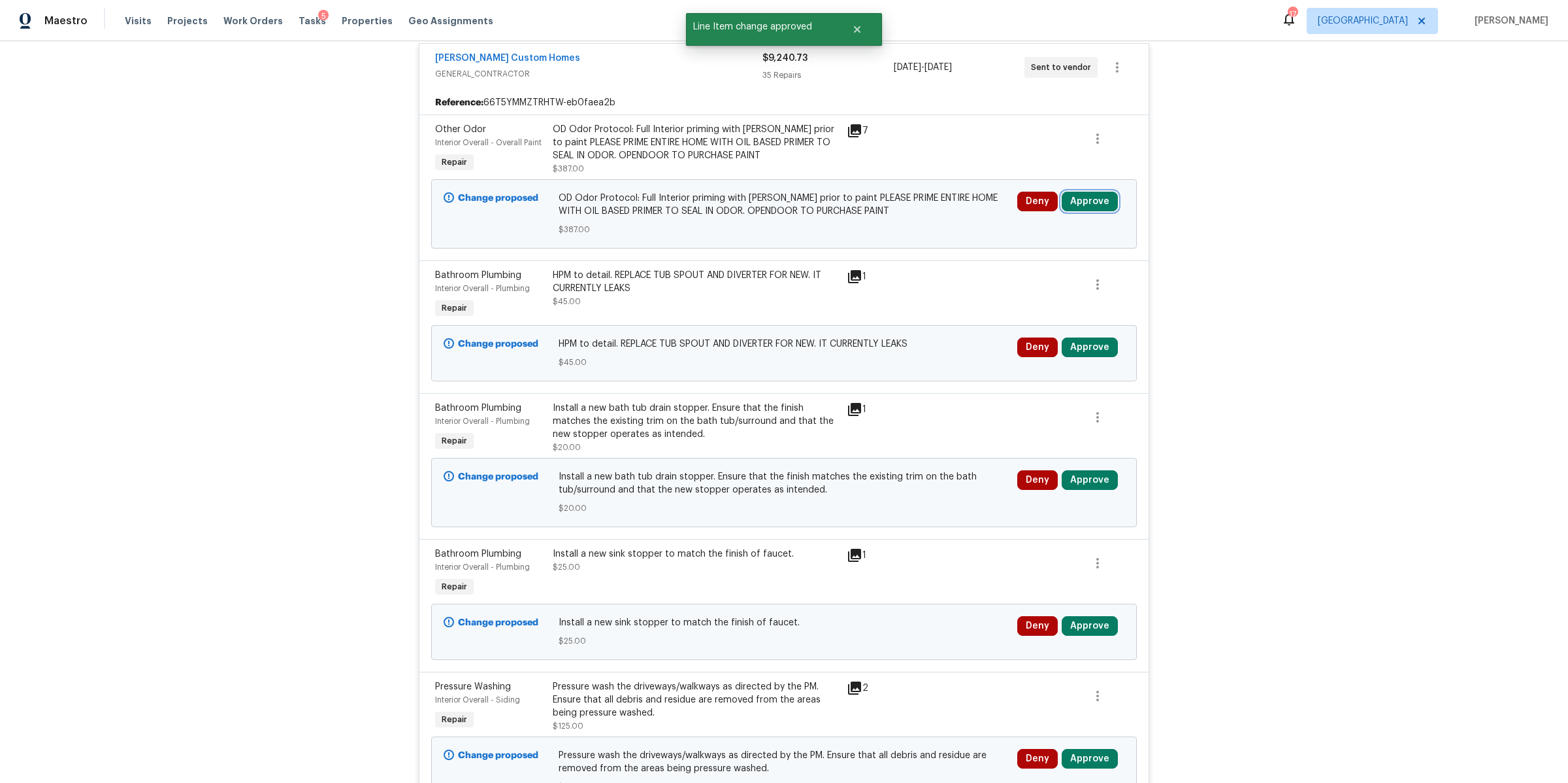
click at [1083, 194] on button "Approve" at bounding box center [1090, 201] width 56 height 20
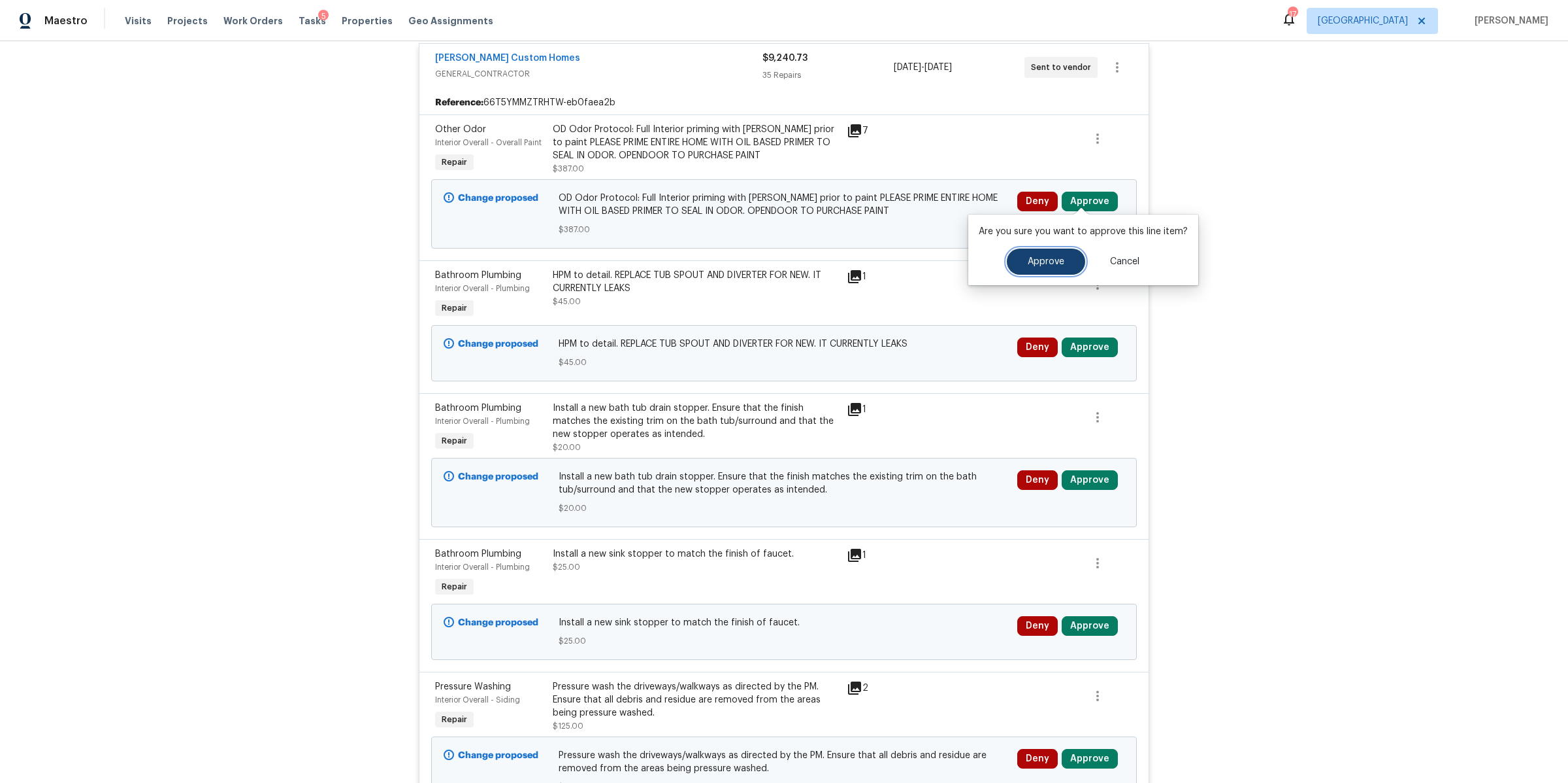
click at [1033, 263] on span "Approve" at bounding box center [1046, 261] width 36 height 10
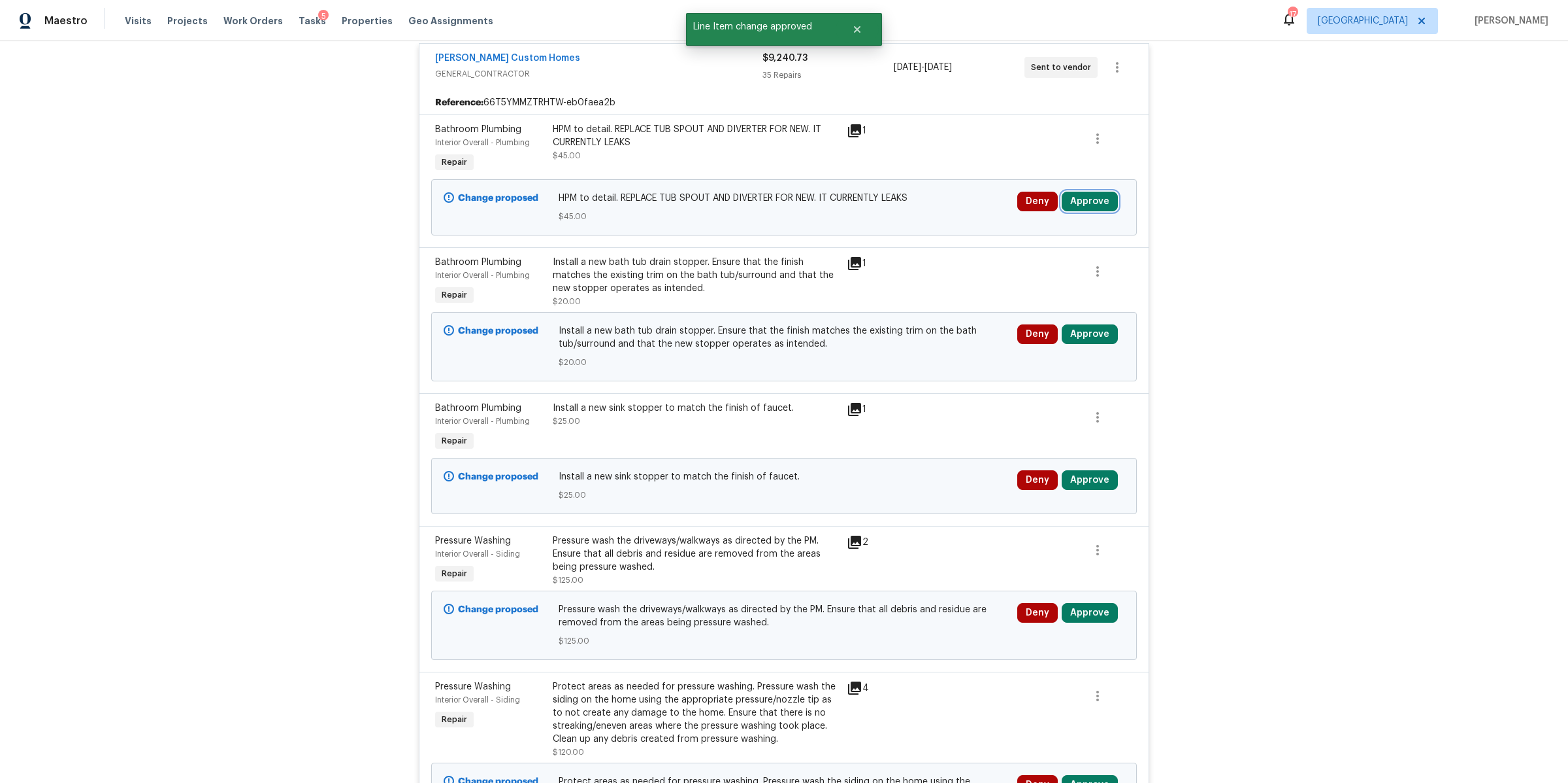
click at [1088, 192] on button "Approve" at bounding box center [1090, 201] width 56 height 20
click at [1045, 255] on button "Approve" at bounding box center [1046, 261] width 78 height 26
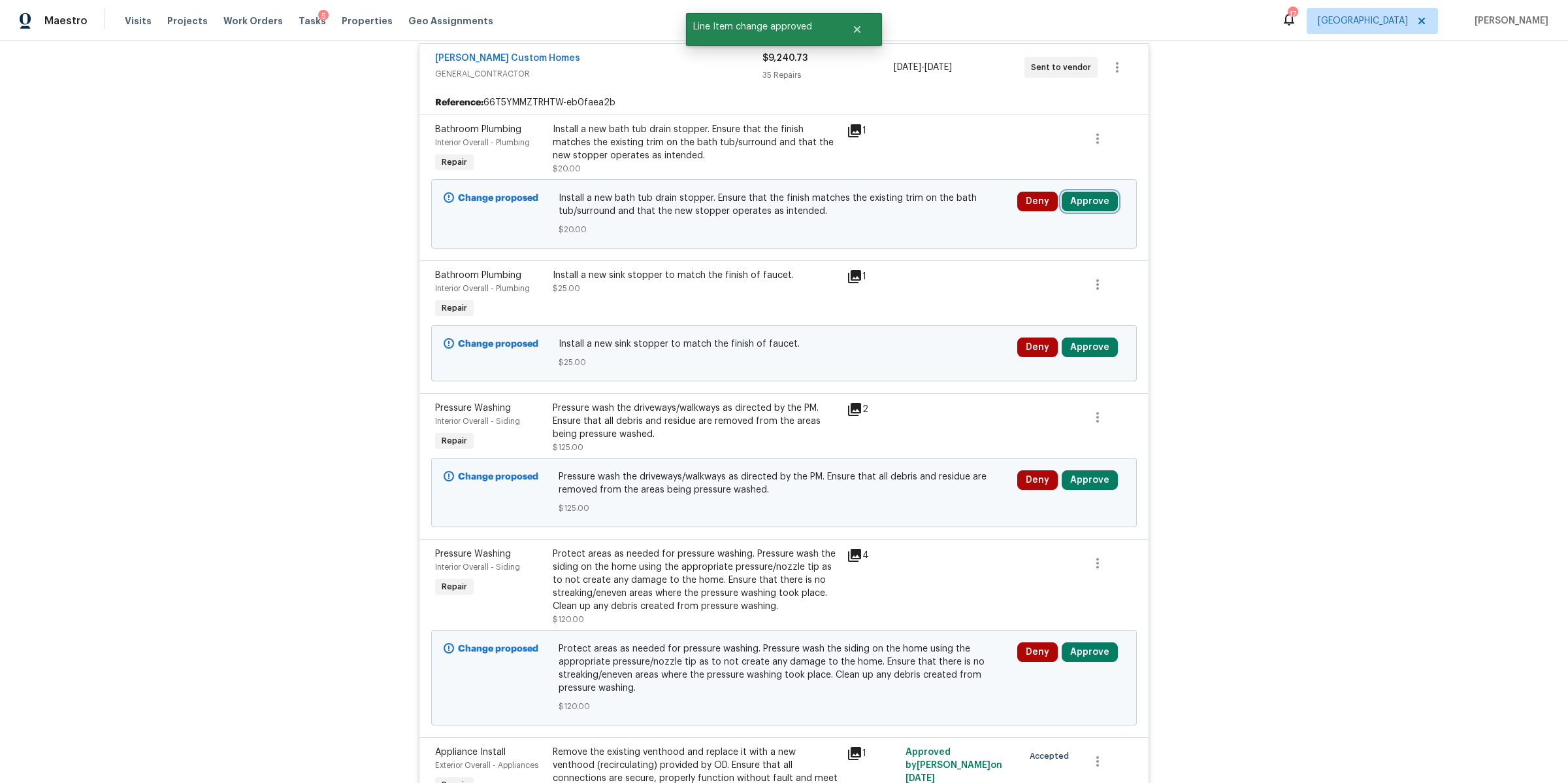
click at [1087, 193] on button "Approve" at bounding box center [1090, 201] width 56 height 20
click at [1035, 270] on button "Approve" at bounding box center [1046, 261] width 78 height 26
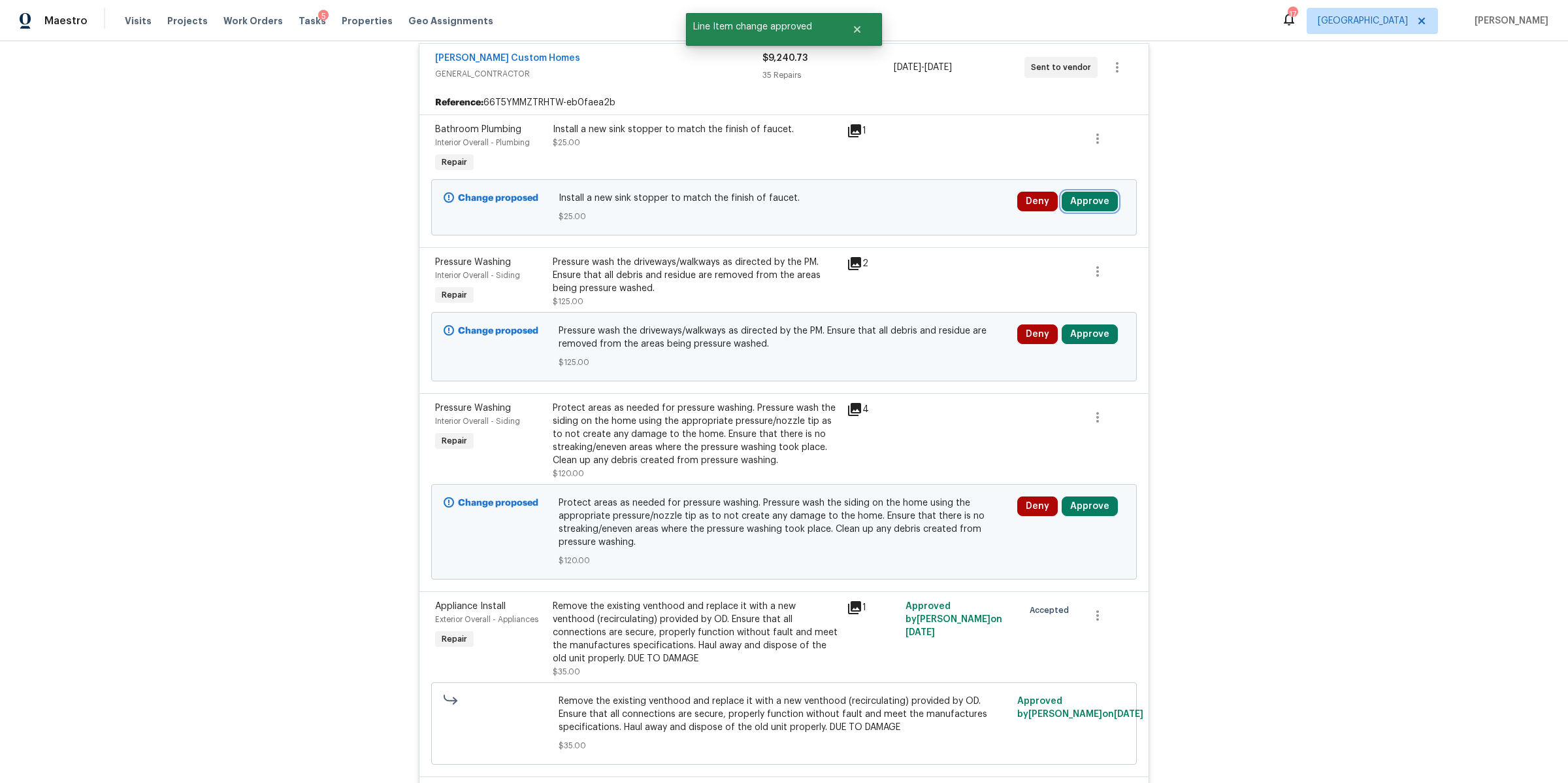
click at [1085, 197] on button "Approve" at bounding box center [1090, 201] width 56 height 20
click at [1042, 259] on span "Approve" at bounding box center [1046, 261] width 36 height 10
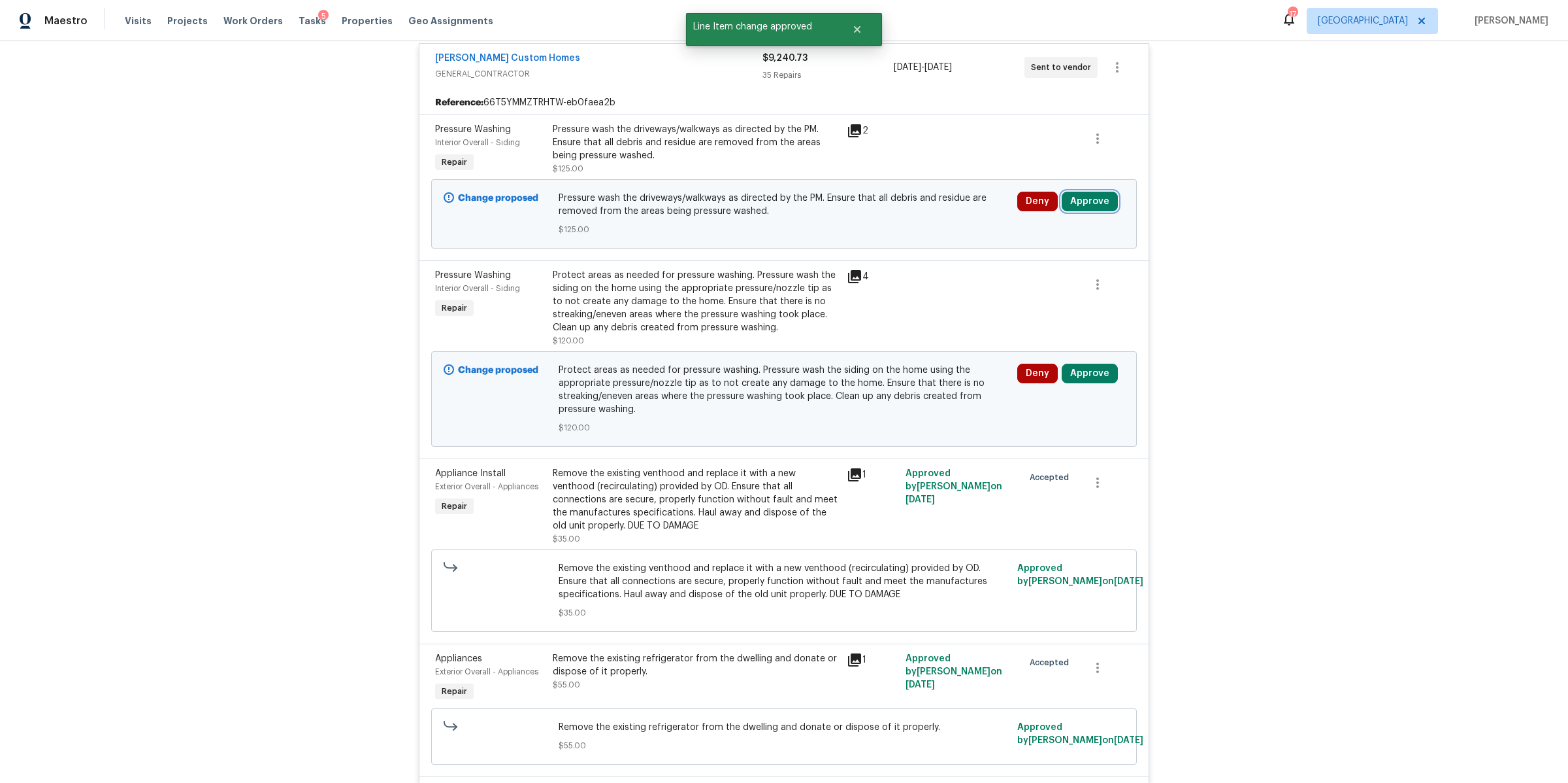
click at [1079, 199] on button "Approve" at bounding box center [1090, 201] width 56 height 20
click at [1039, 255] on button "Approve" at bounding box center [1046, 261] width 78 height 26
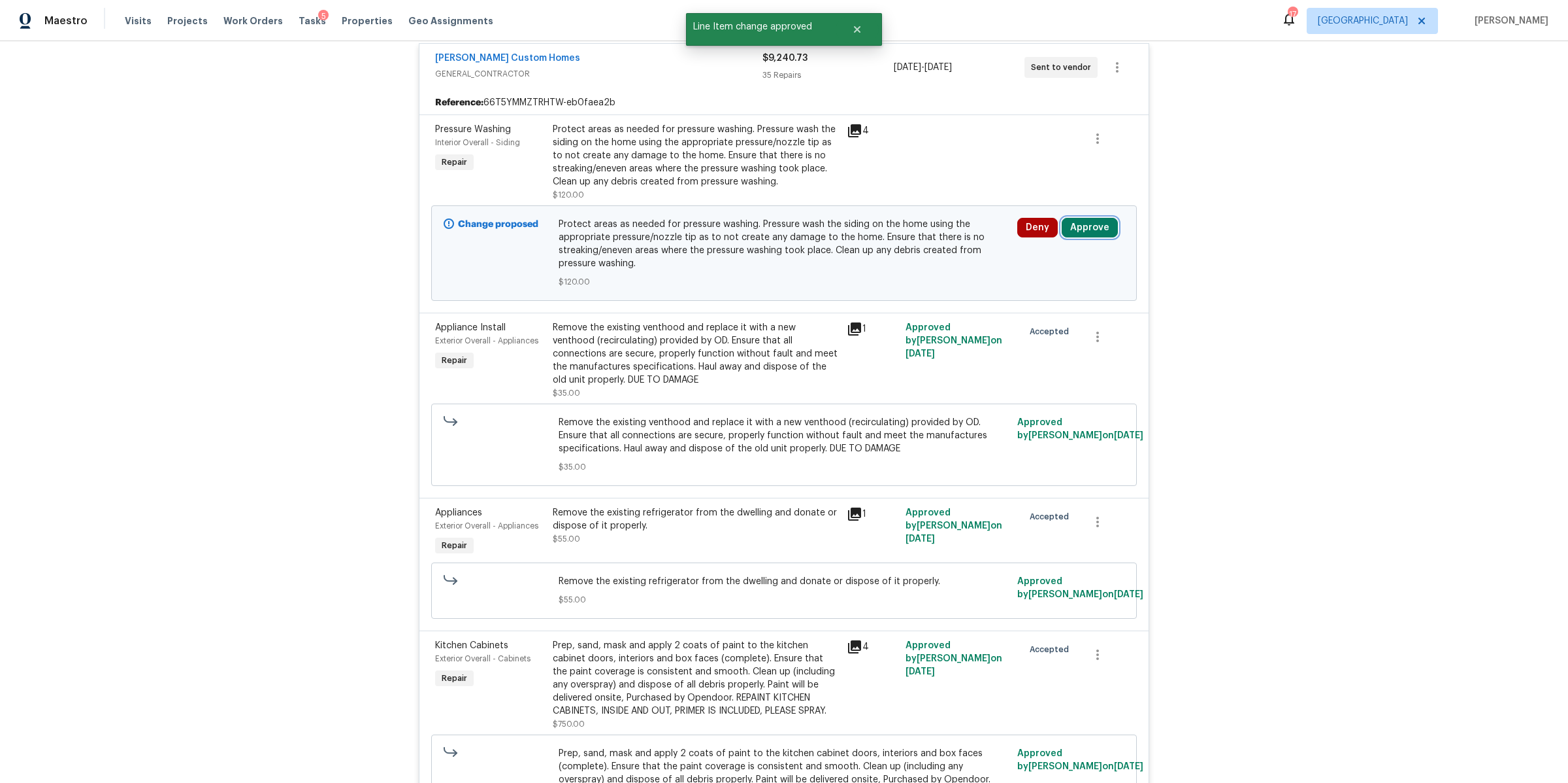
click at [1094, 224] on button "Approve" at bounding box center [1090, 227] width 56 height 20
click at [1034, 276] on button "Approve" at bounding box center [1046, 287] width 78 height 26
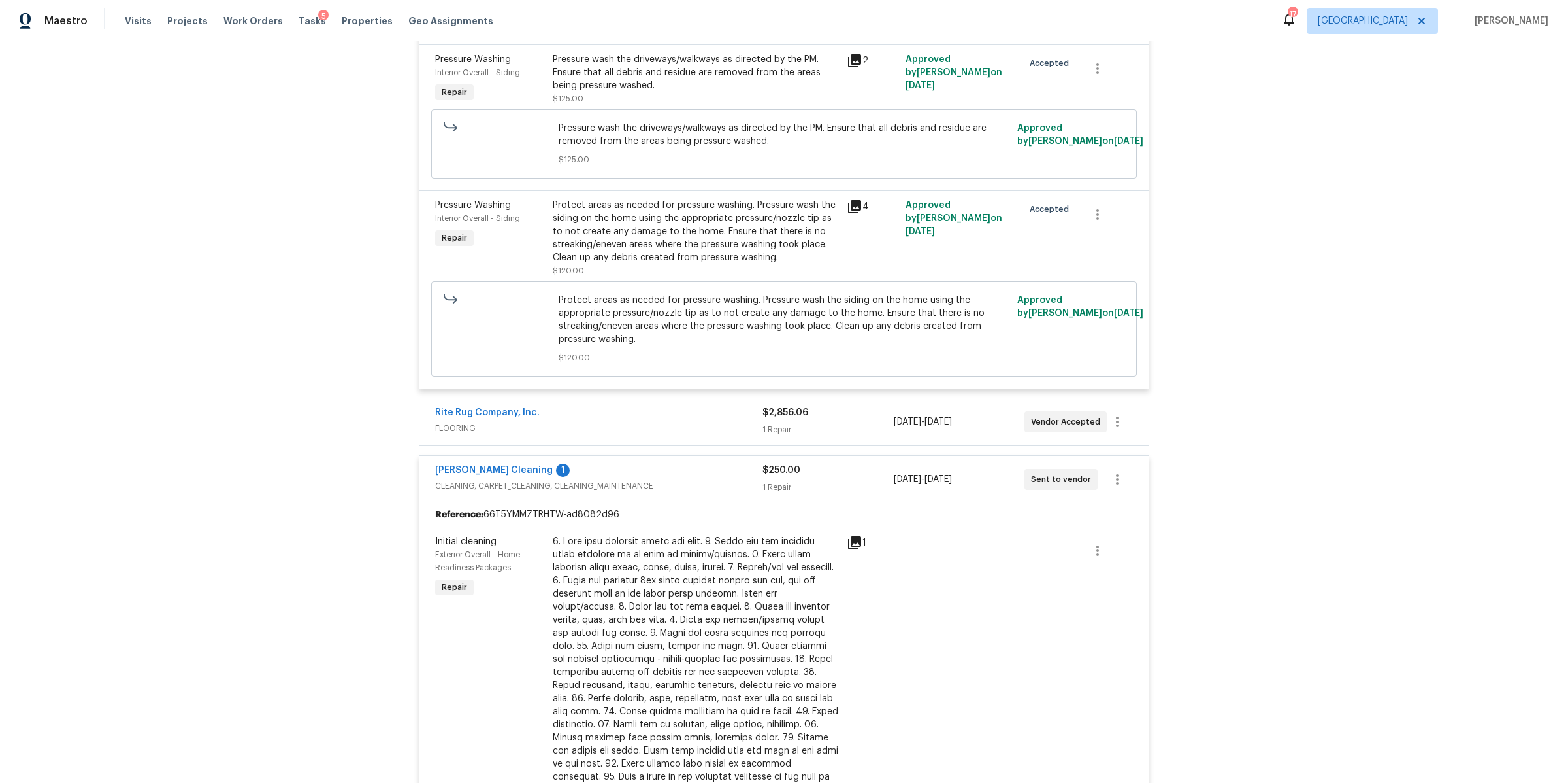
scroll to position [7330, 0]
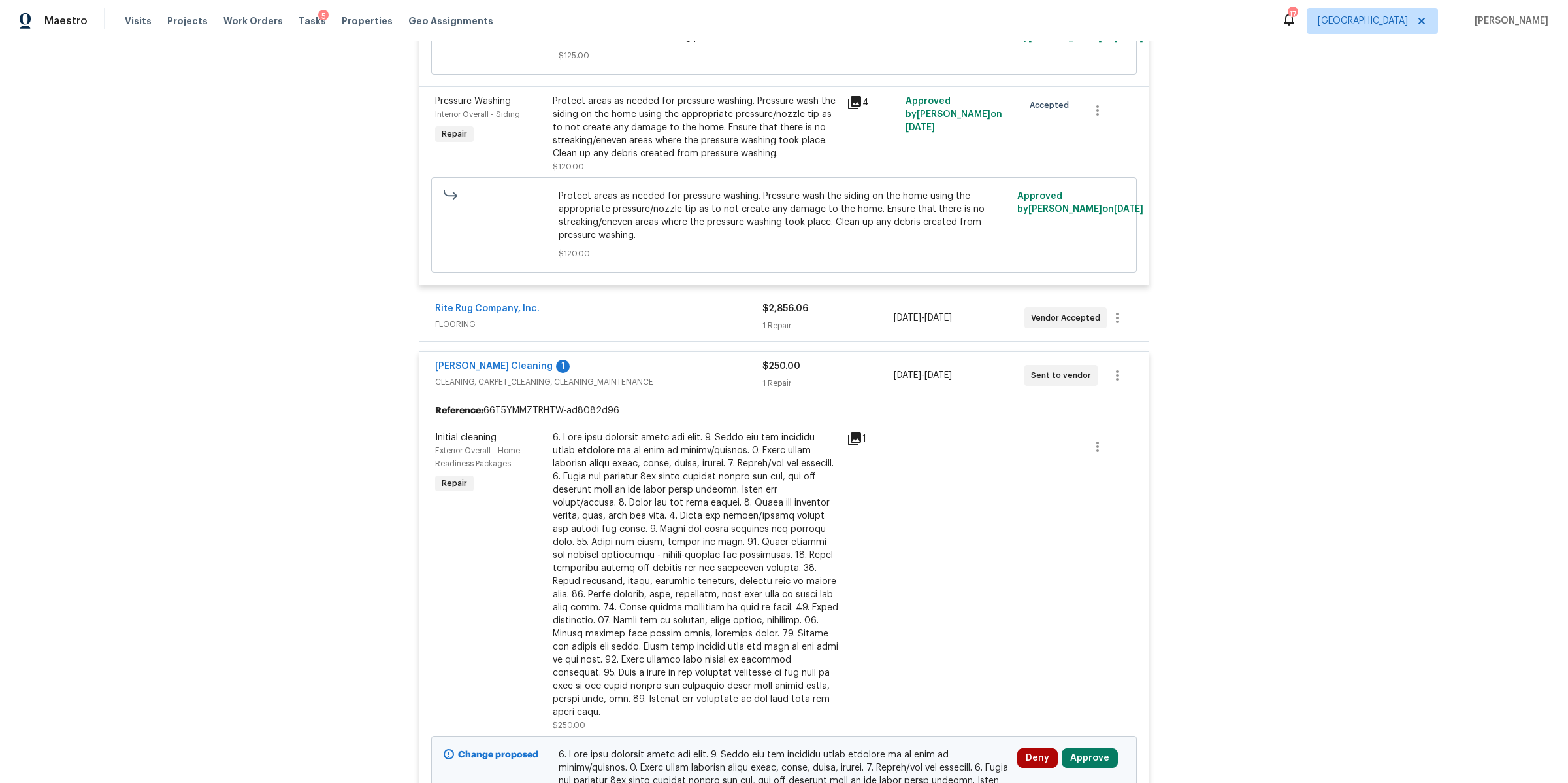
click at [850, 319] on div "1 Repair" at bounding box center [827, 325] width 131 height 13
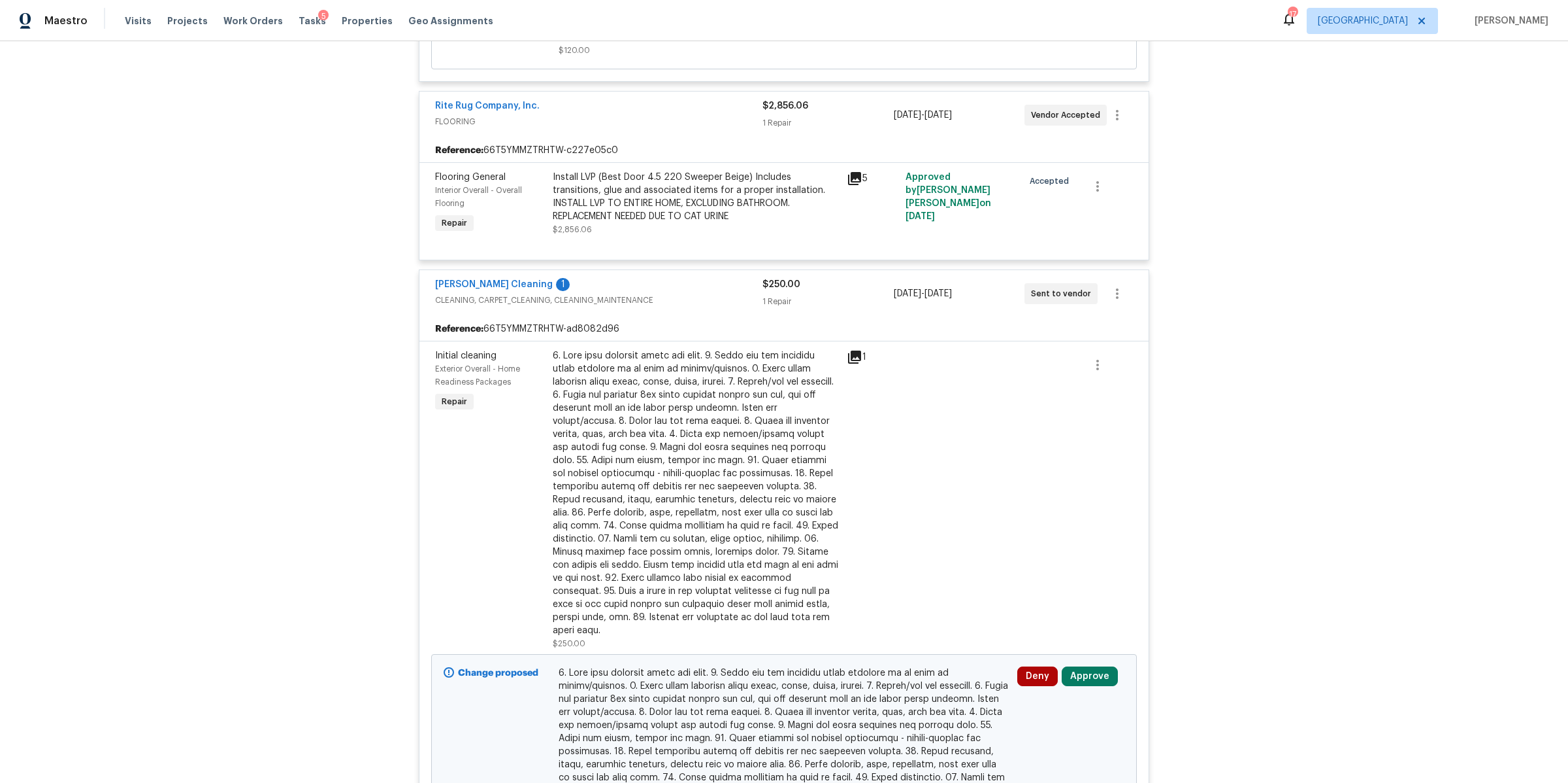
scroll to position [7671, 0]
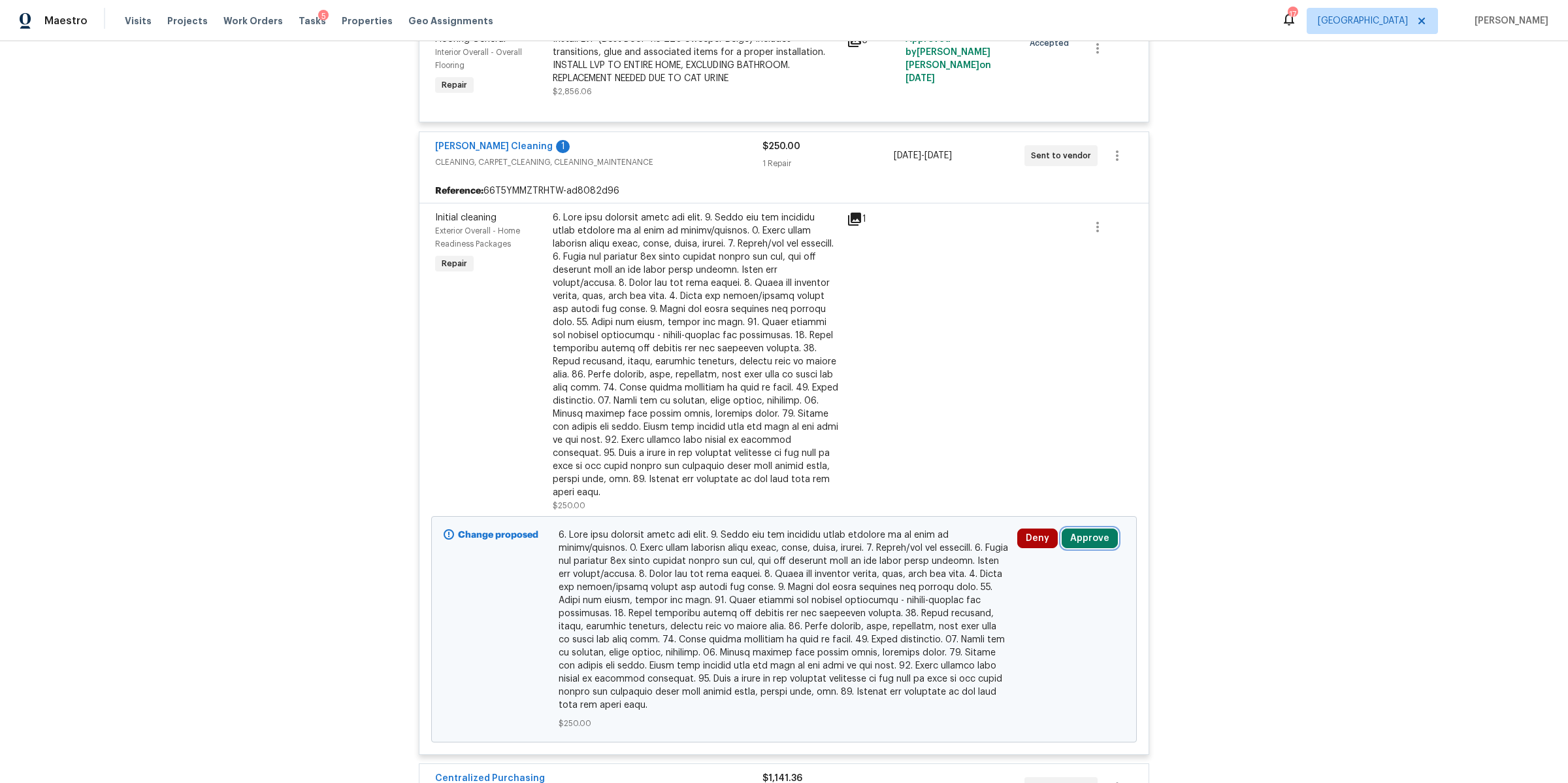
click at [1078, 528] on button "Approve" at bounding box center [1090, 537] width 56 height 20
click at [898, 534] on span "Approve" at bounding box center [896, 532] width 36 height 10
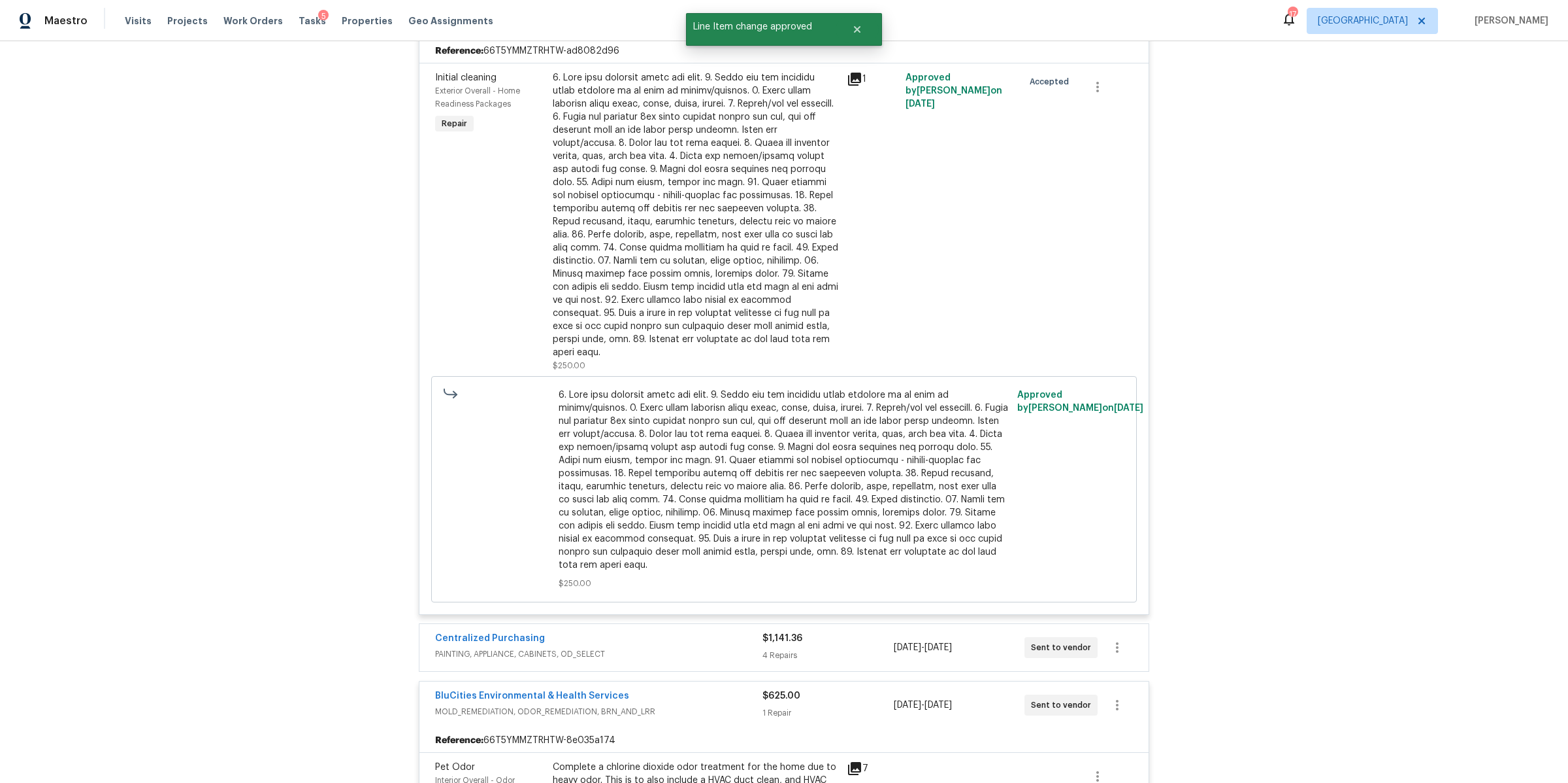
scroll to position [8009, 0]
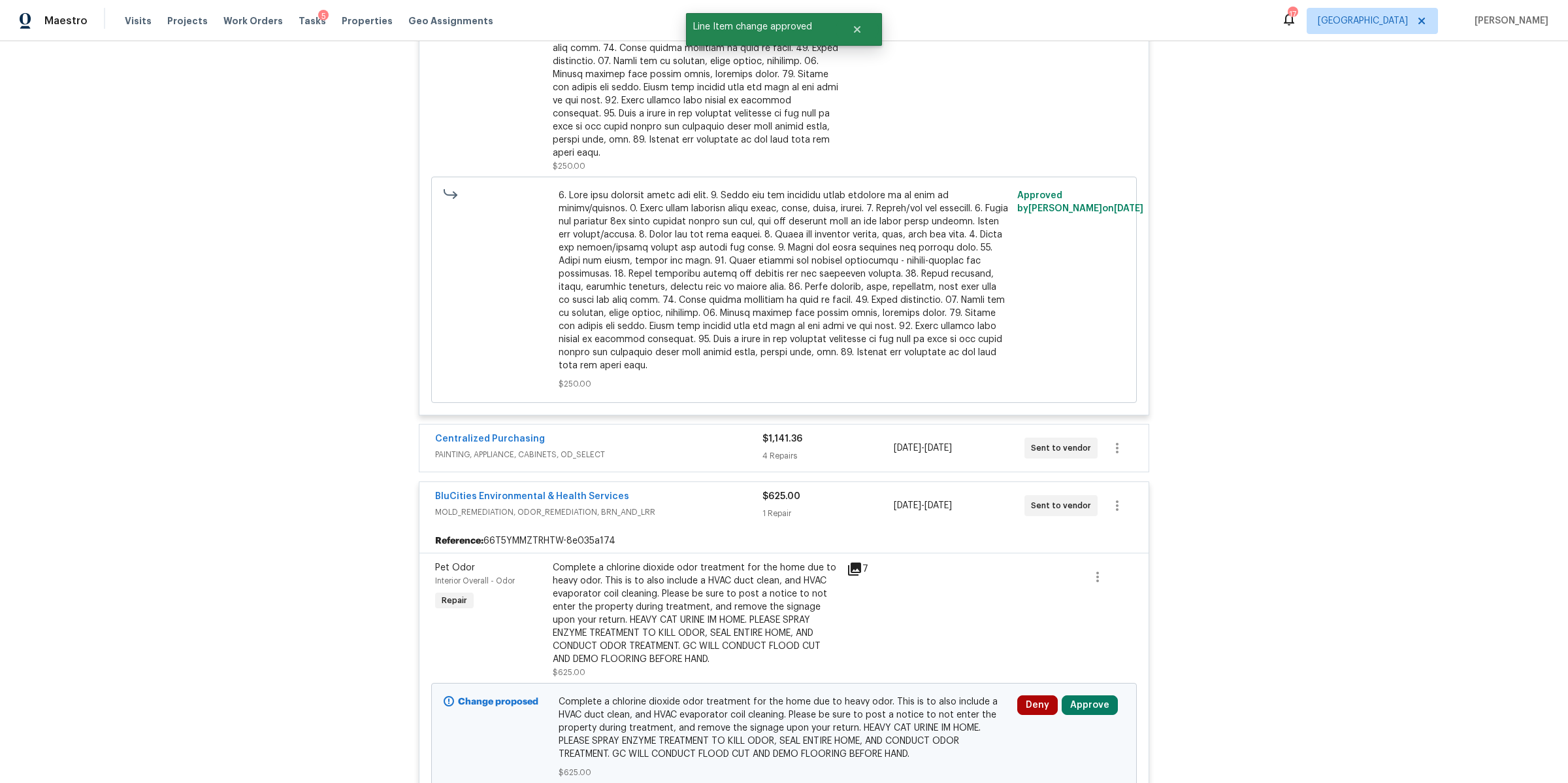
click at [819, 449] on div "4 Repairs" at bounding box center [827, 456] width 131 height 13
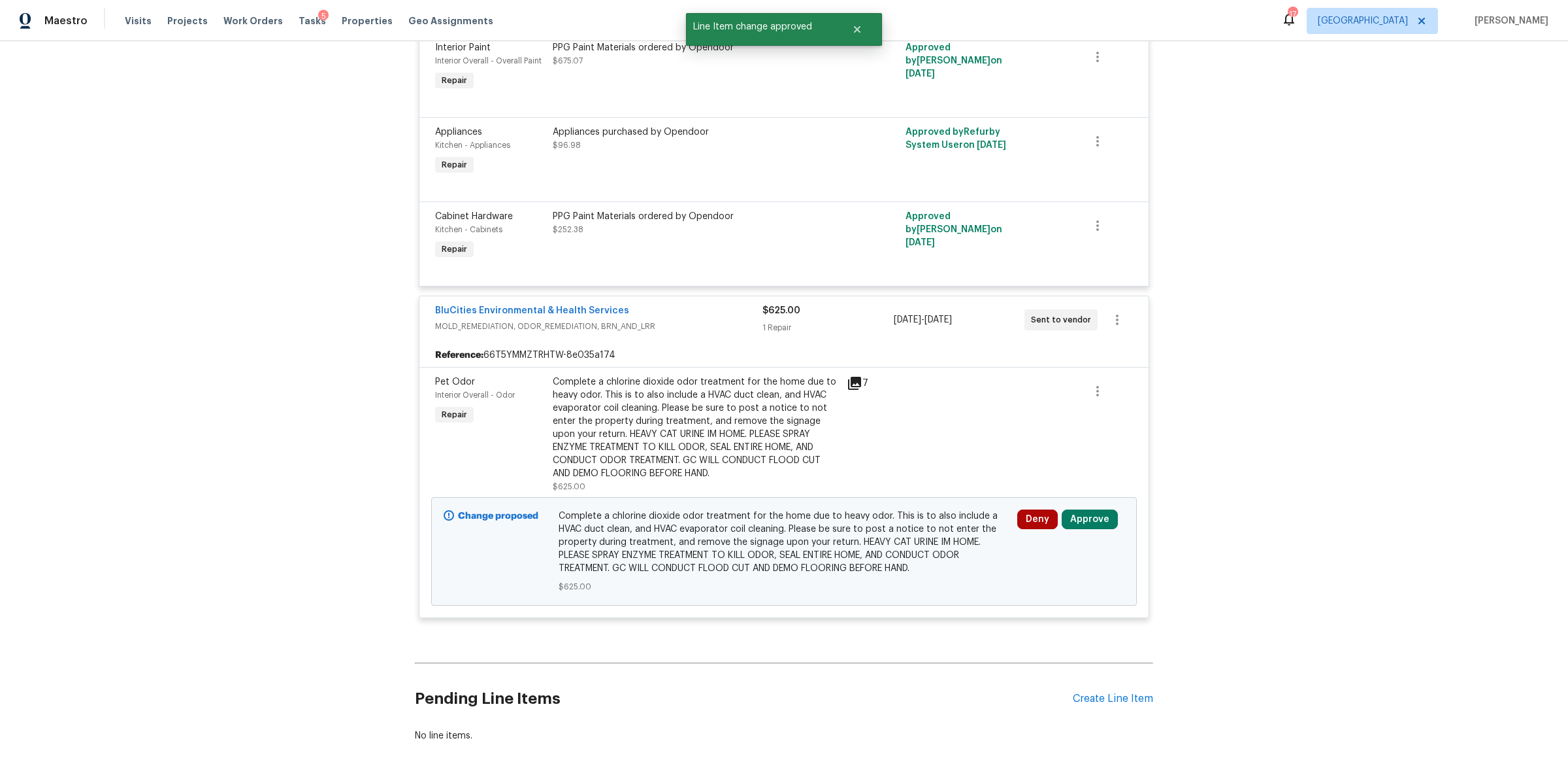
scroll to position [8601, 0]
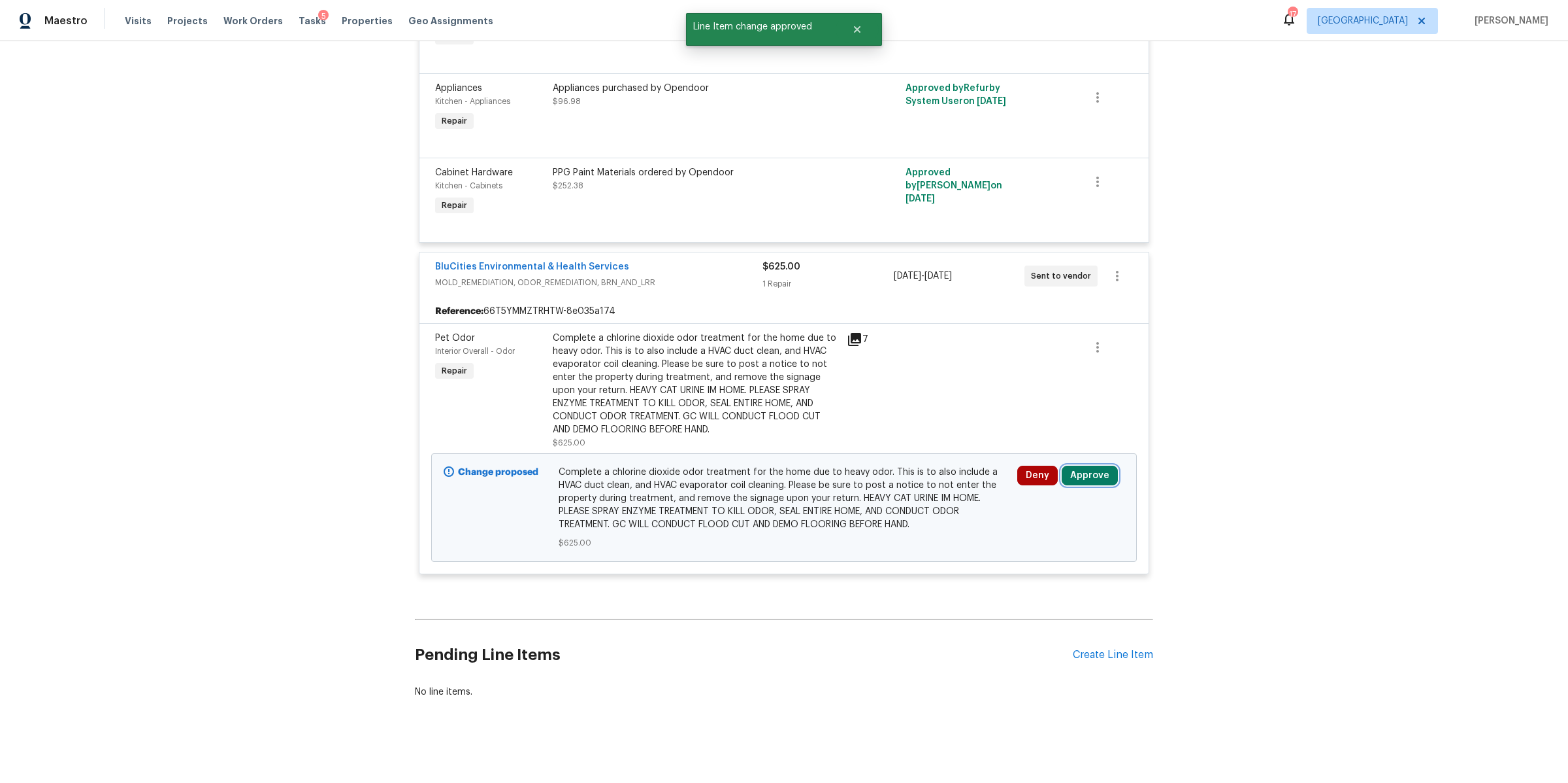
click at [1079, 466] on button "Approve" at bounding box center [1090, 475] width 56 height 20
click at [896, 477] on button "Approve" at bounding box center [896, 471] width 78 height 26
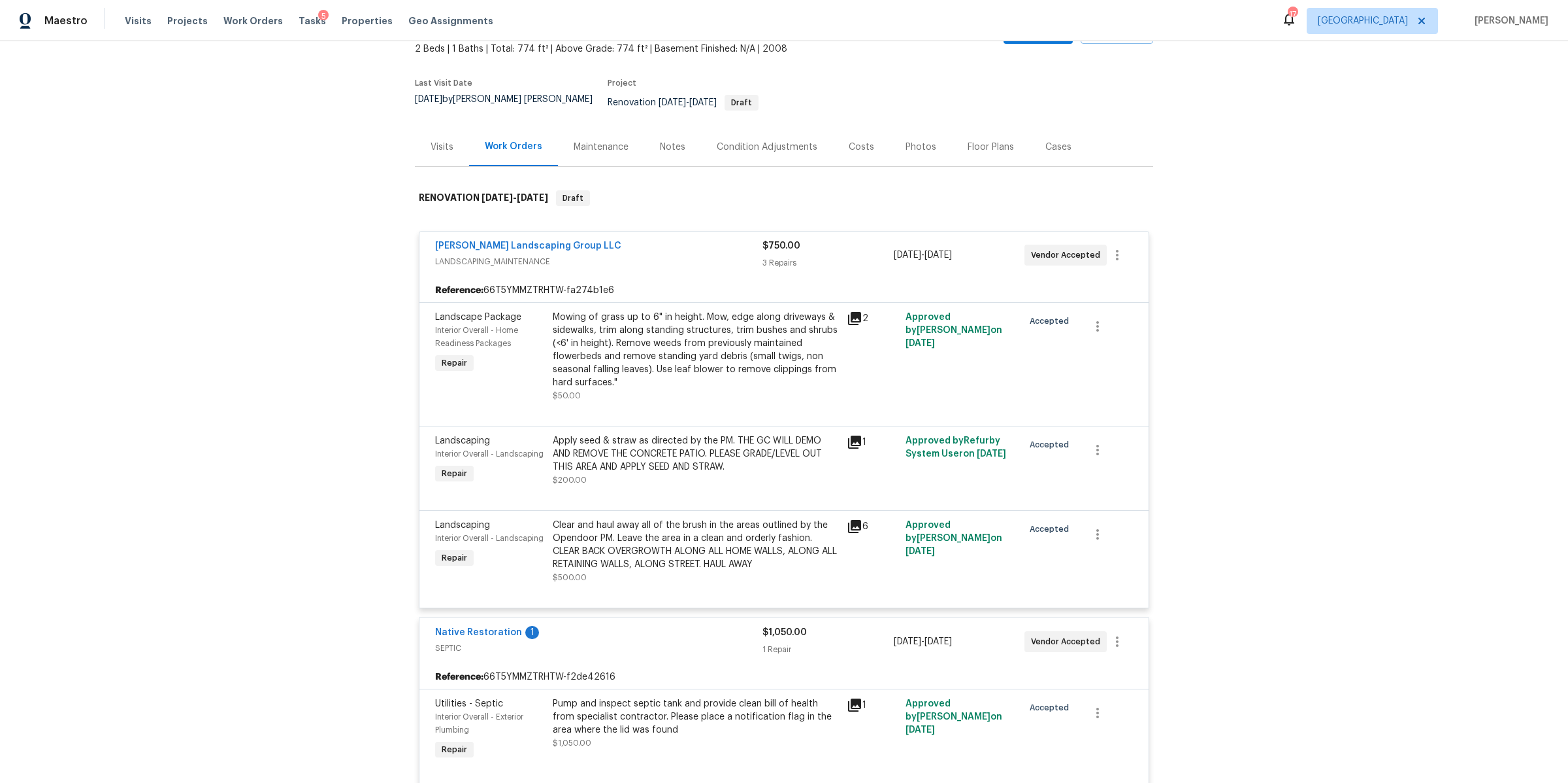
scroll to position [0, 0]
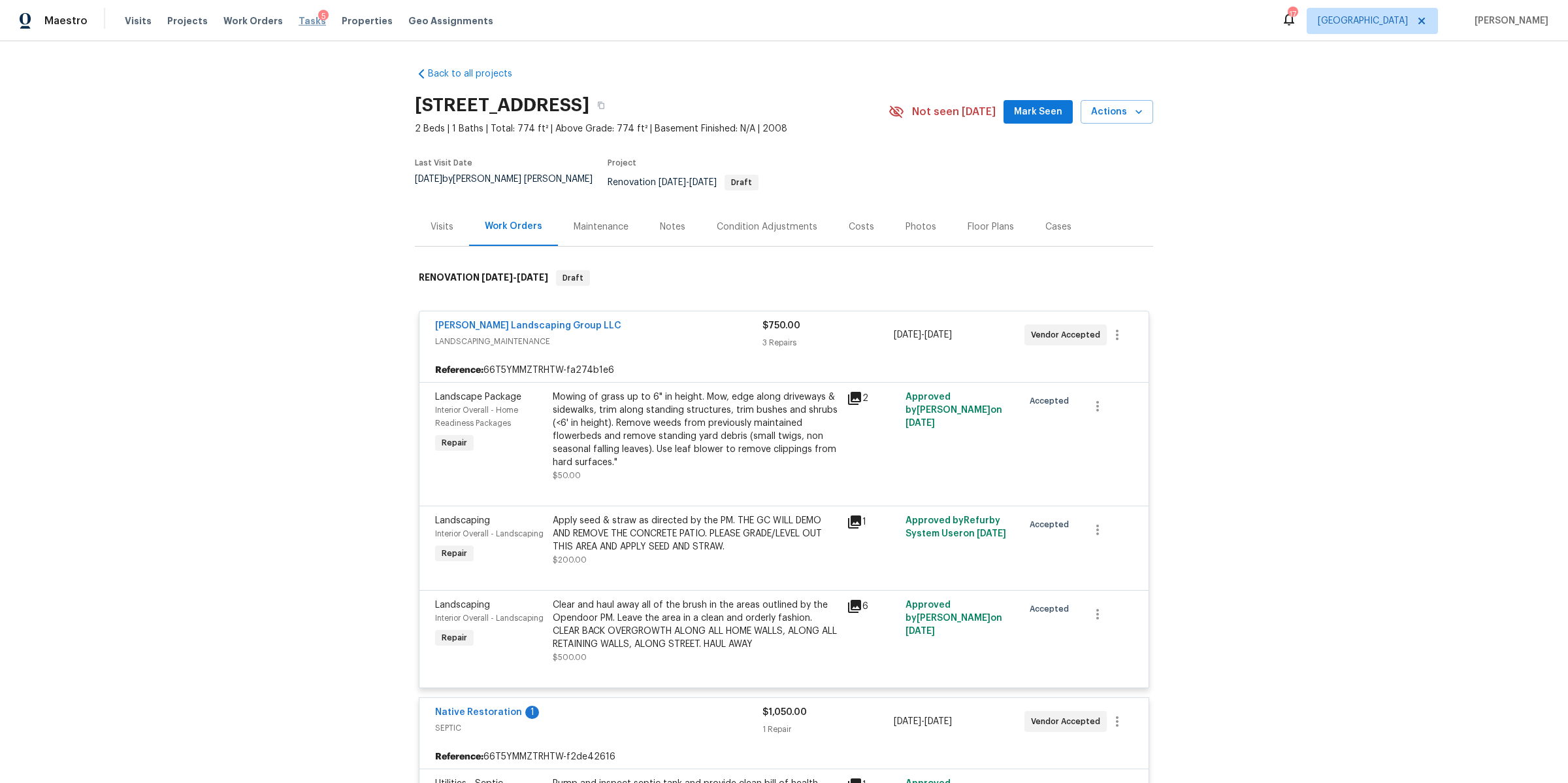
click at [301, 20] on span "Tasks" at bounding box center [312, 21] width 28 height 9
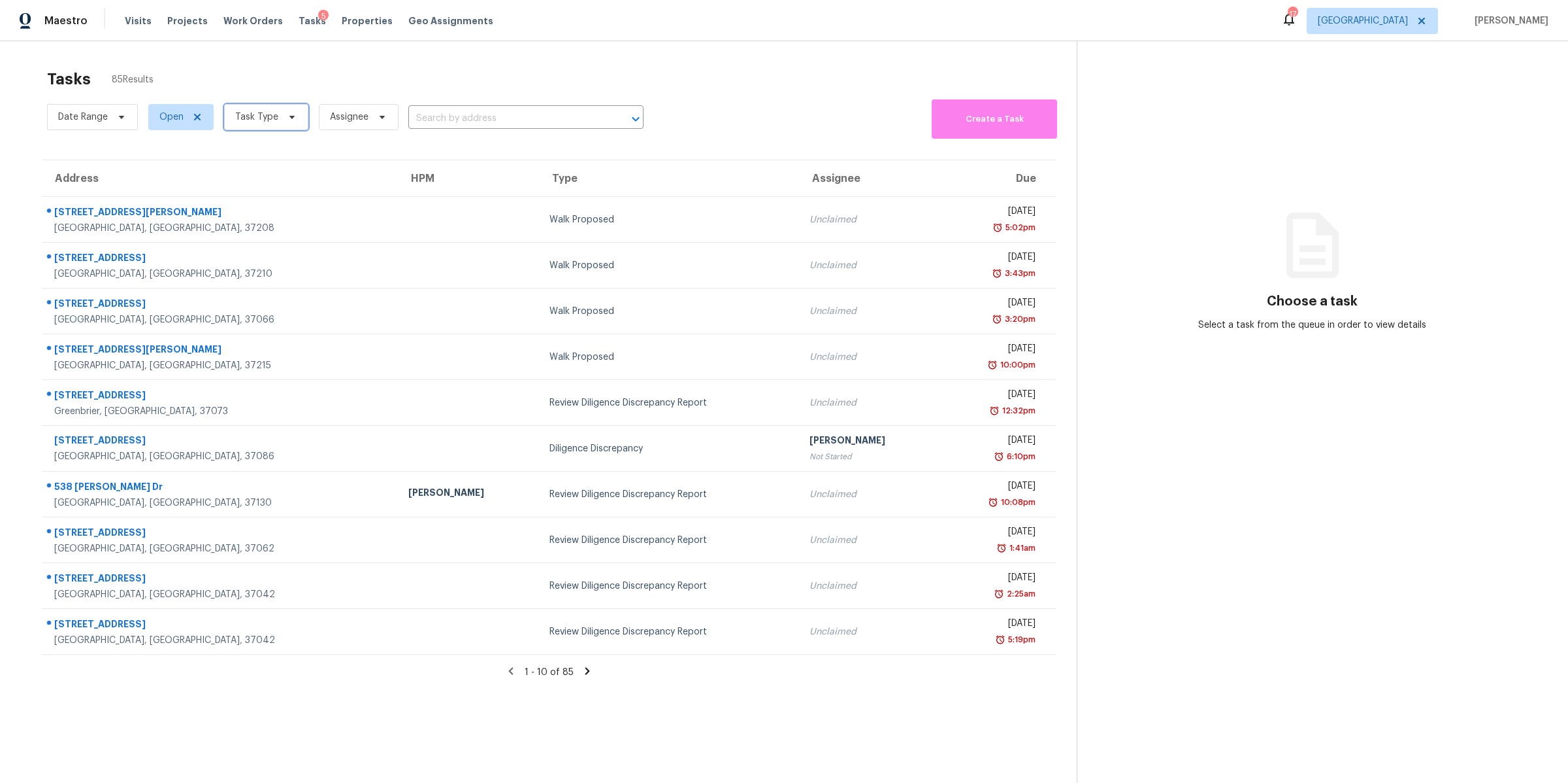
click at [271, 122] on span "Task Type" at bounding box center [257, 117] width 43 height 13
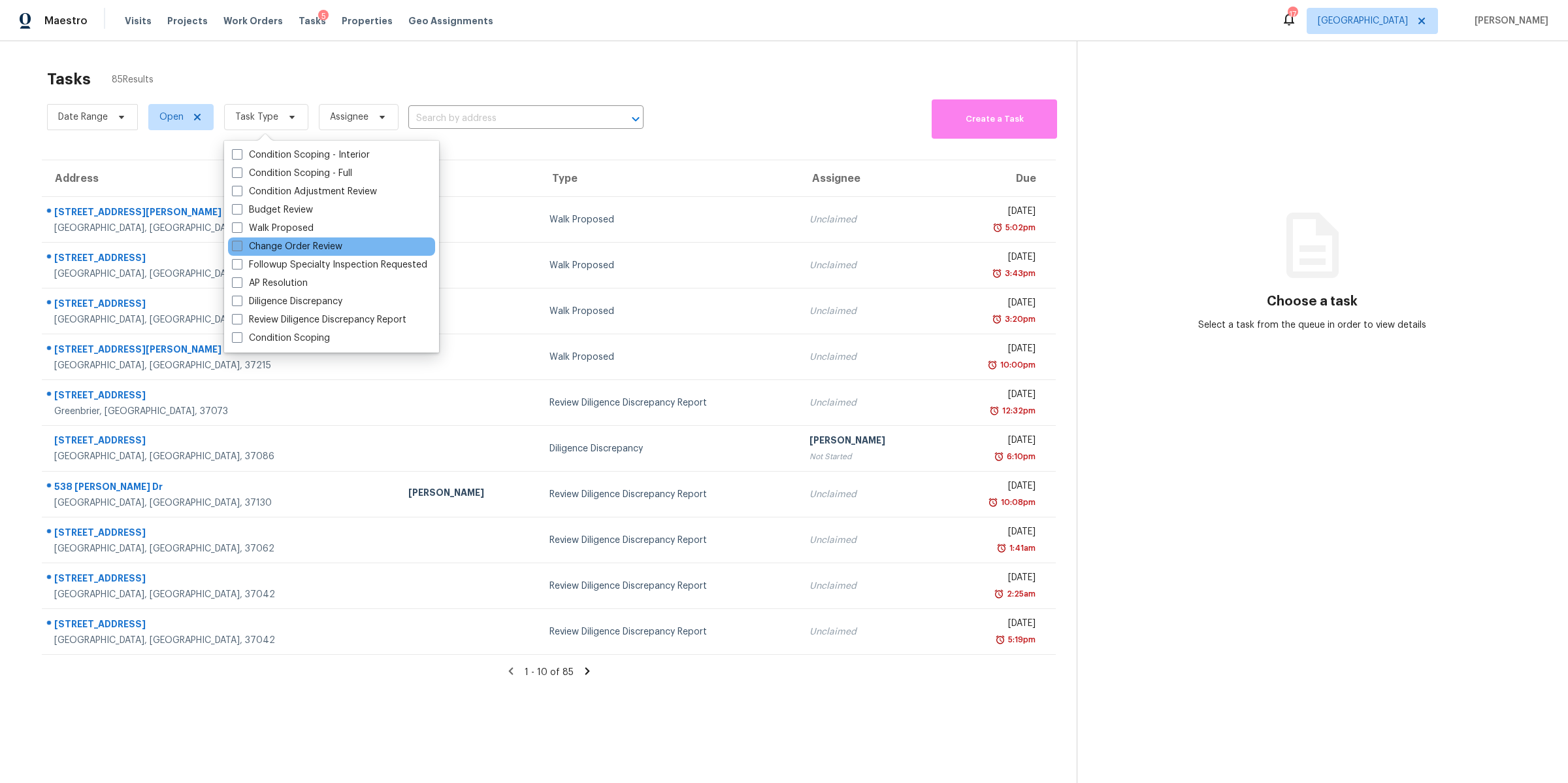
click at [285, 244] on label "Change Order Review" at bounding box center [287, 246] width 111 height 13
click at [241, 244] on input "Change Order Review" at bounding box center [236, 244] width 8 height 8
checkbox input "true"
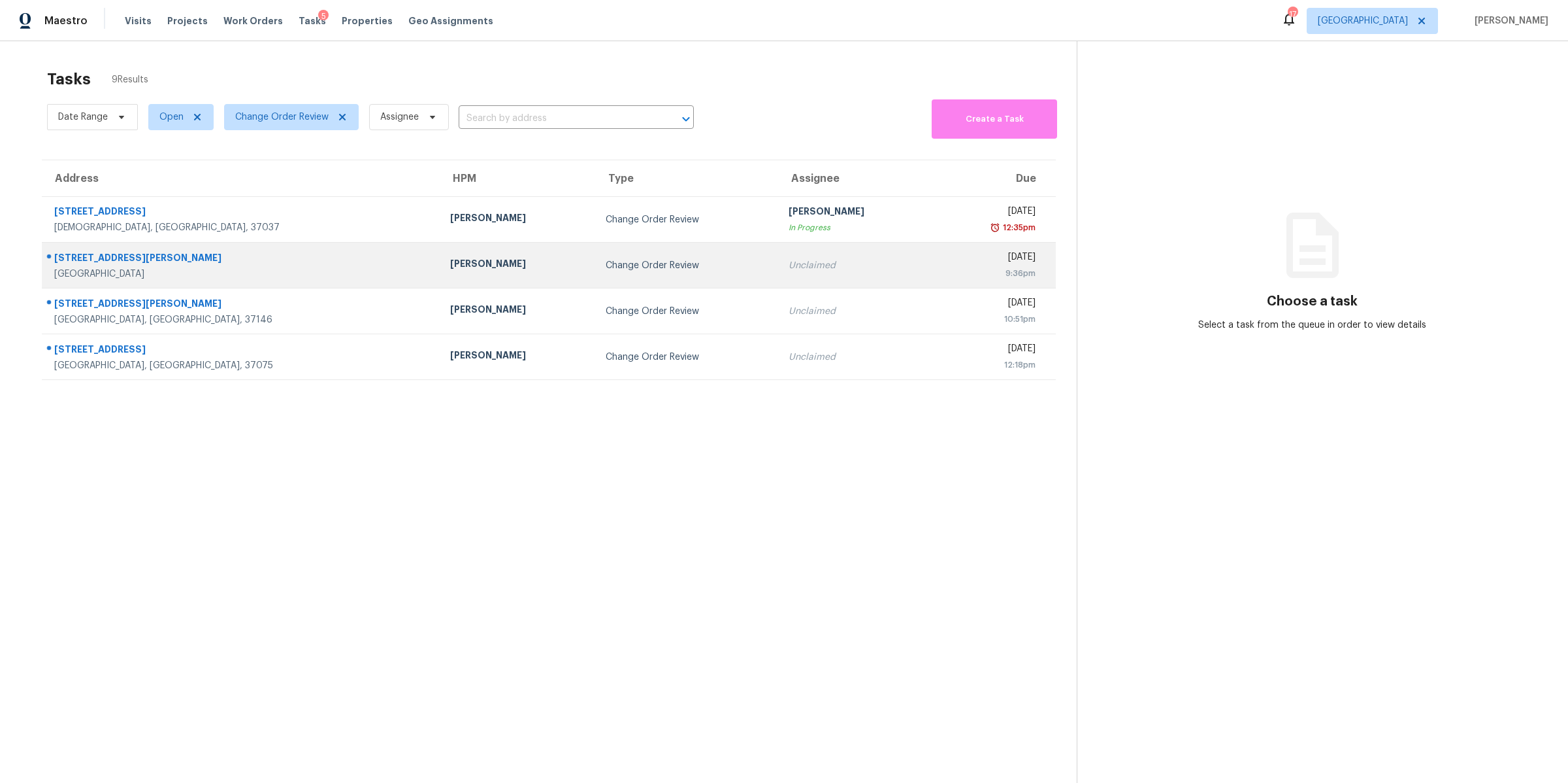
click at [75, 274] on div "[GEOGRAPHIC_DATA]" at bounding box center [242, 274] width 376 height 13
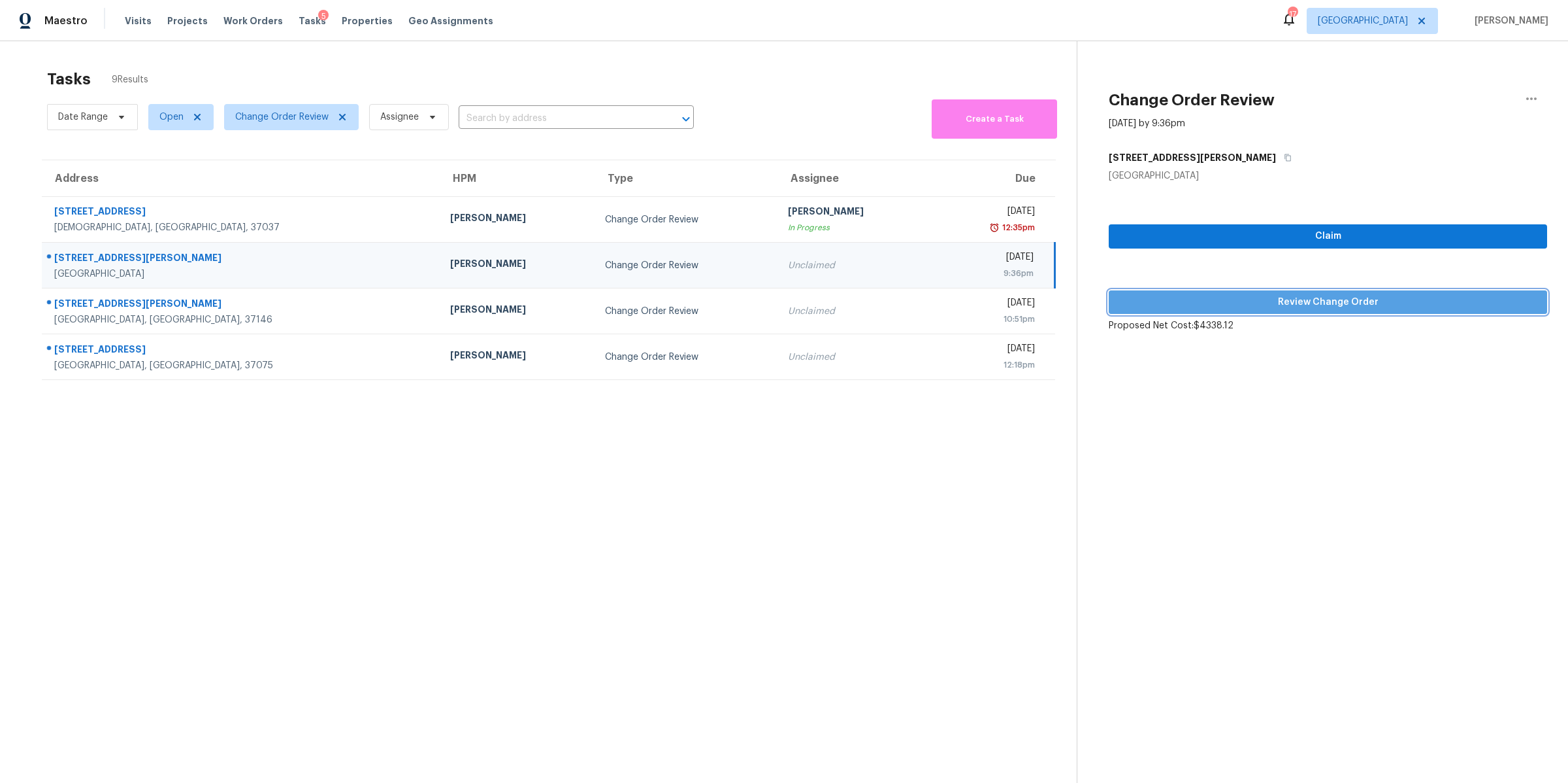
click at [1337, 299] on span "Review Change Order" at bounding box center [1327, 302] width 417 height 17
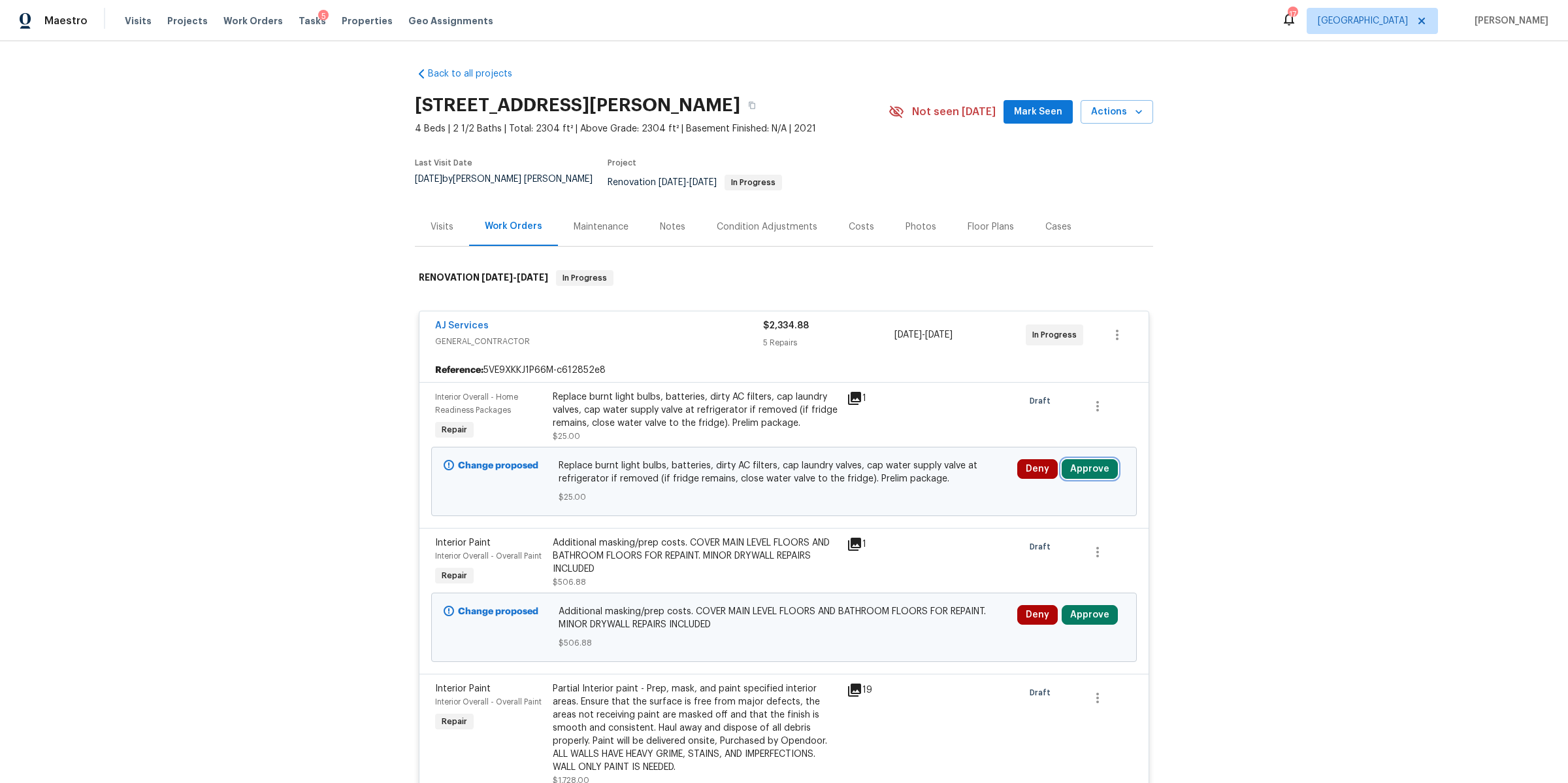
click at [1093, 461] on button "Approve" at bounding box center [1090, 469] width 56 height 20
click at [889, 468] on span "Approve" at bounding box center [896, 472] width 36 height 10
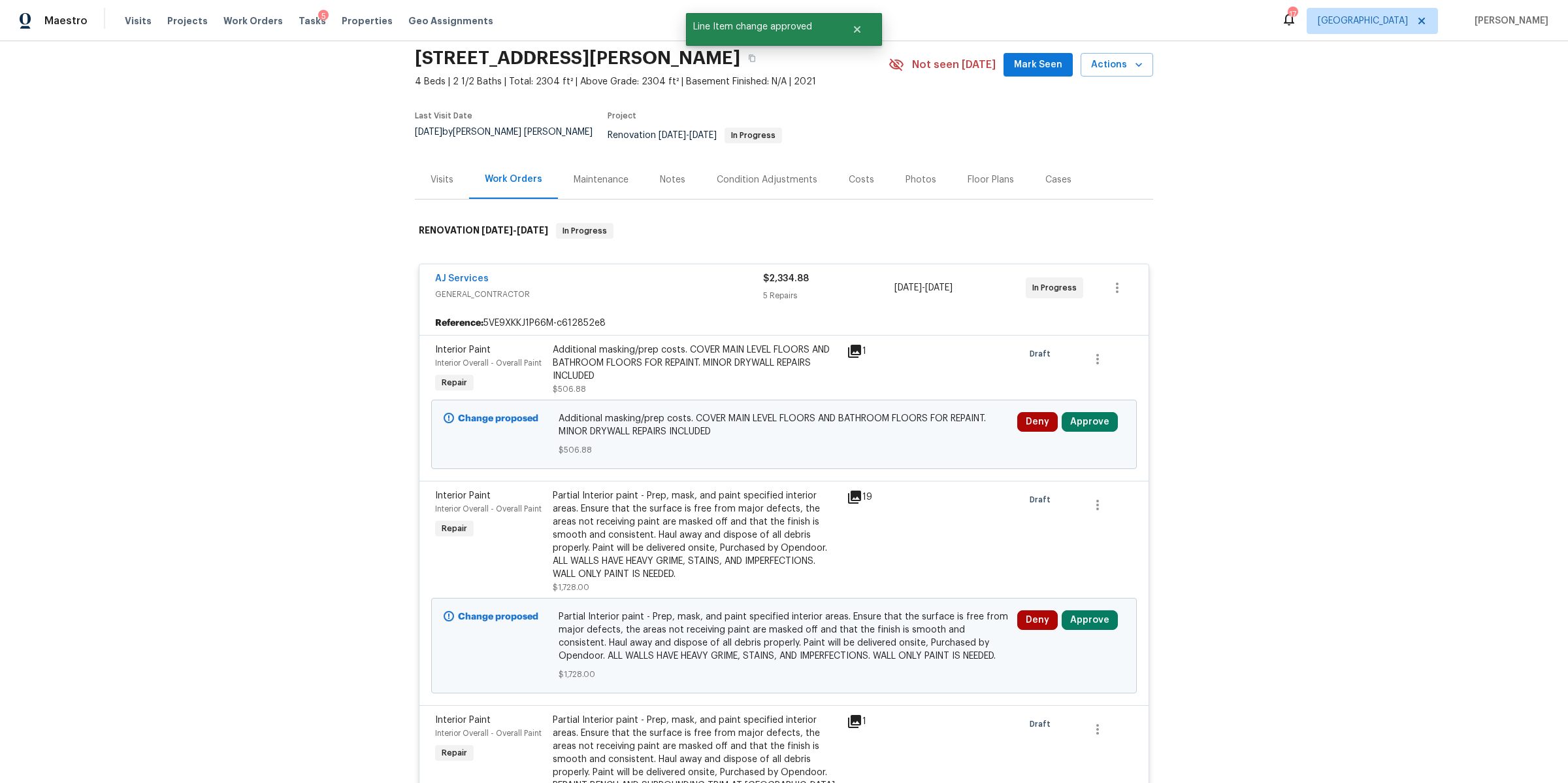
scroll to position [139, 0]
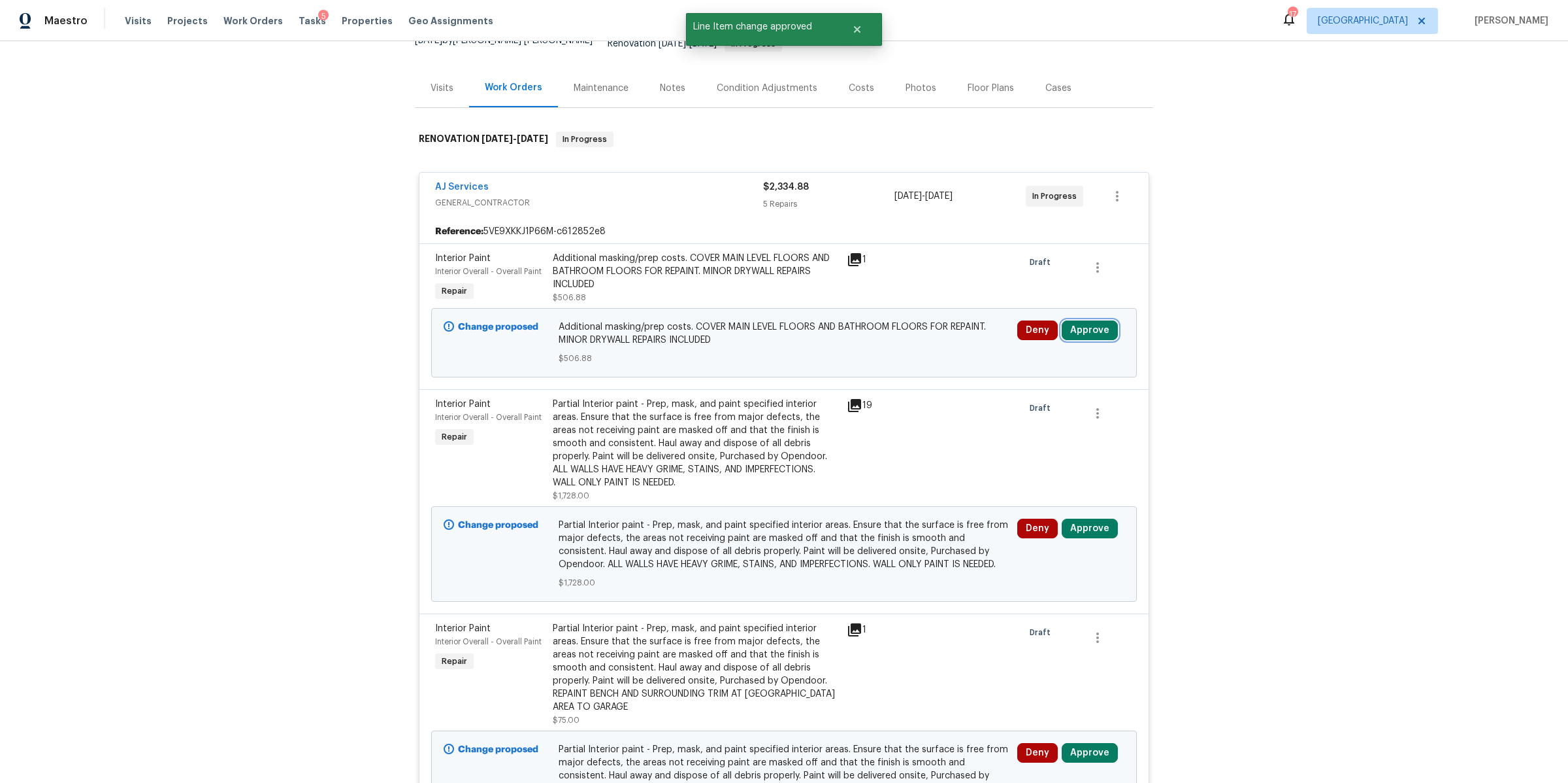
click at [1089, 321] on button "Approve" at bounding box center [1090, 330] width 56 height 20
click at [916, 334] on button "Approve" at bounding box center [896, 334] width 78 height 26
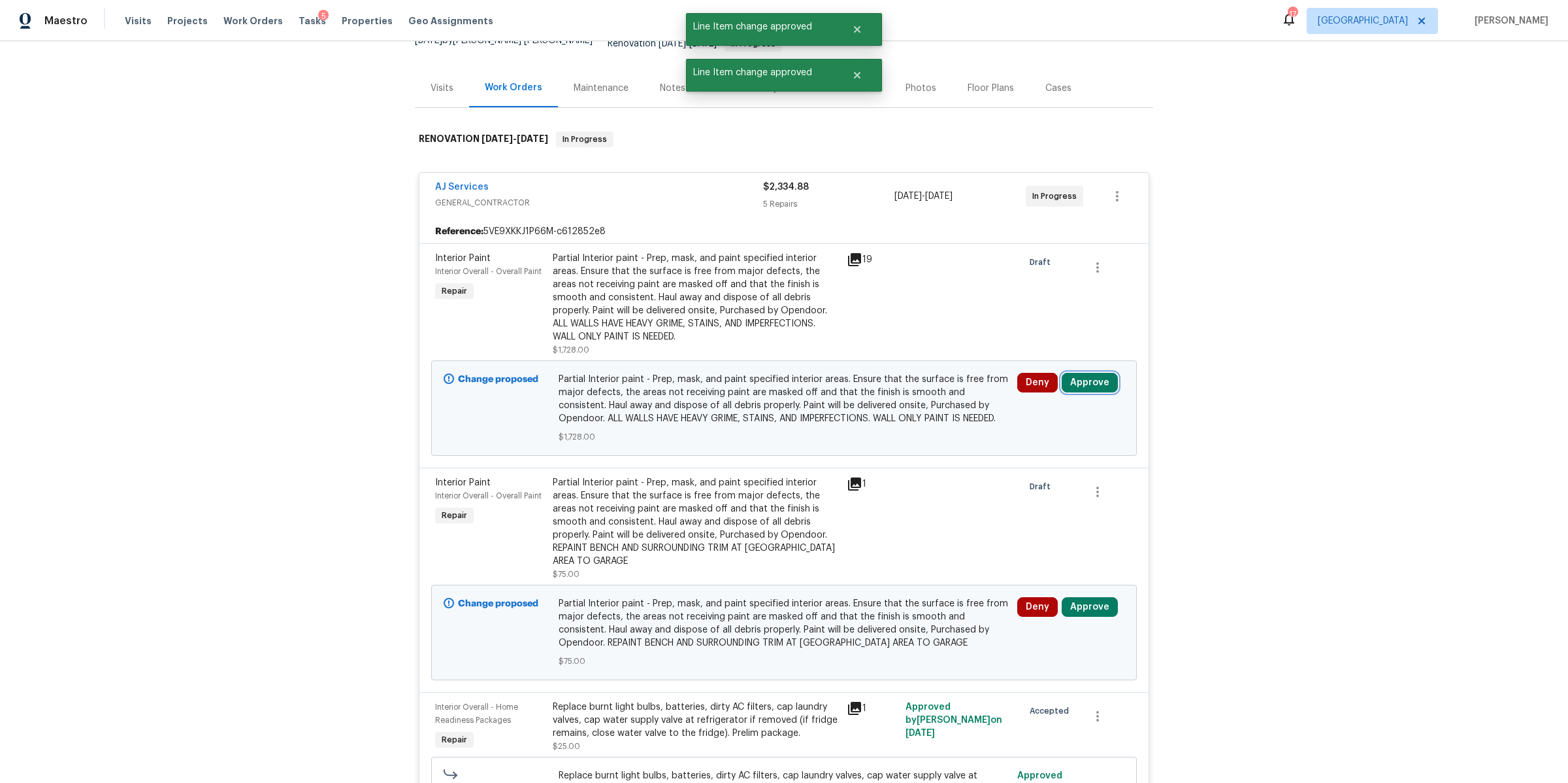
click at [1090, 375] on button "Approve" at bounding box center [1090, 382] width 56 height 20
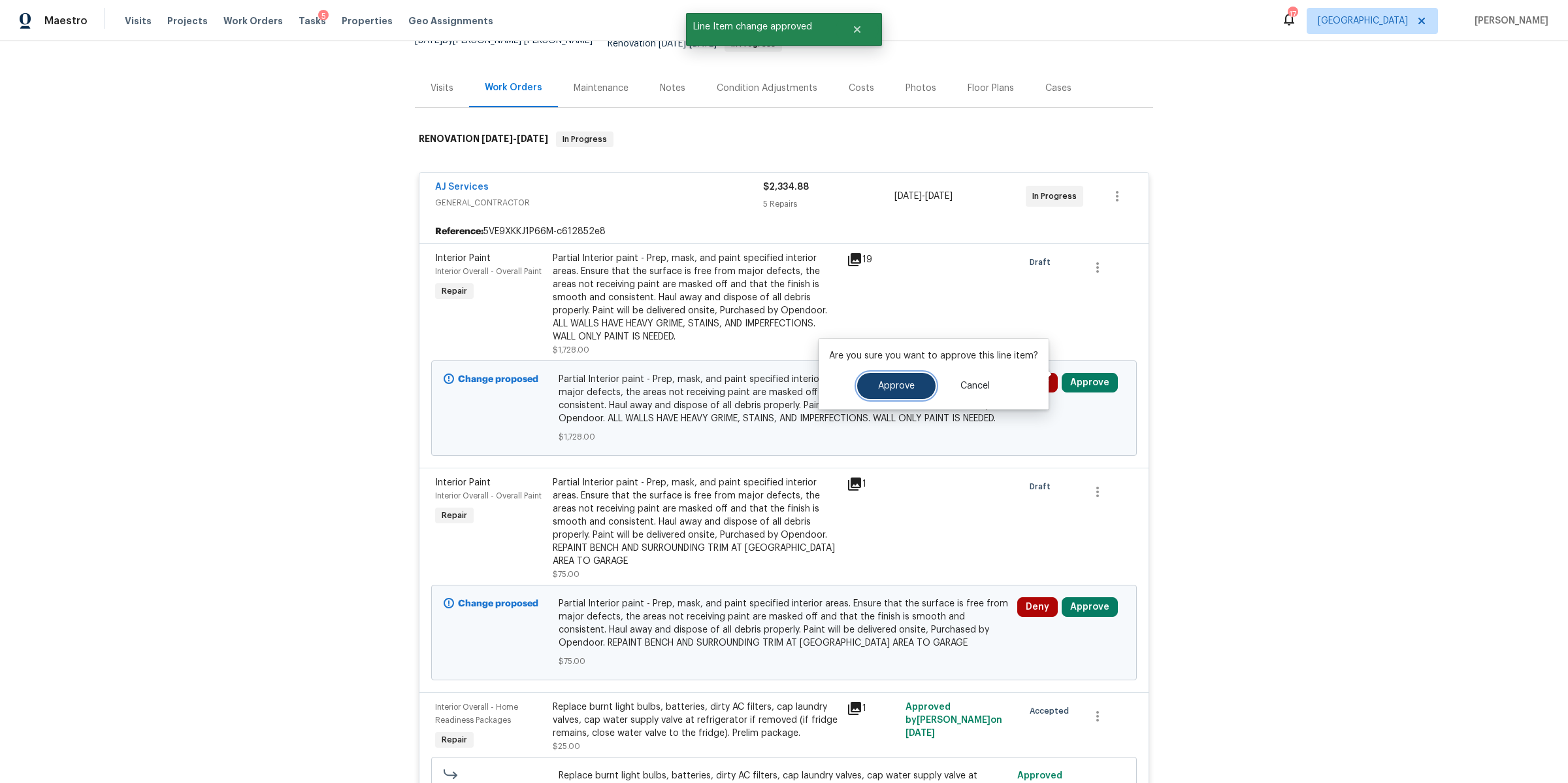
click at [878, 384] on span "Approve" at bounding box center [896, 386] width 36 height 10
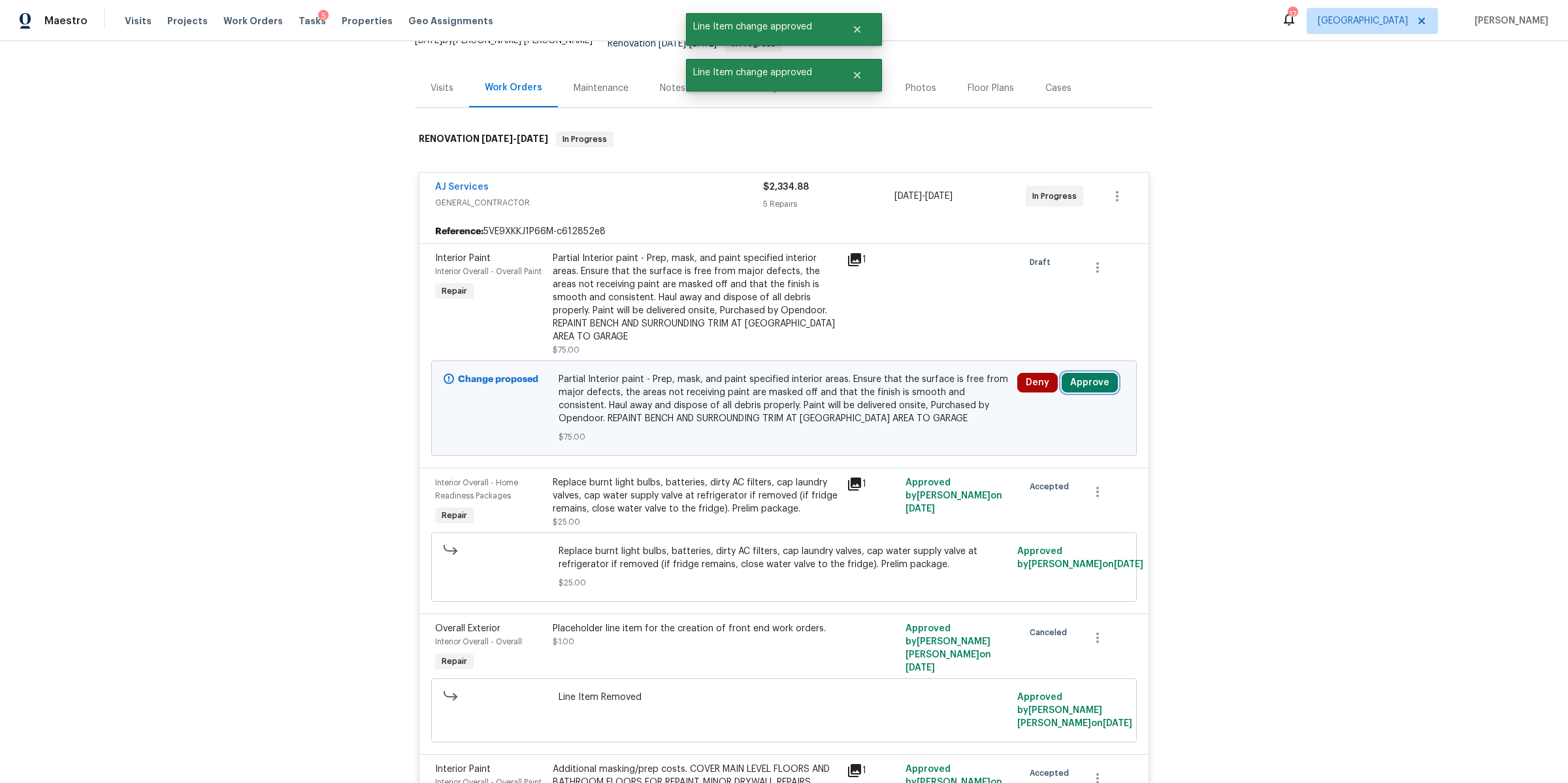
click at [1078, 373] on button "Approve" at bounding box center [1090, 382] width 56 height 20
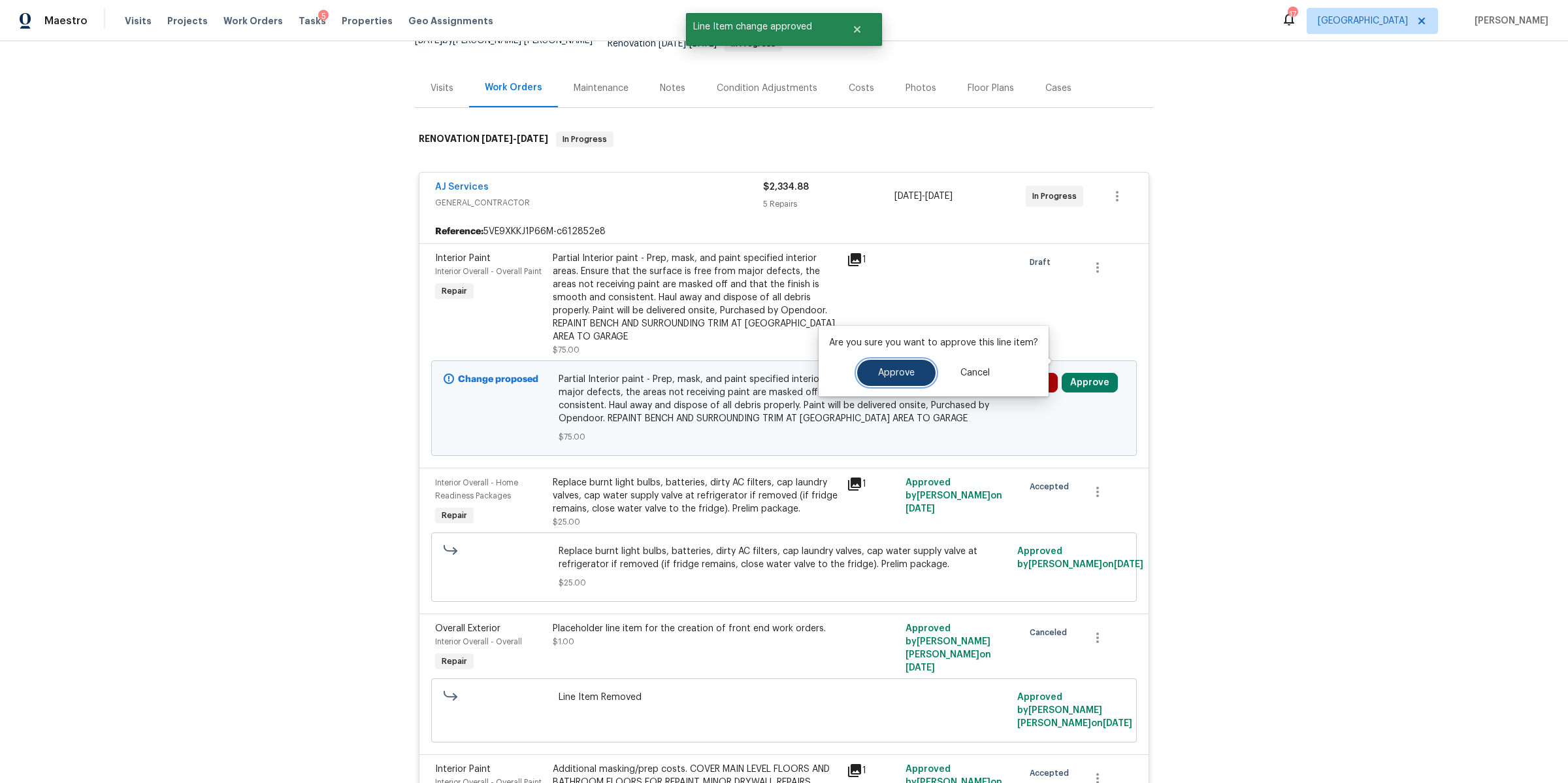
click at [892, 376] on span "Approve" at bounding box center [896, 373] width 36 height 10
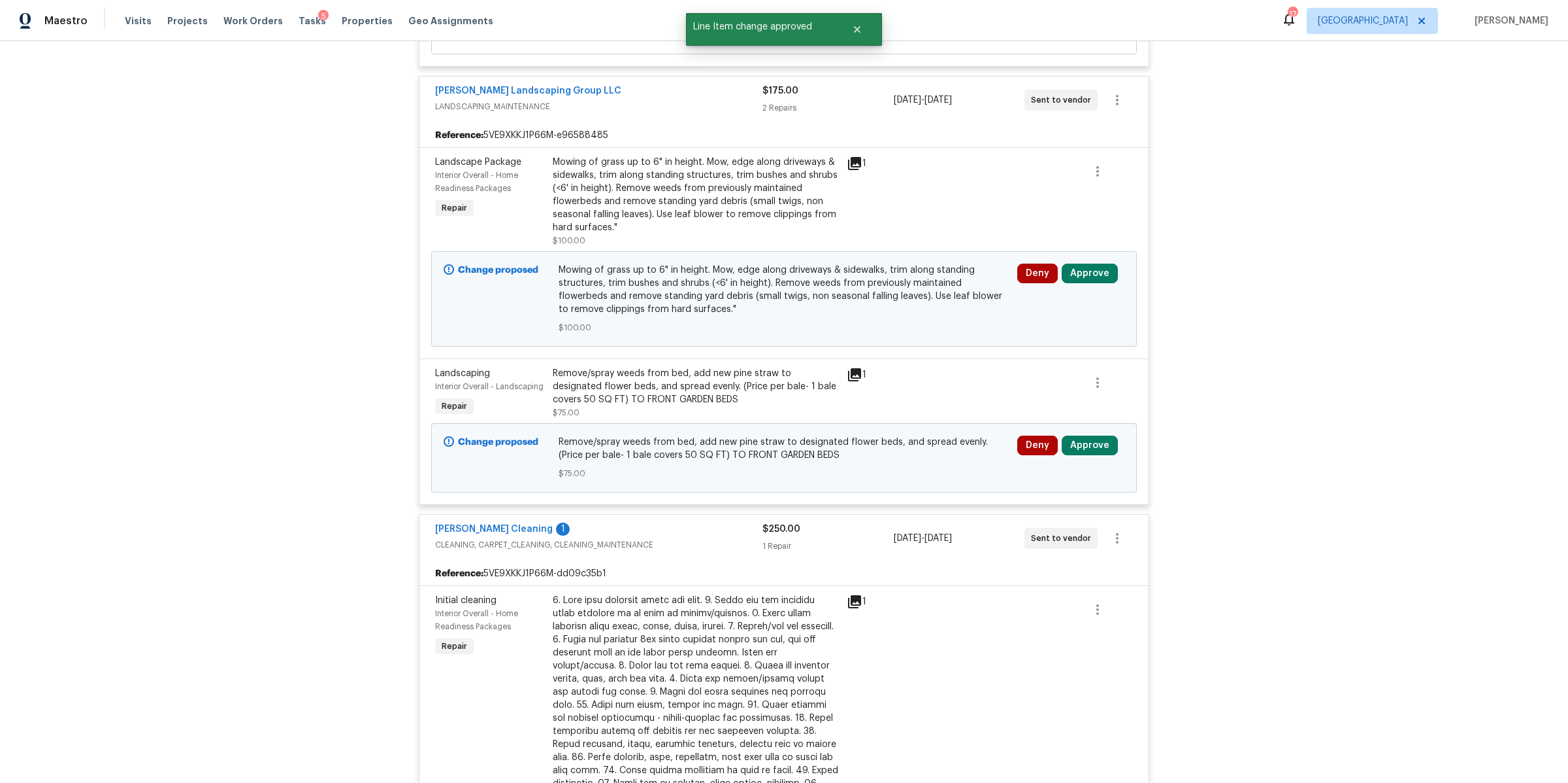
scroll to position [1017, 0]
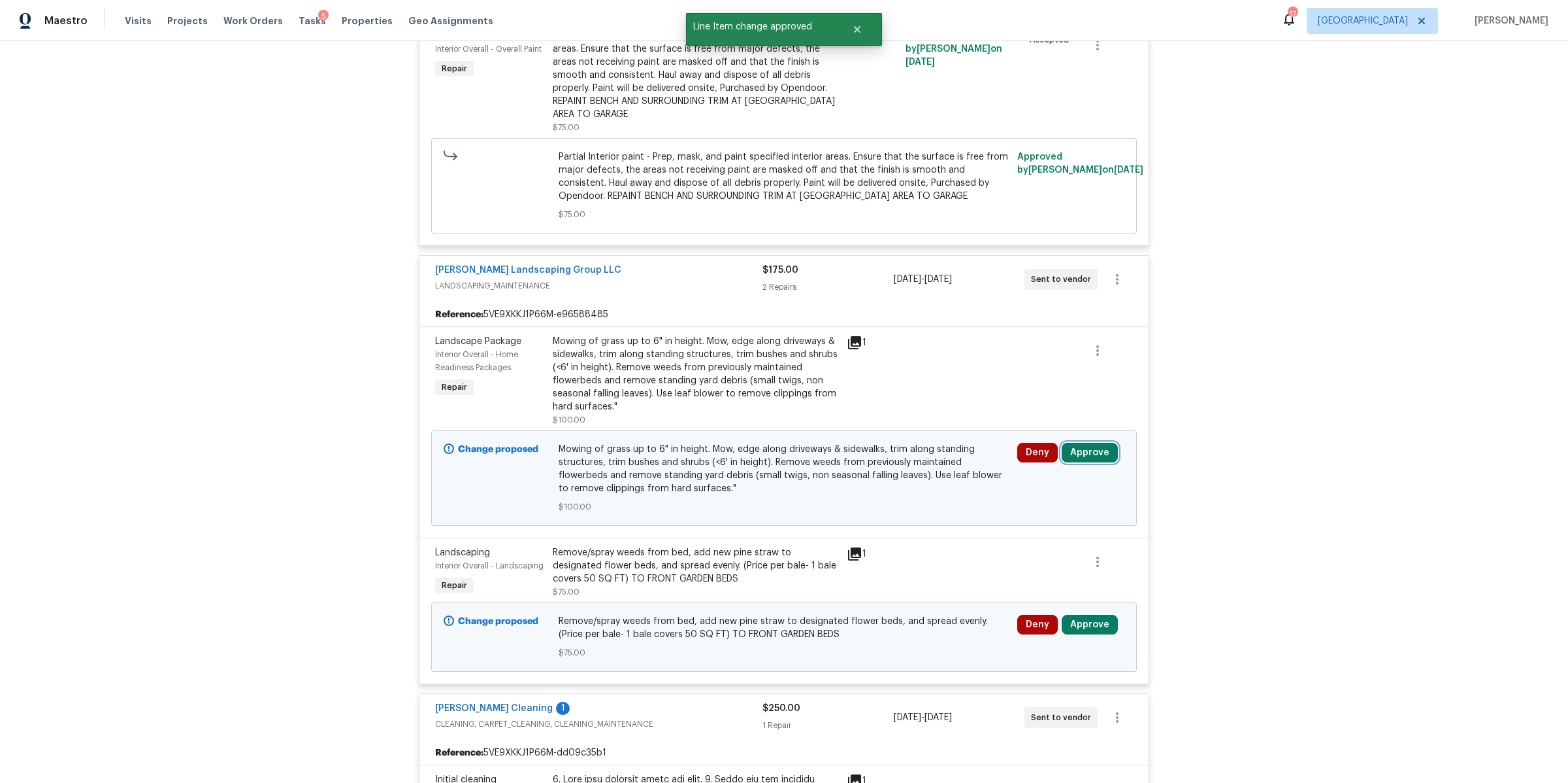
click at [1087, 443] on button "Approve" at bounding box center [1090, 452] width 56 height 20
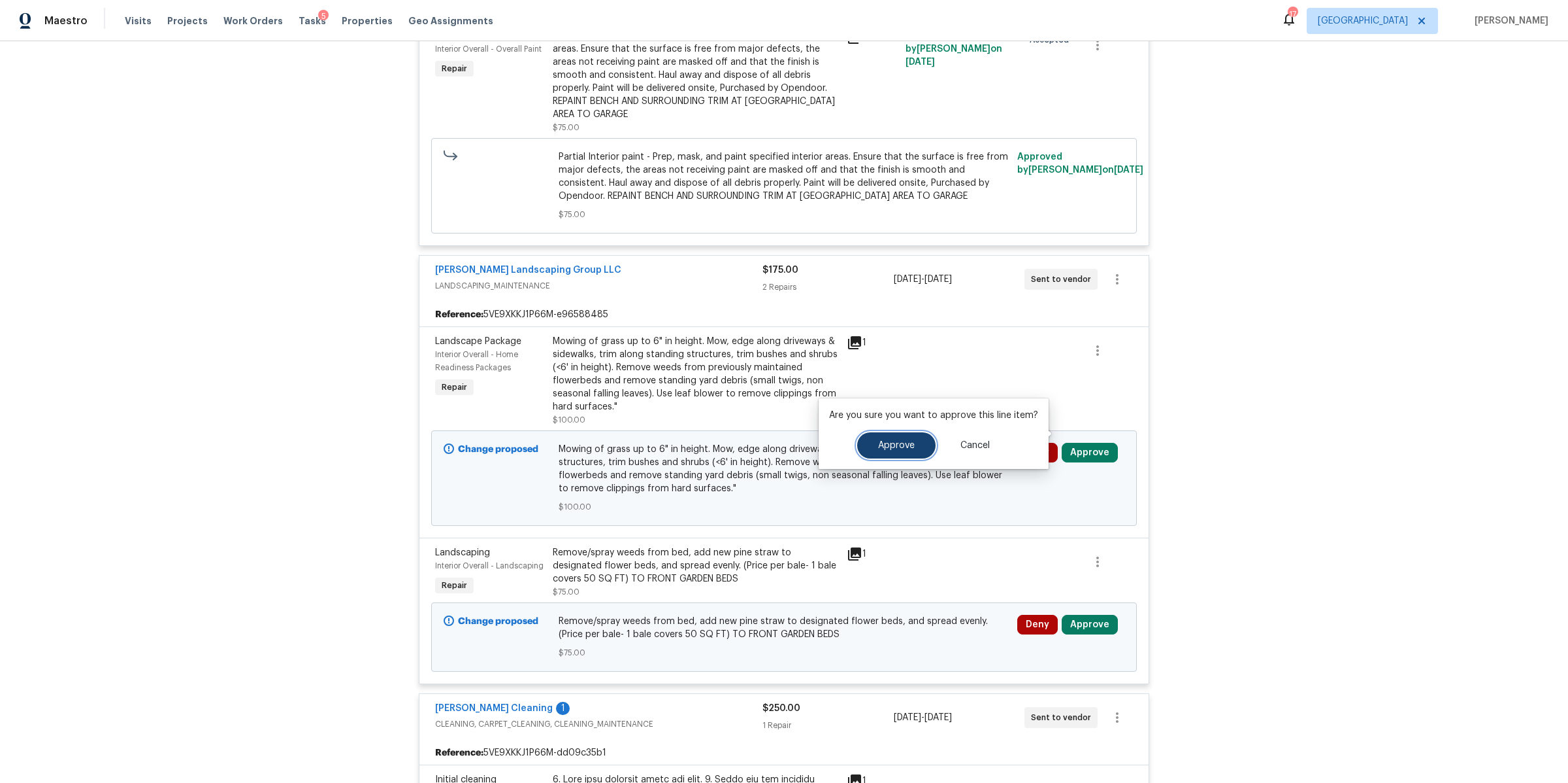
click at [892, 447] on span "Approve" at bounding box center [896, 445] width 36 height 10
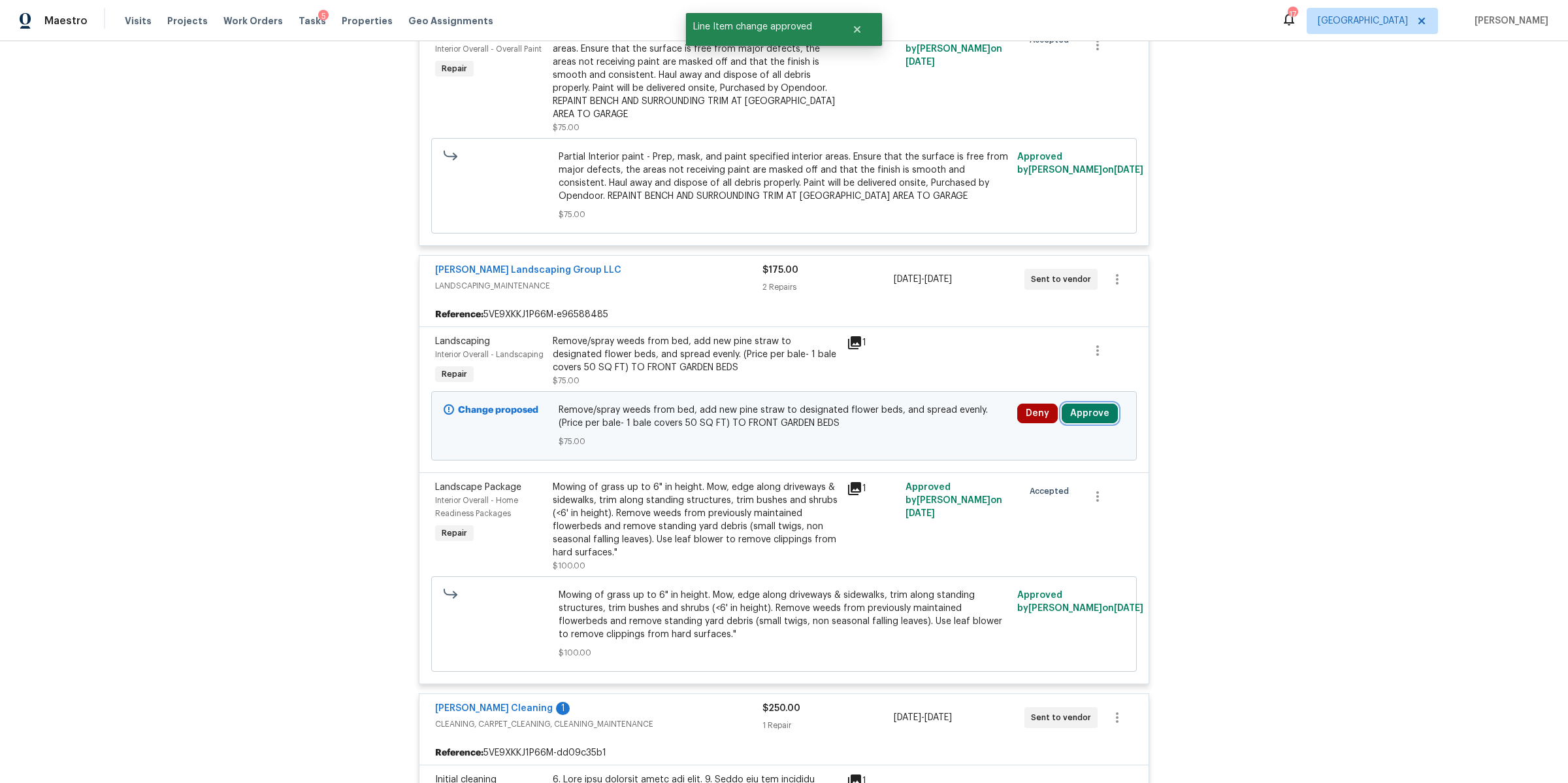
click at [1092, 404] on button "Approve" at bounding box center [1090, 413] width 56 height 20
click at [888, 410] on span "Approve" at bounding box center [896, 406] width 36 height 10
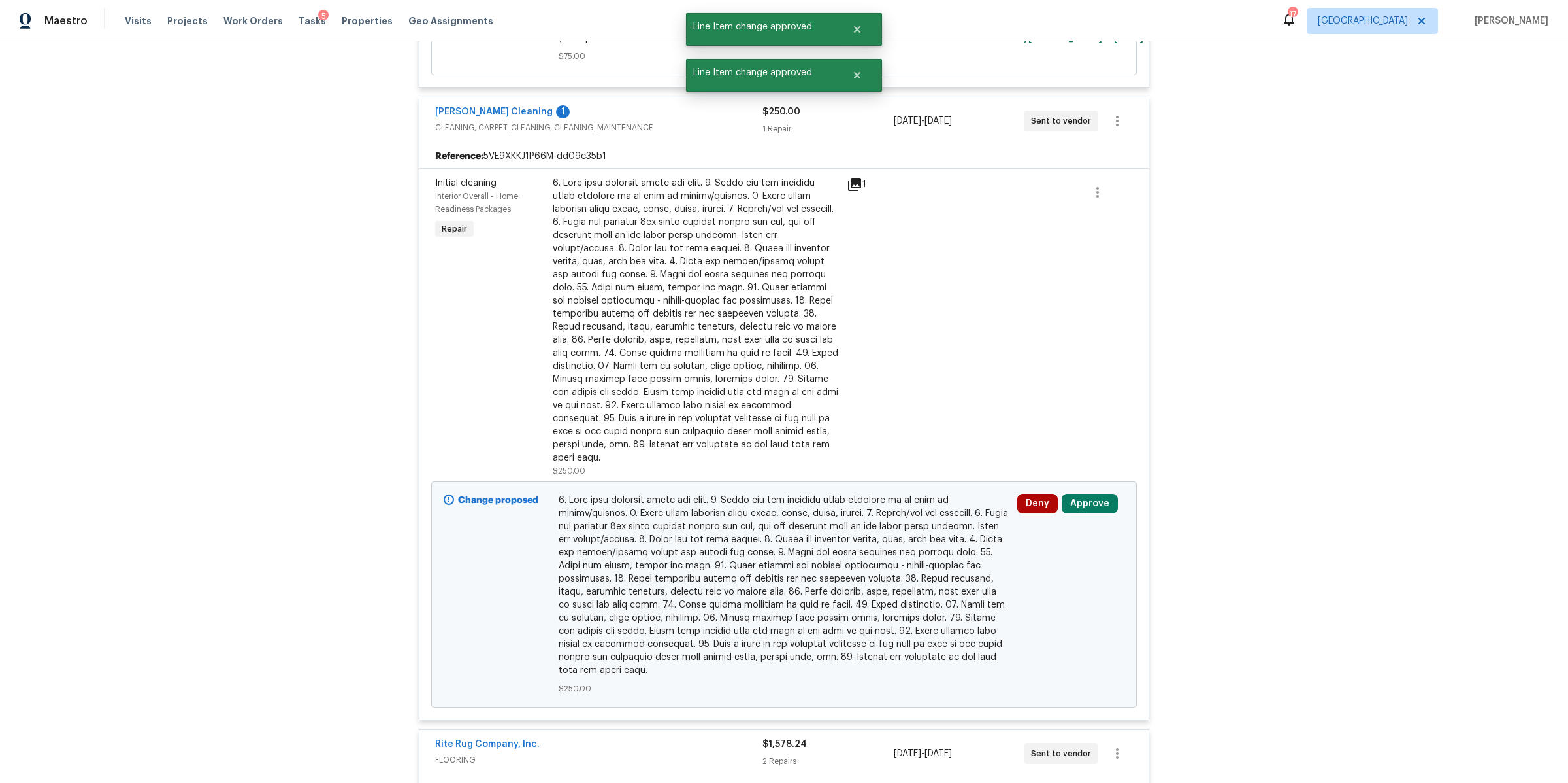
scroll to position [1619, 0]
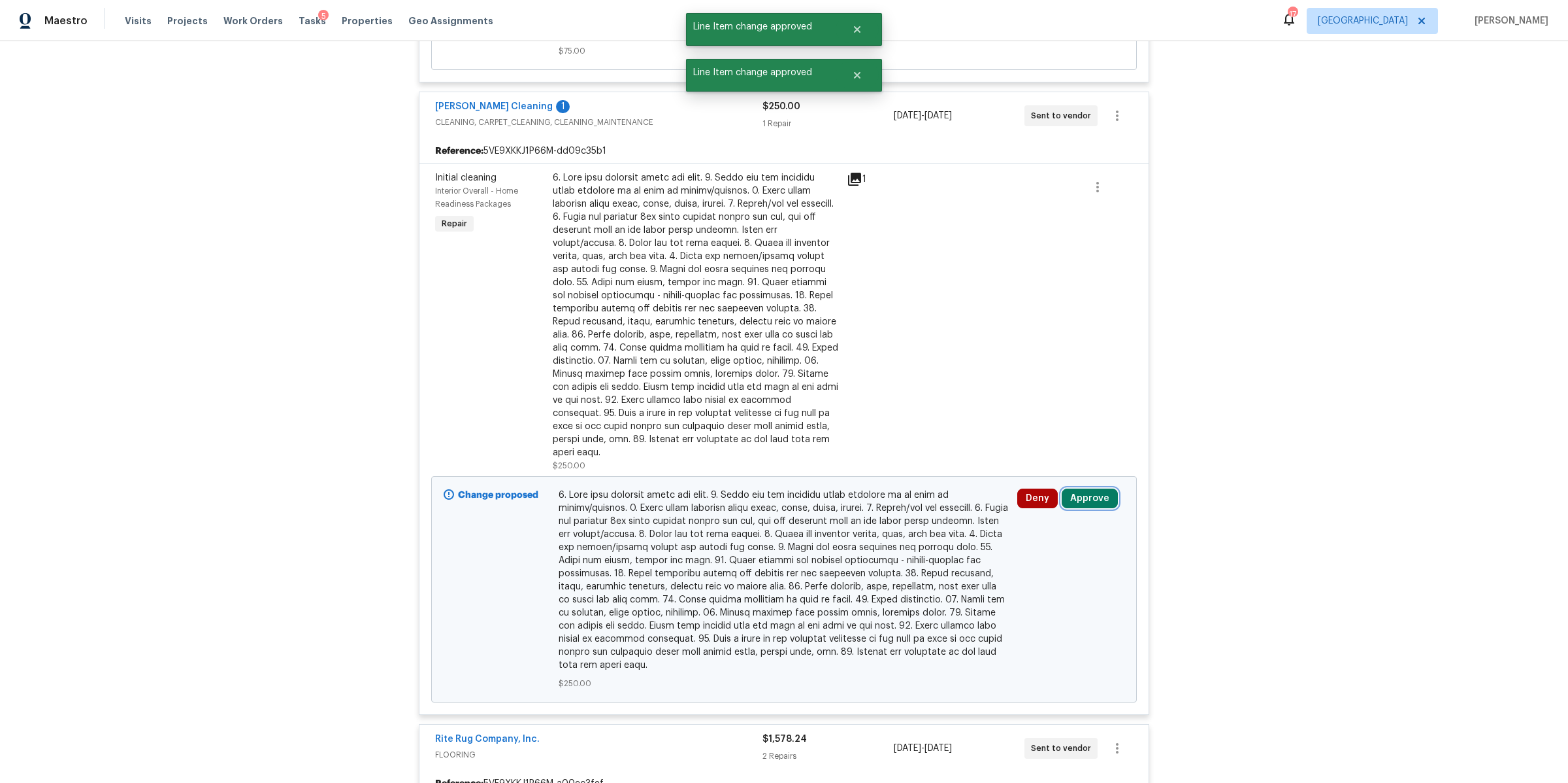
click at [1087, 488] on button "Approve" at bounding box center [1090, 498] width 56 height 20
click at [882, 479] on span "Approve" at bounding box center [896, 479] width 36 height 10
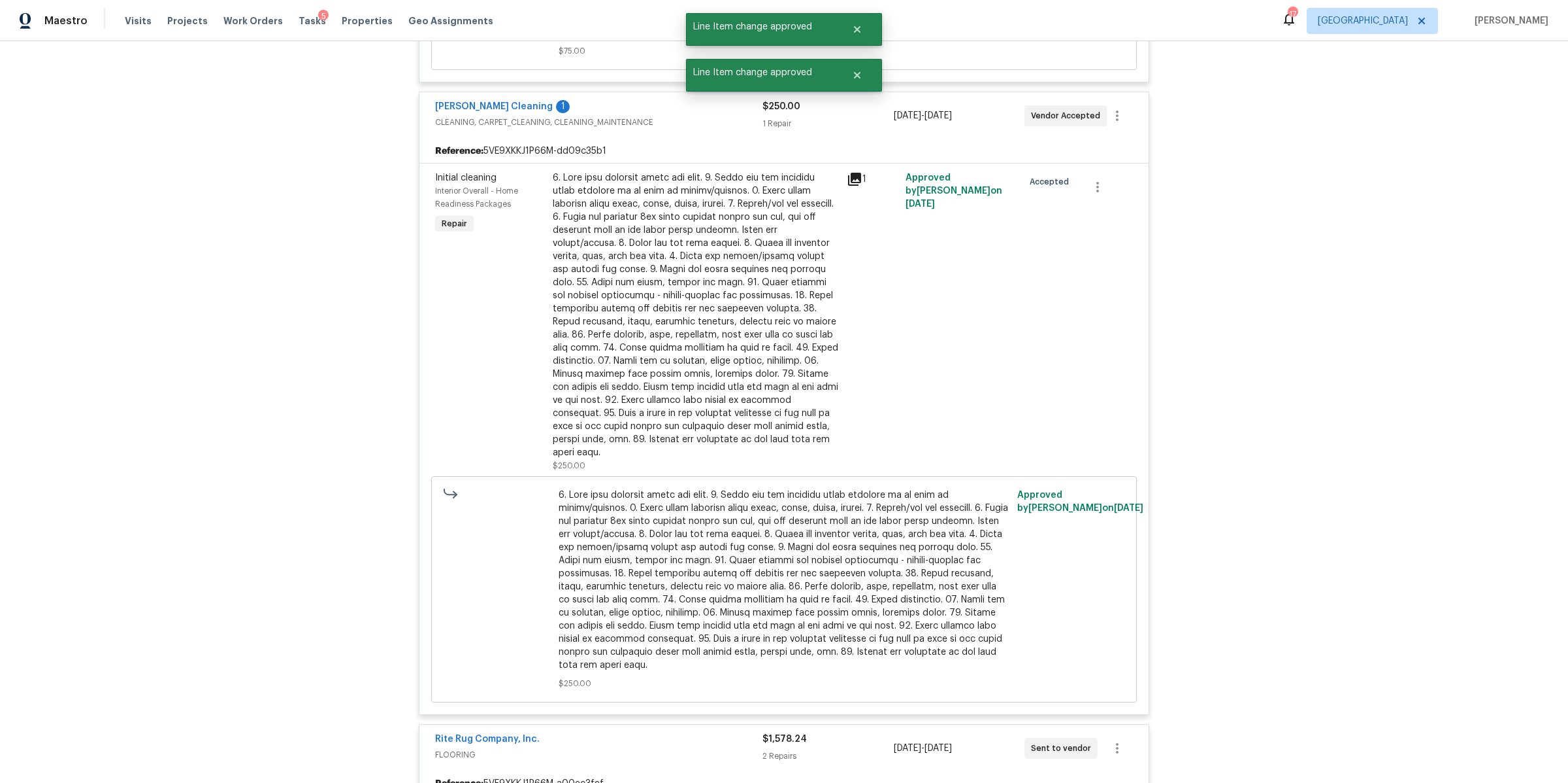
scroll to position [2144, 0]
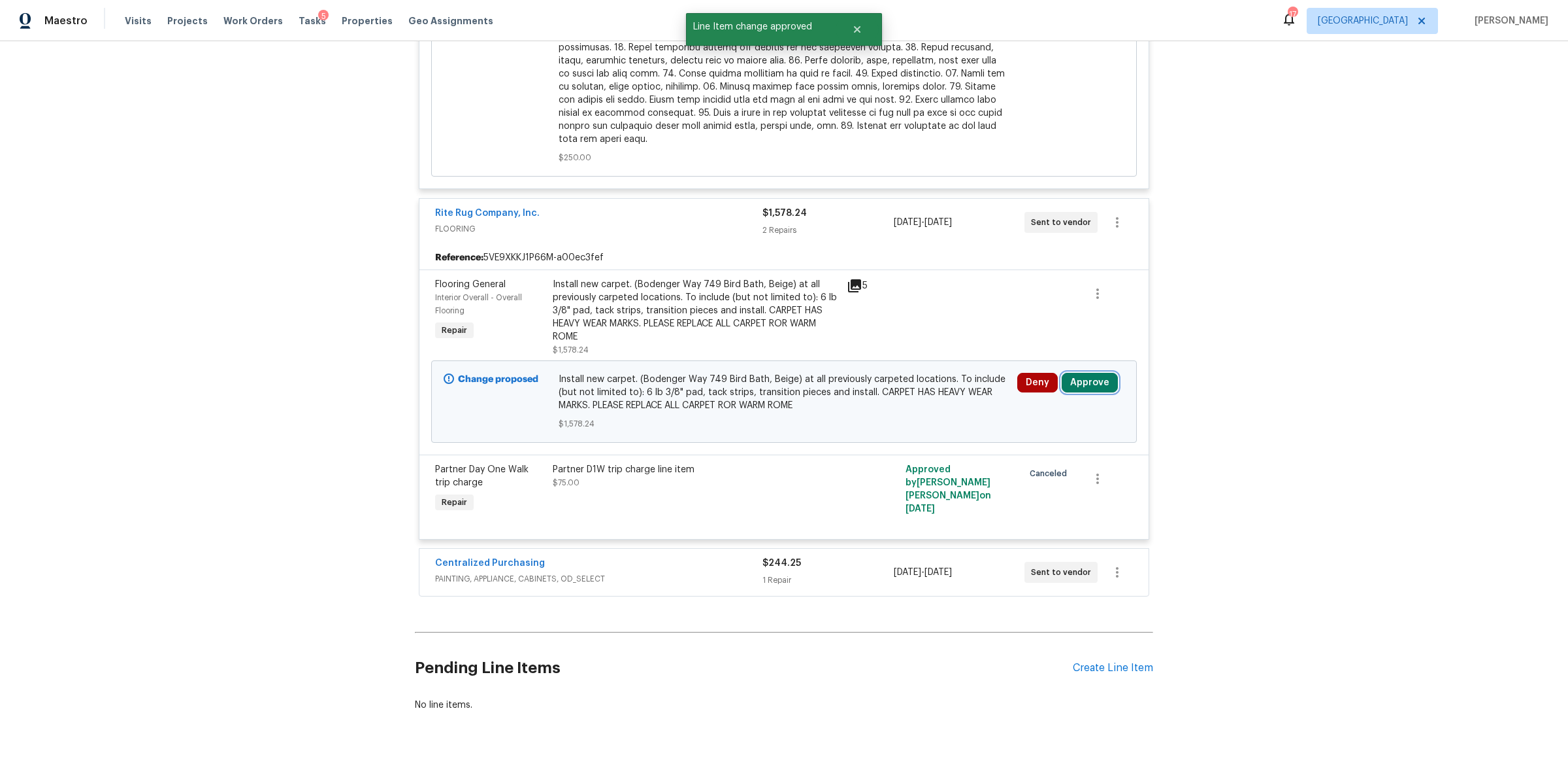
click at [1088, 373] on button "Approve" at bounding box center [1090, 382] width 56 height 20
click at [885, 367] on span "Approve" at bounding box center [896, 365] width 36 height 10
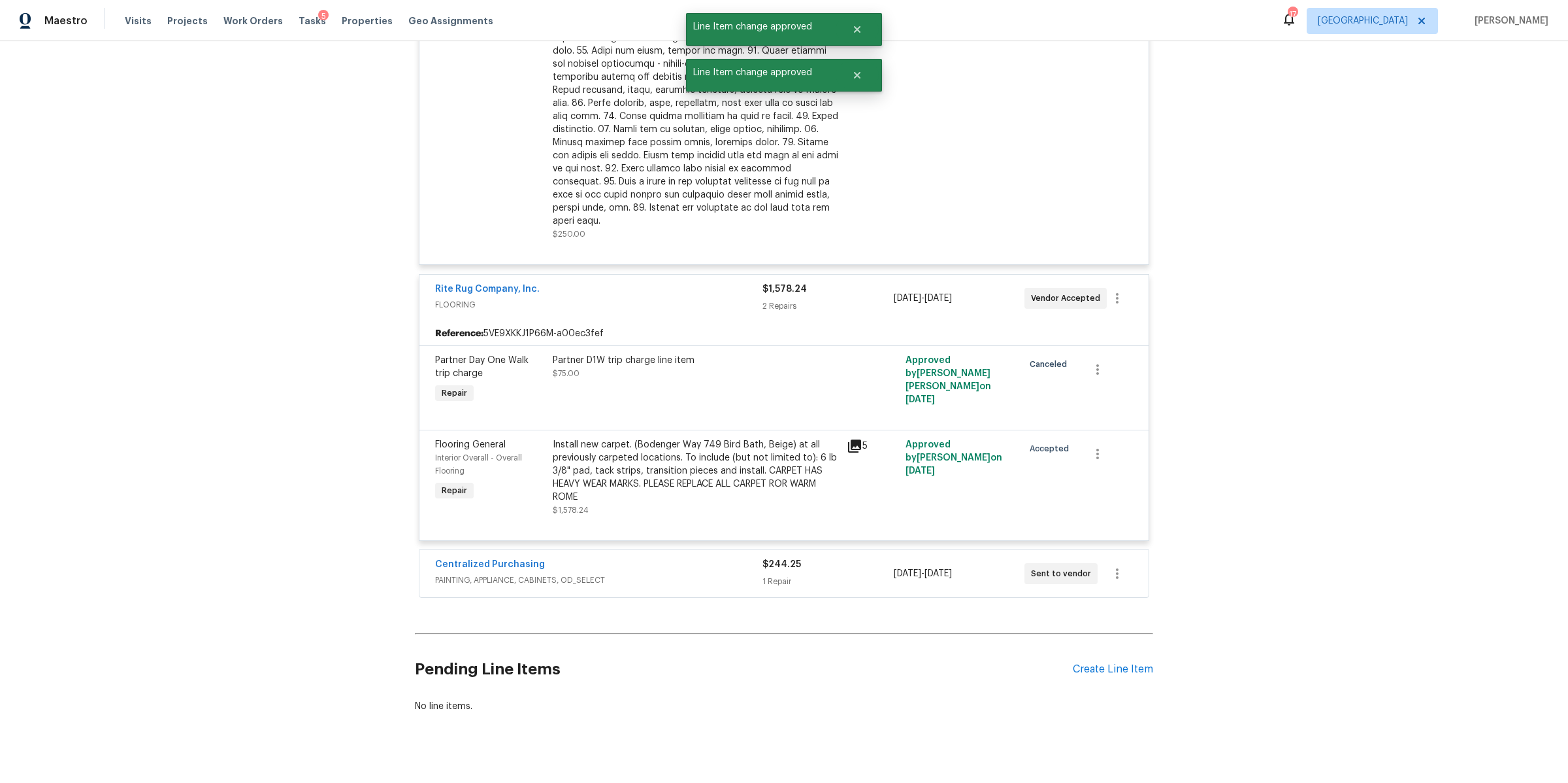
click at [839, 575] on div "1 Repair" at bounding box center [827, 581] width 131 height 13
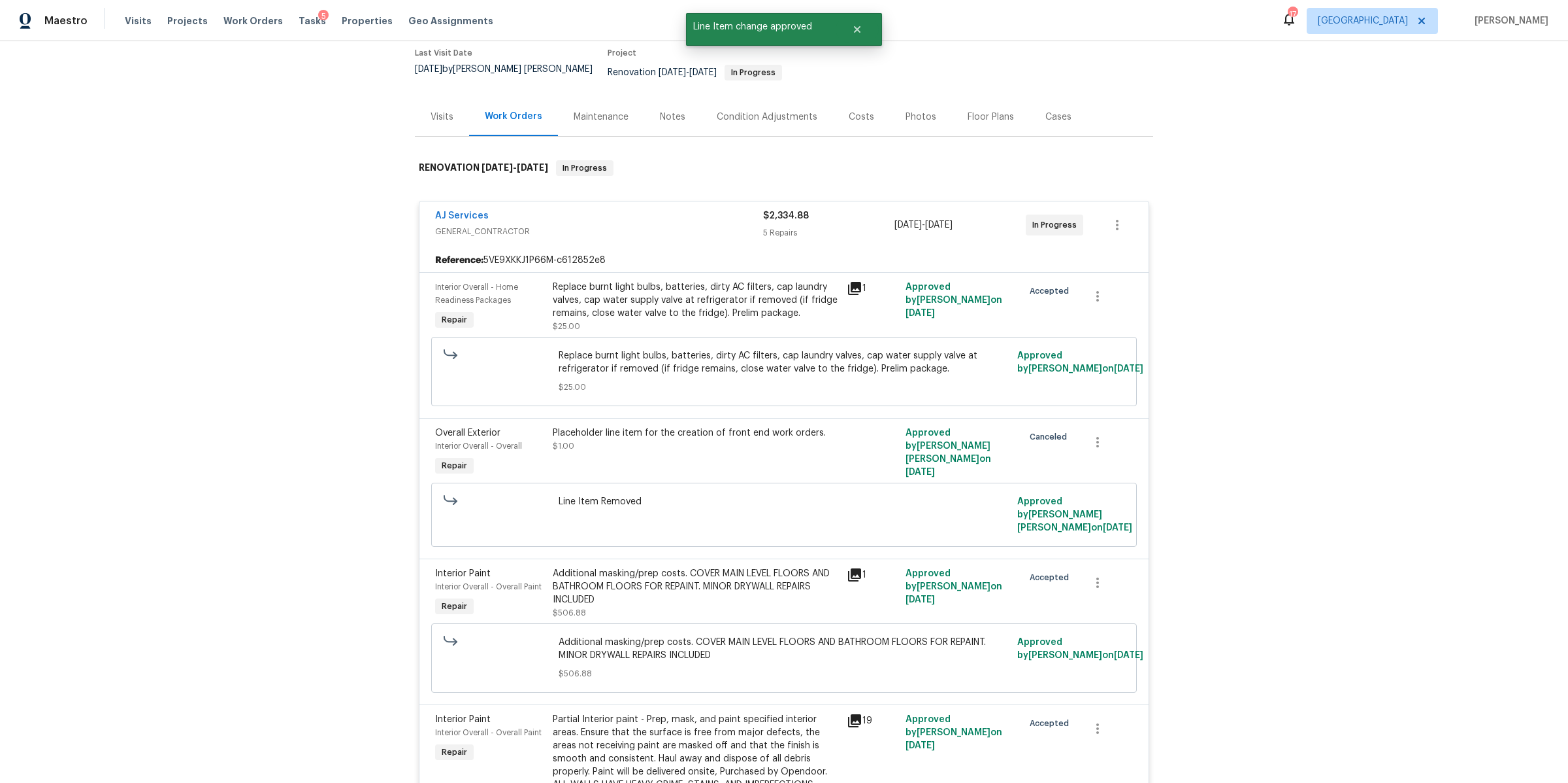
scroll to position [0, 0]
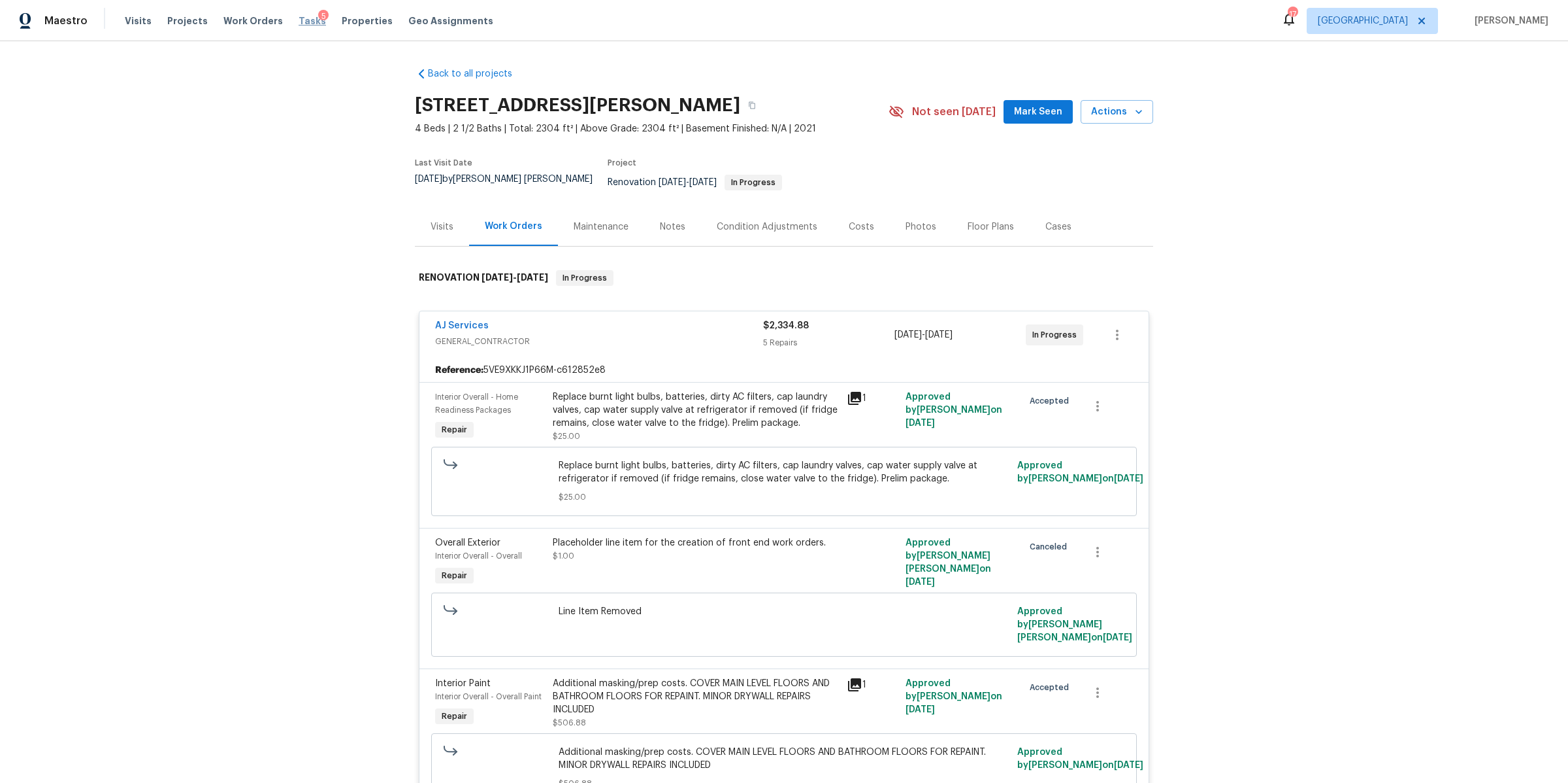
click at [298, 20] on span "Tasks" at bounding box center [312, 21] width 28 height 9
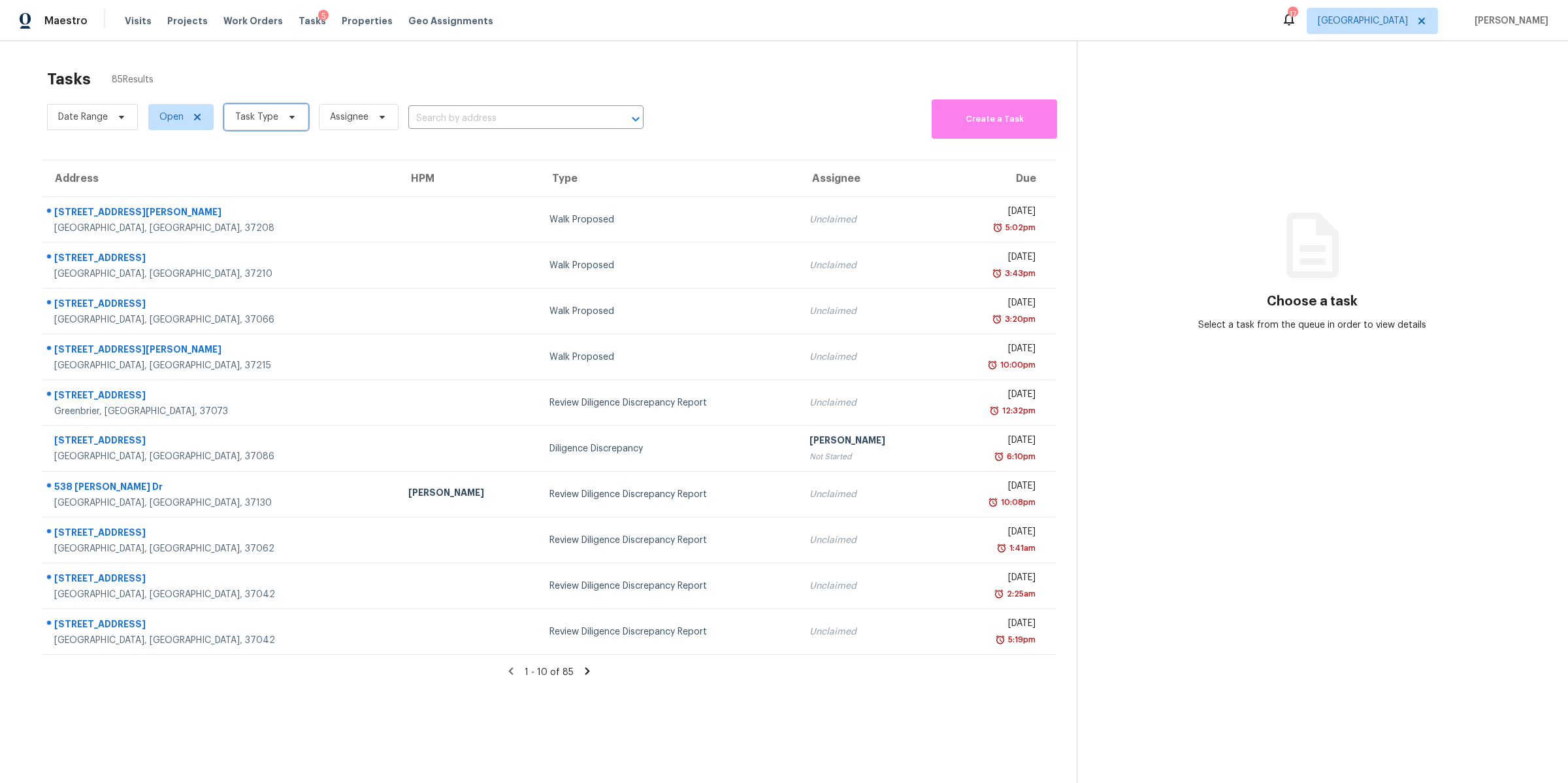
click at [261, 122] on span "Task Type" at bounding box center [257, 117] width 43 height 13
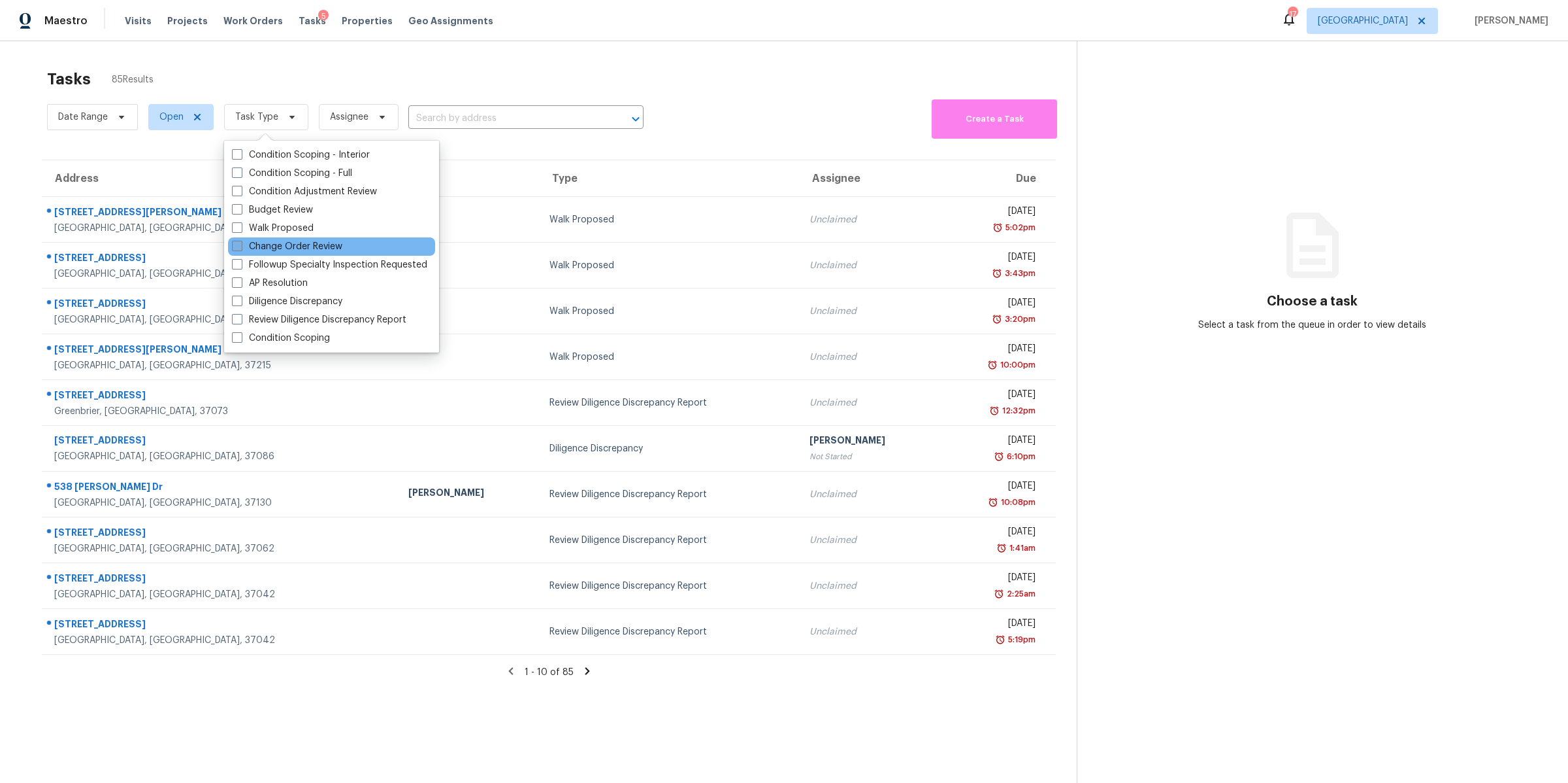
click at [283, 246] on label "Change Order Review" at bounding box center [287, 246] width 111 height 13
click at [241, 246] on input "Change Order Review" at bounding box center [236, 244] width 8 height 8
checkbox input "true"
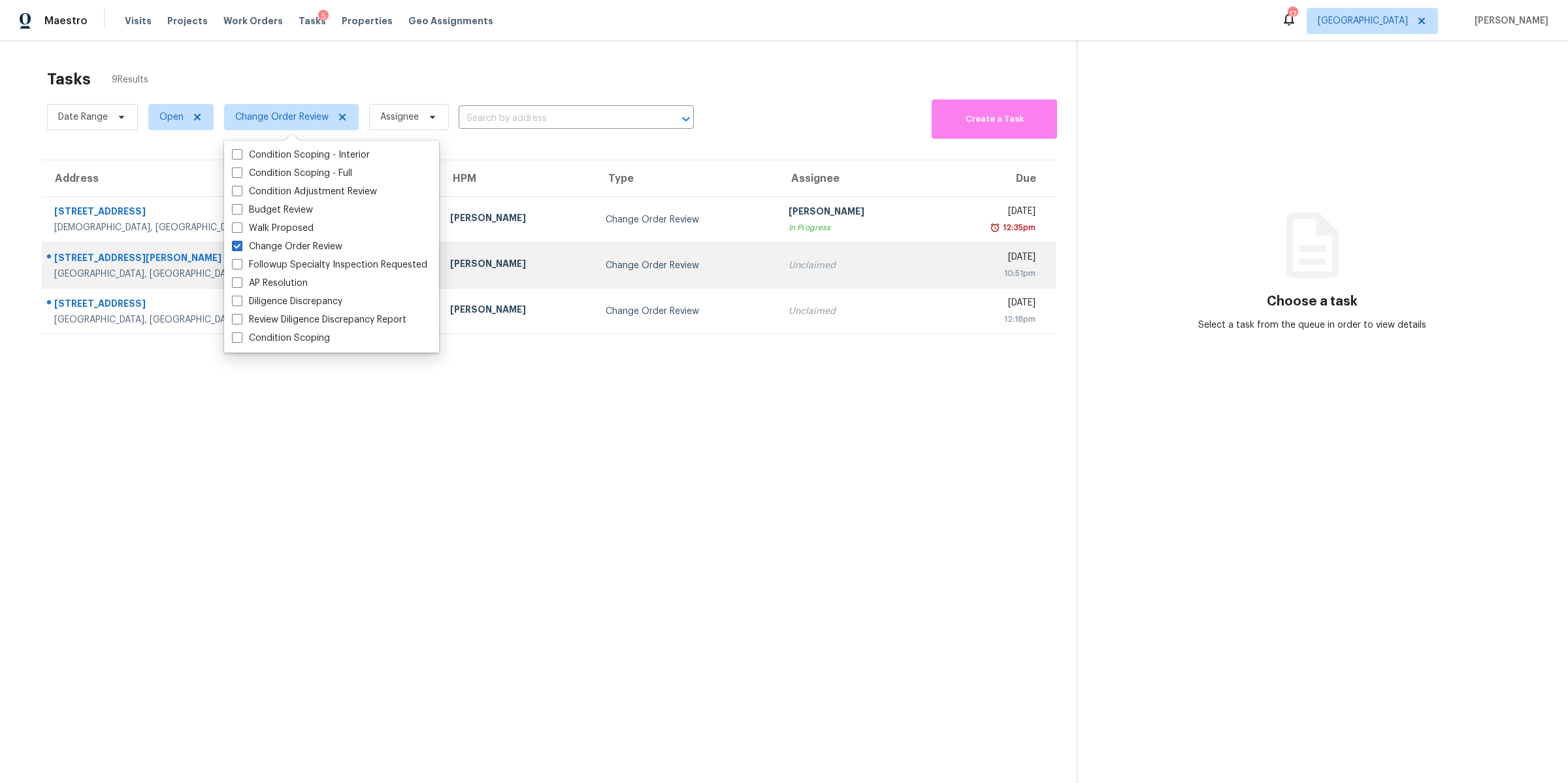
click at [85, 270] on div "[GEOGRAPHIC_DATA], [GEOGRAPHIC_DATA], 37146" at bounding box center [242, 274] width 376 height 13
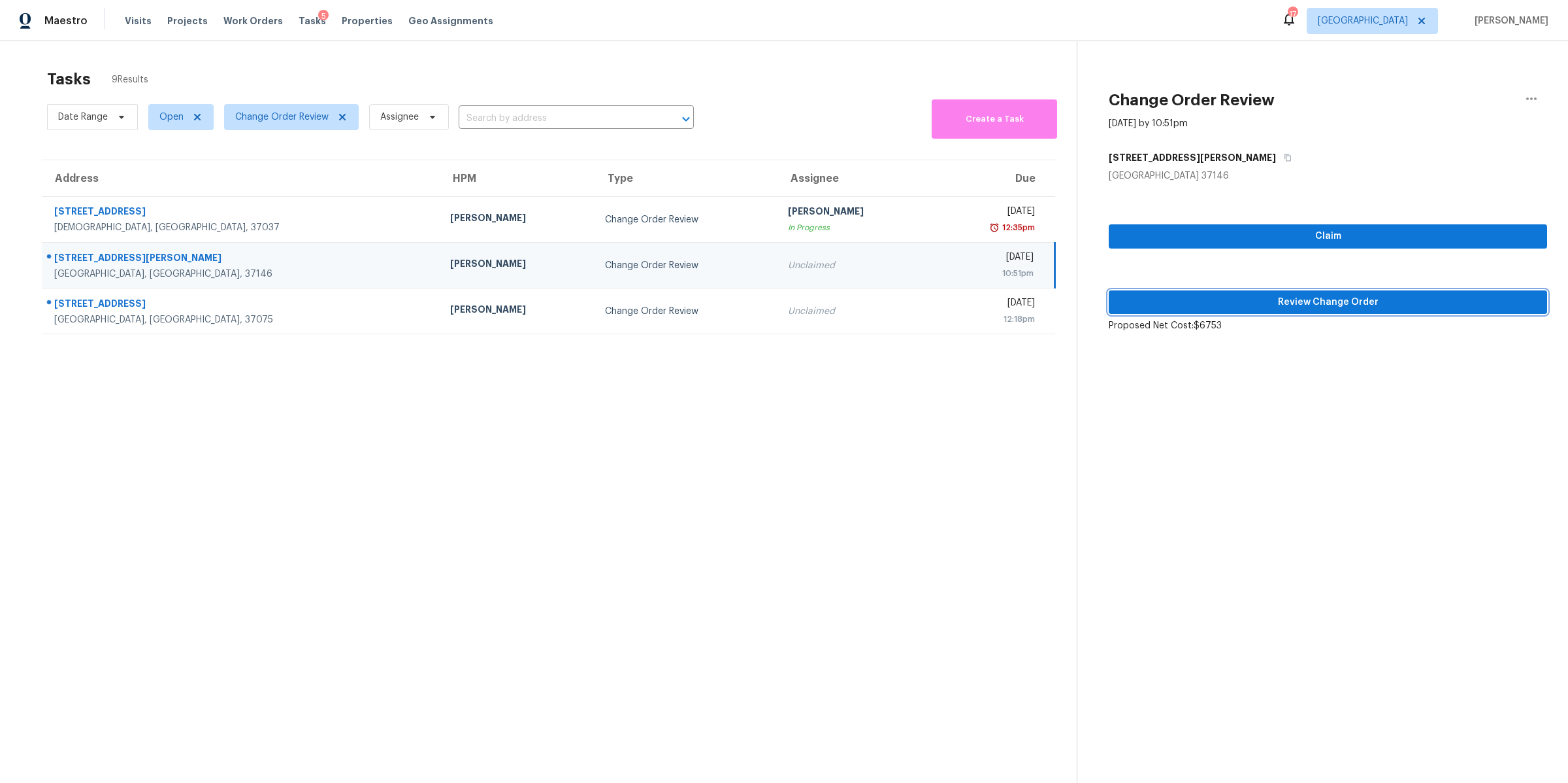
click at [1330, 301] on span "Review Change Order" at bounding box center [1327, 302] width 417 height 17
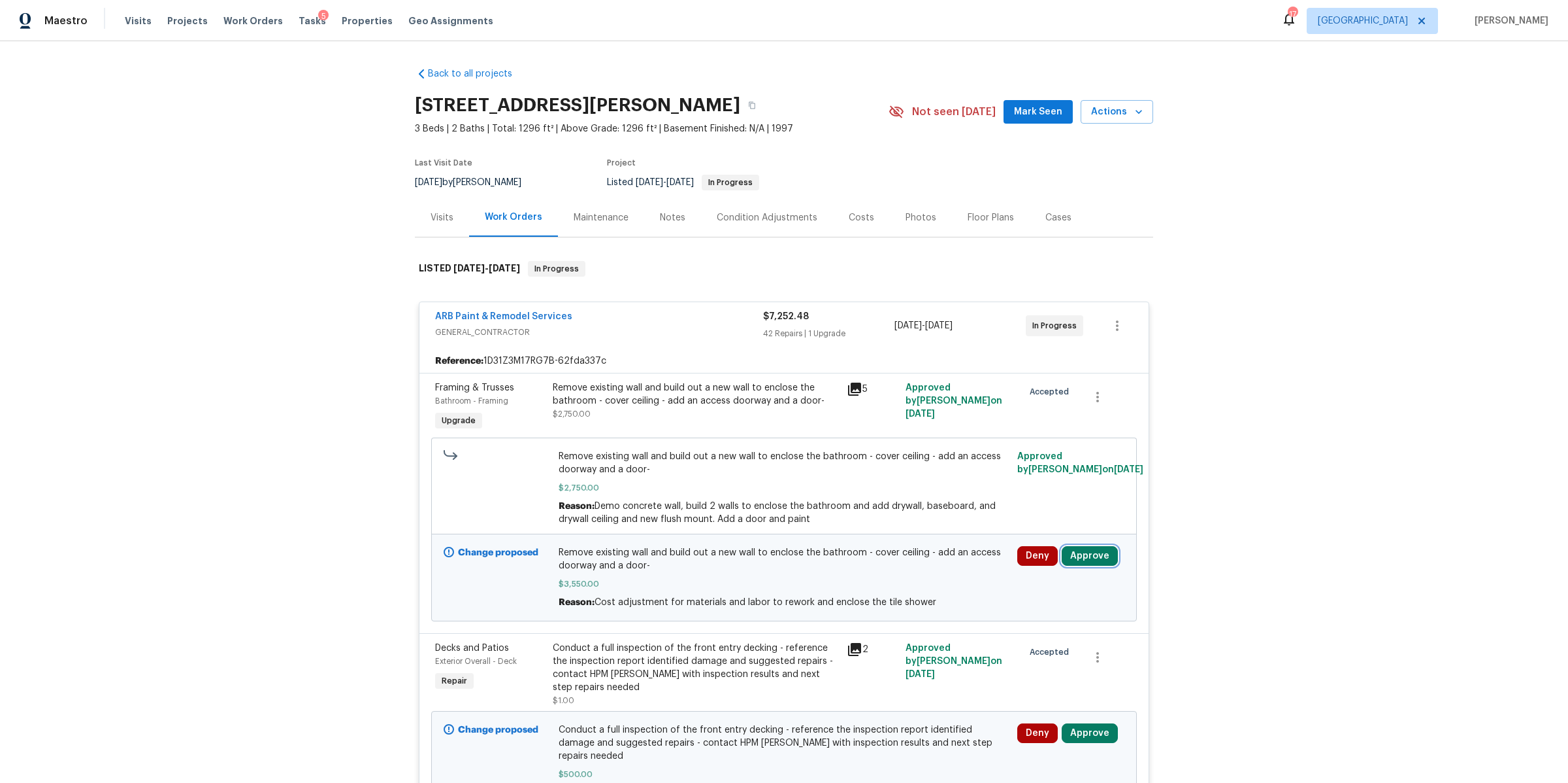
click at [1083, 562] on button "Approve" at bounding box center [1090, 555] width 56 height 20
click at [1055, 517] on span "Approve" at bounding box center [1046, 514] width 36 height 10
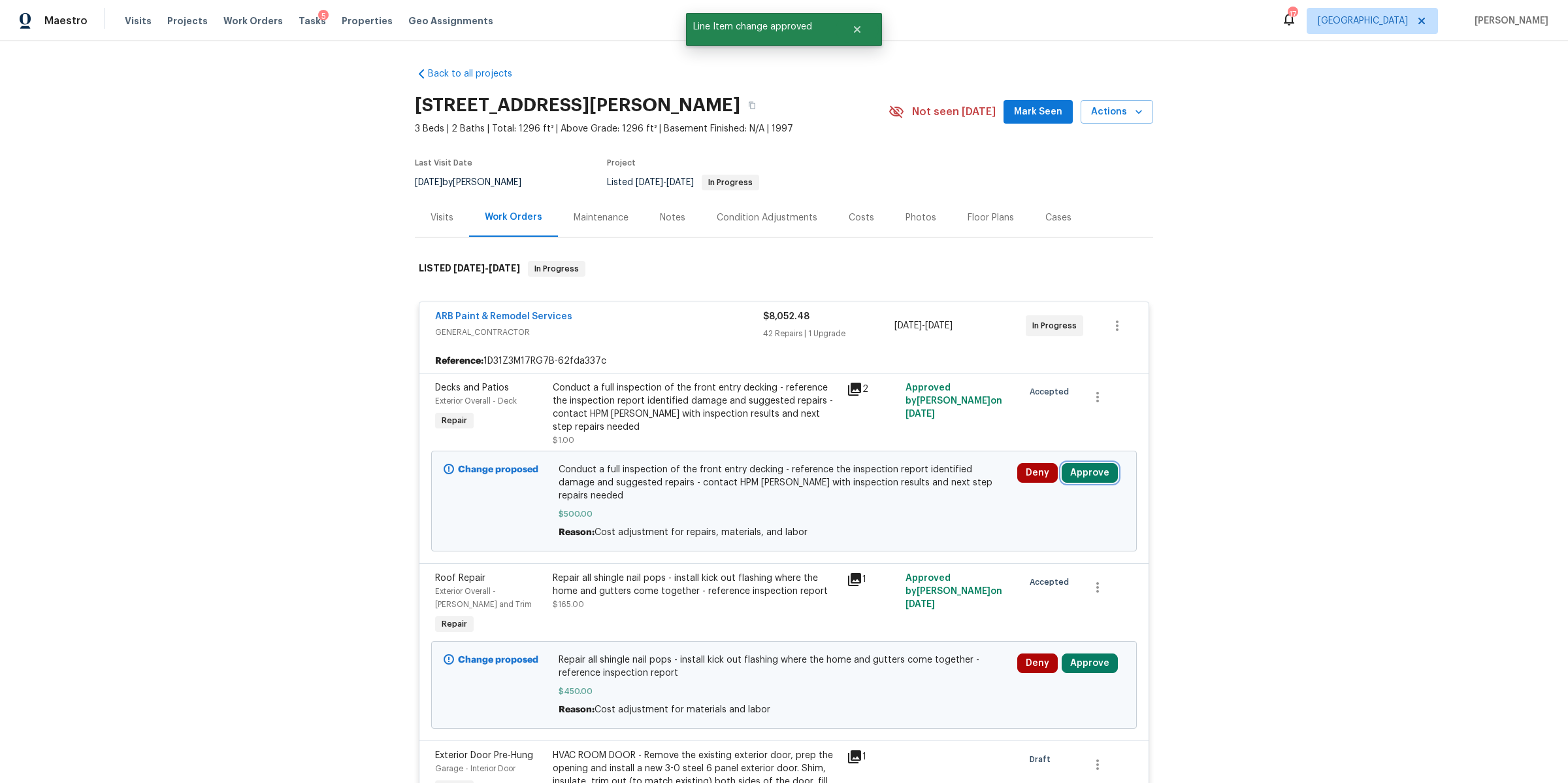
click at [1090, 475] on button "Approve" at bounding box center [1090, 472] width 56 height 20
click at [901, 484] on span "Approve" at bounding box center [896, 485] width 36 height 10
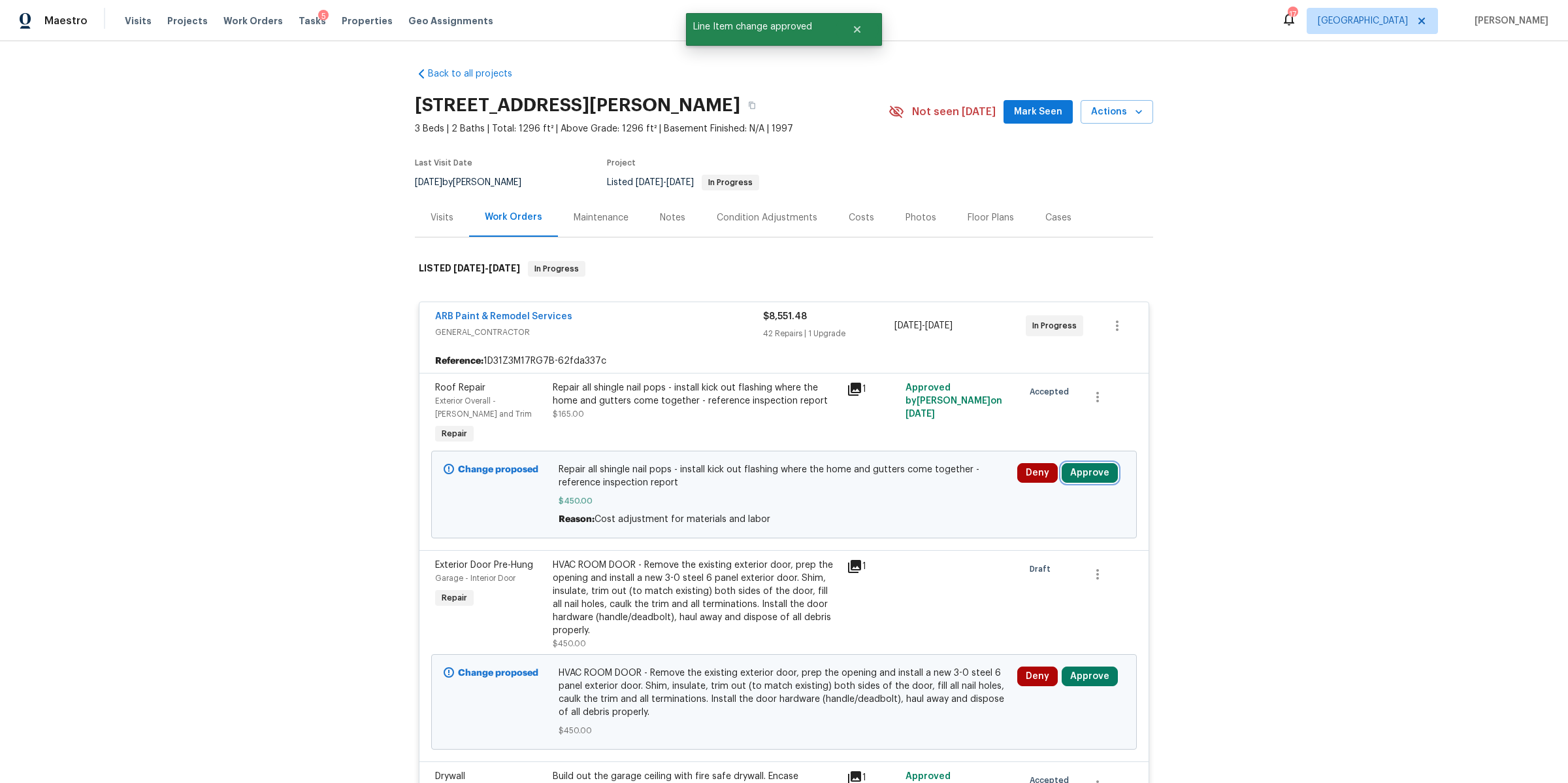
click at [1083, 474] on button "Approve" at bounding box center [1090, 472] width 56 height 20
click at [907, 492] on button "Approve" at bounding box center [896, 485] width 78 height 26
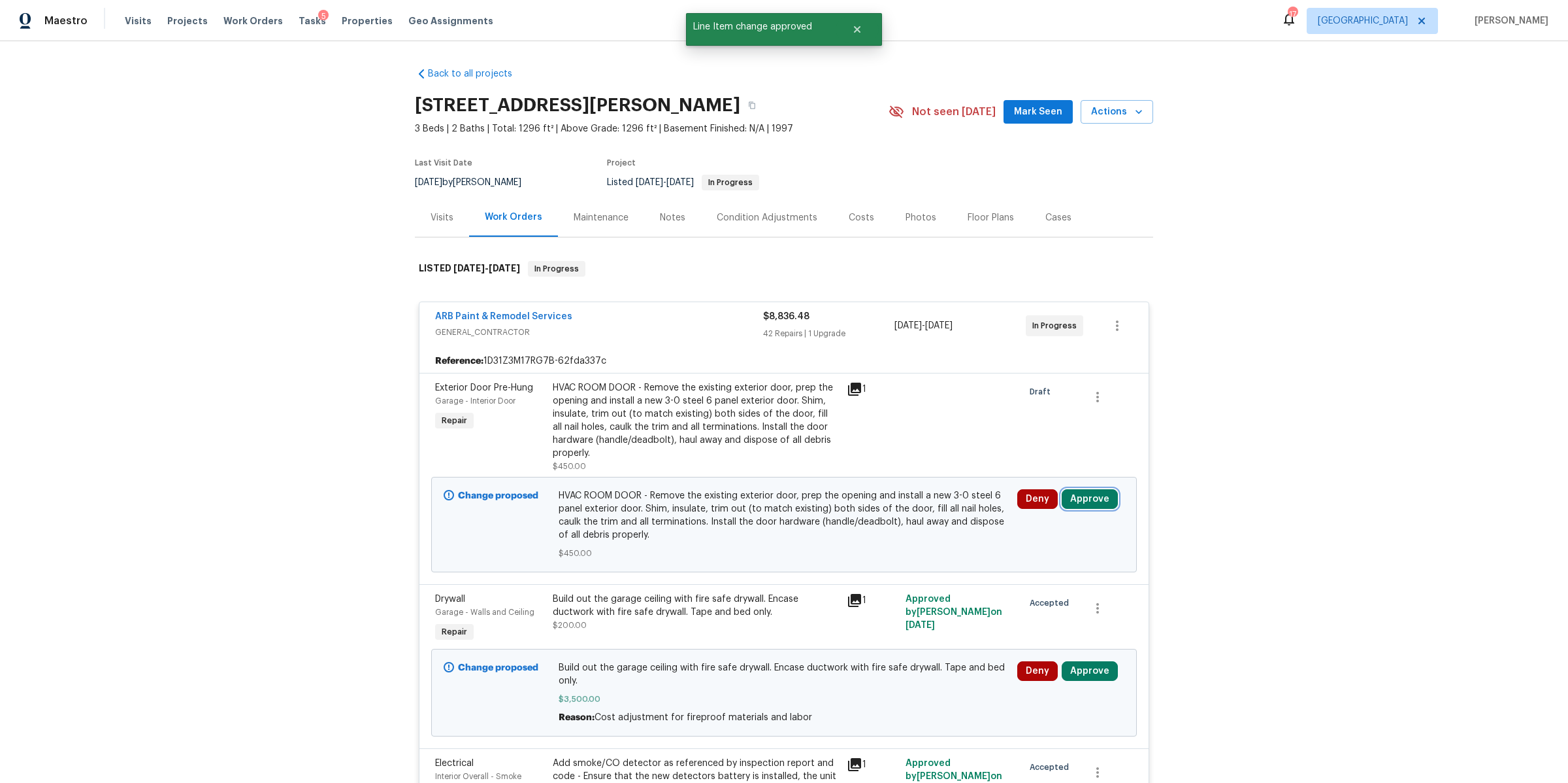
click at [1075, 498] on button "Approve" at bounding box center [1090, 498] width 56 height 20
click at [906, 515] on span "Approve" at bounding box center [896, 511] width 36 height 10
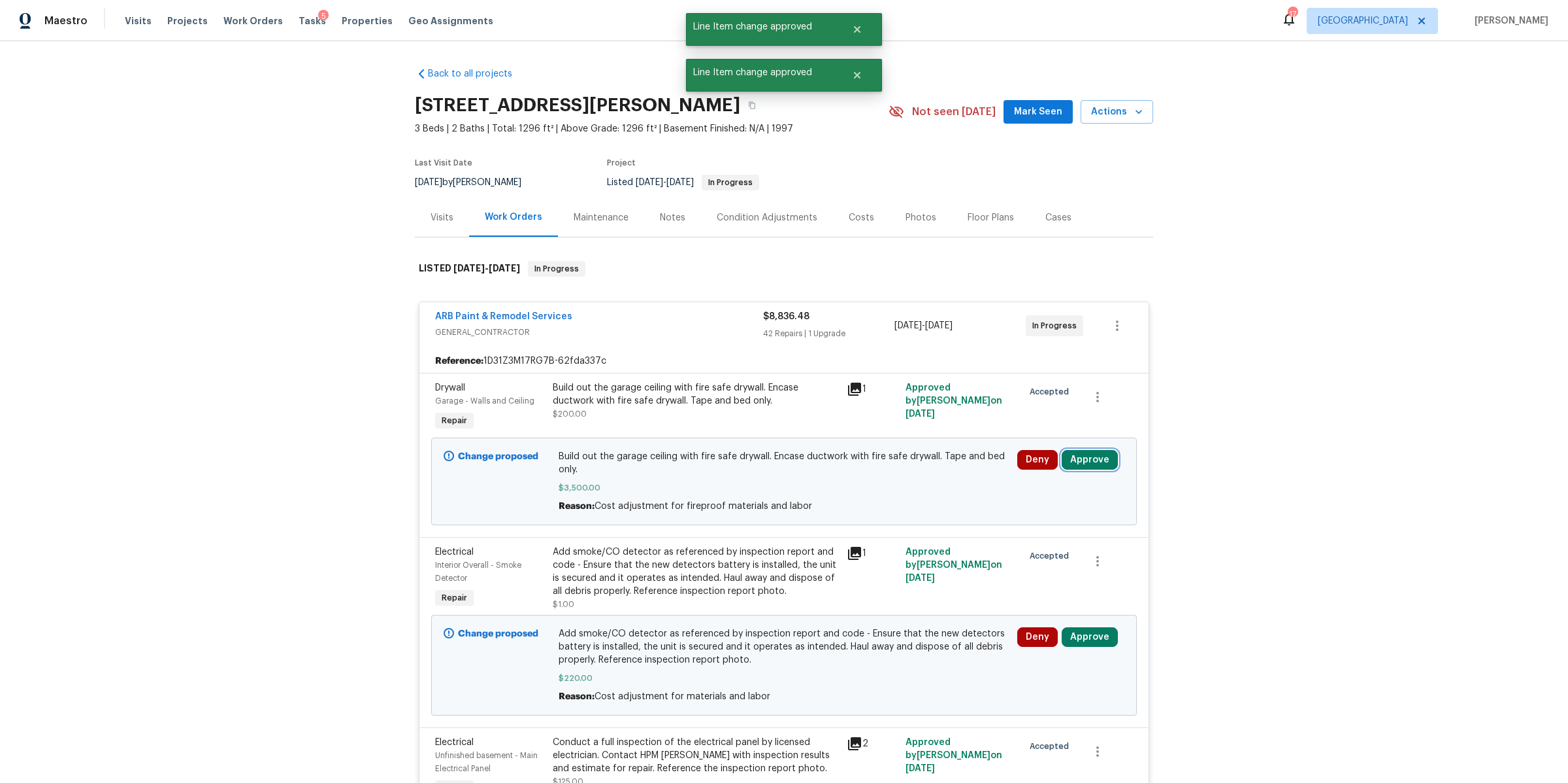
click at [1082, 464] on button "Approve" at bounding box center [1090, 459] width 56 height 20
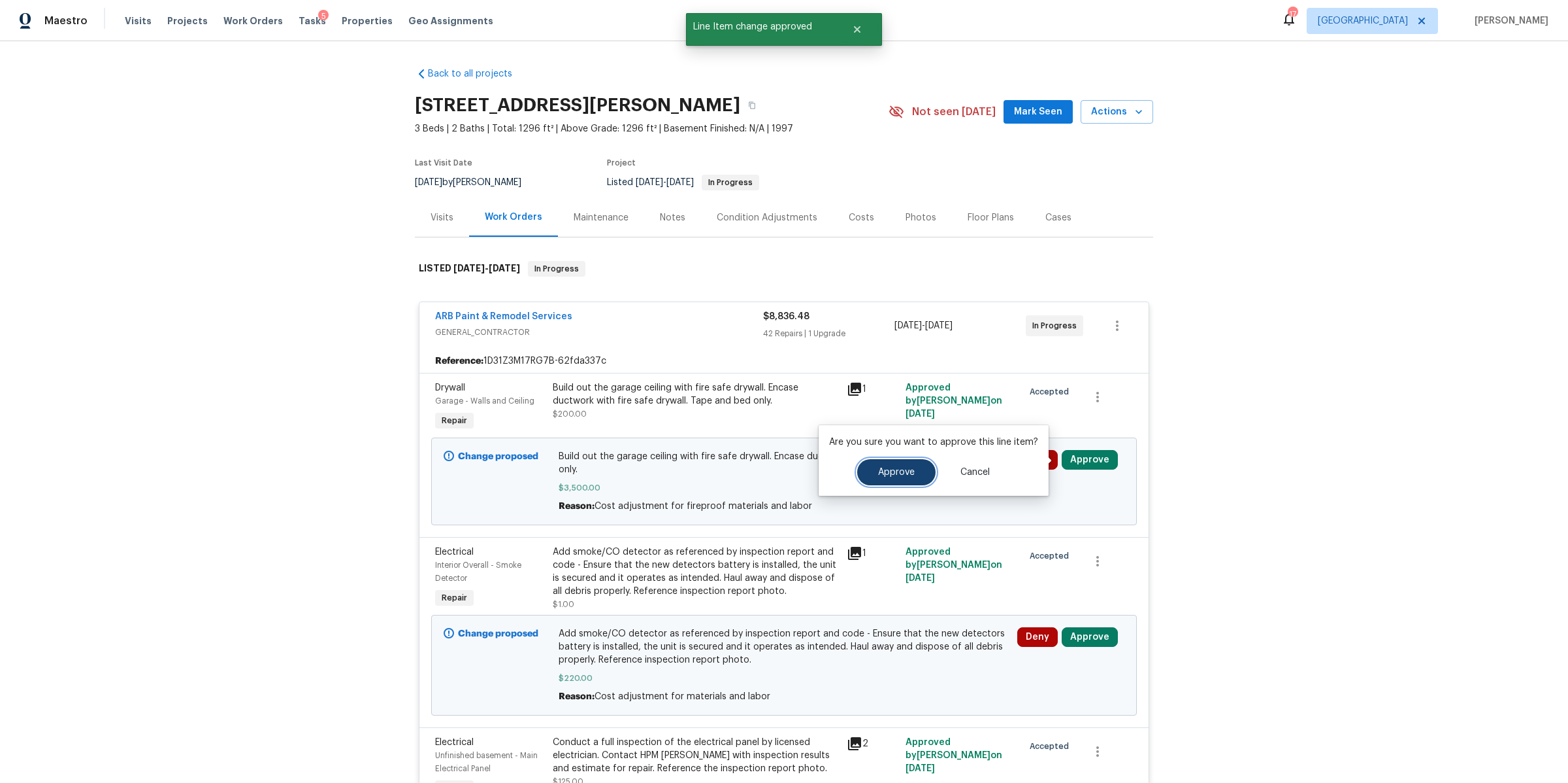
click at [905, 477] on button "Approve" at bounding box center [896, 472] width 78 height 26
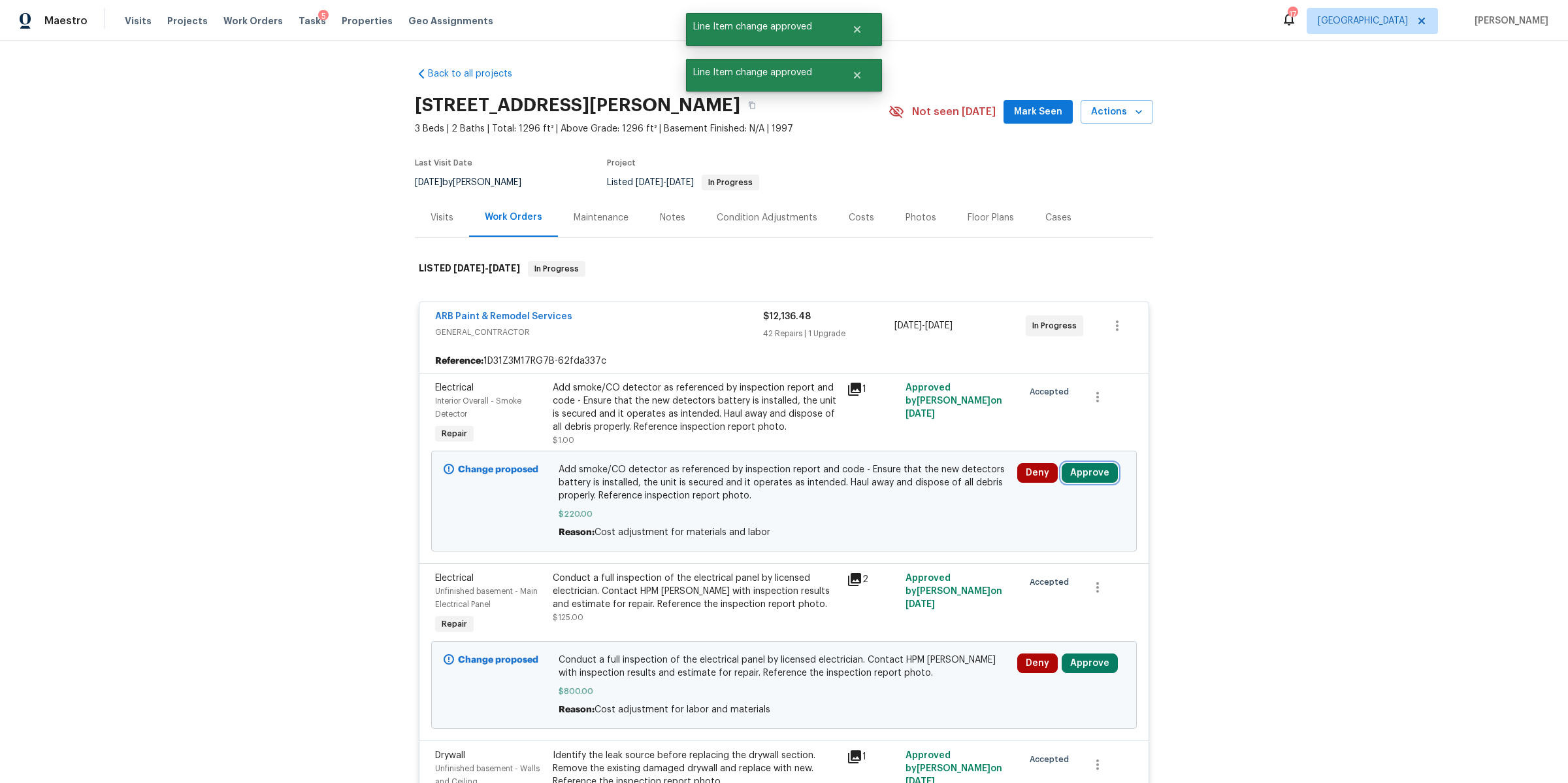
click at [1084, 471] on button "Approve" at bounding box center [1090, 472] width 56 height 20
click at [908, 486] on span "Approve" at bounding box center [896, 485] width 36 height 10
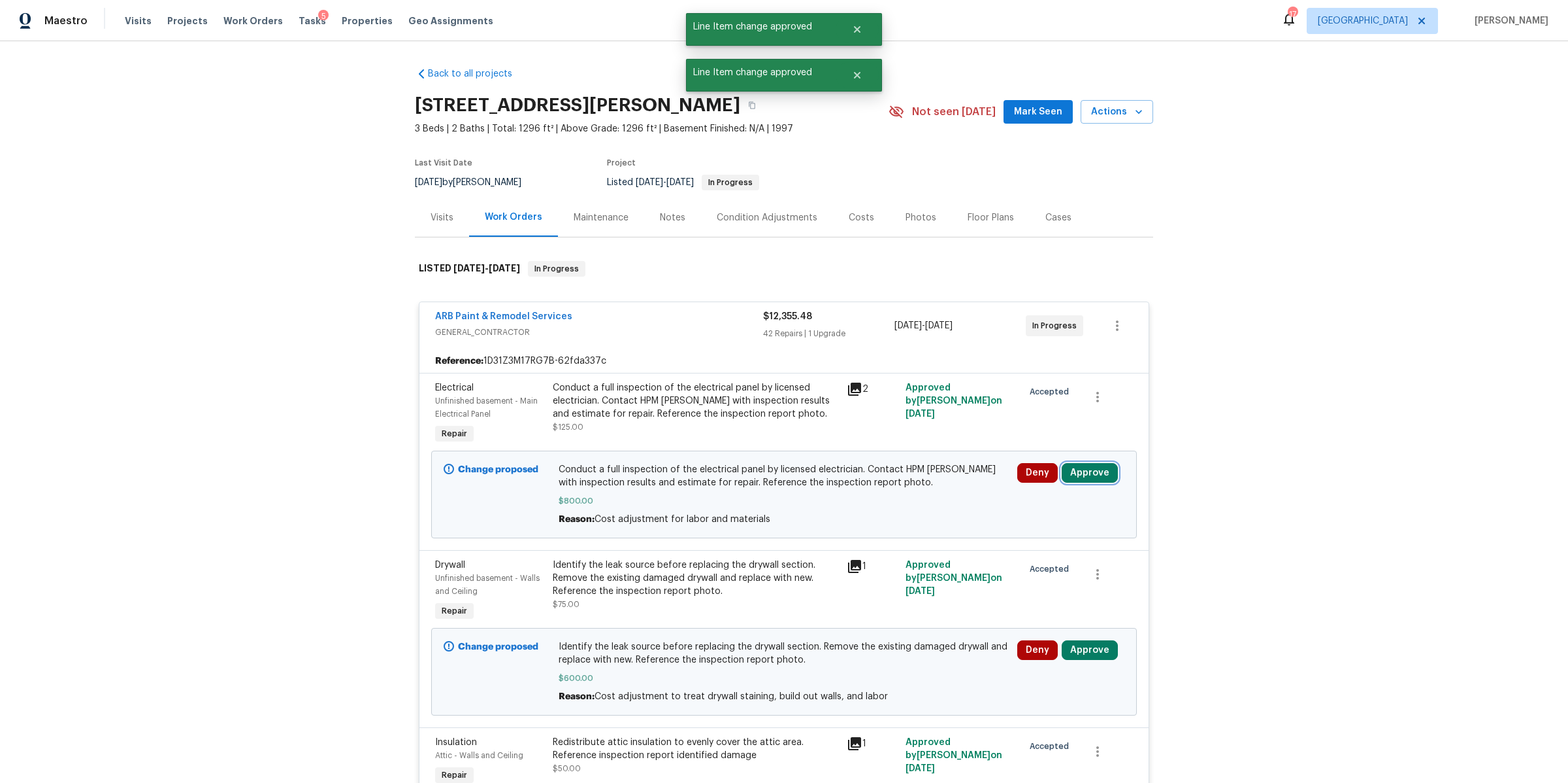
click at [1087, 474] on button "Approve" at bounding box center [1090, 472] width 56 height 20
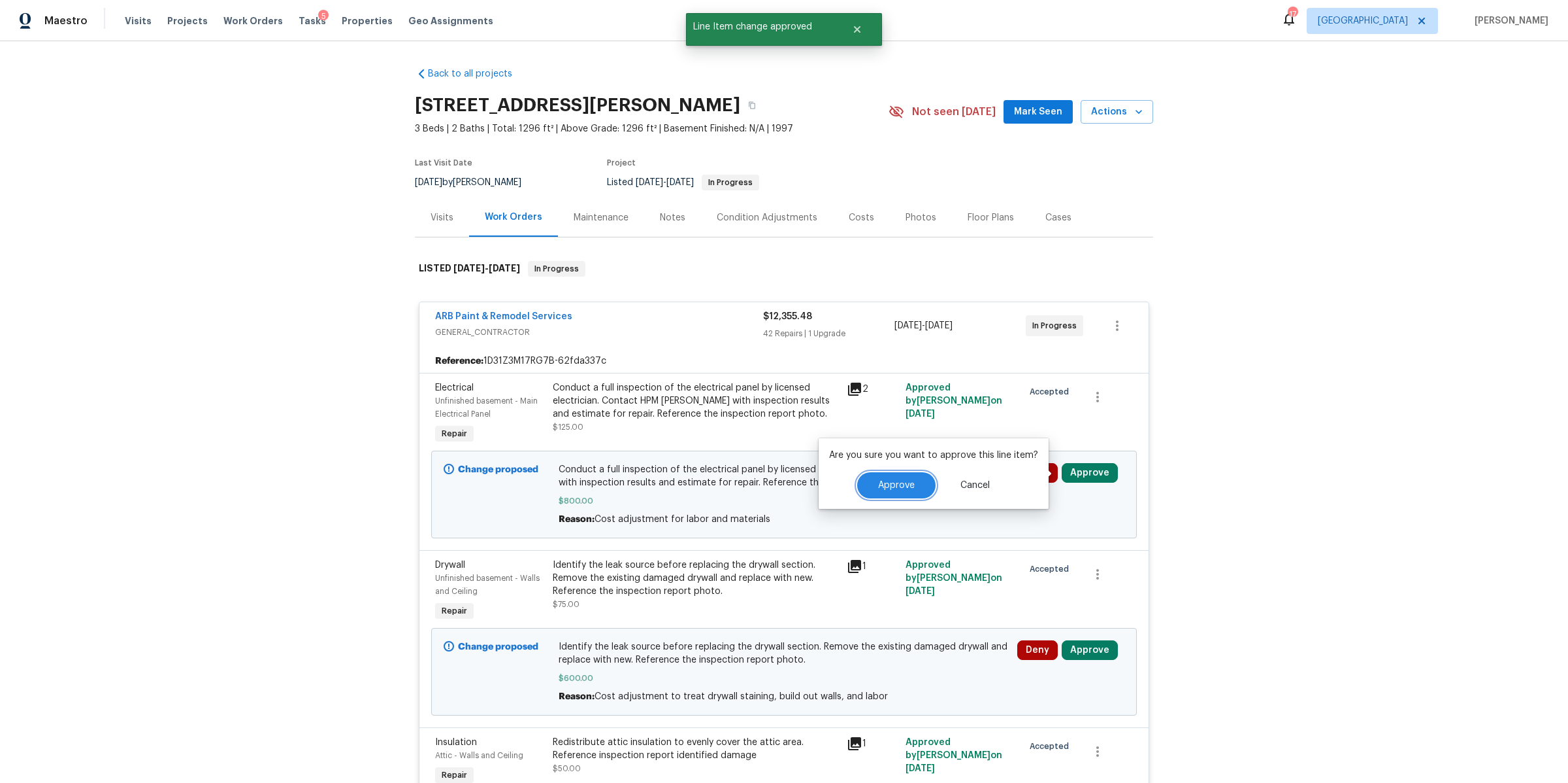
click at [869, 486] on button "Approve" at bounding box center [896, 485] width 78 height 26
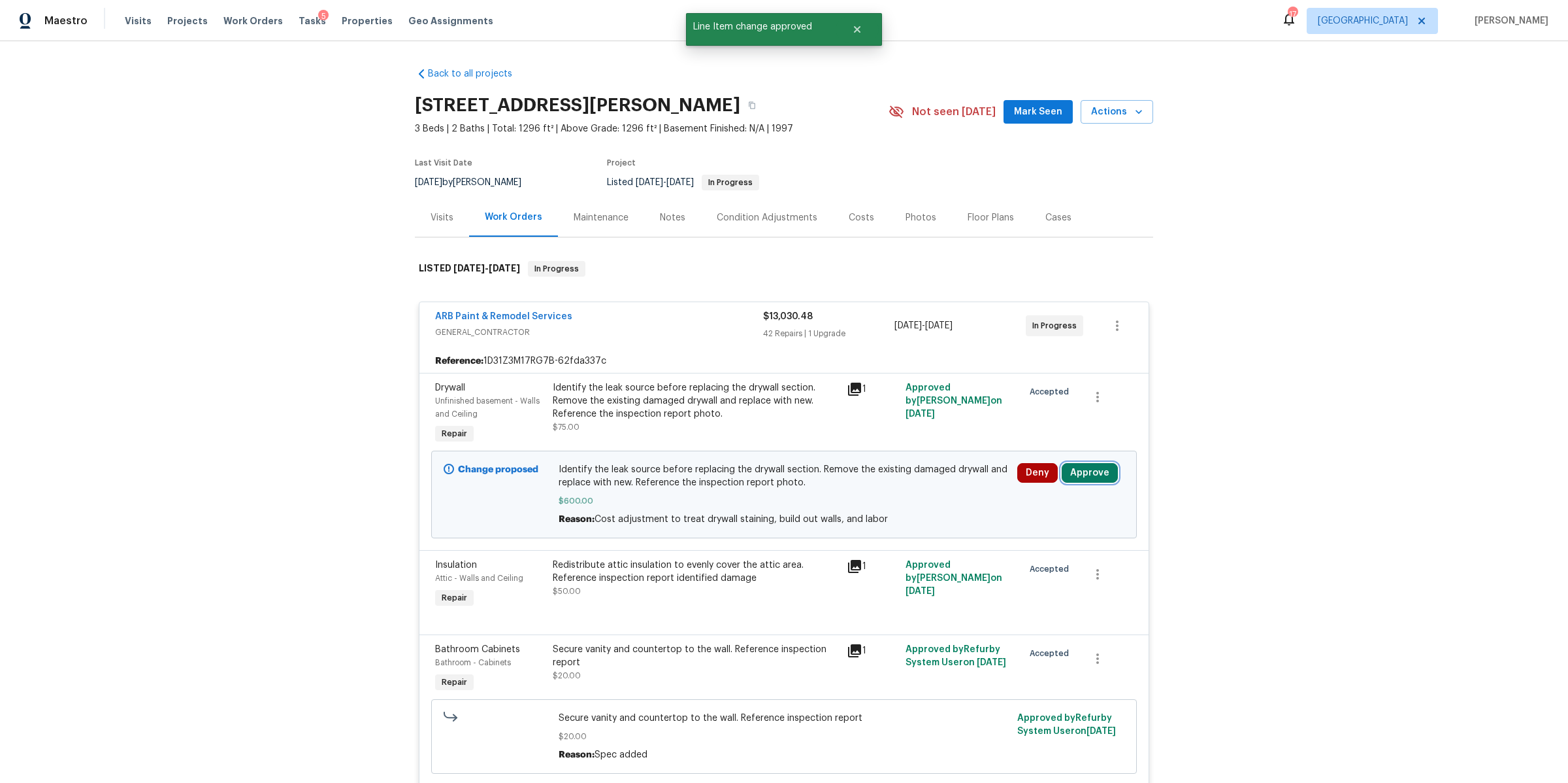
click at [1091, 471] on button "Approve" at bounding box center [1090, 472] width 56 height 20
click at [909, 484] on span "Approve" at bounding box center [896, 485] width 36 height 10
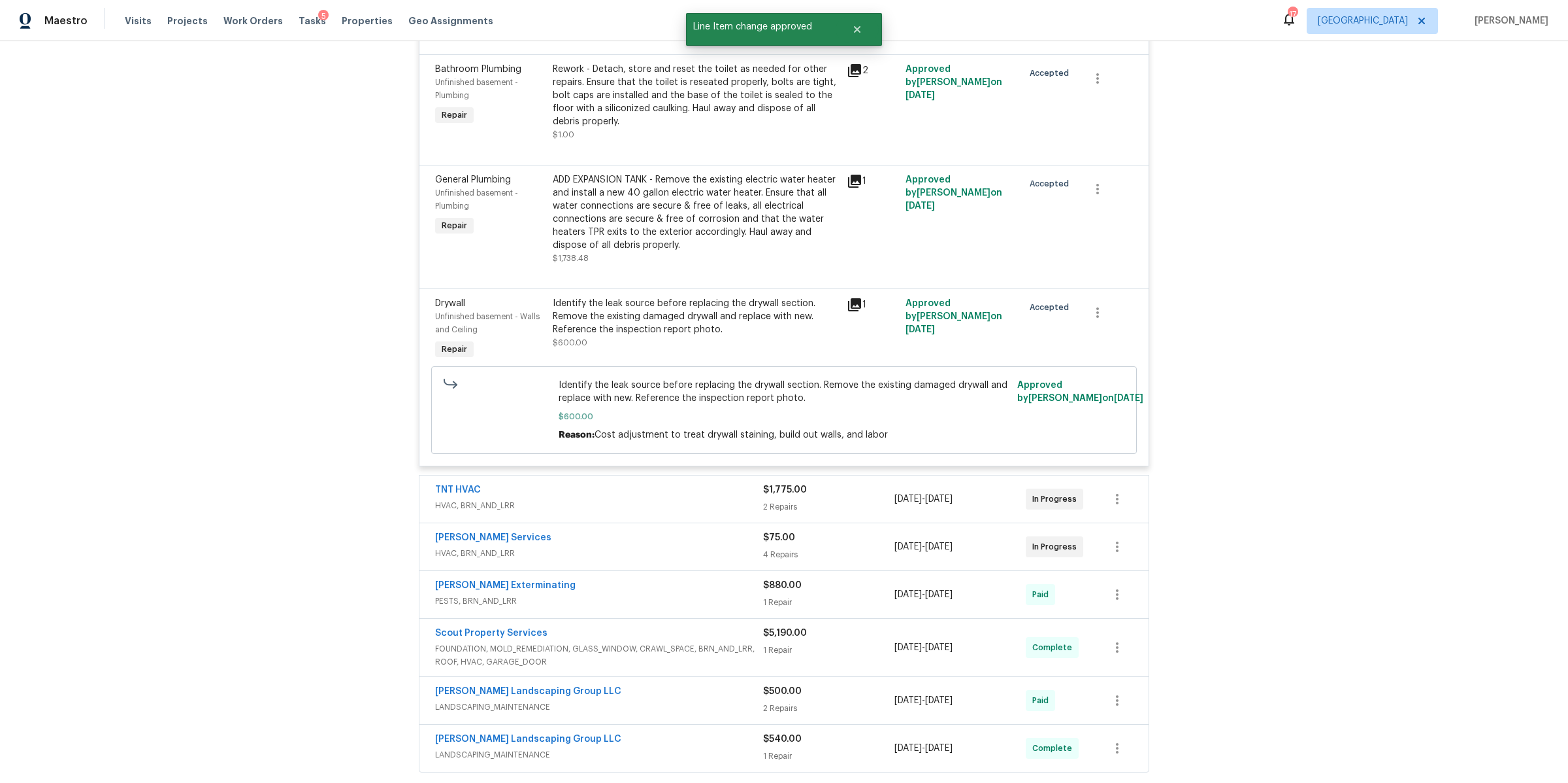
scroll to position [5365, 0]
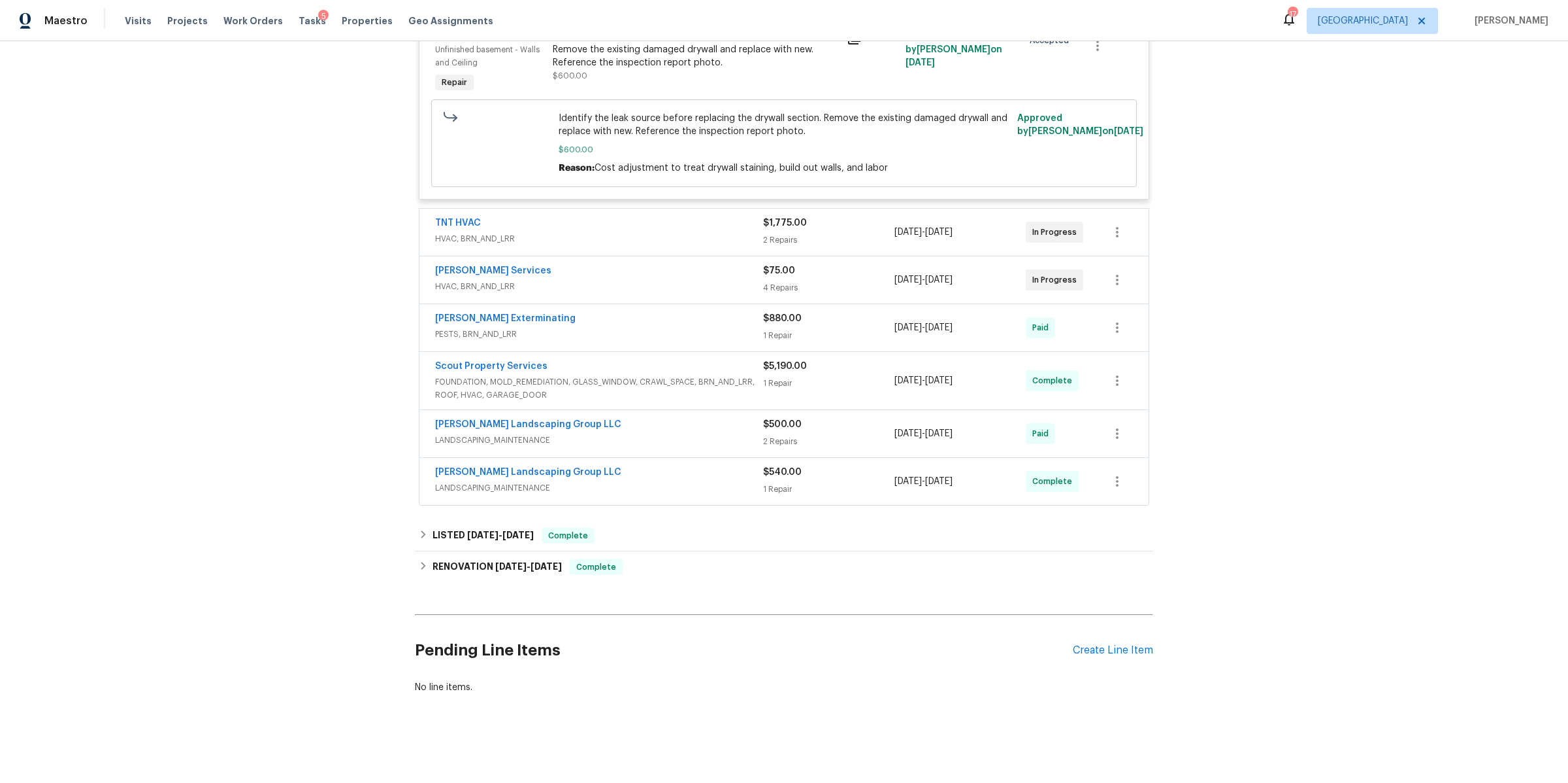
click at [852, 217] on div "$1,775.00" at bounding box center [828, 223] width 131 height 13
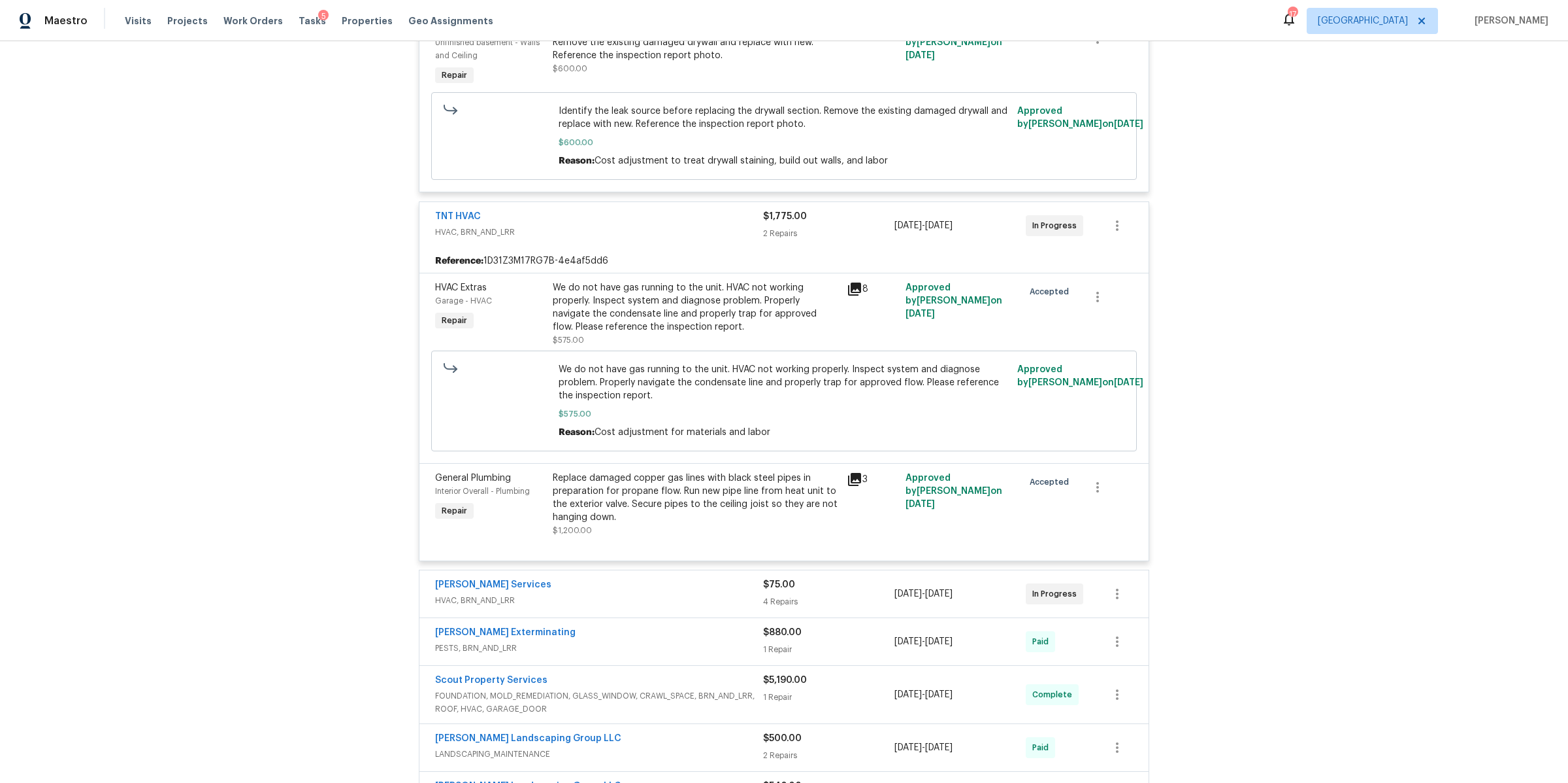
click at [854, 587] on div "$75.00 4 Repairs" at bounding box center [828, 594] width 131 height 32
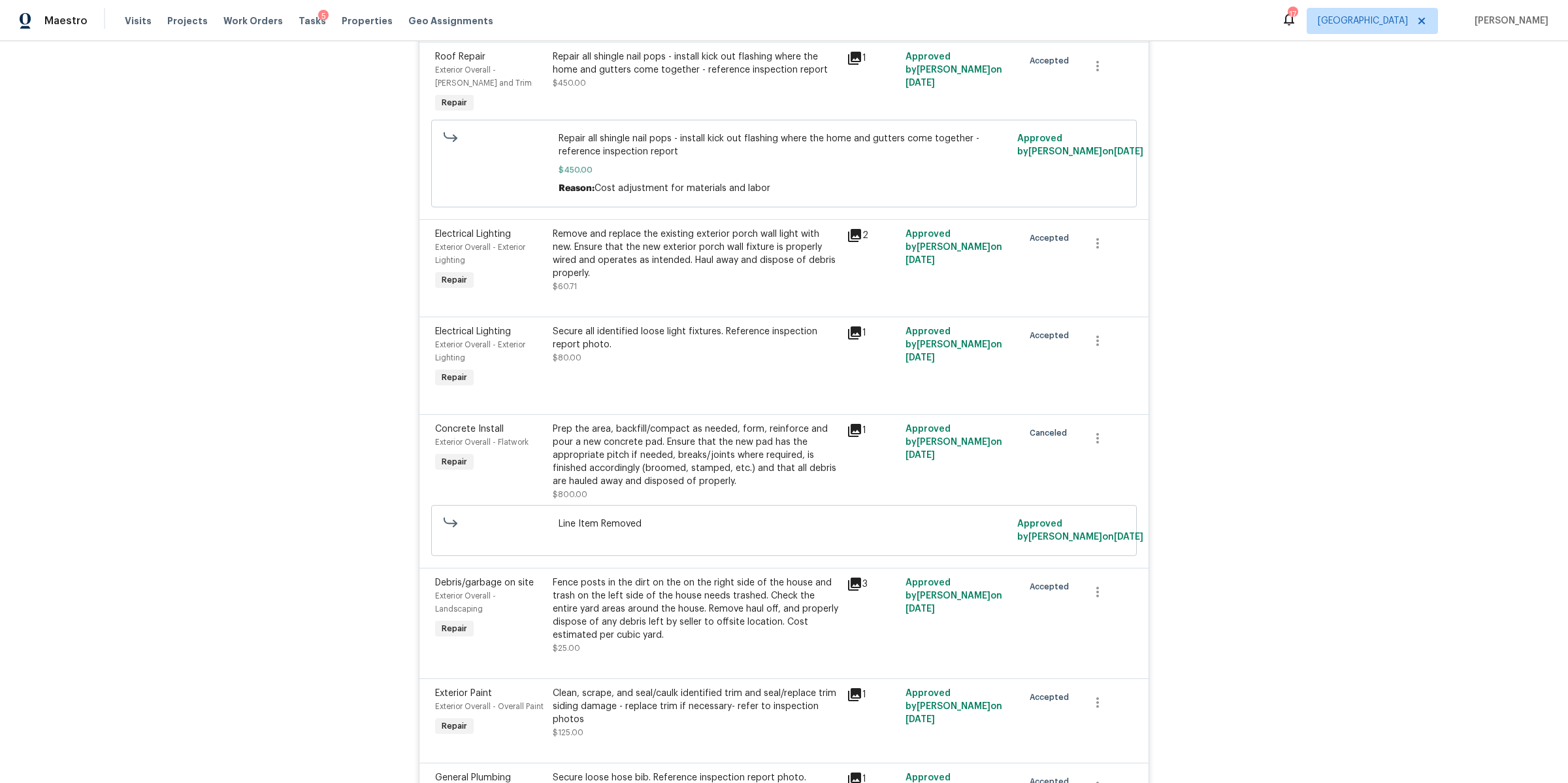
scroll to position [2005, 0]
